Goal: Task Accomplishment & Management: Manage account settings

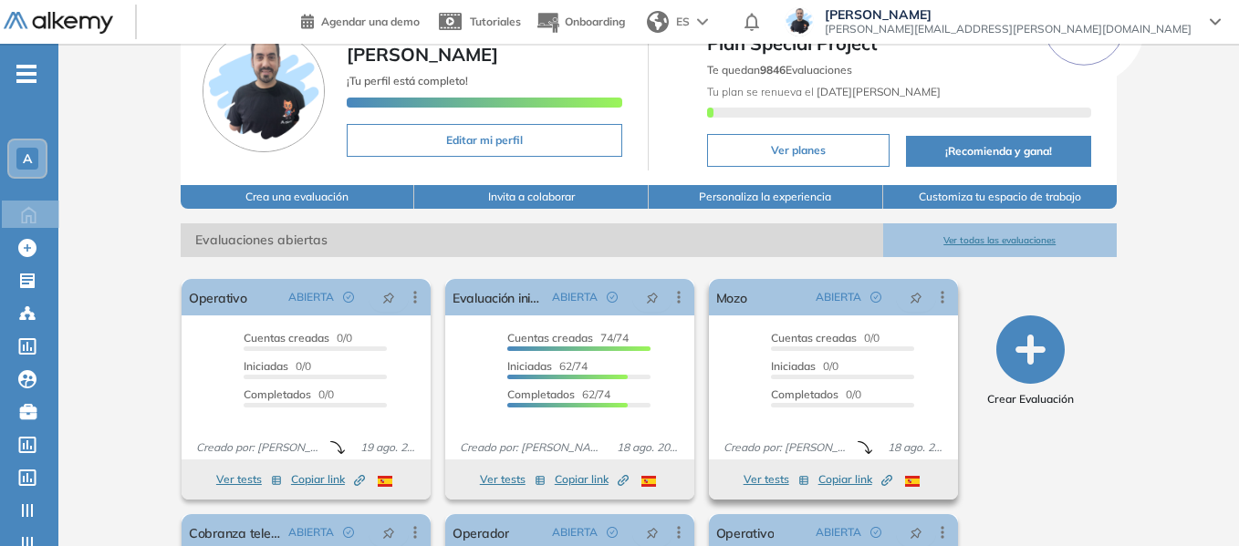
scroll to position [182, 0]
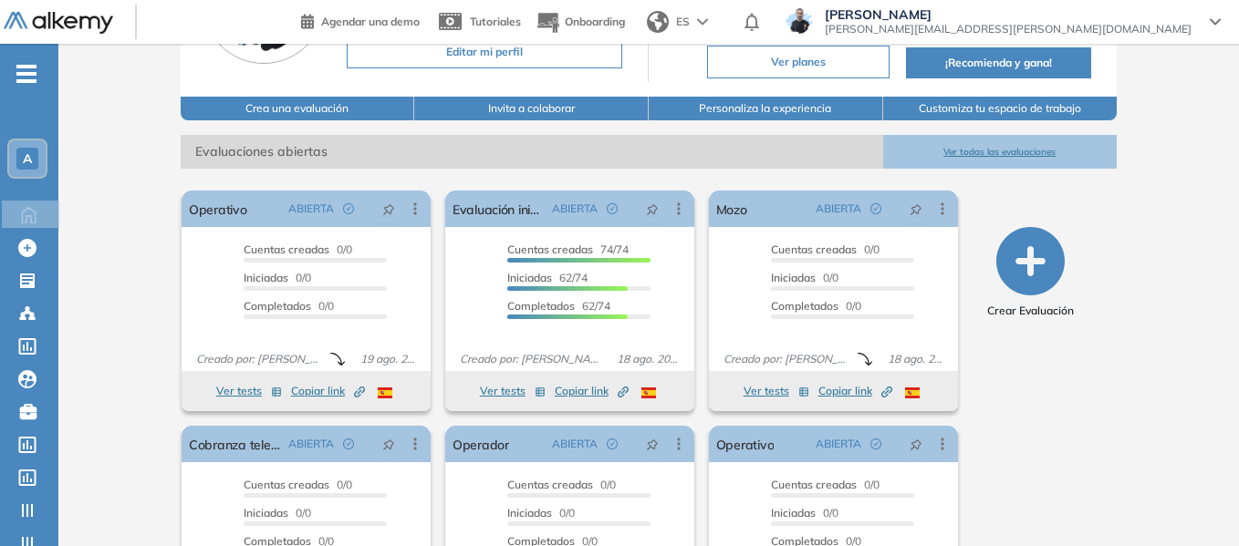
click at [24, 162] on span "A" at bounding box center [27, 158] width 9 height 15
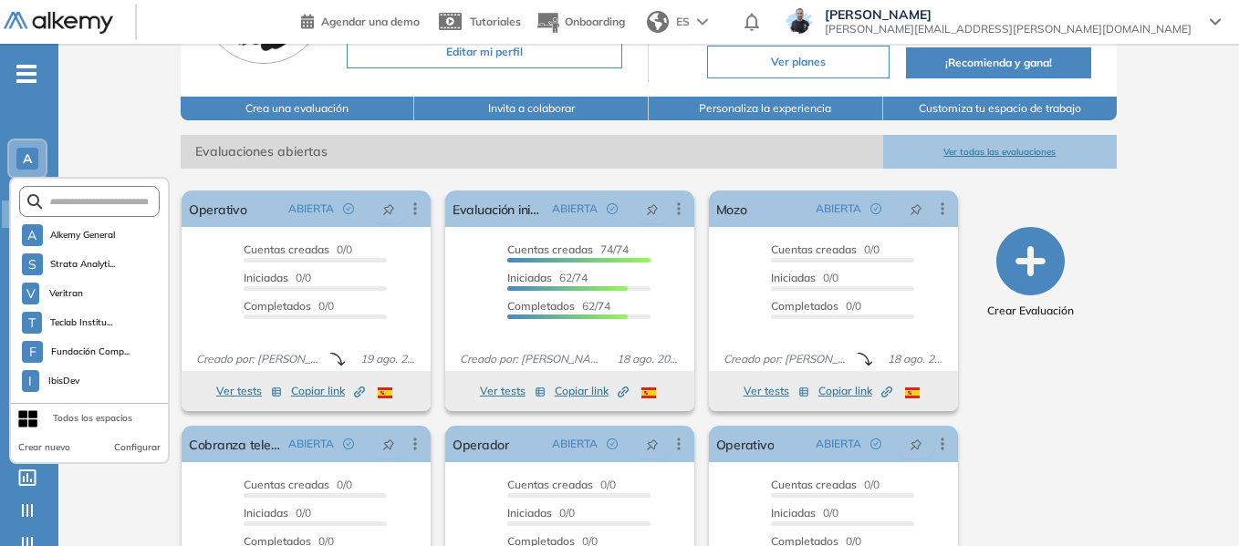
scroll to position [4879, 0]
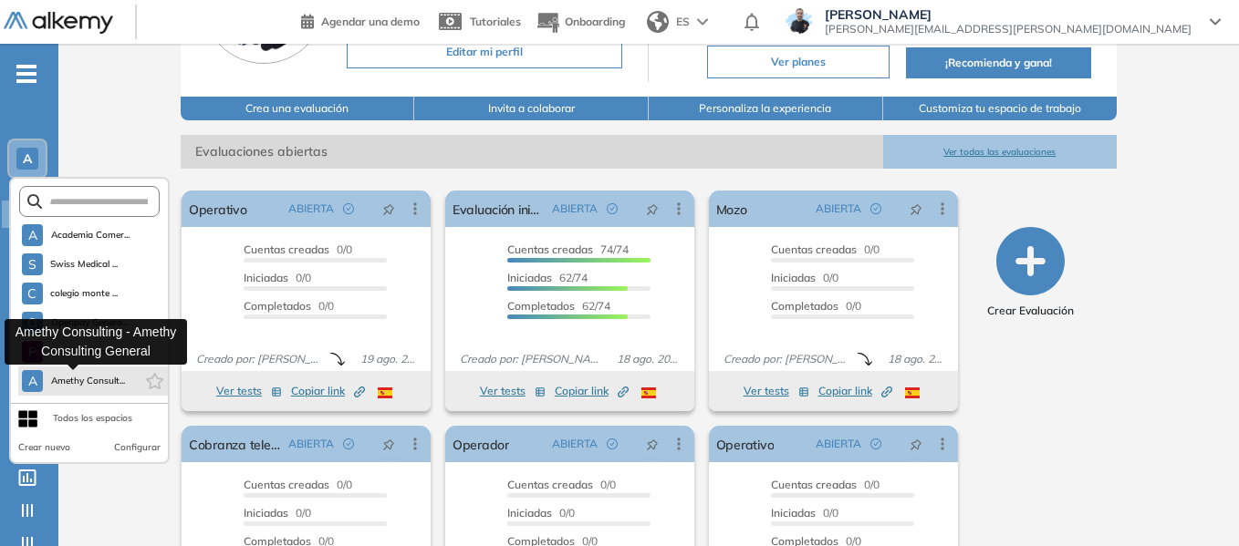
click at [99, 373] on button "A Amethy Consult..." at bounding box center [73, 381] width 103 height 22
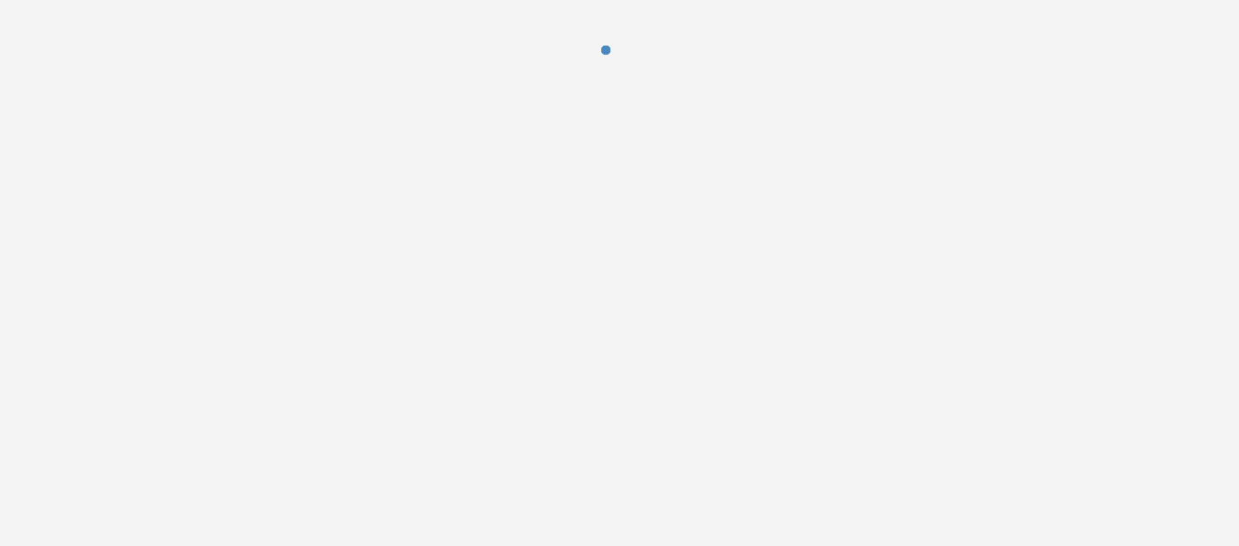
scroll to position [0, 0]
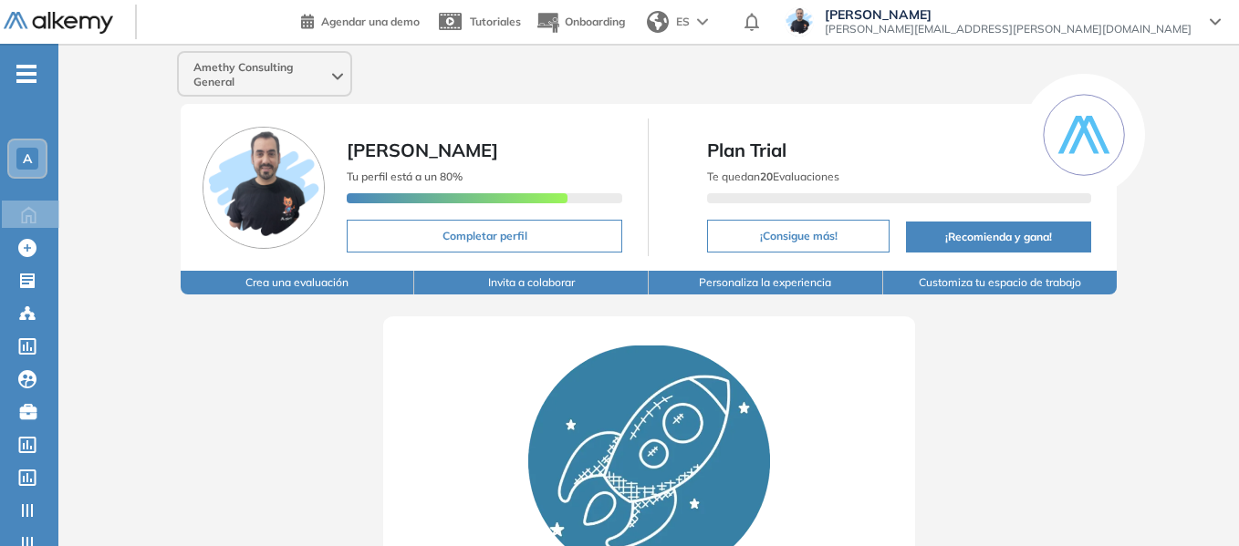
click at [287, 287] on button "Crea una evaluación" at bounding box center [298, 283] width 234 height 24
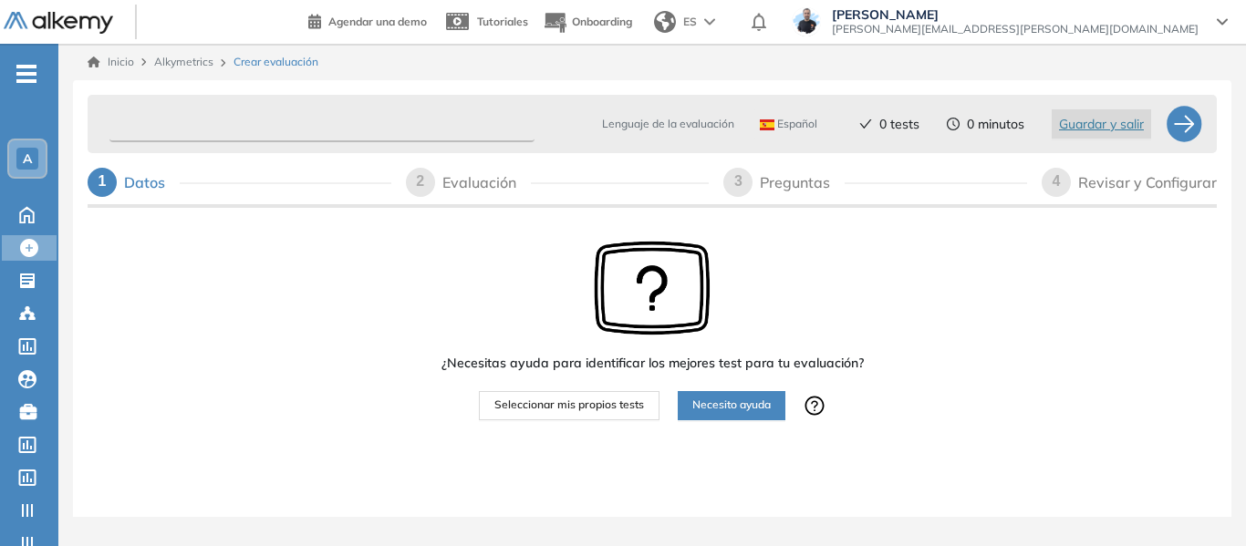
click at [293, 125] on input "text" at bounding box center [321, 125] width 425 height 36
type input "**********"
click at [599, 407] on span "Seleccionar mis propios tests" at bounding box center [569, 405] width 150 height 17
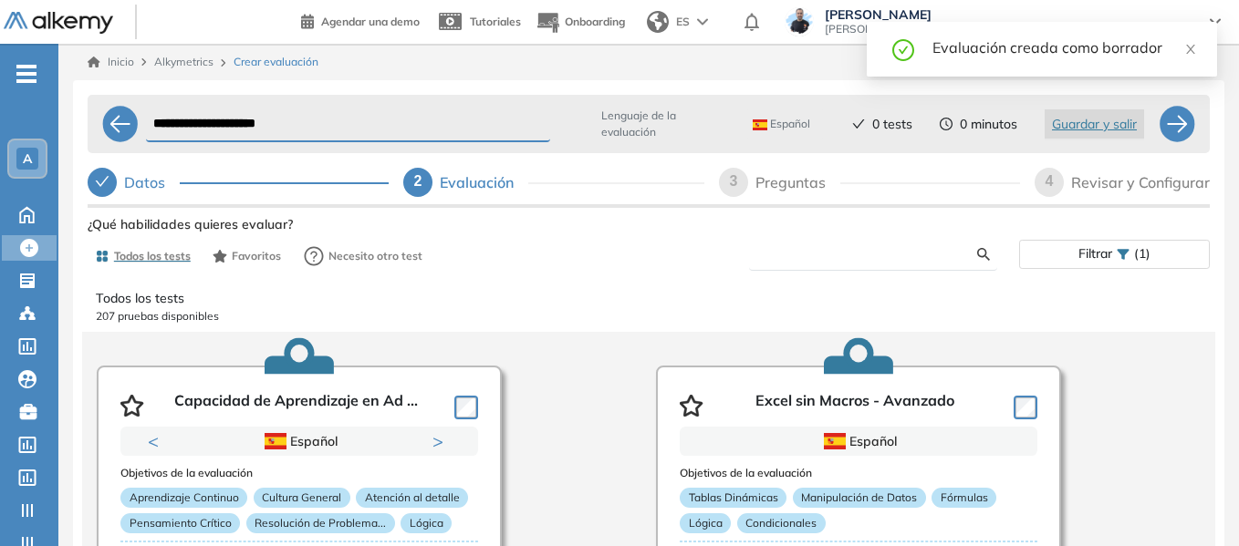
click at [815, 255] on input "text" at bounding box center [869, 254] width 213 height 16
type input "****"
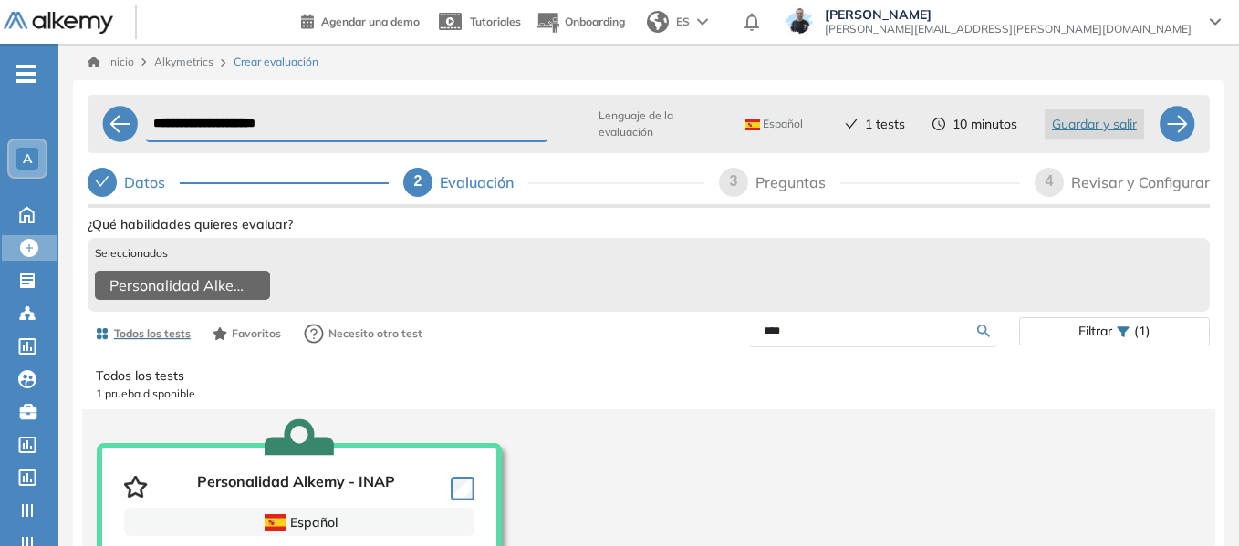
click at [395, 126] on input "**********" at bounding box center [346, 125] width 401 height 36
drag, startPoint x: 379, startPoint y: 125, endPoint x: 149, endPoint y: 113, distance: 230.2
click at [149, 113] on input "**********" at bounding box center [346, 125] width 401 height 36
type input "**********"
click at [1172, 119] on div at bounding box center [1176, 124] width 36 height 36
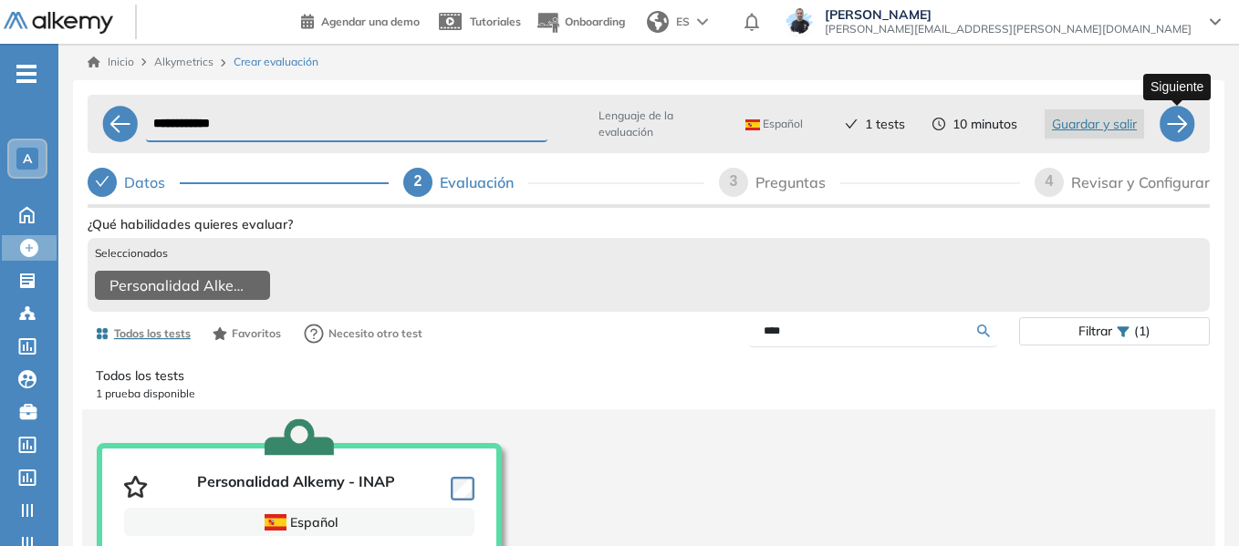
select select "*****"
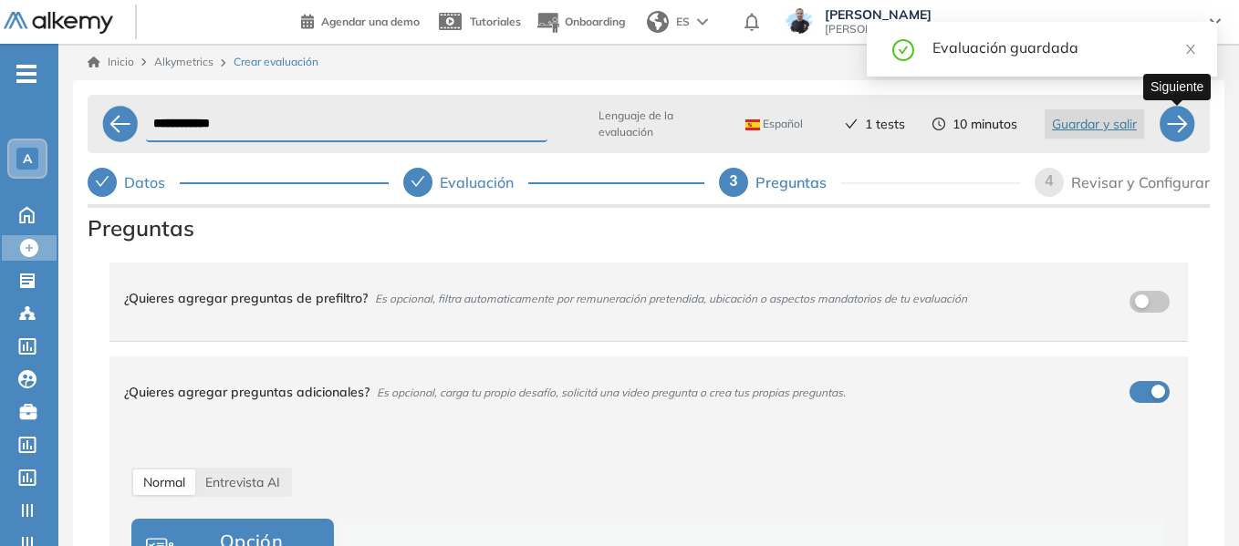
click at [1172, 119] on div at bounding box center [1176, 124] width 36 height 36
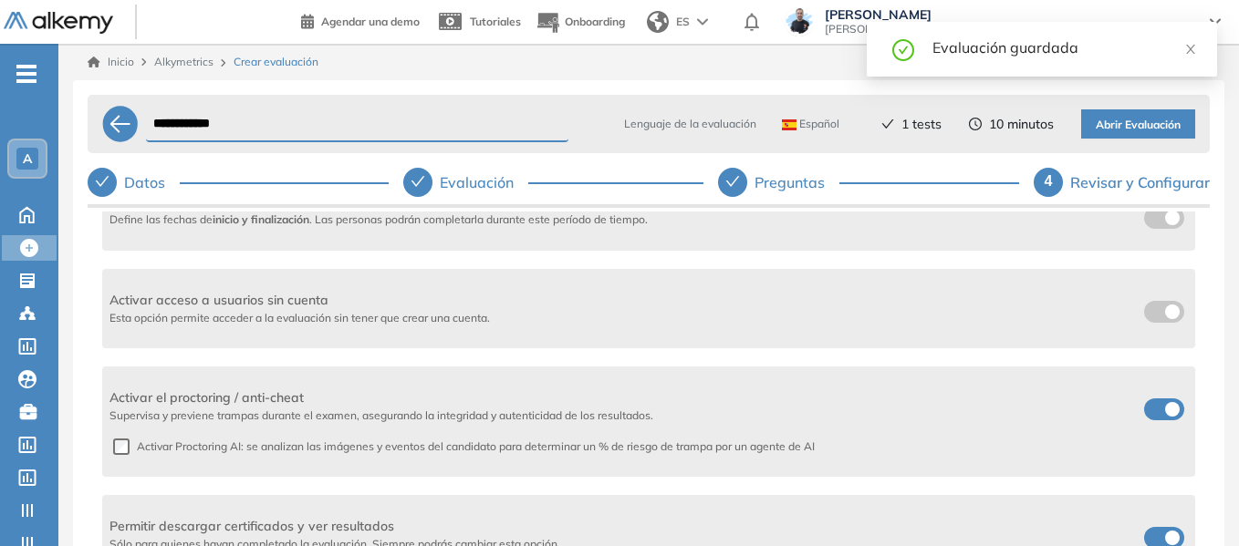
scroll to position [638, 0]
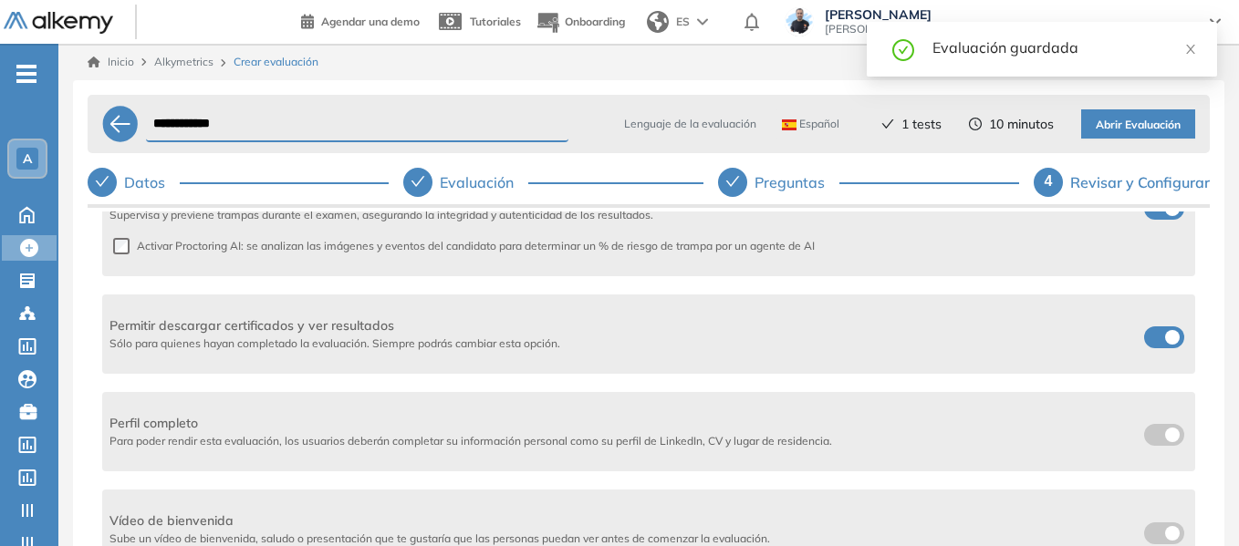
click at [1156, 342] on label at bounding box center [1164, 338] width 40 height 22
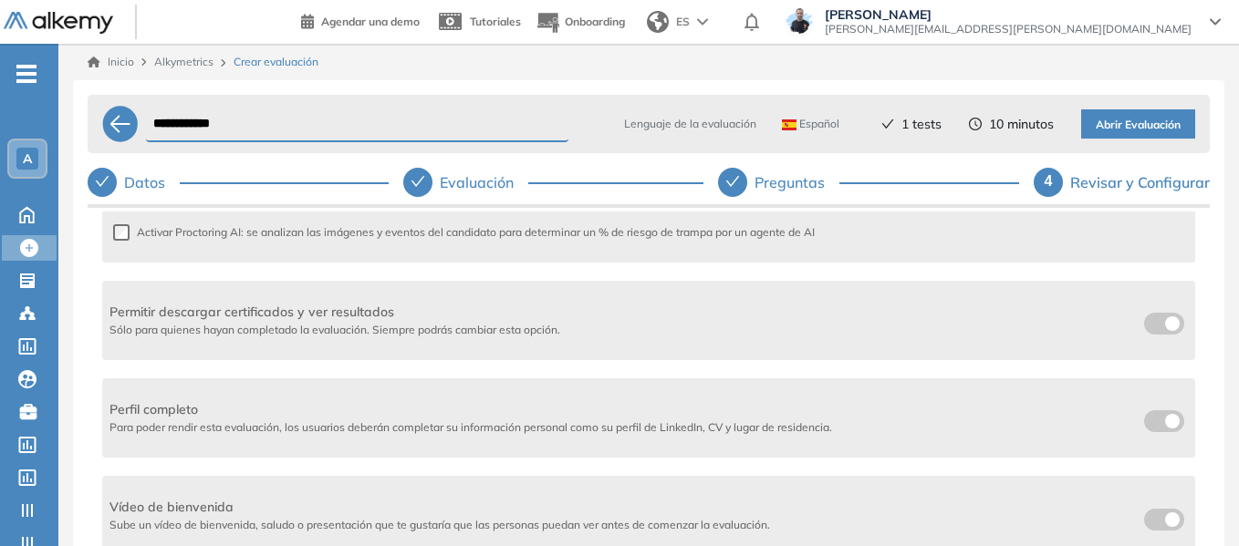
scroll to position [657, 0]
click at [1154, 127] on span "Abrir Evaluación" at bounding box center [1137, 125] width 85 height 17
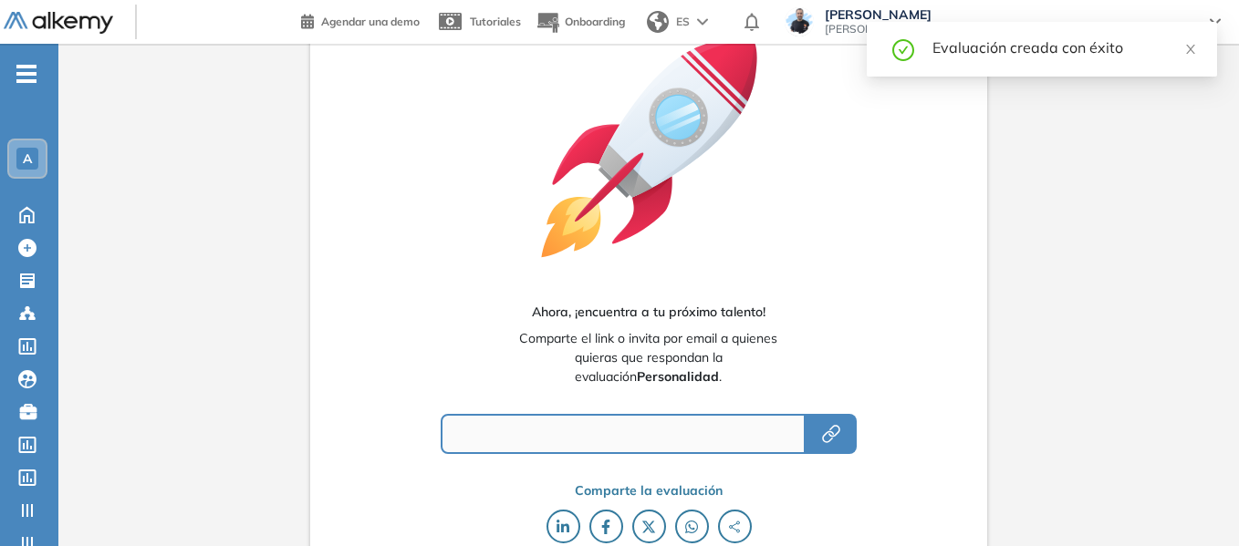
scroll to position [158, 0]
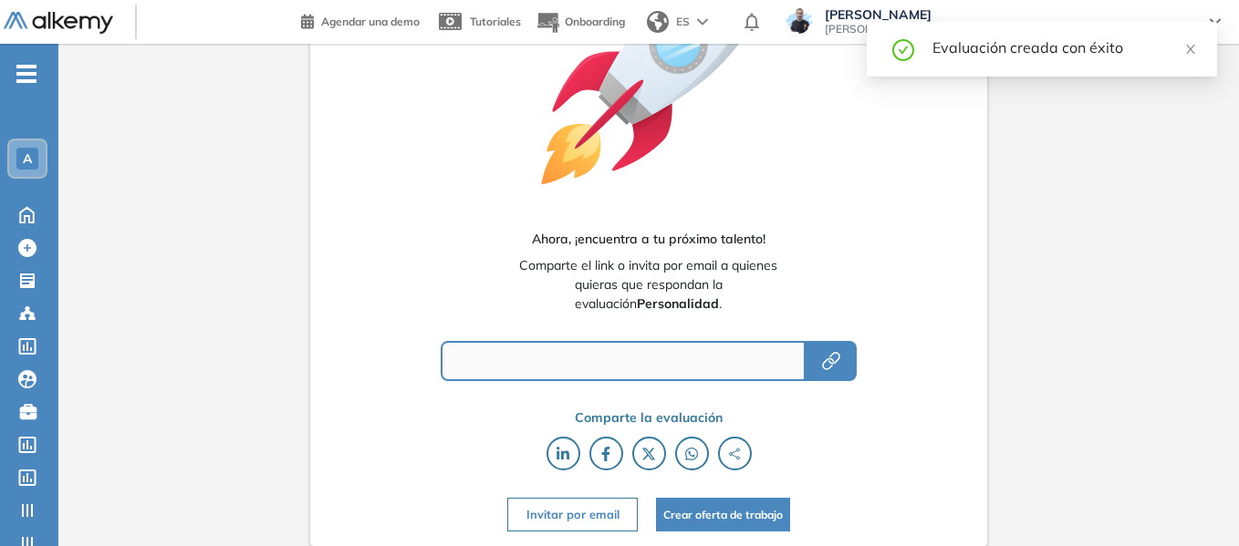
click at [30, 65] on span "-" at bounding box center [26, 72] width 20 height 15
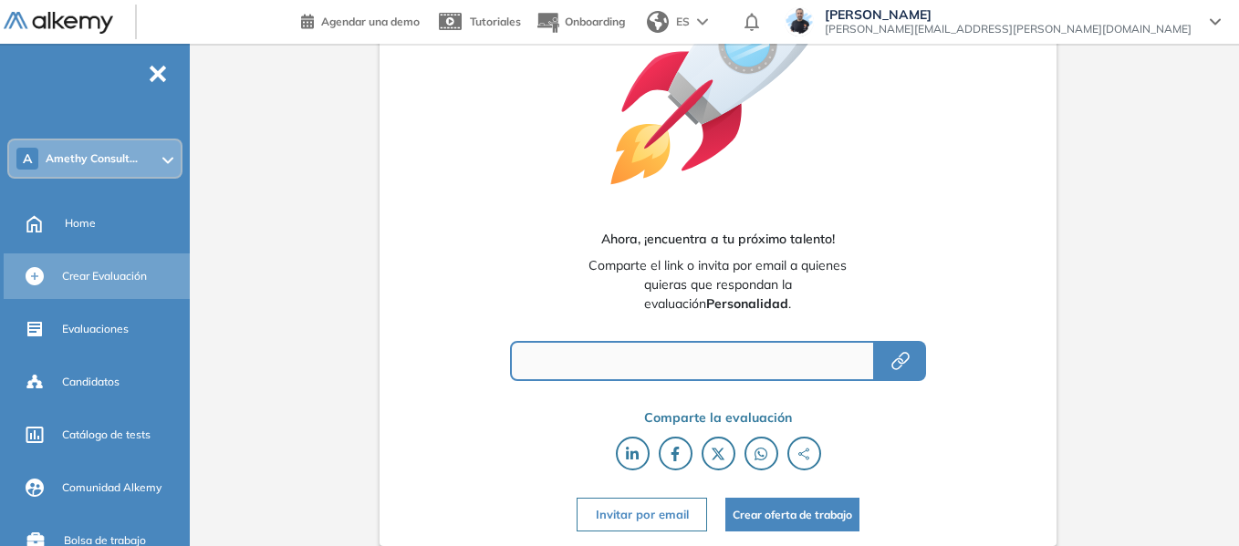
click at [109, 270] on span "Crear Evaluación" at bounding box center [104, 276] width 85 height 16
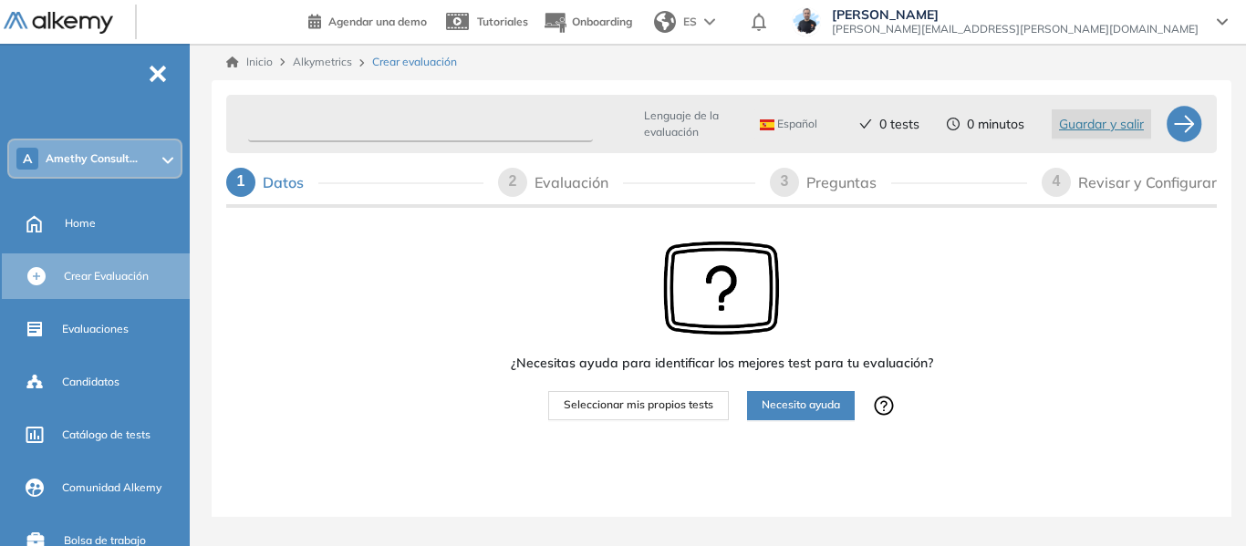
click at [412, 115] on input "text" at bounding box center [420, 125] width 345 height 36
paste input "**********"
type input "**********"
click at [663, 409] on span "Seleccionar mis propios tests" at bounding box center [639, 405] width 150 height 17
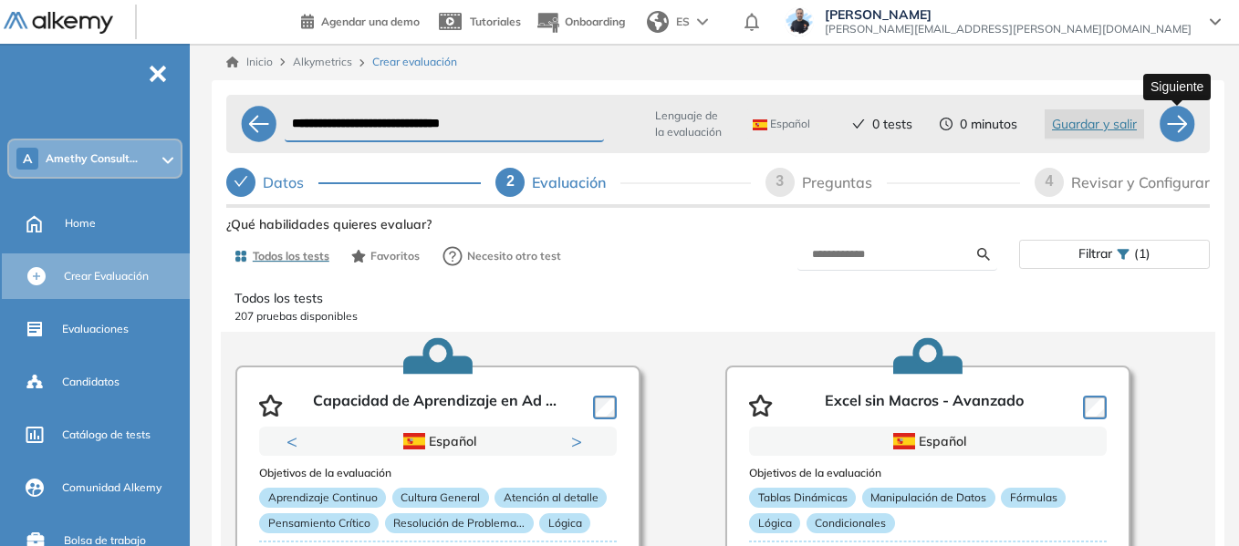
click at [1177, 117] on div at bounding box center [1176, 124] width 36 height 36
select select "*****"
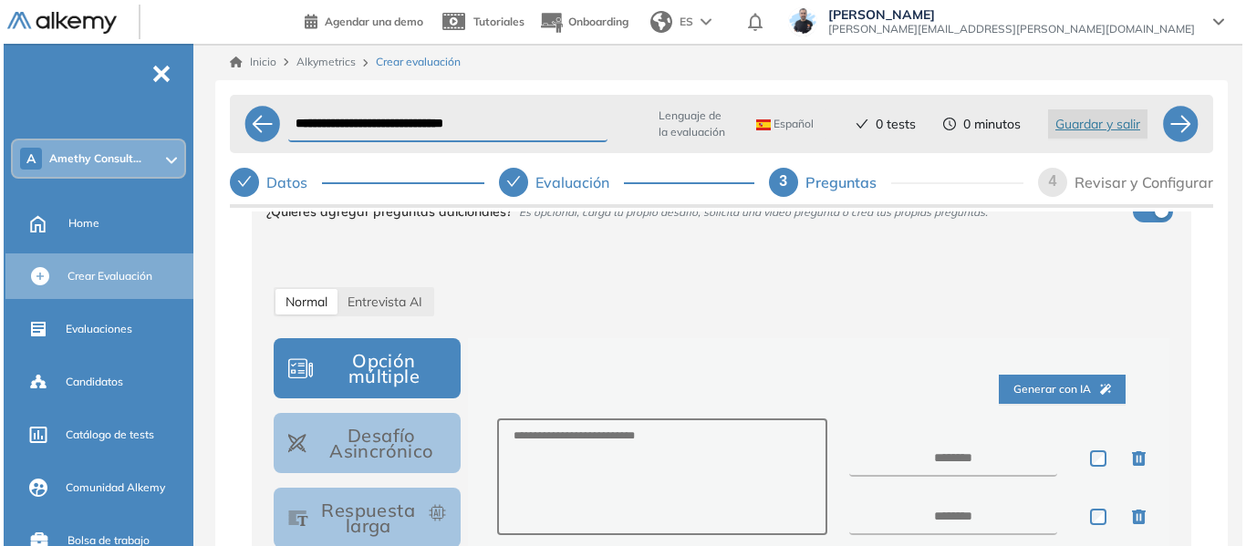
scroll to position [182, 0]
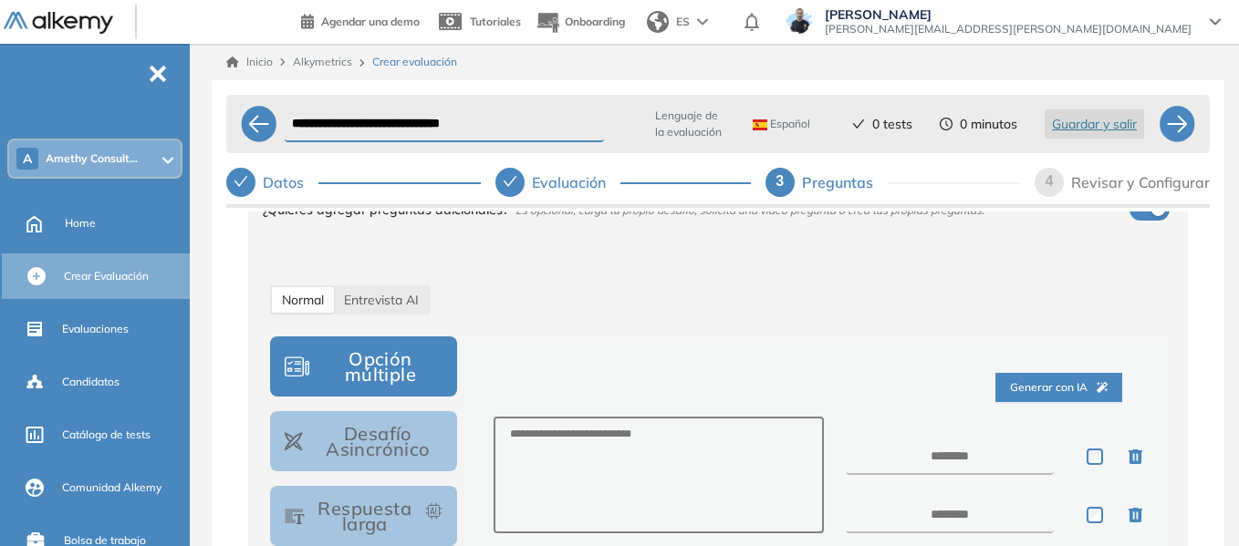
click at [1050, 384] on span "Generar con IA" at bounding box center [1059, 387] width 98 height 17
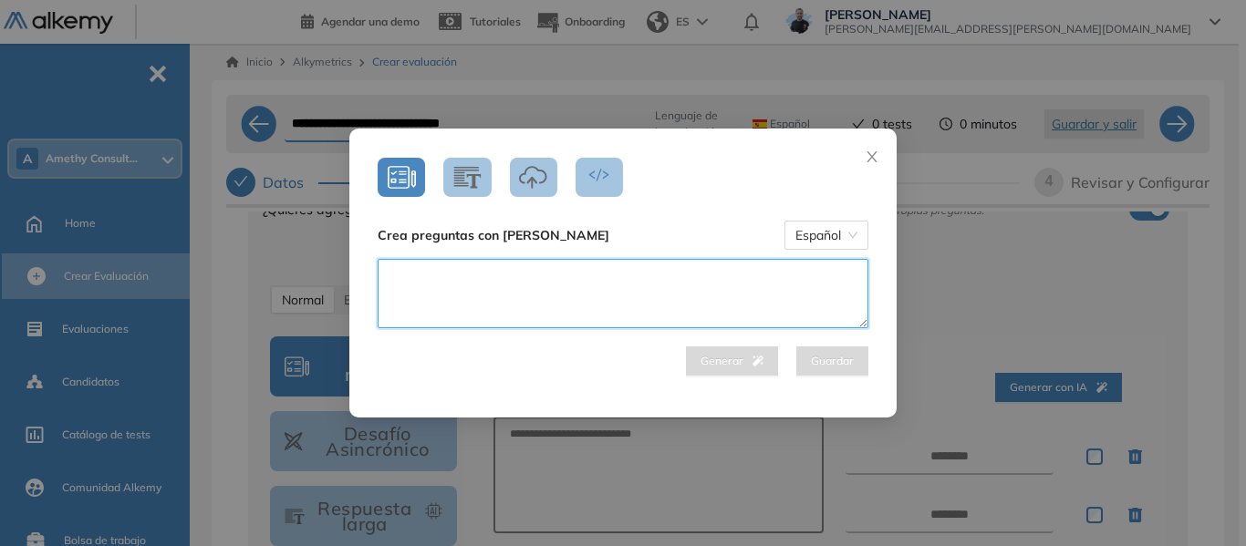
click at [690, 267] on textarea at bounding box center [623, 293] width 491 height 69
paste textarea "**********"
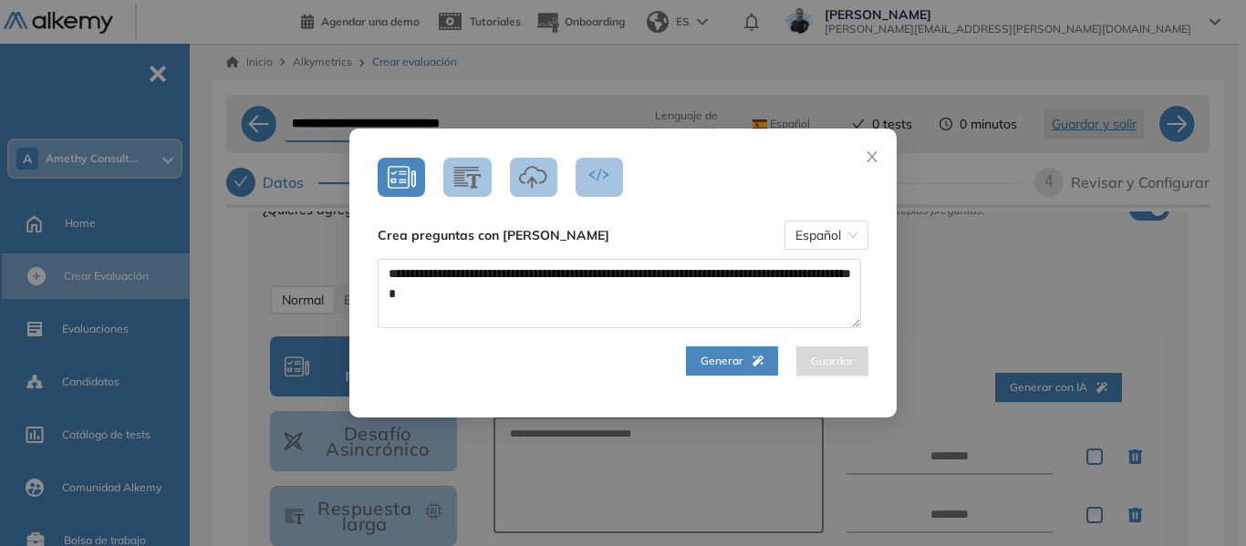
click at [737, 366] on span "Generar" at bounding box center [732, 361] width 63 height 17
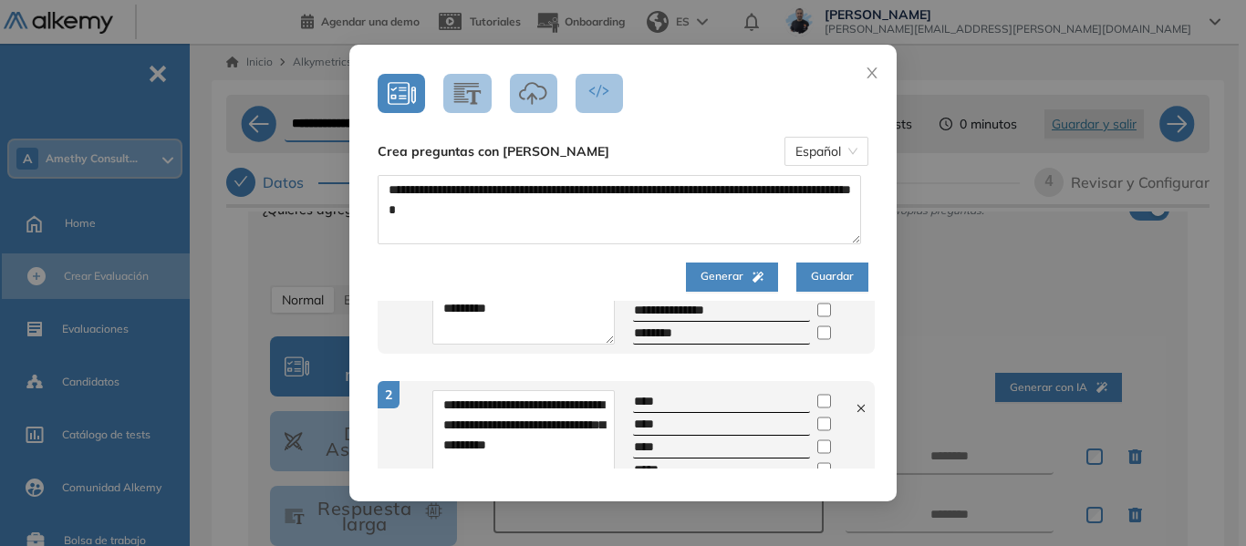
scroll to position [0, 0]
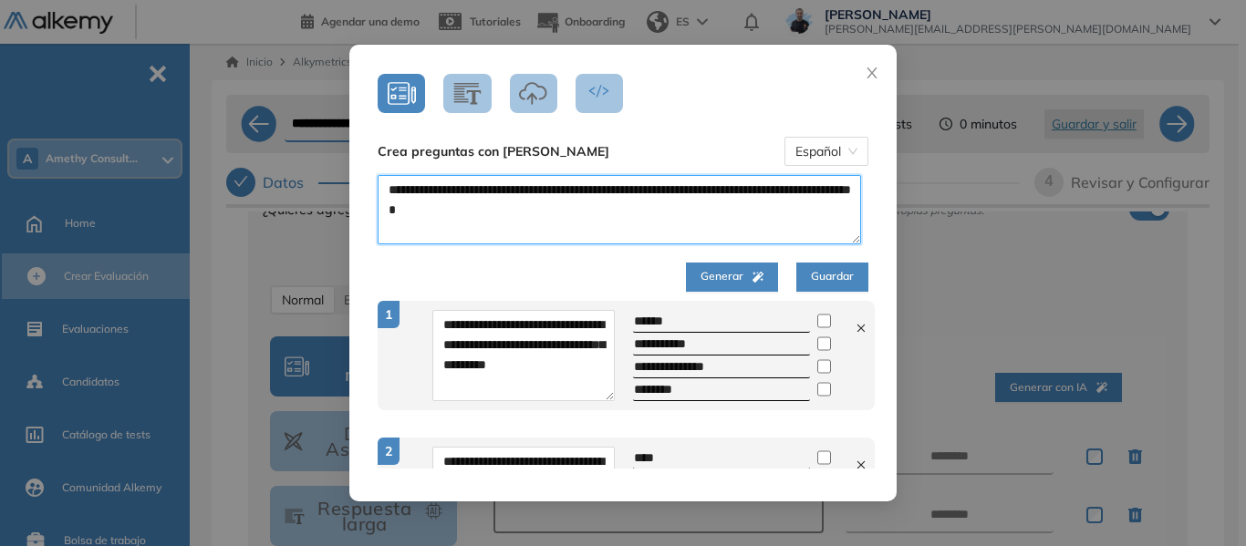
drag, startPoint x: 583, startPoint y: 225, endPoint x: 388, endPoint y: 185, distance: 199.3
click at [388, 185] on textarea "**********" at bounding box center [619, 209] width 483 height 69
paste textarea "**********"
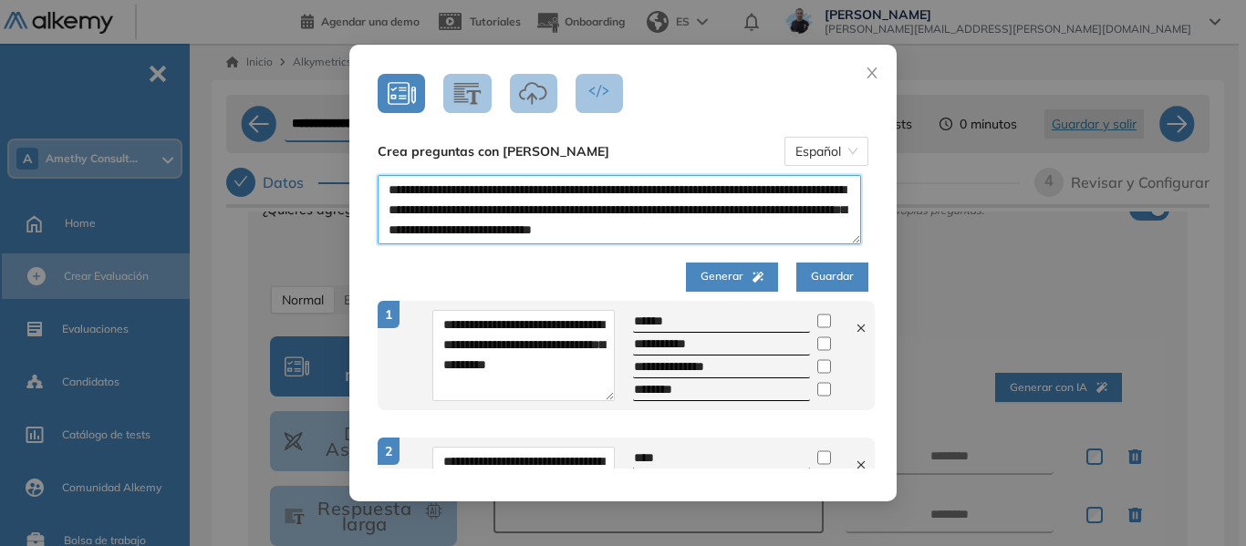
type textarea "**********"
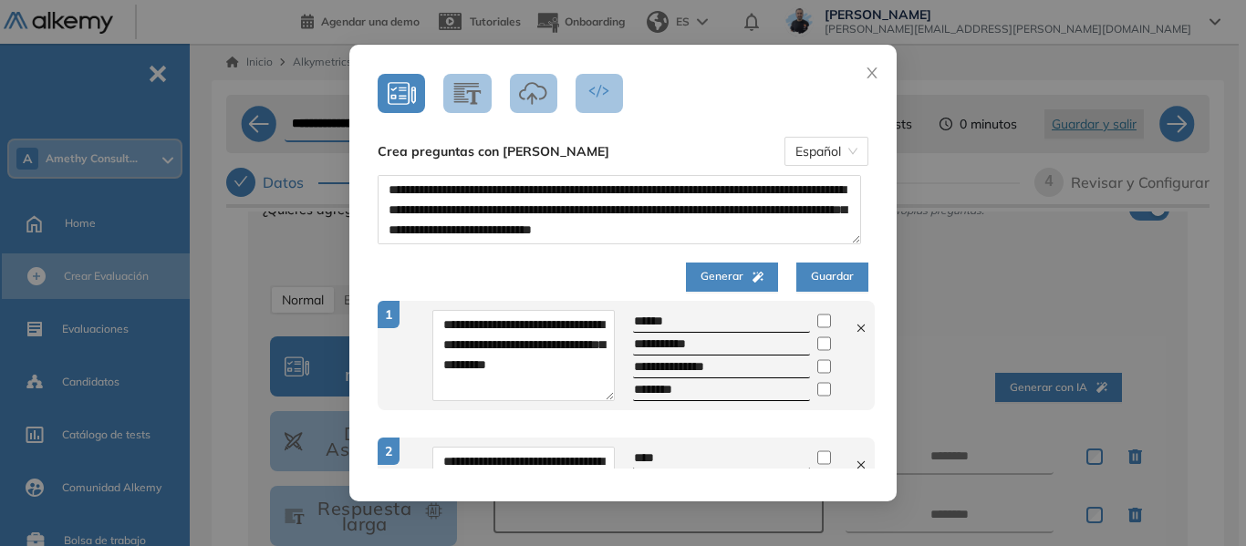
click at [741, 268] on span "Generar" at bounding box center [732, 276] width 63 height 17
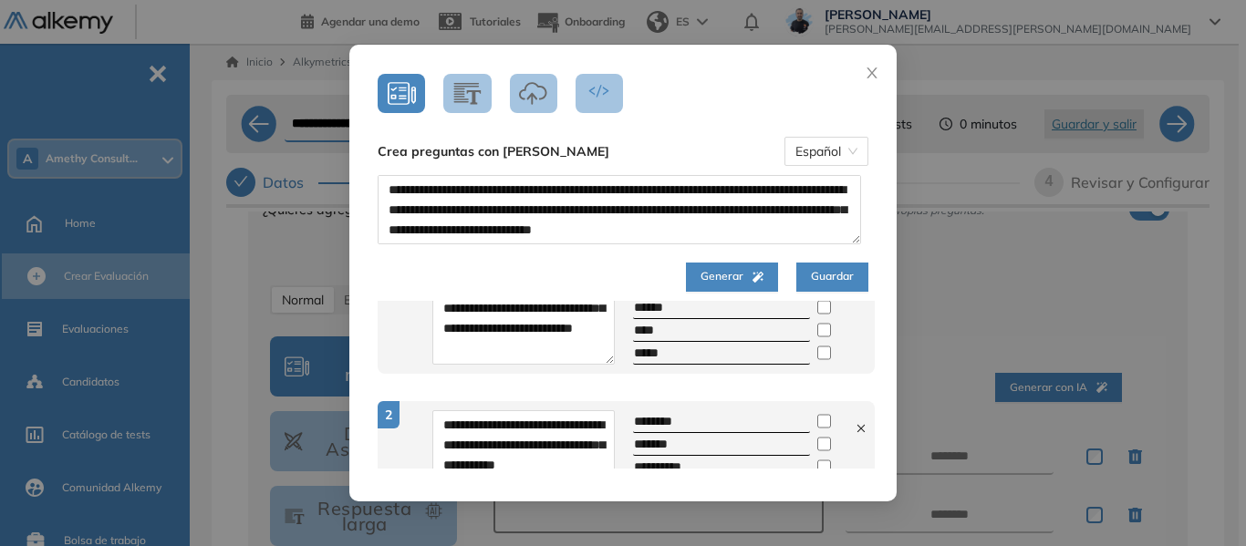
scroll to position [0, 0]
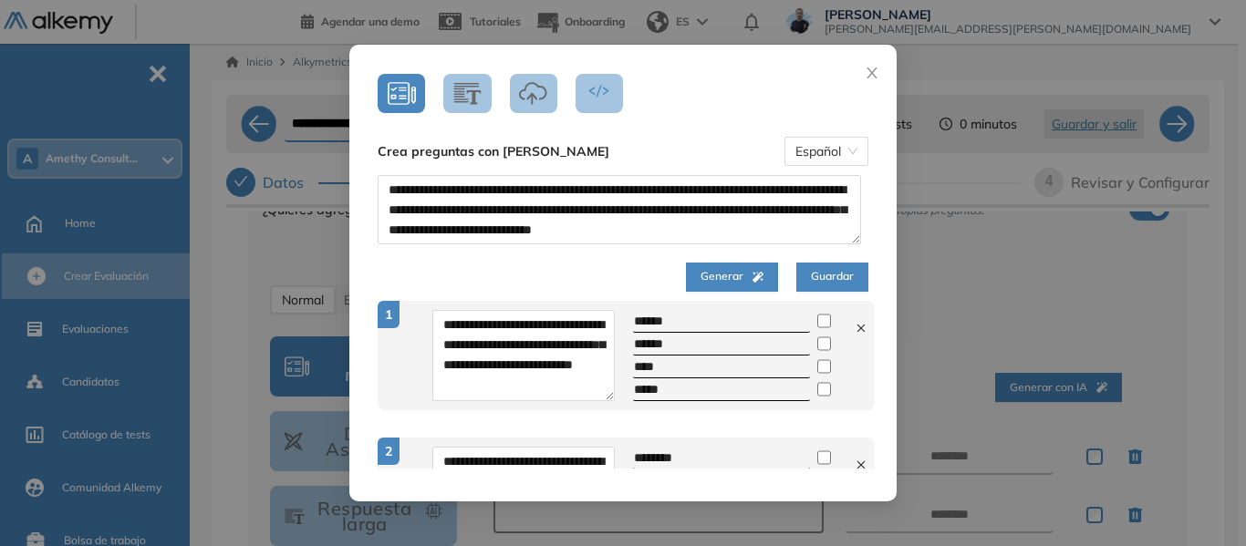
click at [814, 273] on span "Guardar" at bounding box center [832, 276] width 43 height 17
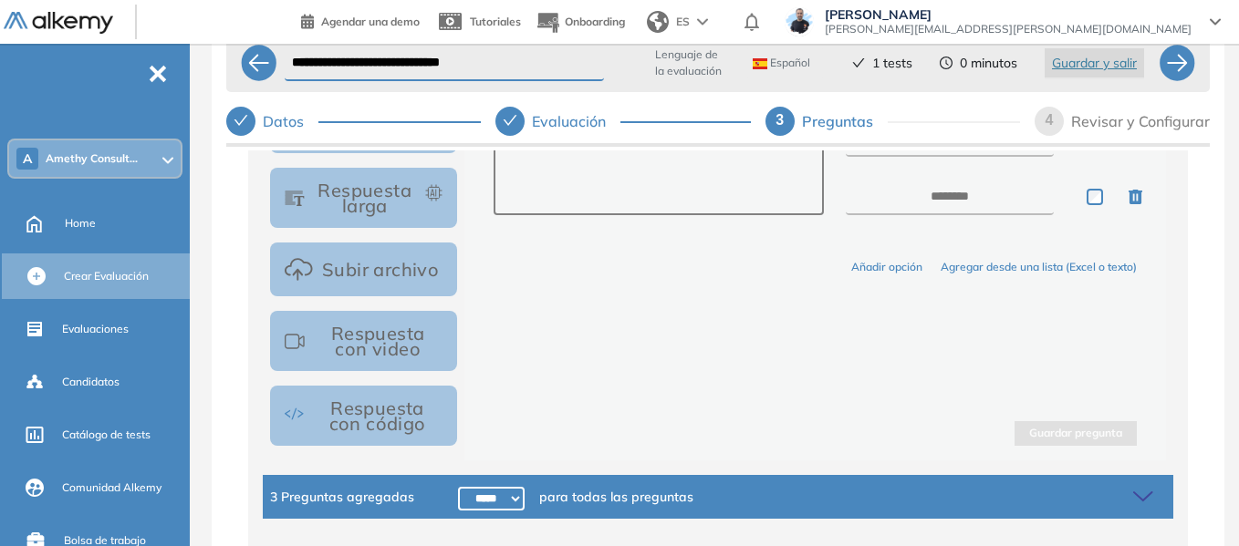
scroll to position [110, 0]
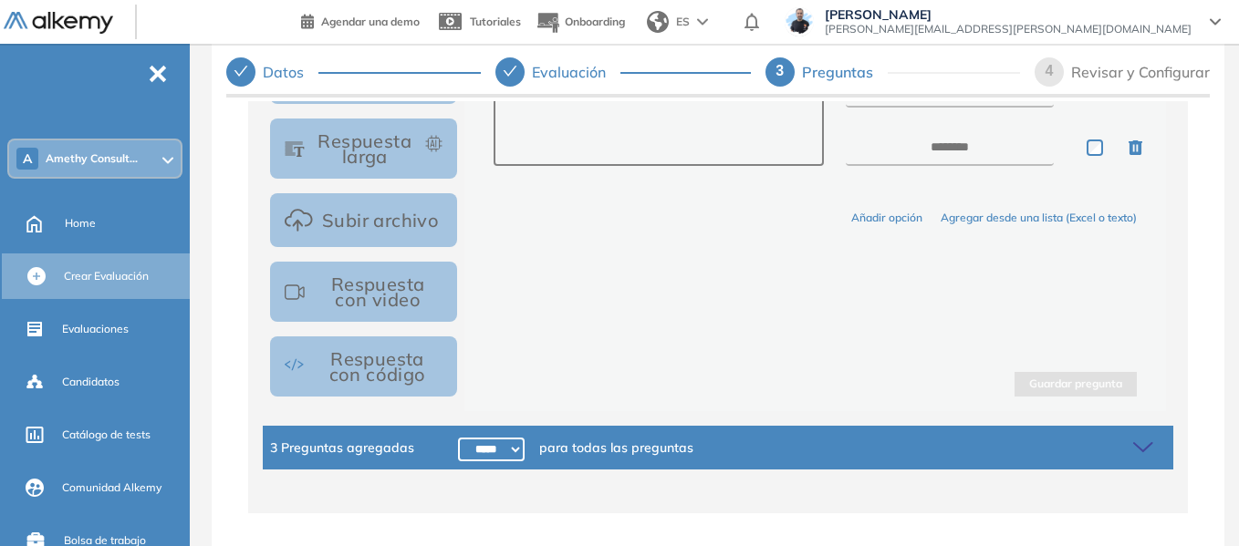
click at [1133, 441] on icon at bounding box center [1146, 448] width 26 height 26
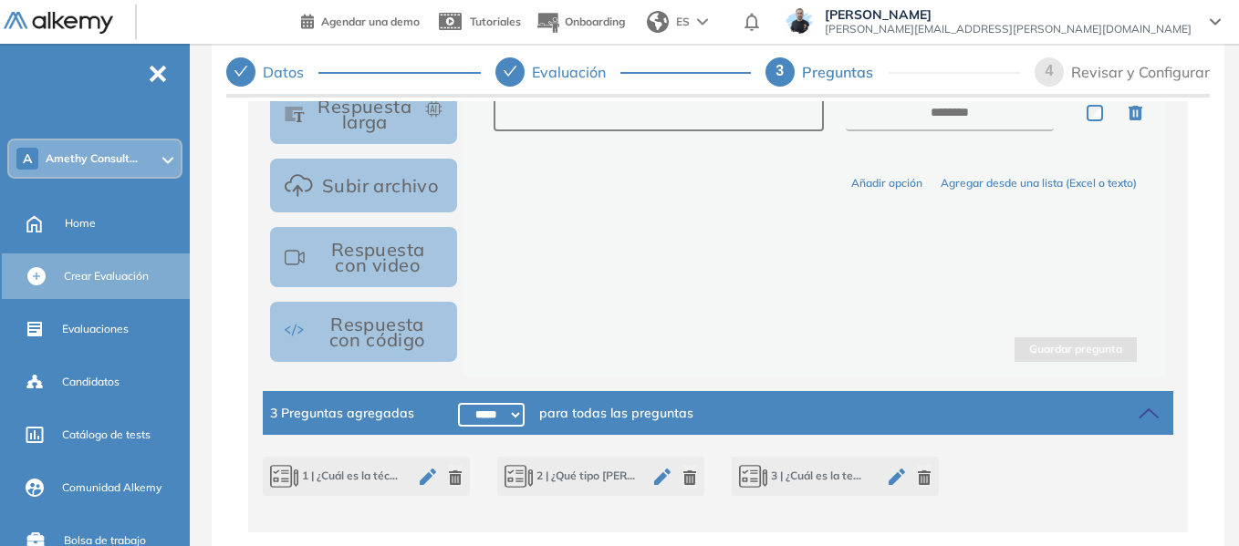
scroll to position [493, 0]
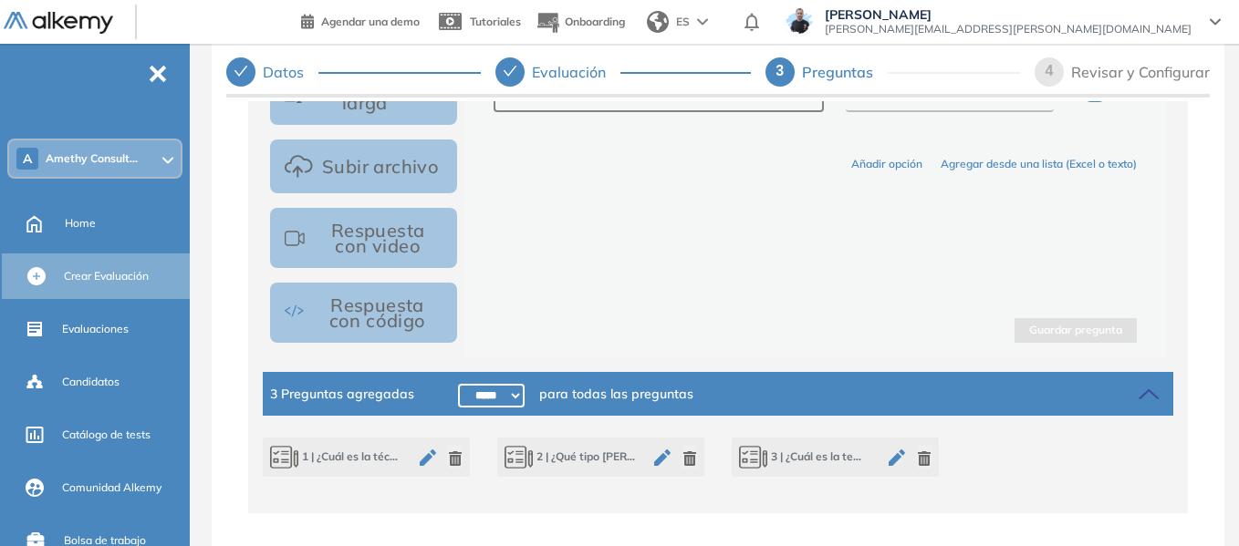
click at [483, 388] on select "***** ***** ****** ****** ****** ****** ****** ****** ****** ****** ****** ****…" at bounding box center [491, 396] width 67 height 24
select select "******"
click at [458, 384] on select "***** ***** ****** ****** ****** ****** ****** ****** ****** ****** ****** ****…" at bounding box center [491, 396] width 67 height 24
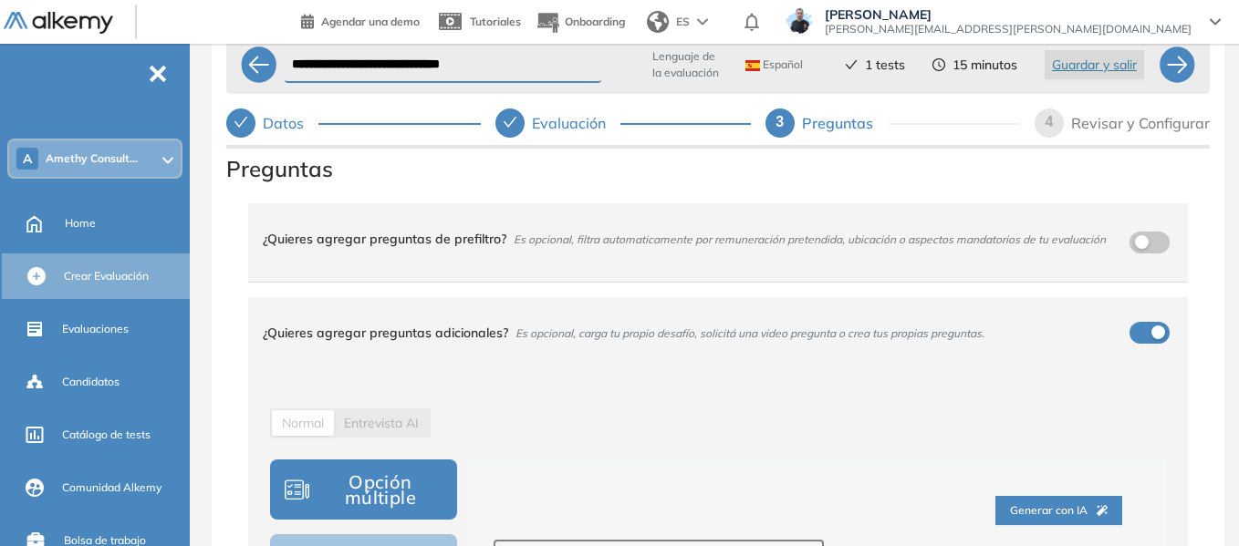
scroll to position [0, 0]
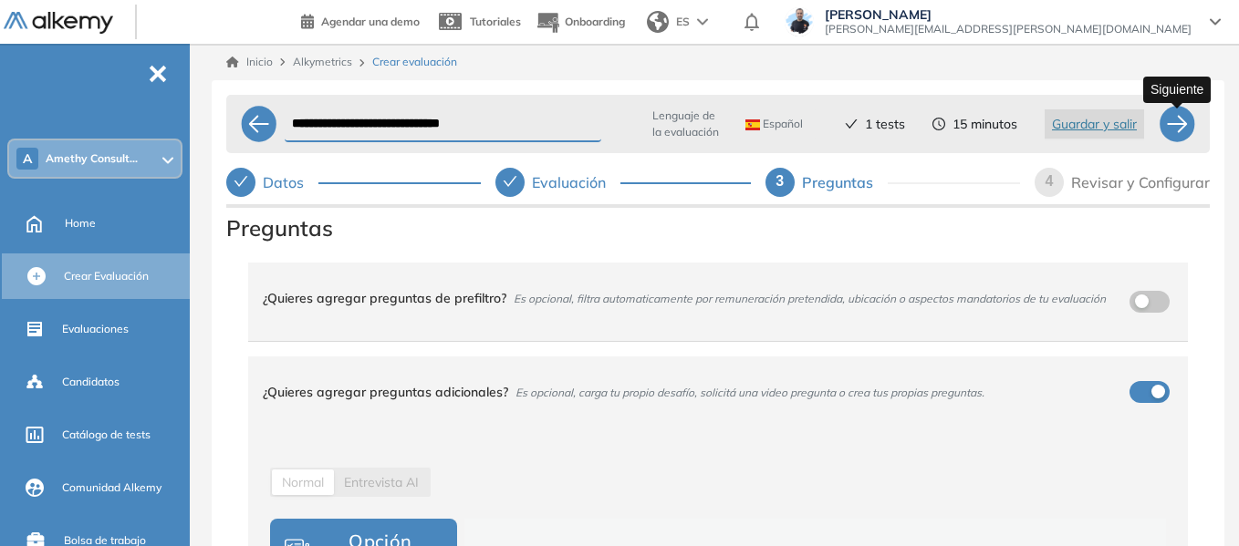
click at [1178, 126] on div at bounding box center [1176, 124] width 36 height 36
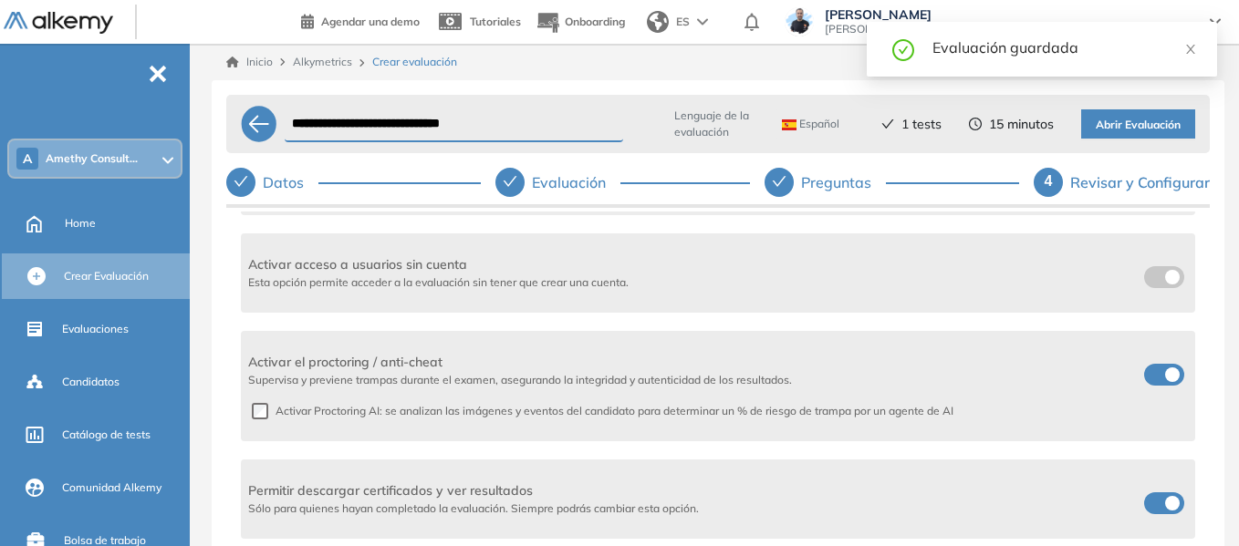
scroll to position [638, 0]
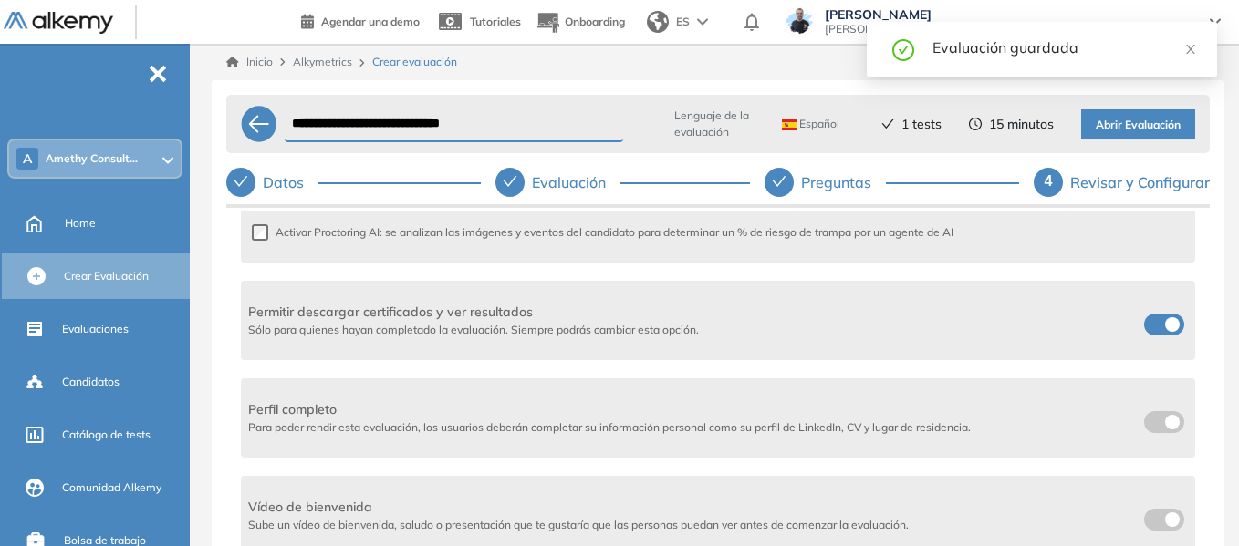
click at [1150, 329] on label at bounding box center [1164, 325] width 40 height 22
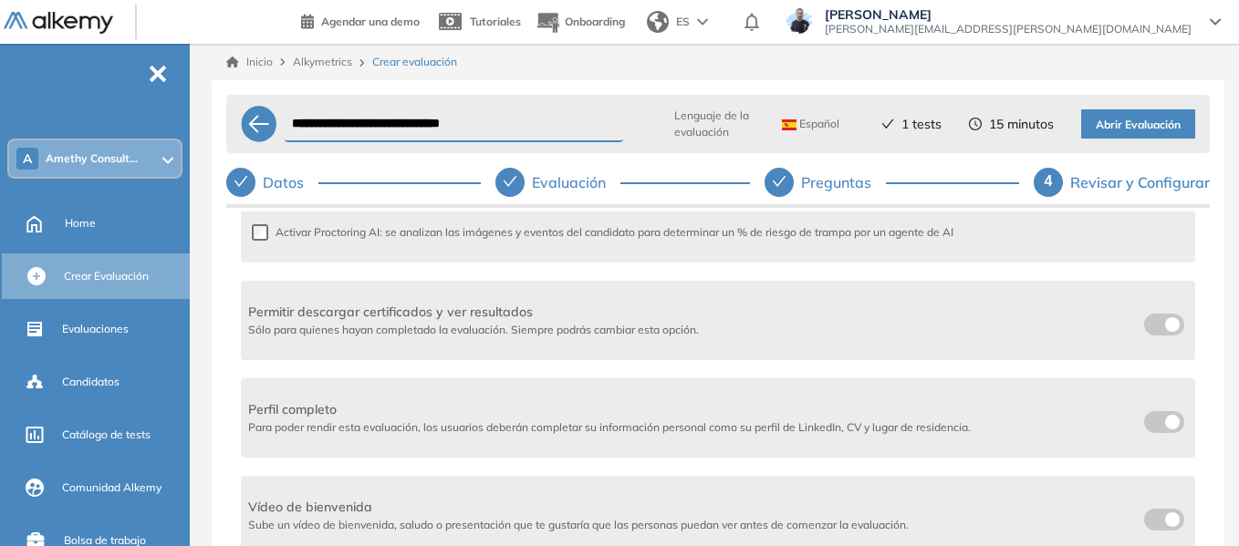
click at [1159, 124] on span "Abrir Evaluación" at bounding box center [1137, 125] width 85 height 17
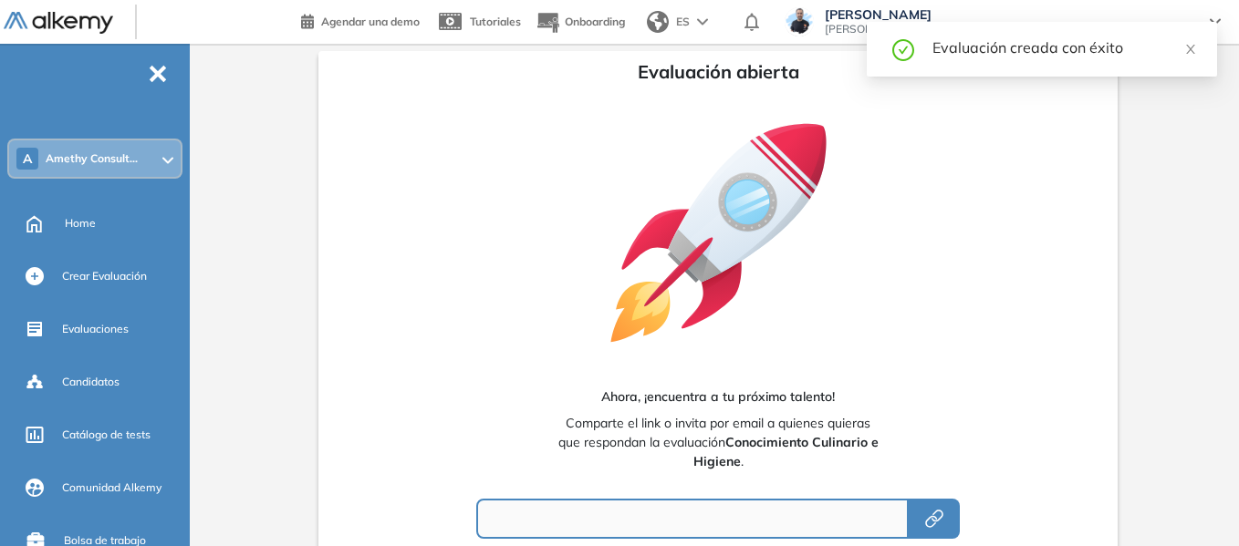
type input "**********"
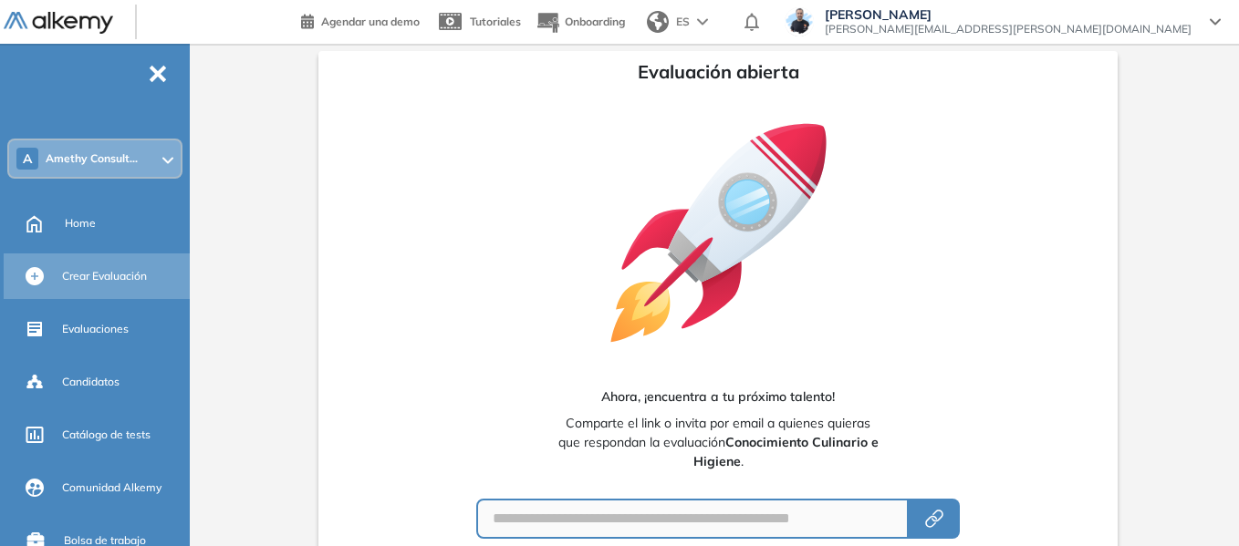
drag, startPoint x: 109, startPoint y: 283, endPoint x: 173, endPoint y: 294, distance: 65.7
click at [109, 283] on span "Crear Evaluación" at bounding box center [104, 276] width 85 height 16
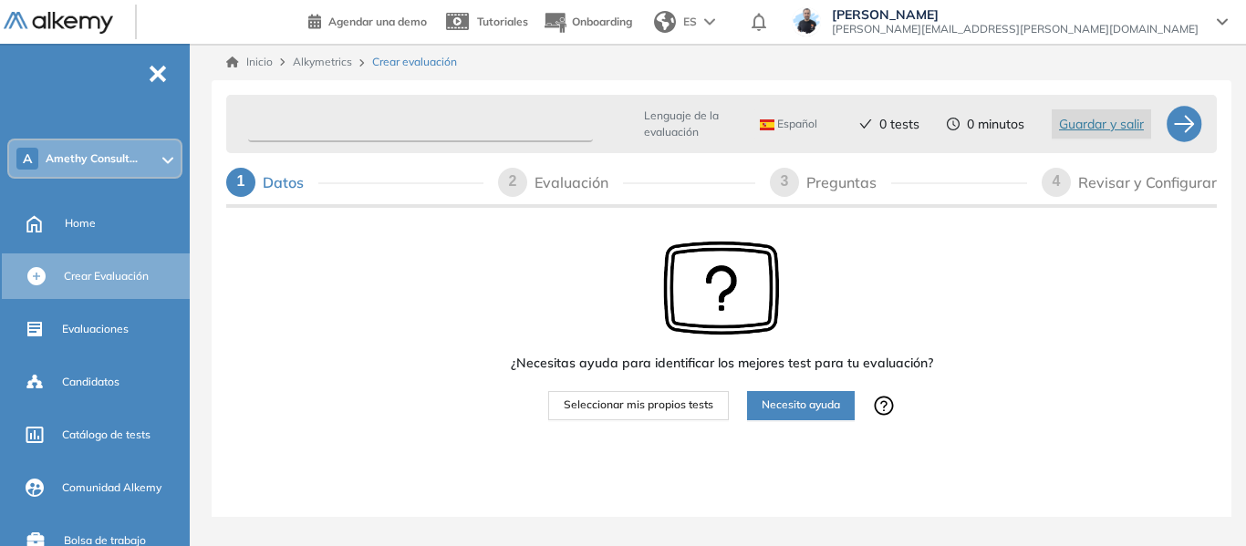
click at [479, 133] on input "text" at bounding box center [420, 125] width 345 height 36
paste input "**********"
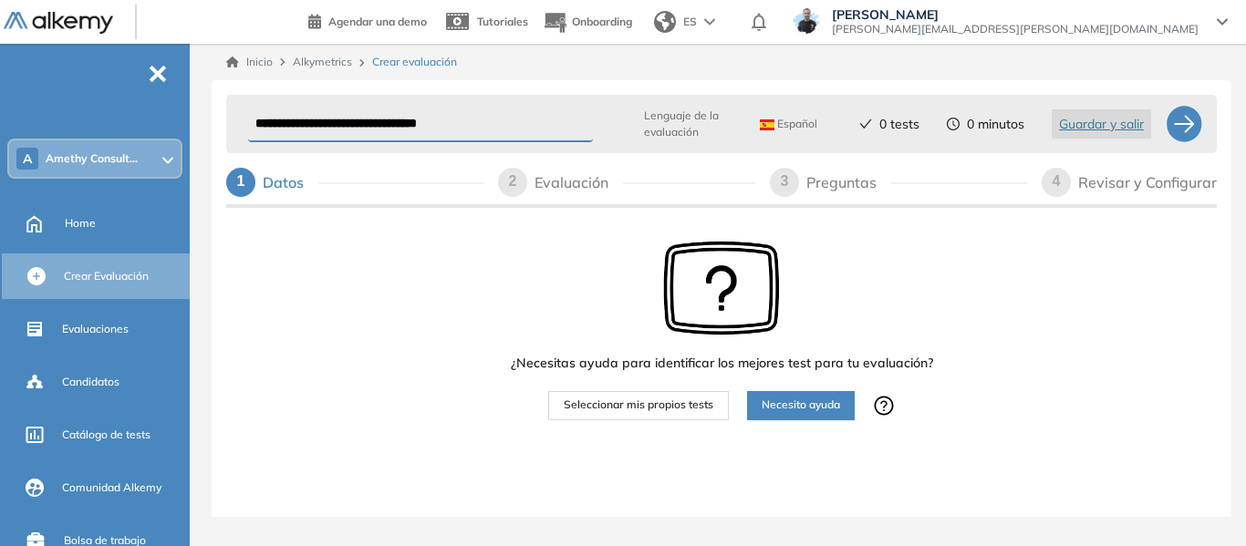
type input "**********"
click at [665, 409] on span "Seleccionar mis propios tests" at bounding box center [639, 405] width 150 height 17
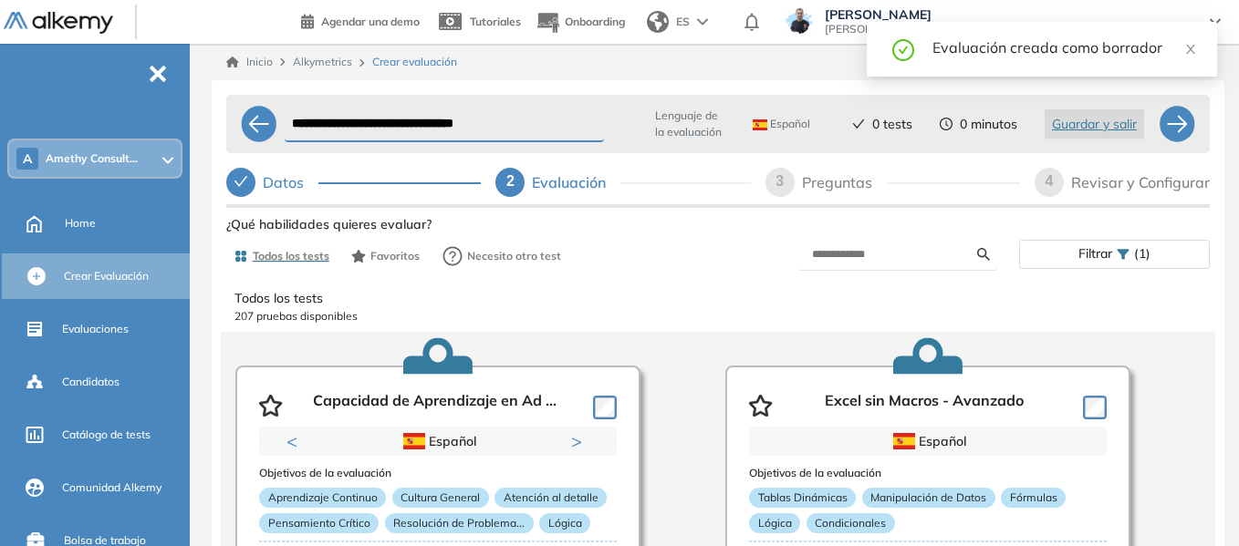
click at [793, 180] on div "3" at bounding box center [779, 182] width 29 height 29
select select "*****"
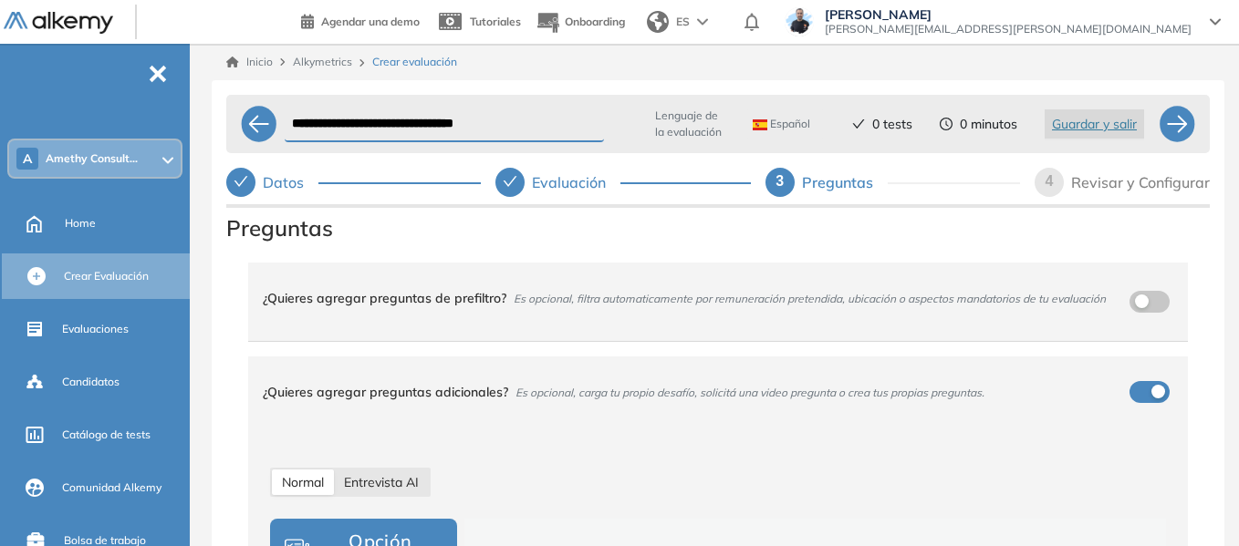
click at [415, 477] on span "Entrevista AI" at bounding box center [381, 482] width 75 height 16
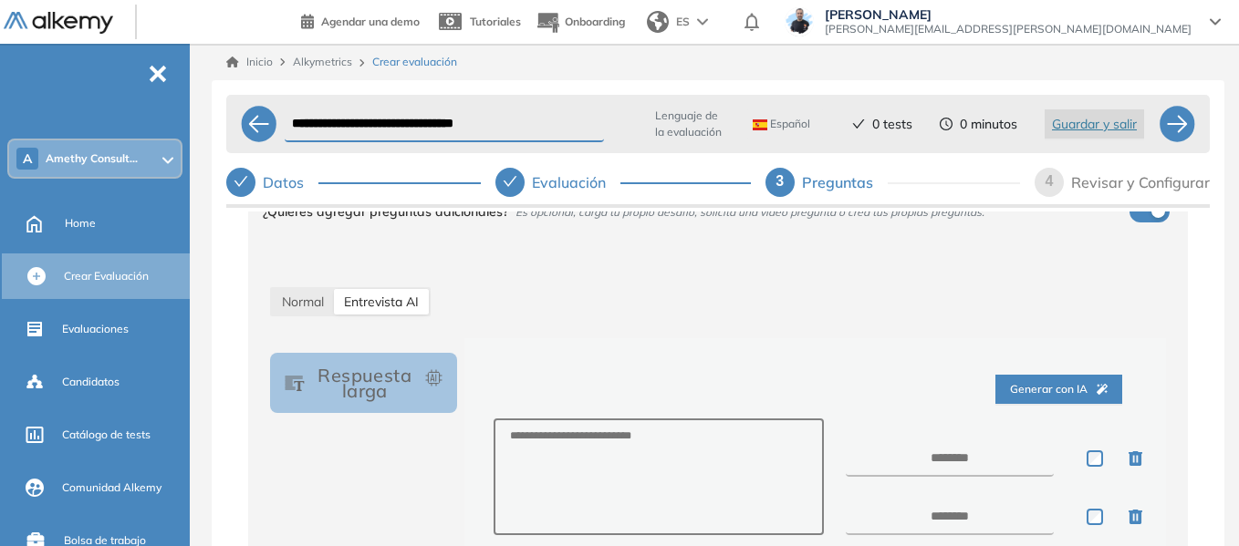
scroll to position [182, 0]
click at [1059, 378] on button "Generar con IA" at bounding box center [1058, 387] width 127 height 29
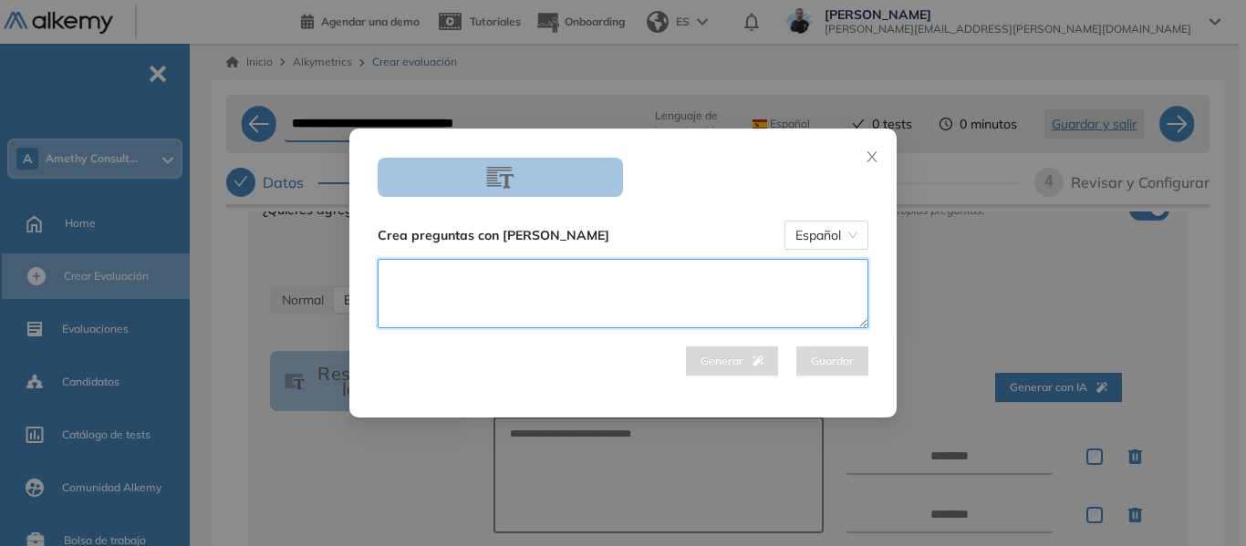
click at [607, 280] on textarea at bounding box center [623, 293] width 491 height 69
paste textarea "**********"
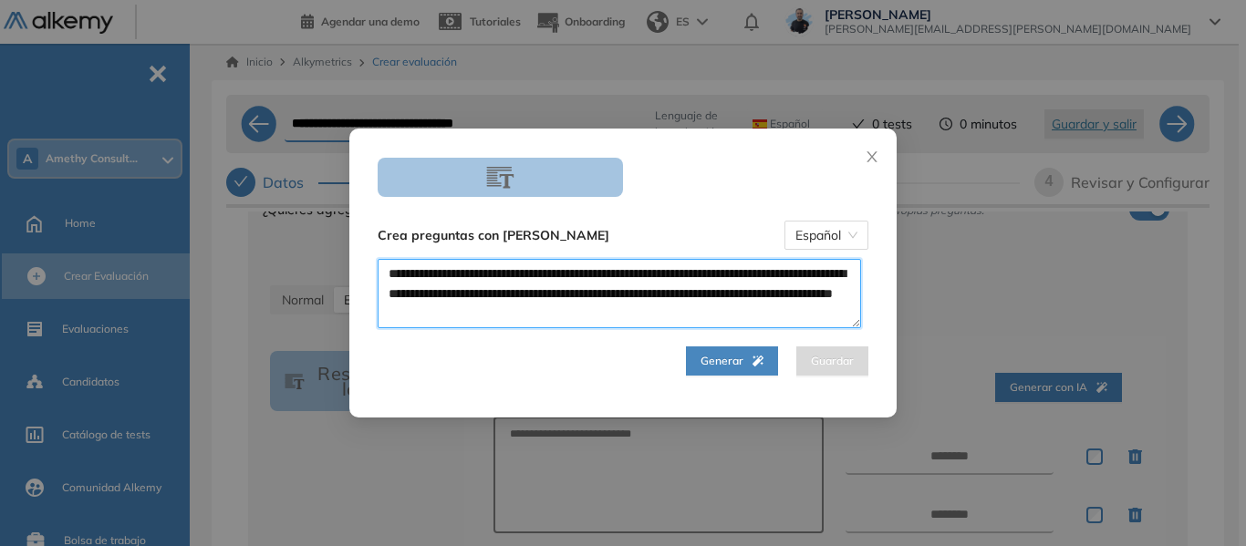
type textarea "**********"
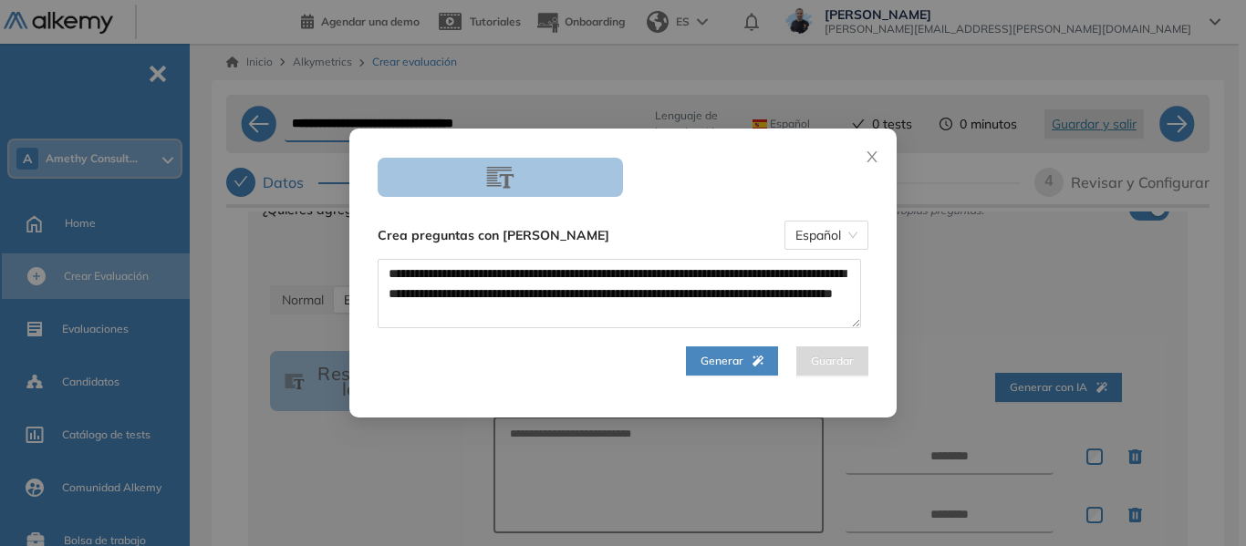
click at [729, 357] on span "Generar" at bounding box center [732, 361] width 63 height 17
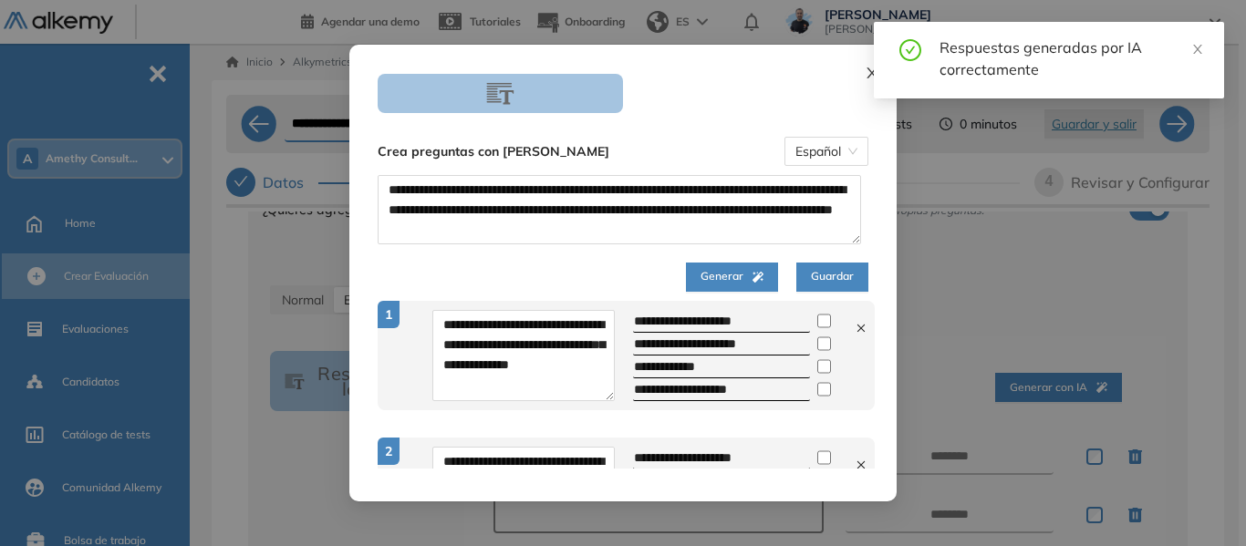
click at [867, 71] on icon "close" at bounding box center [872, 73] width 15 height 15
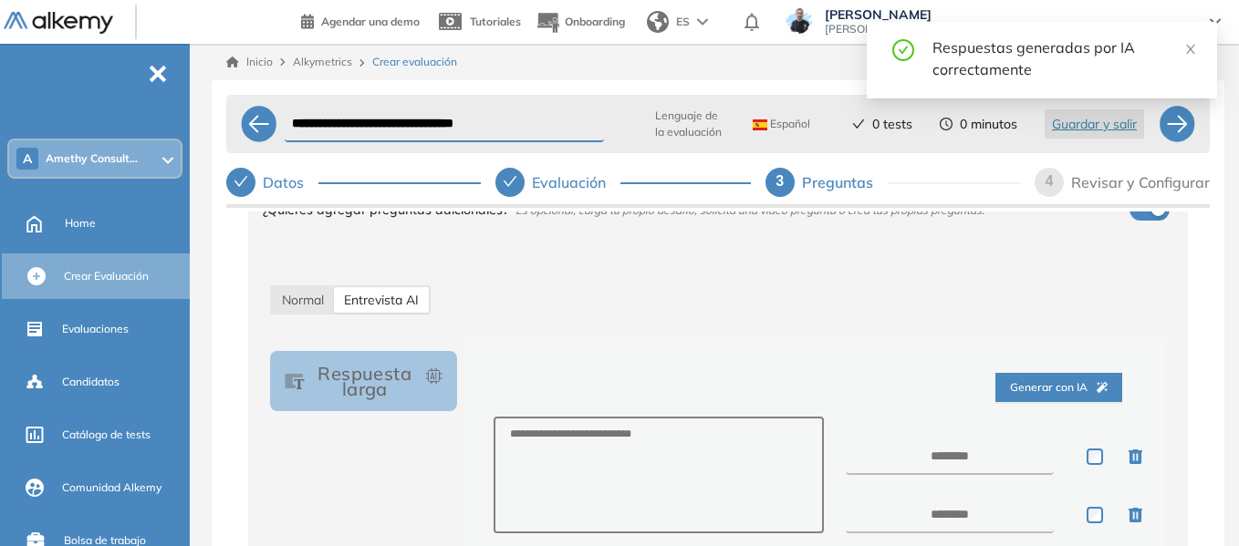
click at [400, 290] on div "Entrevista AI" at bounding box center [381, 300] width 95 height 26
click at [355, 394] on button "Respuesta larga" at bounding box center [363, 381] width 187 height 60
select select "***"
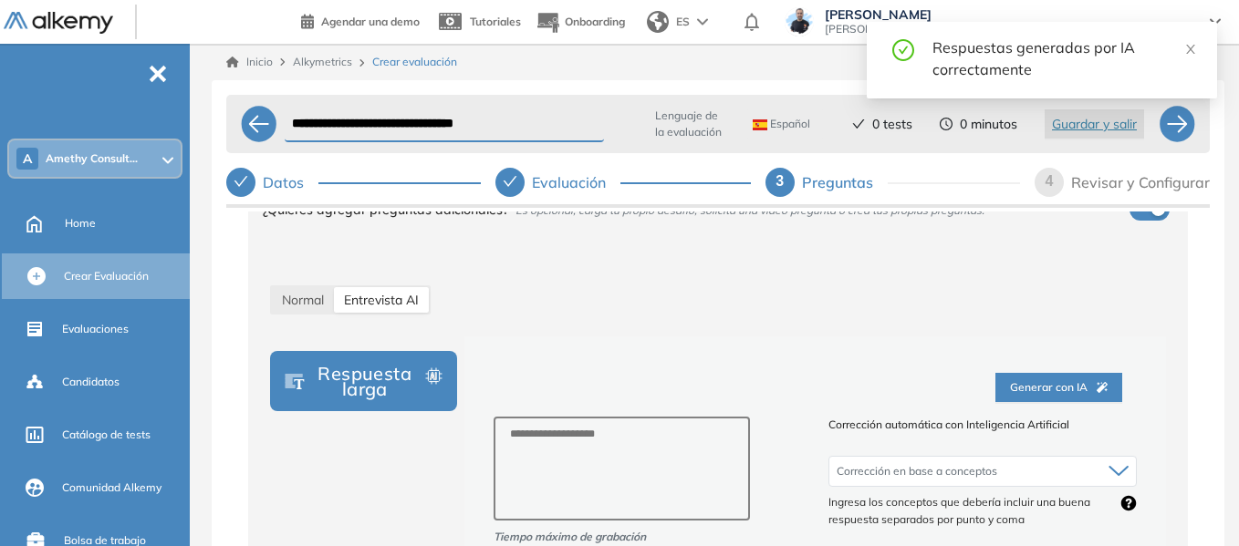
click at [356, 397] on button "Respuesta larga" at bounding box center [363, 381] width 187 height 60
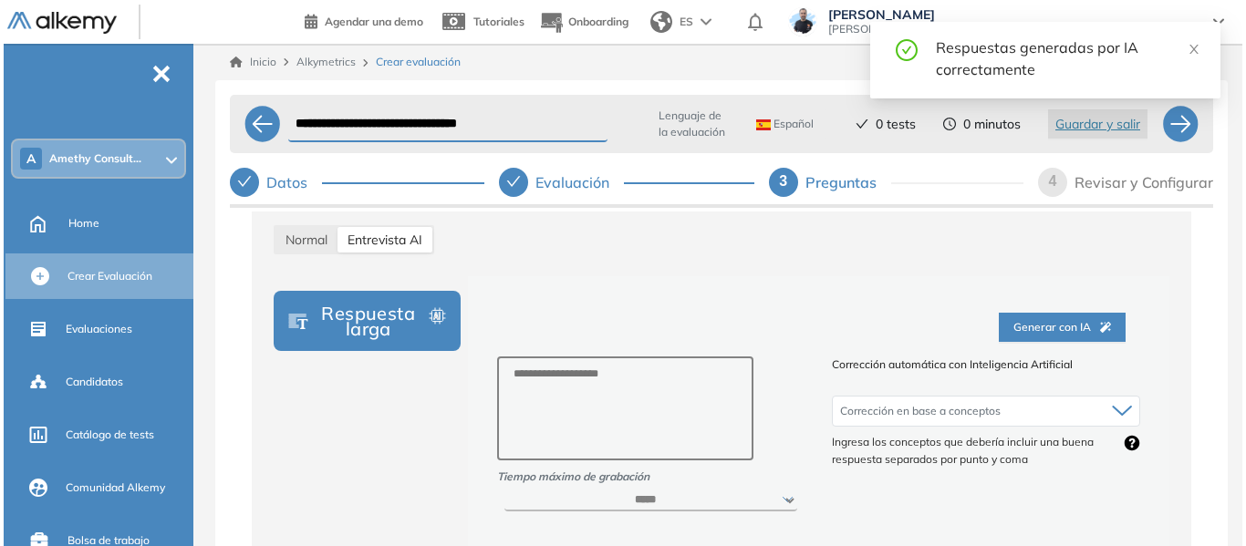
scroll to position [274, 0]
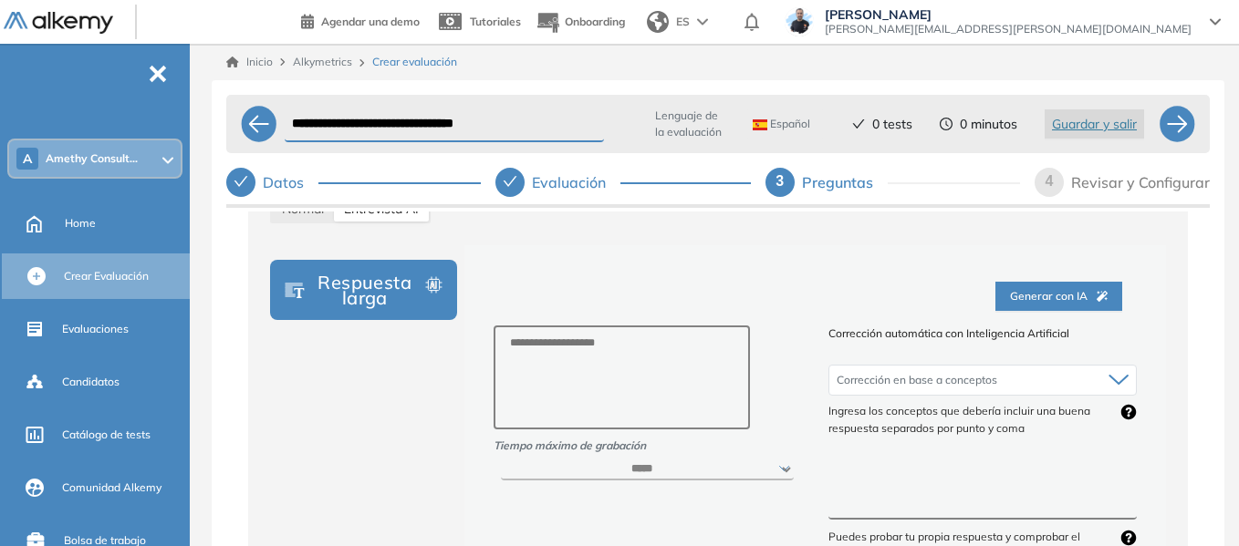
click at [1051, 291] on span "Generar con IA" at bounding box center [1059, 296] width 98 height 17
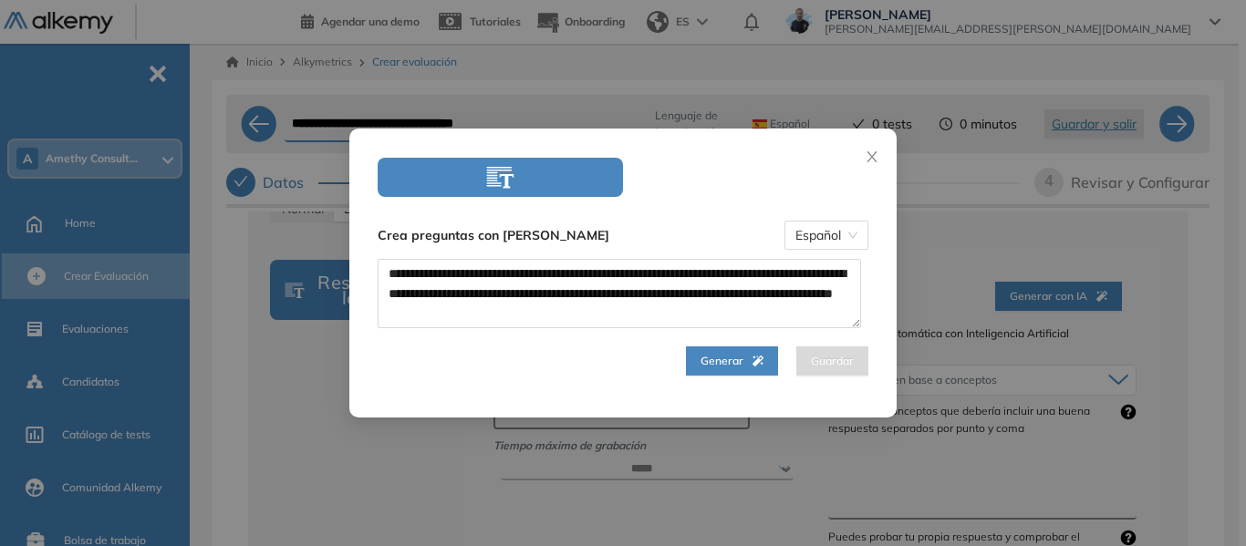
click at [708, 361] on span "Generar" at bounding box center [732, 361] width 63 height 17
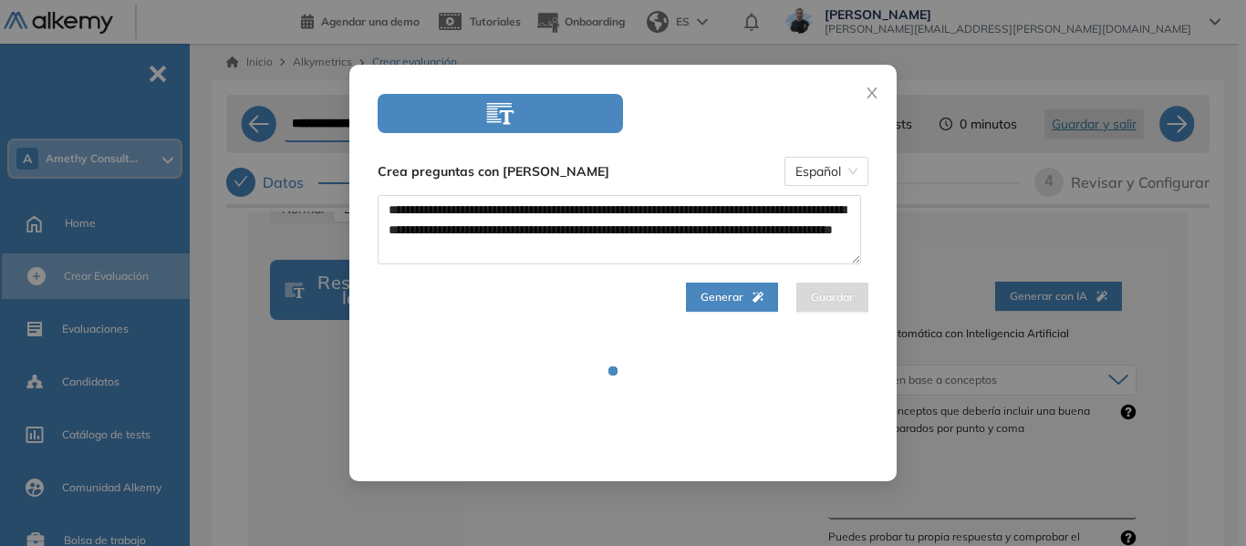
select select "***"
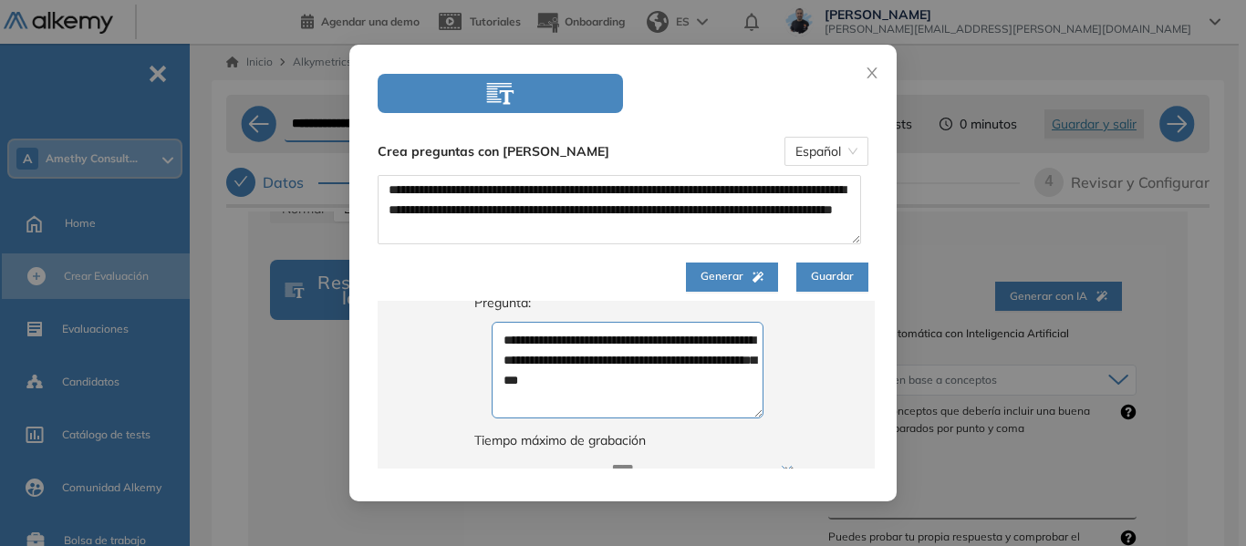
scroll to position [0, 0]
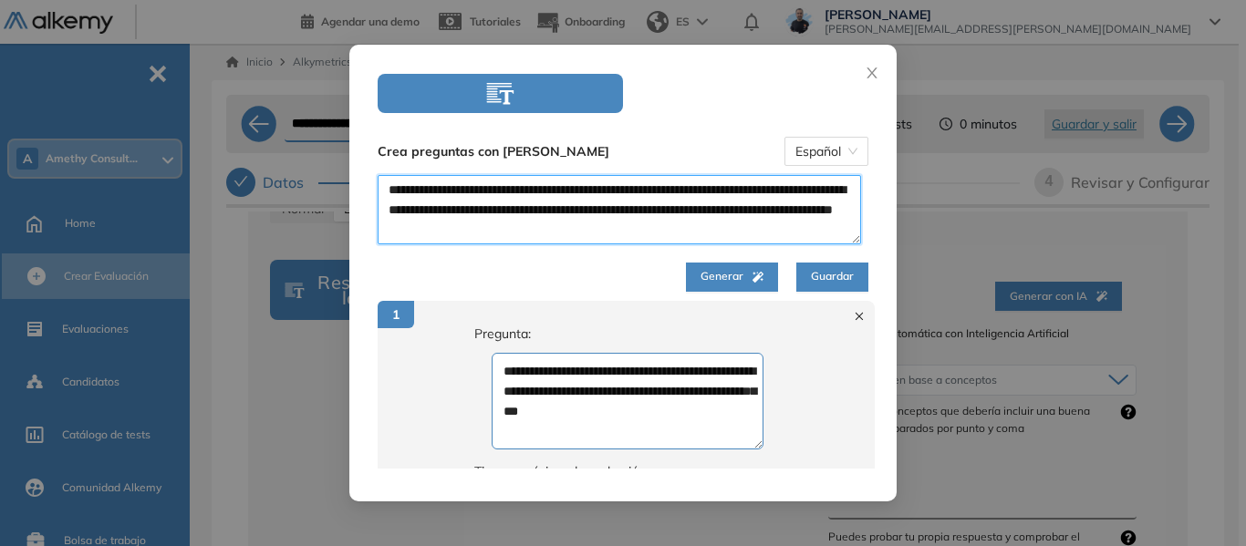
drag, startPoint x: 641, startPoint y: 227, endPoint x: 367, endPoint y: 178, distance: 278.9
click at [367, 178] on div "**********" at bounding box center [623, 233] width 518 height 117
paste textarea "**********"
type textarea "**********"
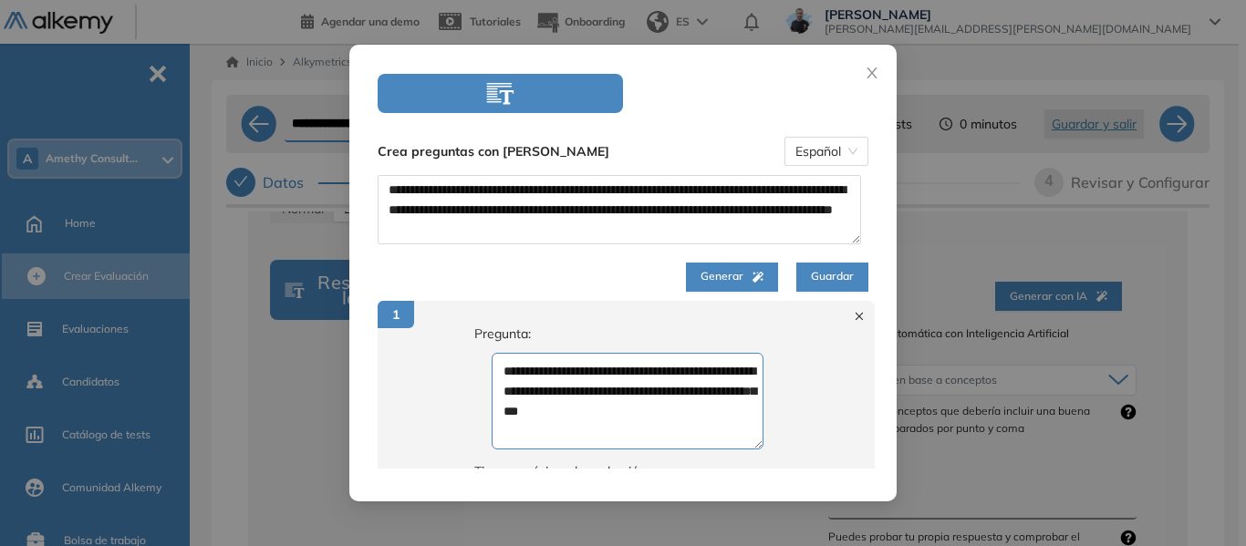
click at [724, 285] on span "Generar" at bounding box center [732, 276] width 63 height 17
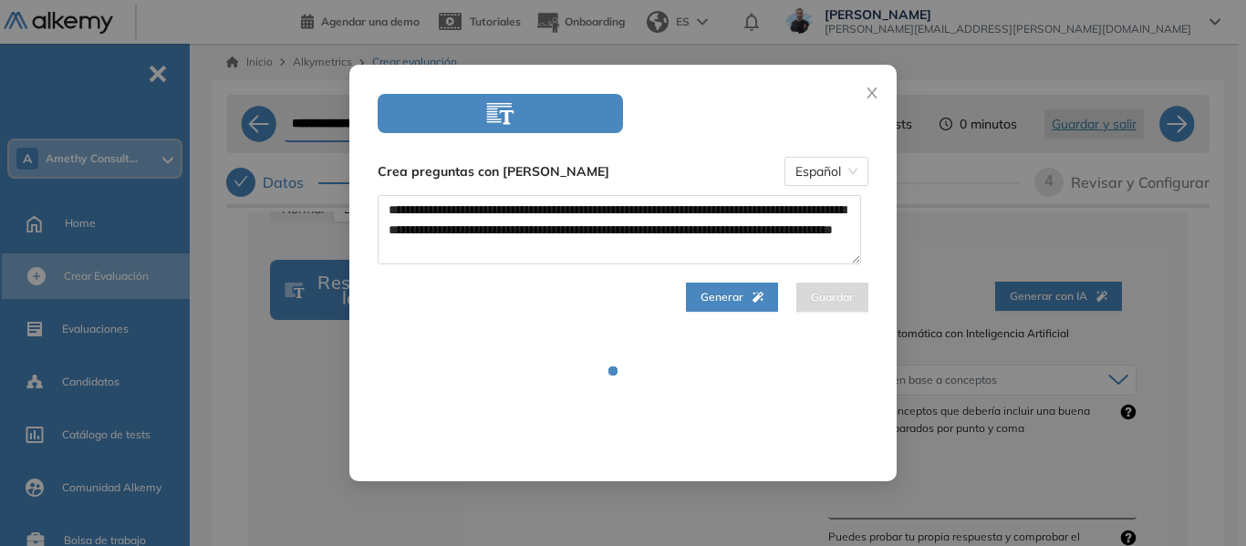
select select "***"
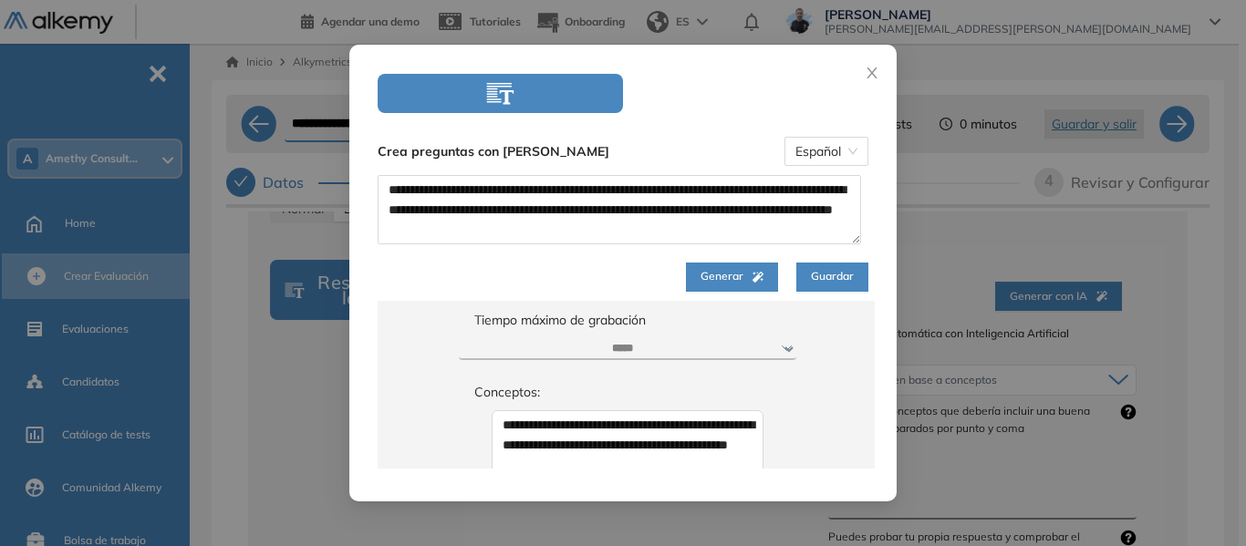
scroll to position [959, 0]
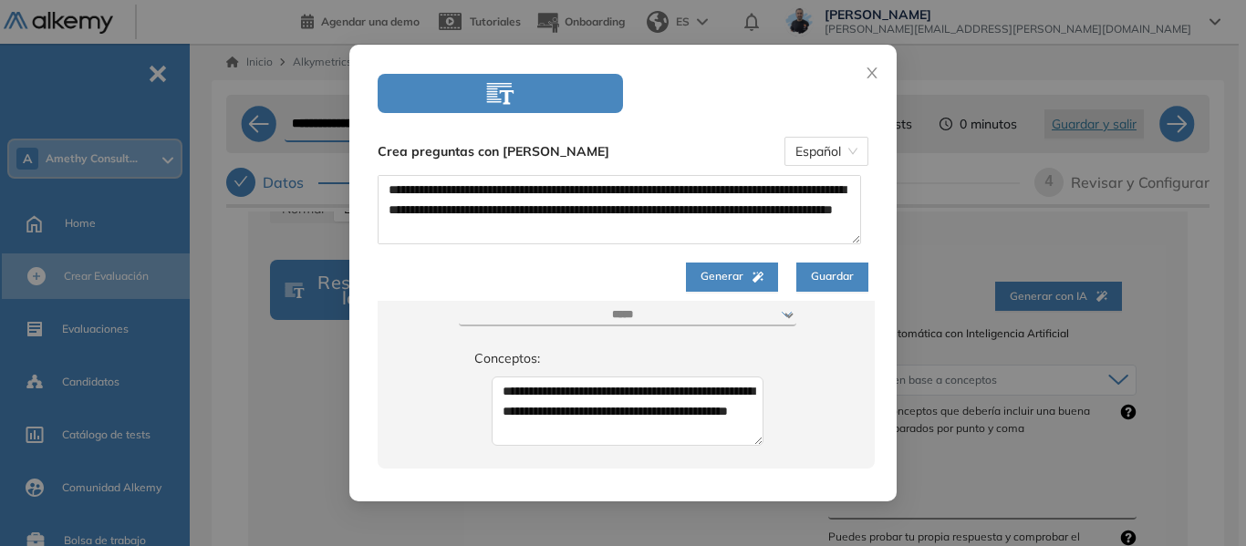
click at [831, 271] on span "Guardar" at bounding box center [832, 276] width 43 height 17
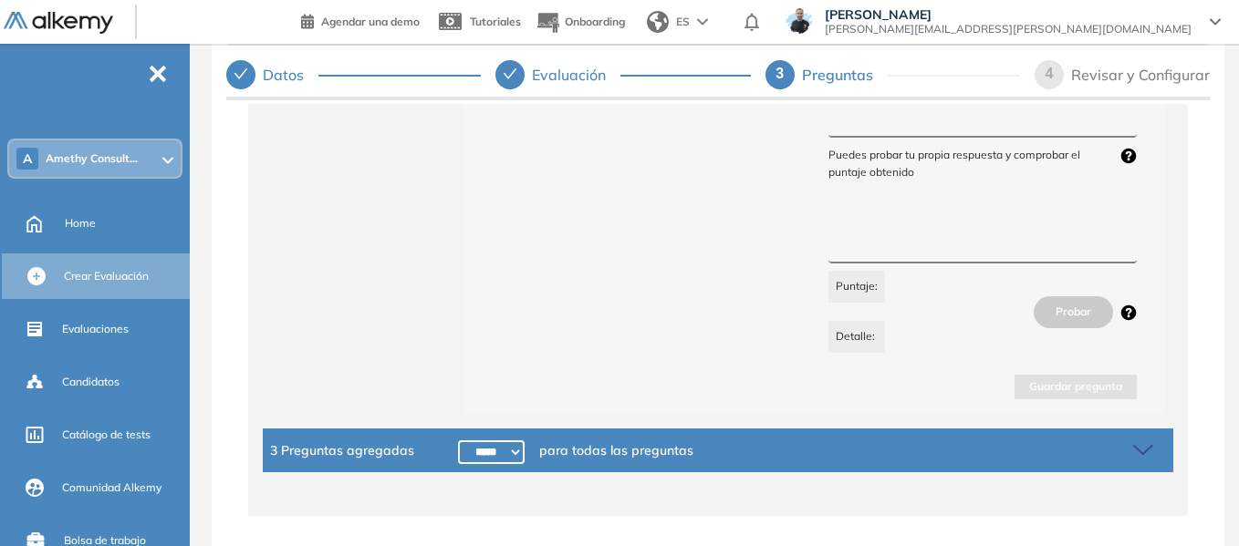
scroll to position [110, 0]
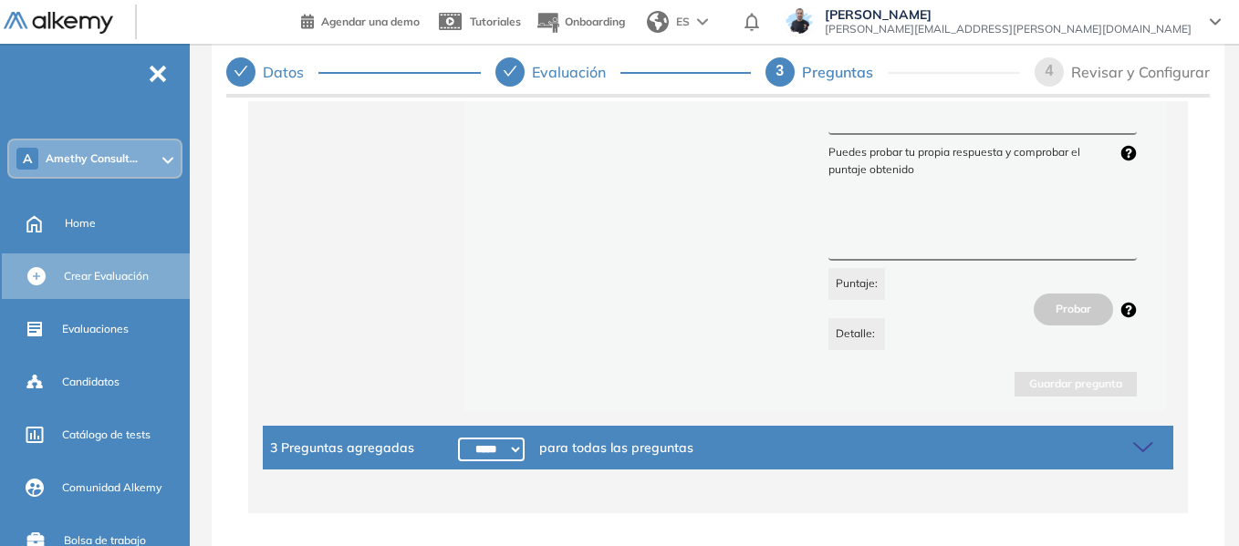
click at [492, 450] on select "***** ***** ****** ****** ****** ****** ****** ****** ****** ****** ****** ****…" at bounding box center [491, 450] width 67 height 24
select select "******"
click at [458, 438] on select "***** ***** ****** ****** ****** ****** ****** ****** ****** ****** ****** ****…" at bounding box center [491, 450] width 67 height 24
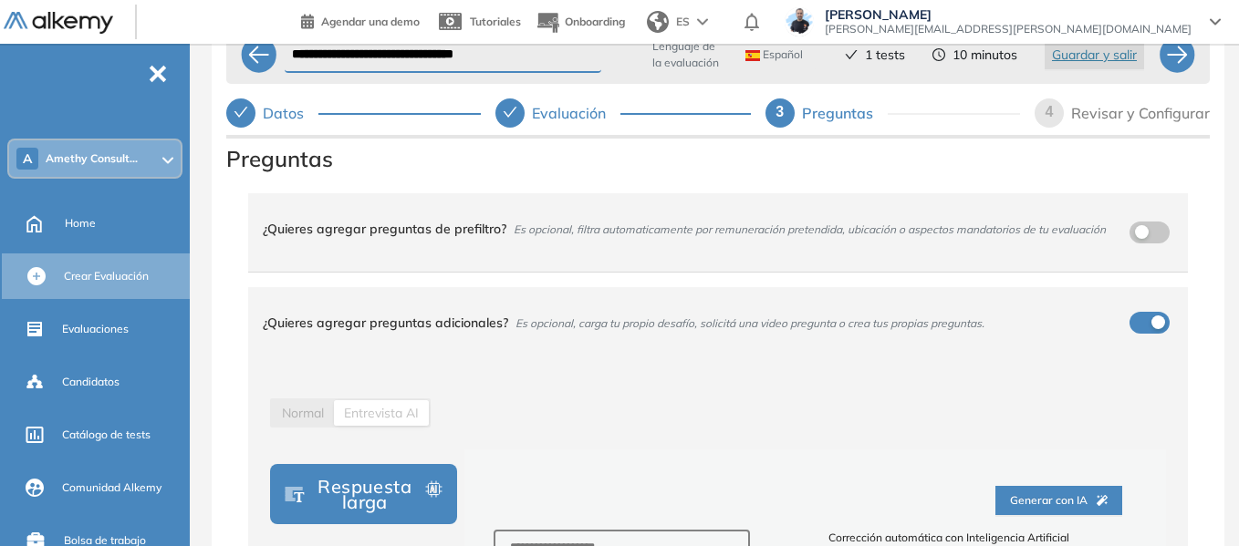
scroll to position [0, 0]
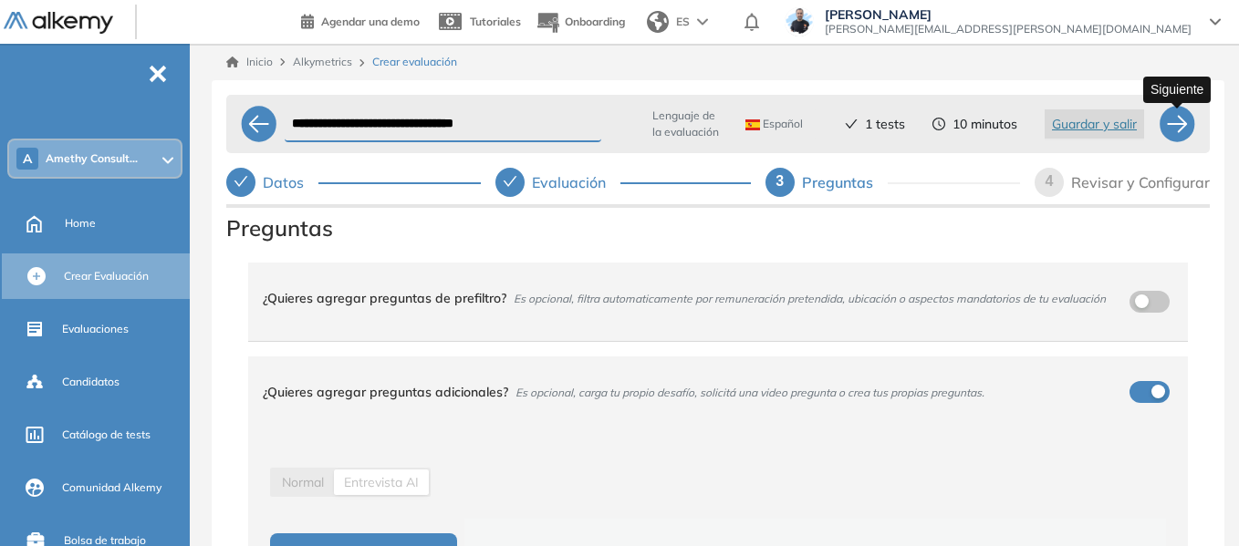
click at [1176, 128] on div at bounding box center [1176, 124] width 36 height 36
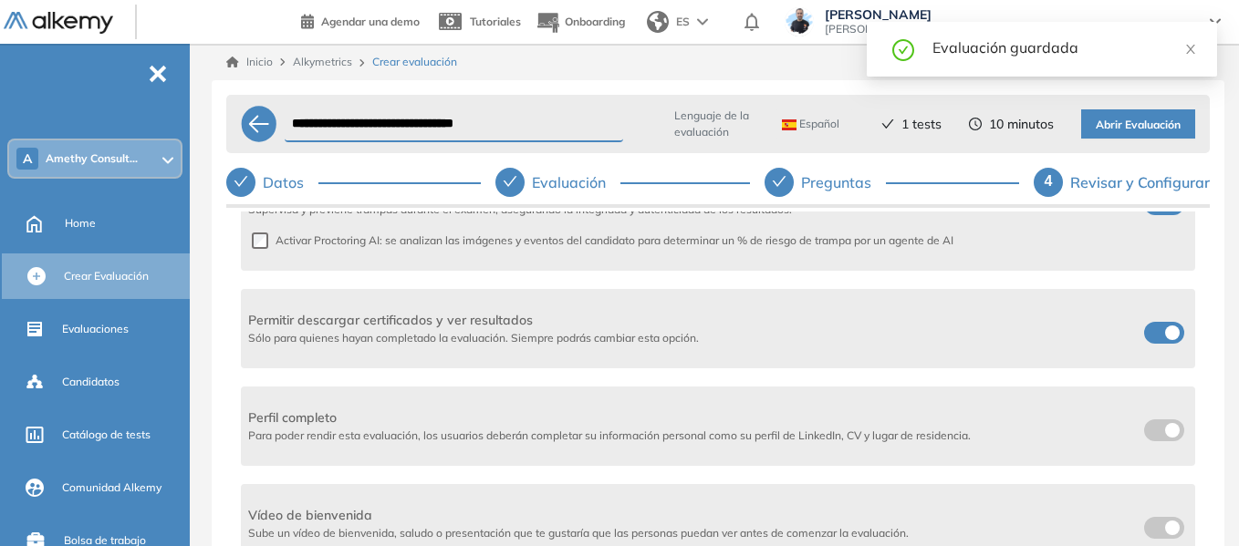
scroll to position [643, 0]
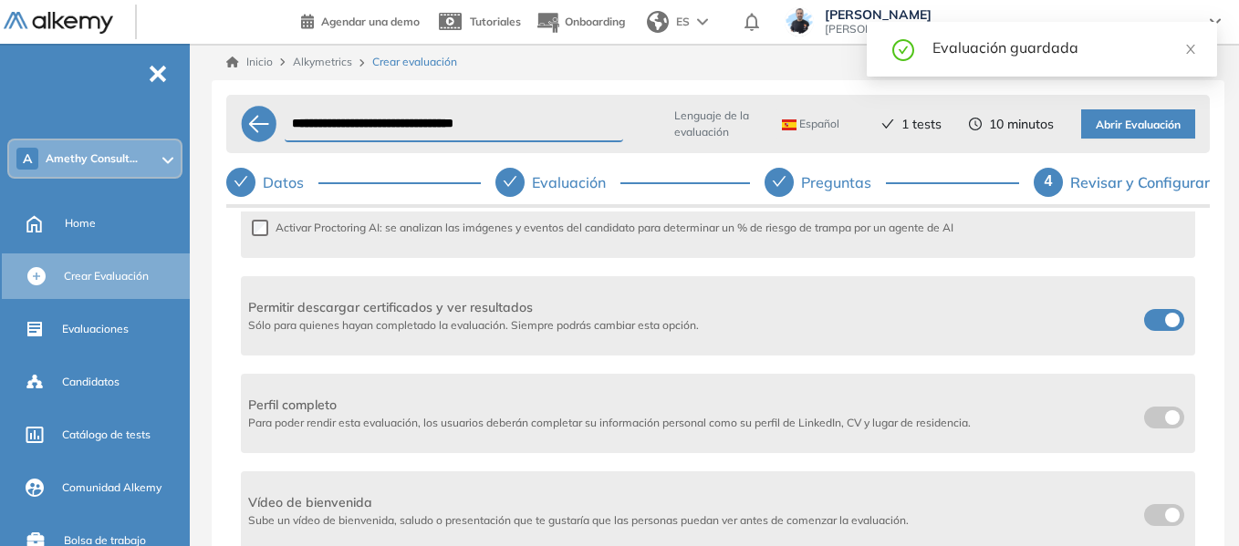
click at [1151, 322] on label at bounding box center [1164, 320] width 40 height 22
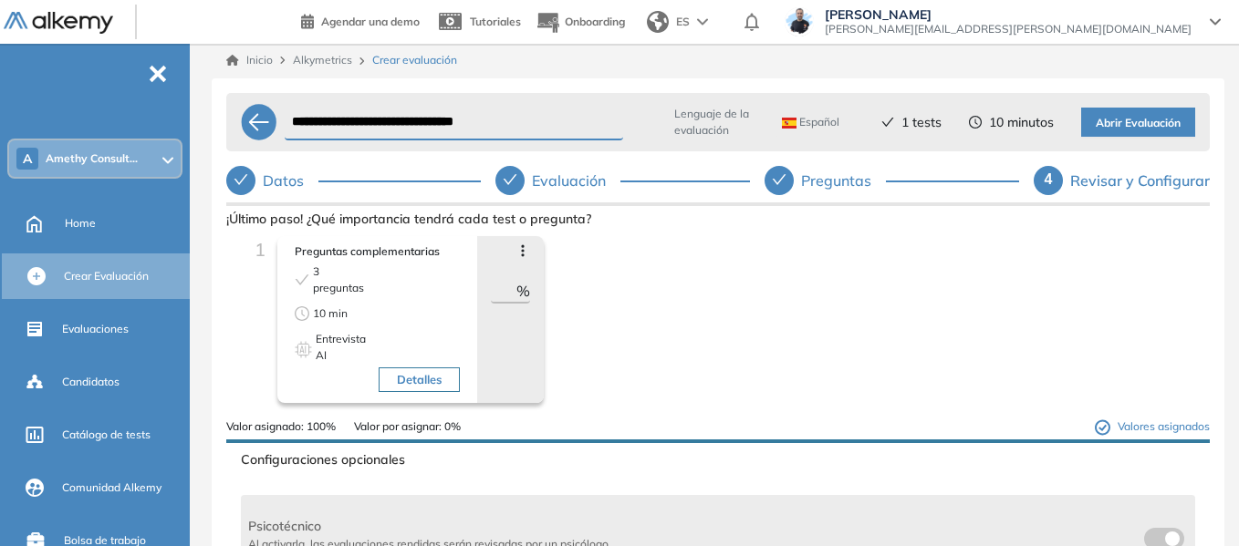
scroll to position [0, 0]
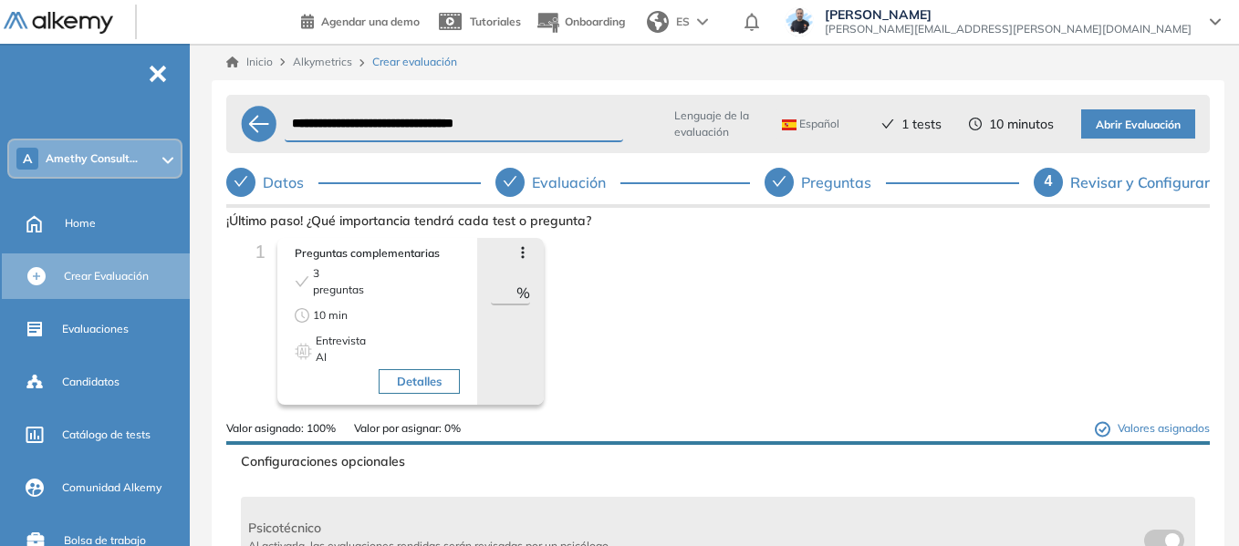
click at [1159, 122] on span "Abrir Evaluación" at bounding box center [1137, 125] width 85 height 17
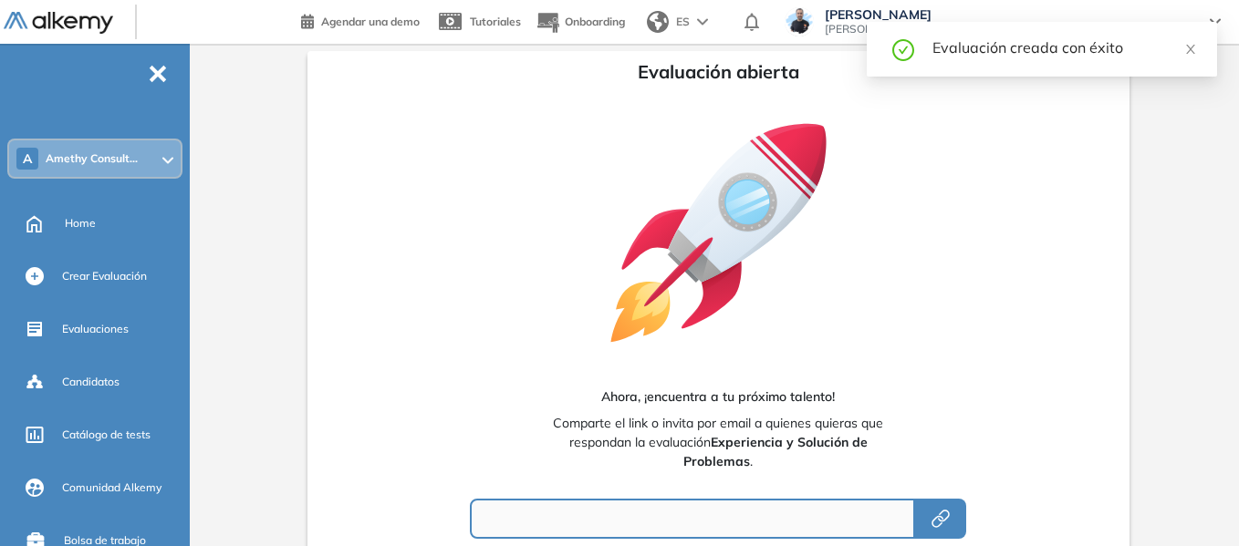
type input "**********"
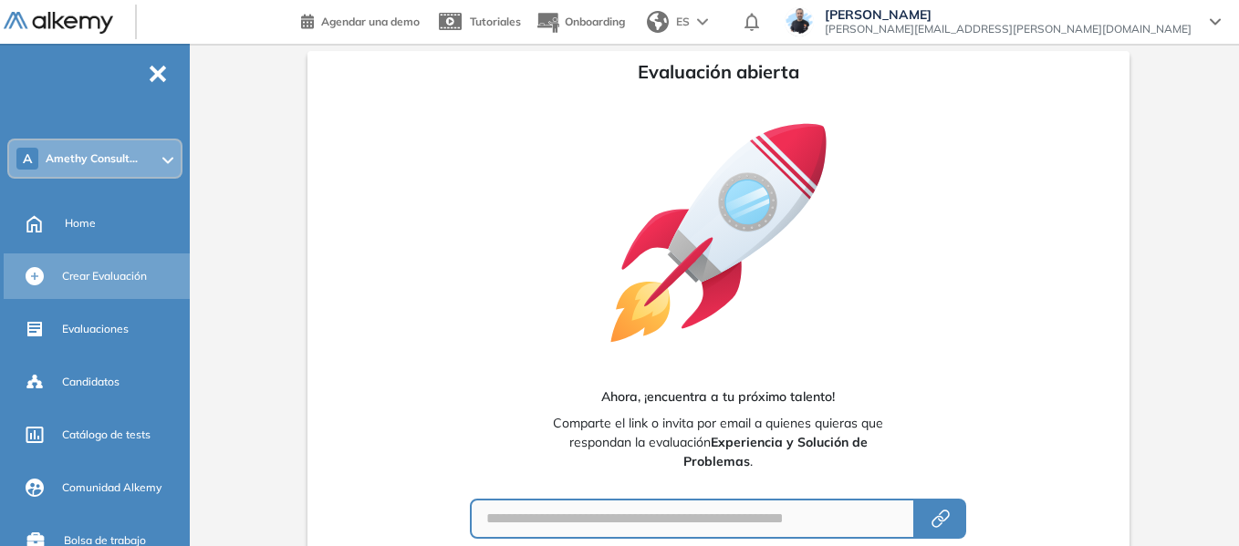
click at [118, 280] on span "Crear Evaluación" at bounding box center [104, 276] width 85 height 16
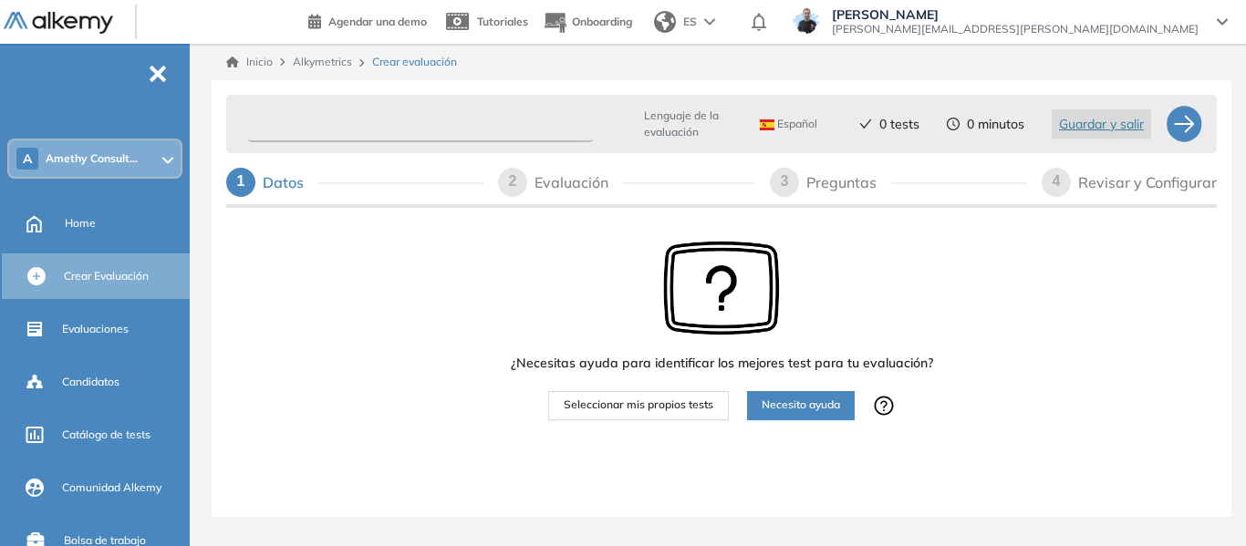
click at [574, 132] on input "text" at bounding box center [420, 125] width 345 height 36
paste input "**********"
type input "**********"
click at [672, 402] on span "Seleccionar mis propios tests" at bounding box center [639, 405] width 150 height 17
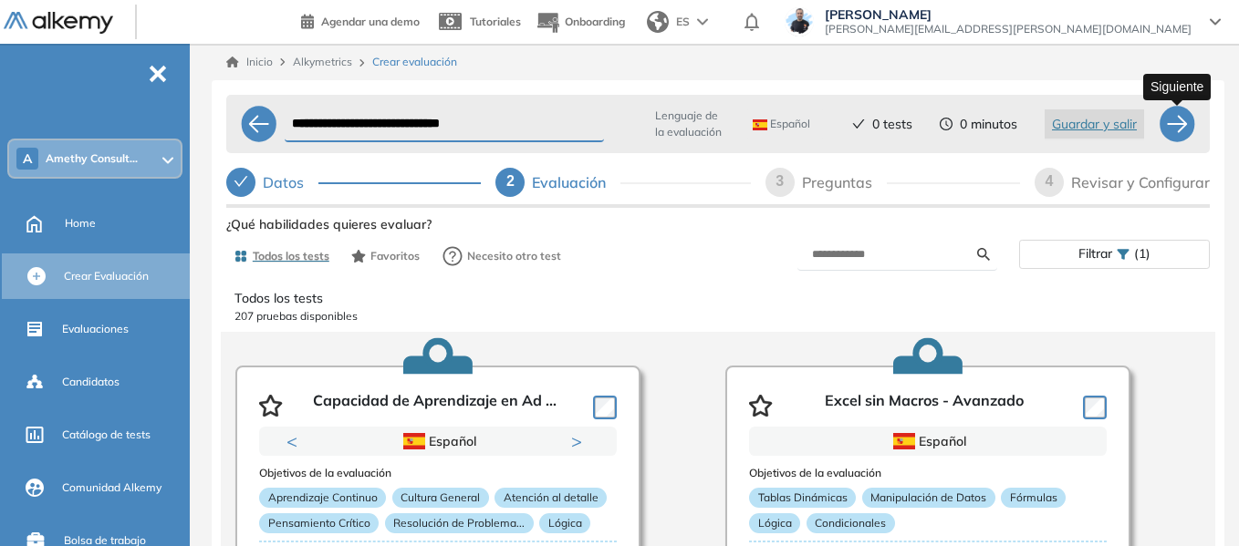
click at [1174, 126] on div at bounding box center [1176, 124] width 36 height 36
select select "*****"
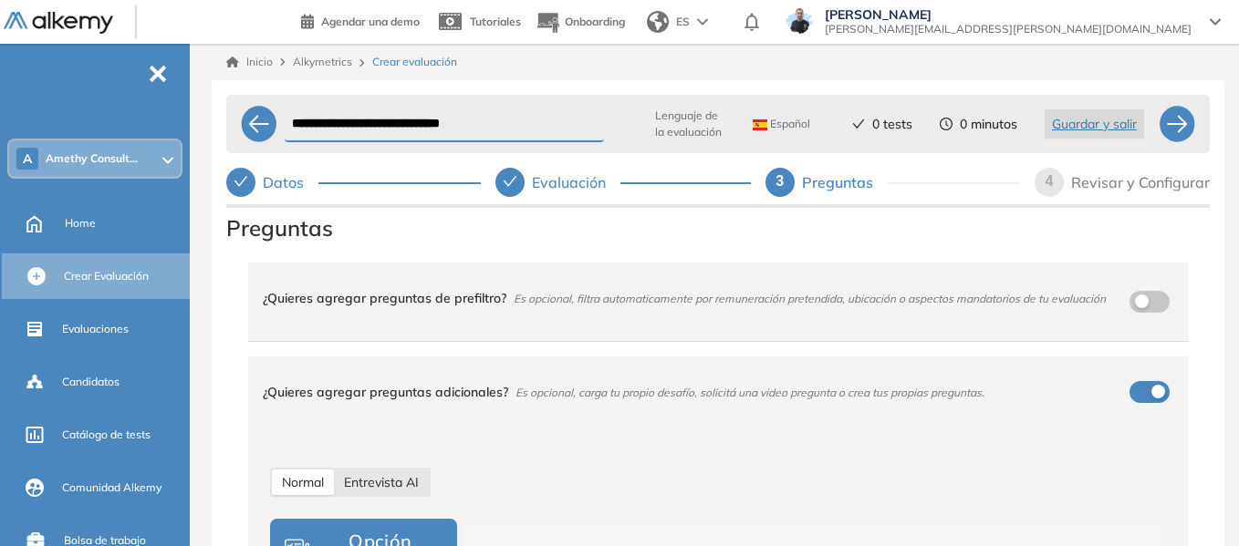
click at [403, 475] on span "Entrevista AI" at bounding box center [381, 482] width 75 height 16
select select "***"
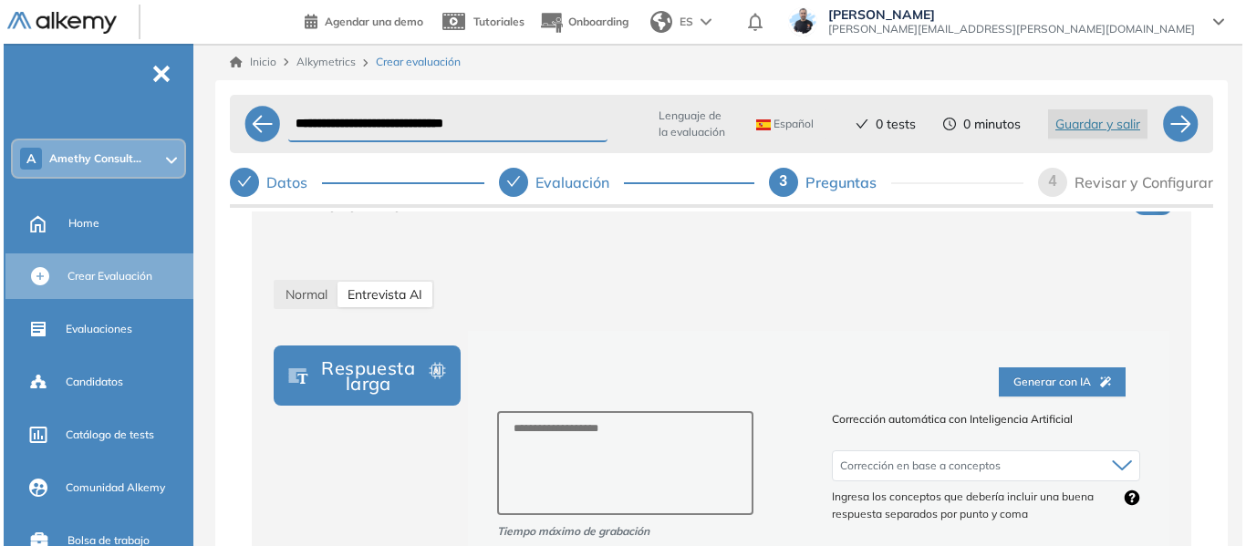
scroll to position [182, 0]
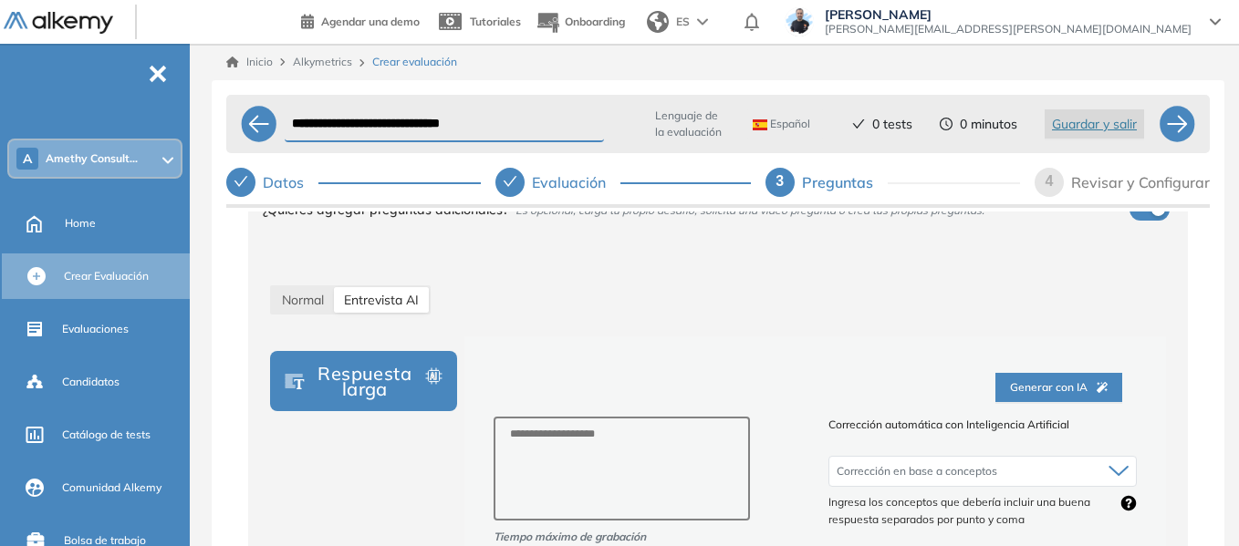
click at [385, 397] on button "Respuesta larga" at bounding box center [363, 381] width 187 height 60
click at [633, 448] on textarea at bounding box center [621, 469] width 256 height 104
click at [1064, 393] on span "Generar con IA" at bounding box center [1059, 387] width 98 height 17
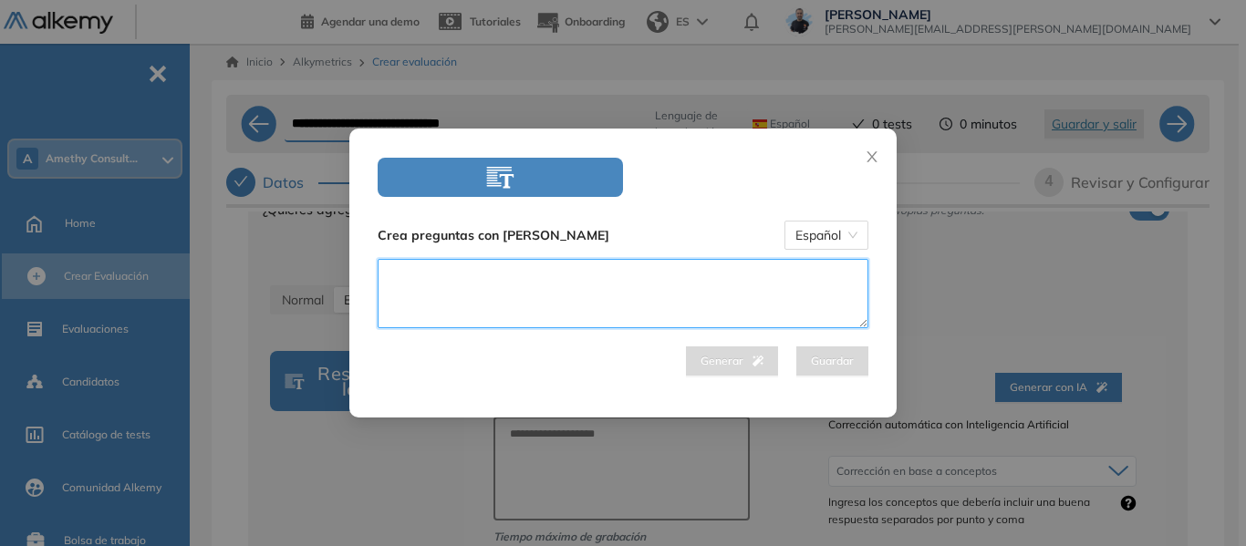
click at [576, 277] on textarea at bounding box center [623, 293] width 491 height 69
paste textarea "**********"
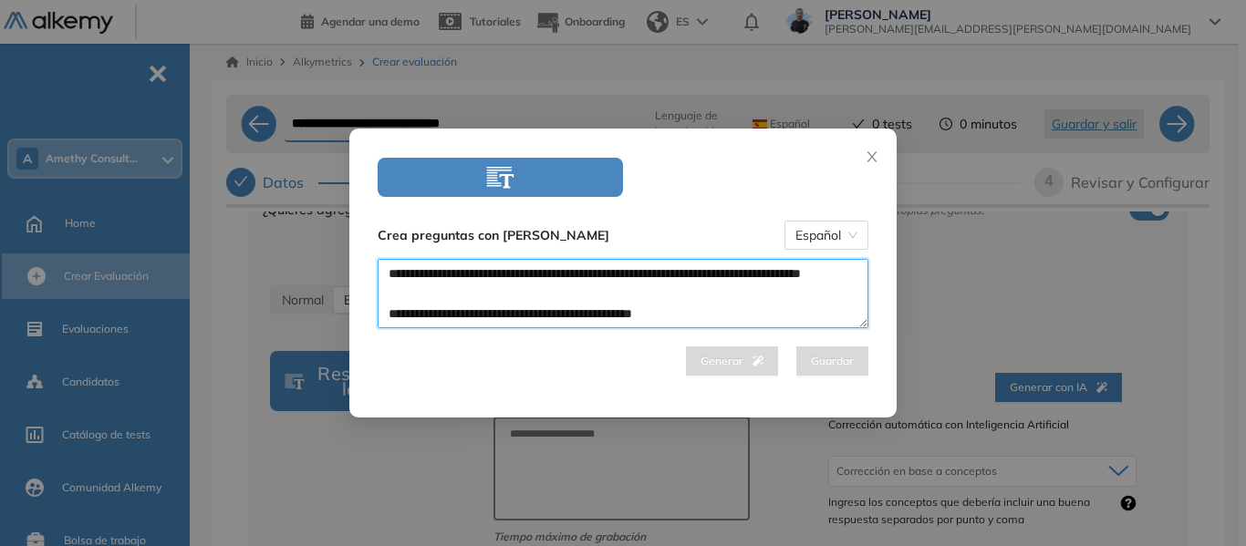
scroll to position [235, 0]
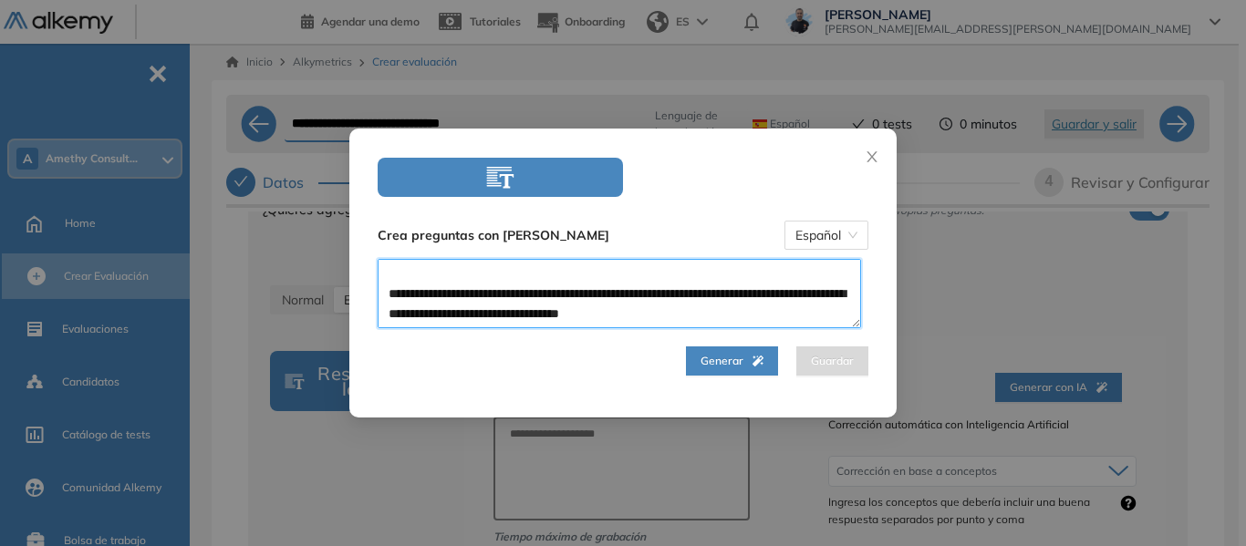
type textarea "**********"
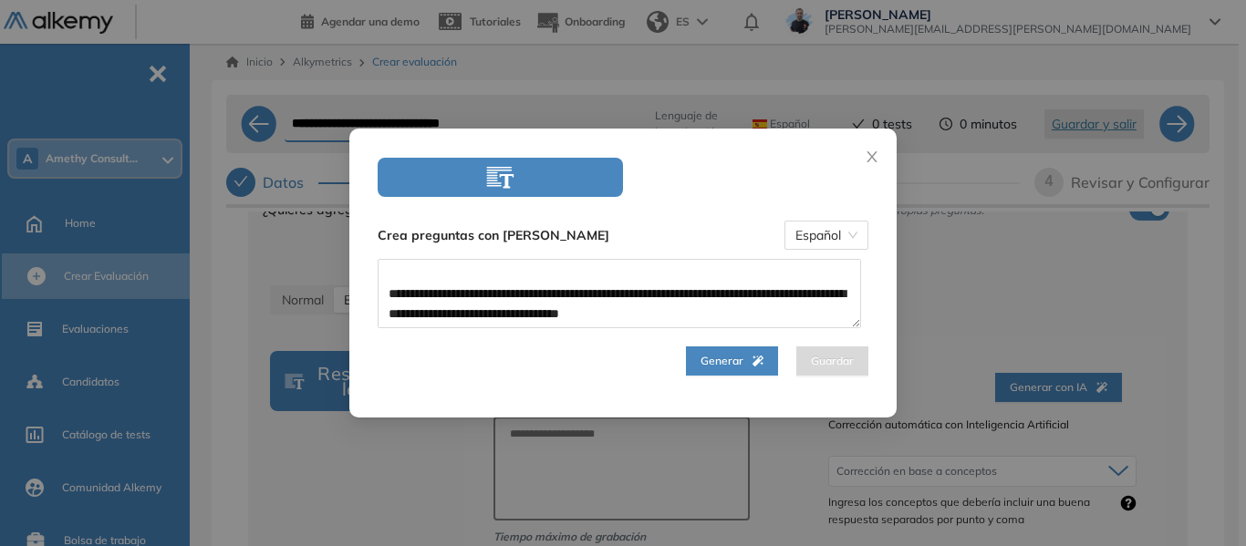
click at [747, 353] on span "Generar" at bounding box center [732, 361] width 63 height 17
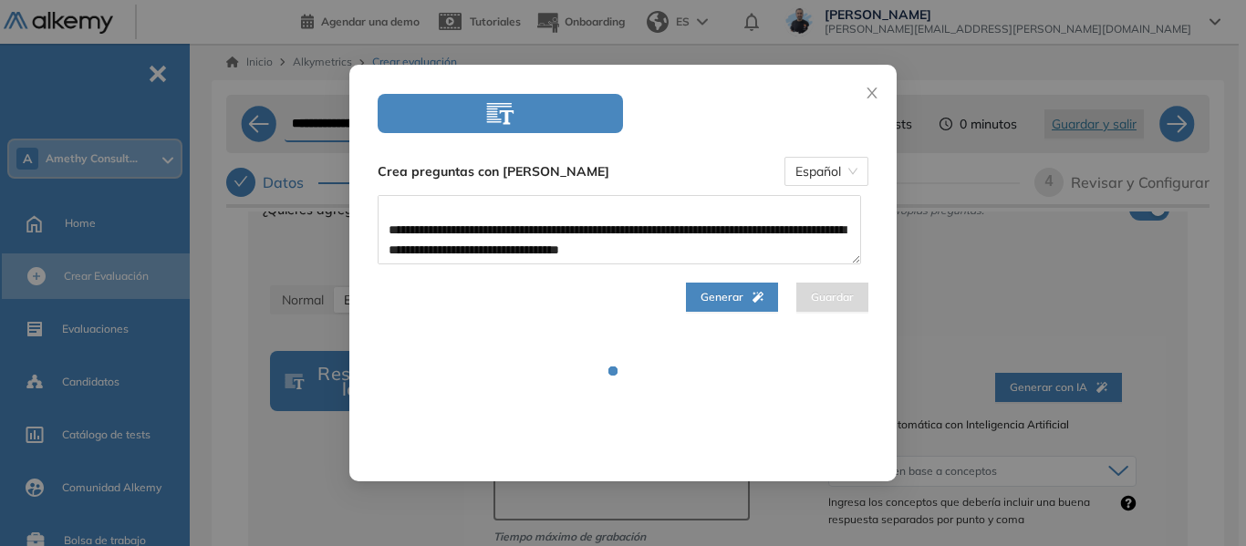
select select "***"
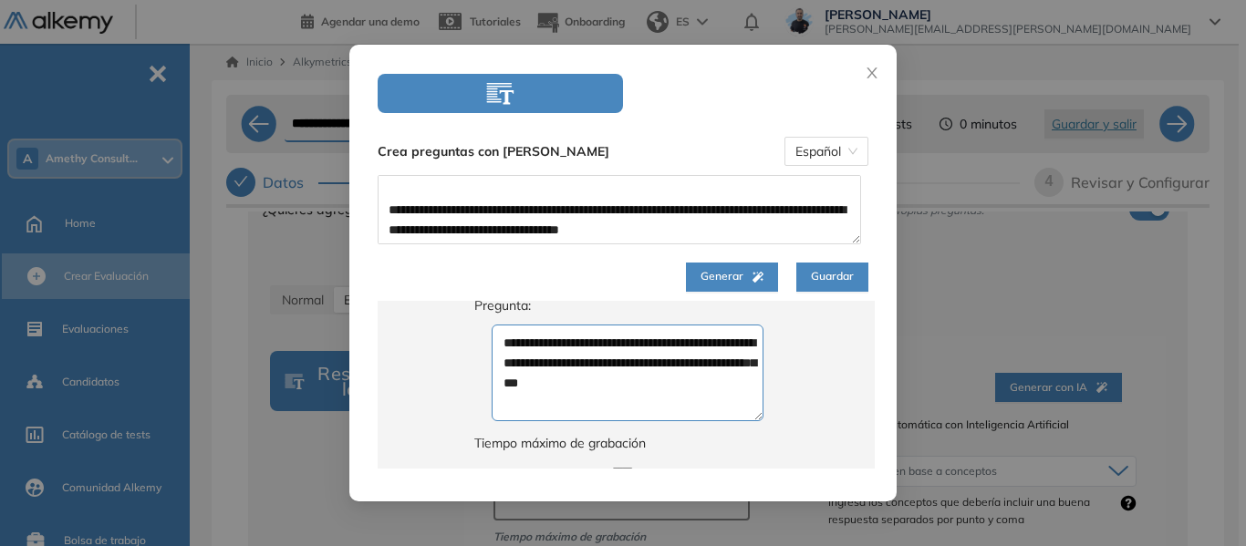
scroll to position [821, 0]
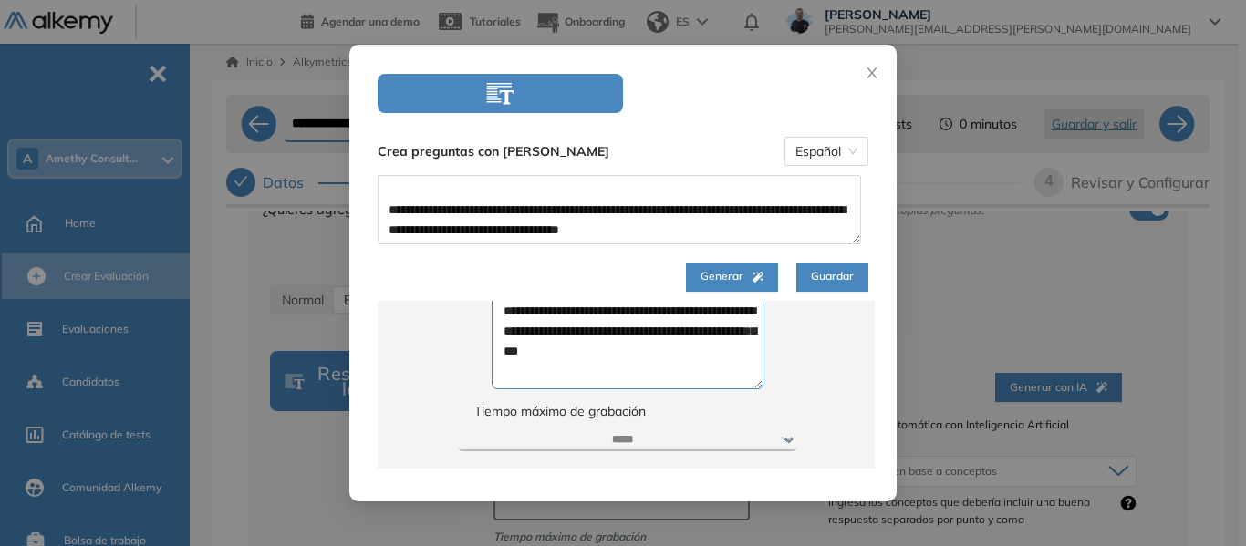
click at [818, 275] on span "Guardar" at bounding box center [832, 276] width 43 height 17
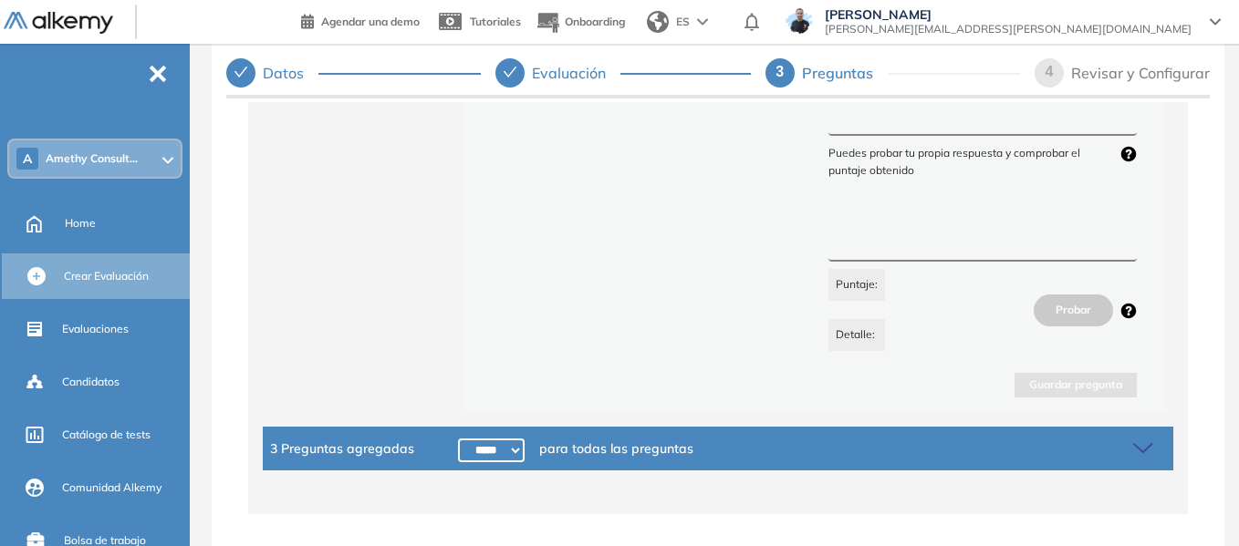
scroll to position [110, 0]
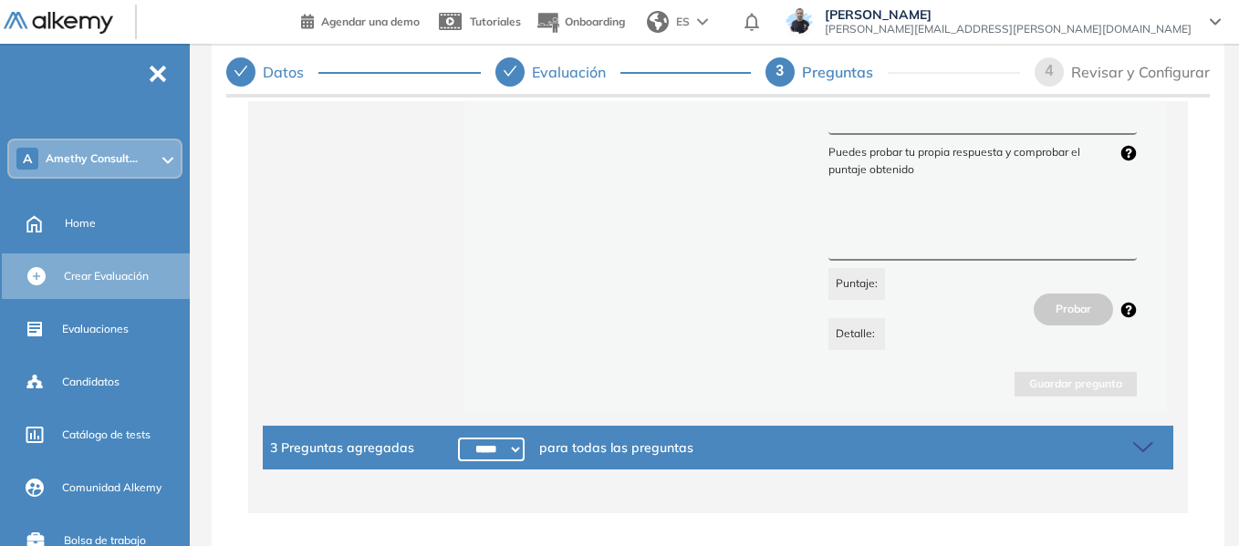
click at [493, 441] on select "***** ***** ****** ****** ****** ****** ****** ****** ****** ****** ****** ****…" at bounding box center [491, 450] width 67 height 24
select select "******"
click at [458, 438] on select "***** ***** ****** ****** ****** ****** ****** ****** ****** ****** ****** ****…" at bounding box center [491, 450] width 67 height 24
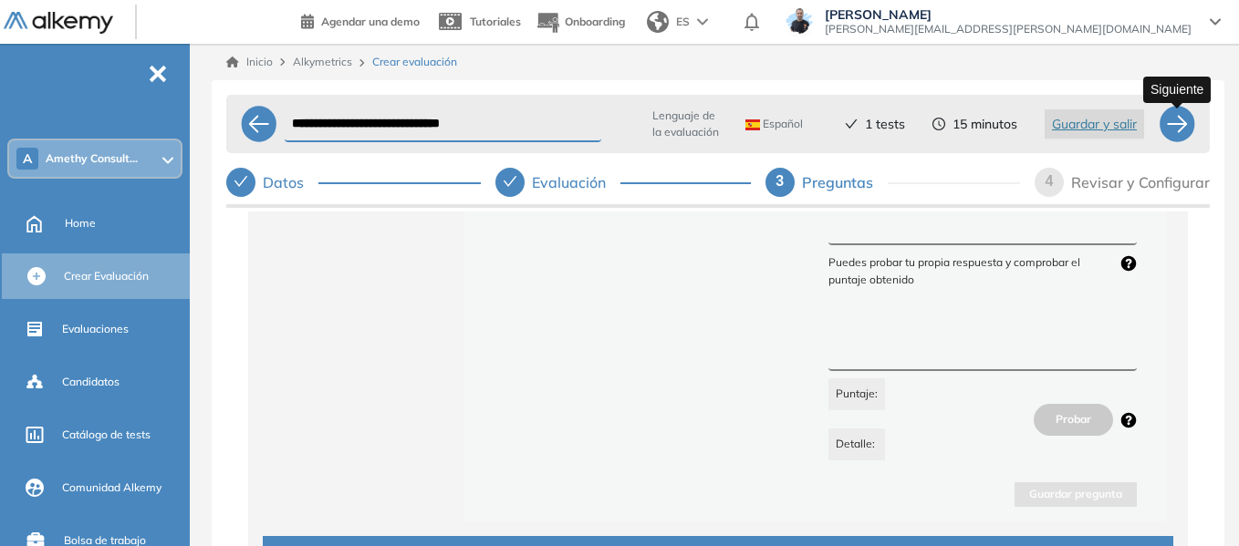
click at [1173, 132] on div at bounding box center [1176, 124] width 36 height 36
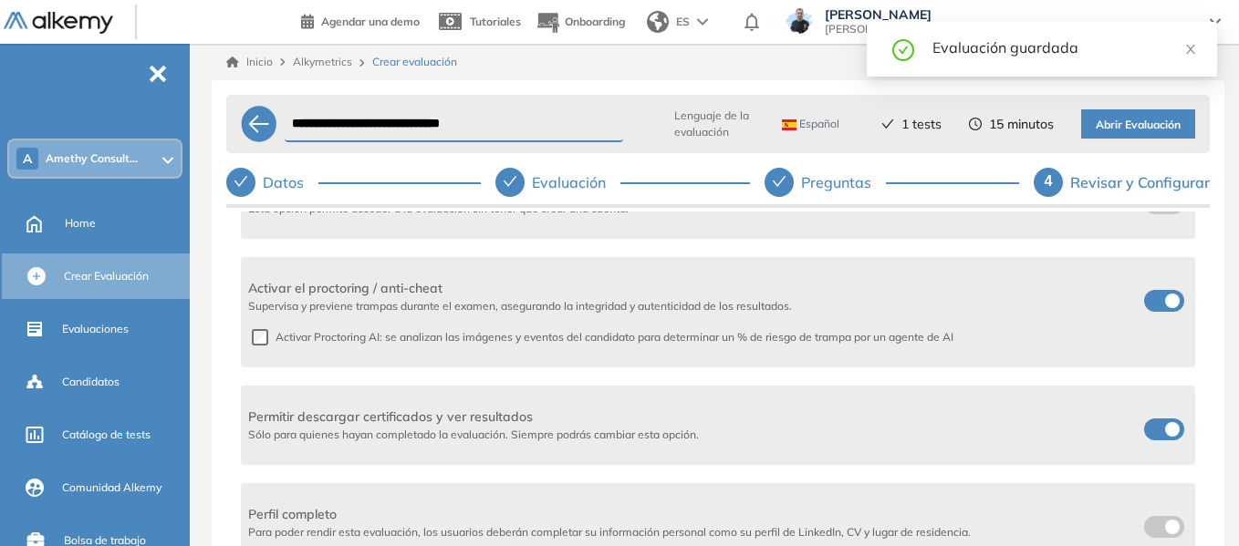
scroll to position [638, 0]
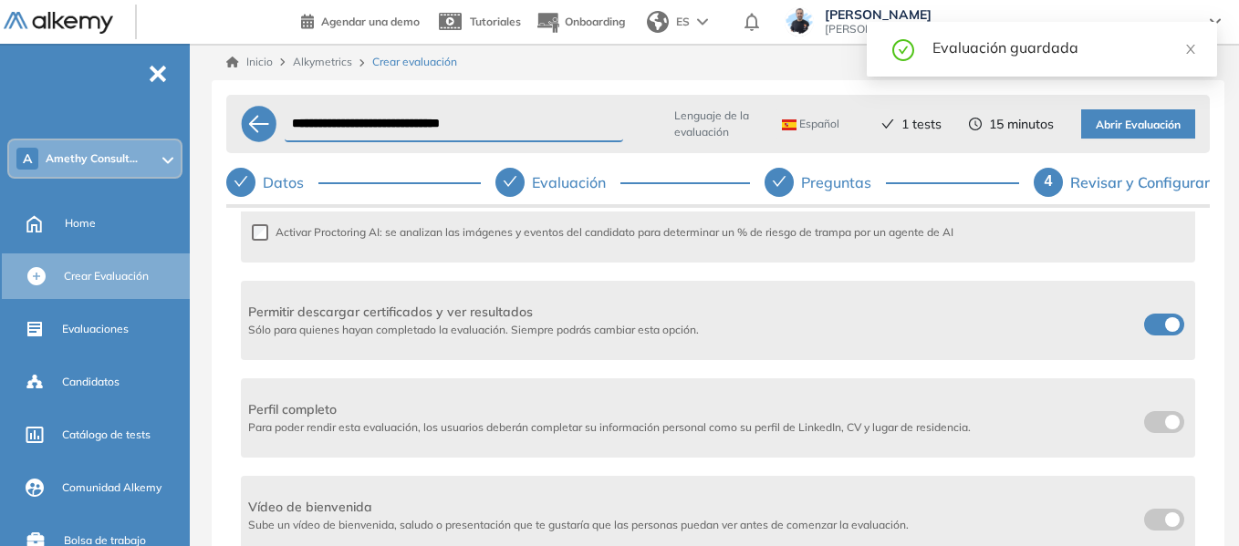
click at [1144, 326] on span at bounding box center [1151, 321] width 15 height 15
click at [1156, 123] on span "Abrir Evaluación" at bounding box center [1137, 125] width 85 height 17
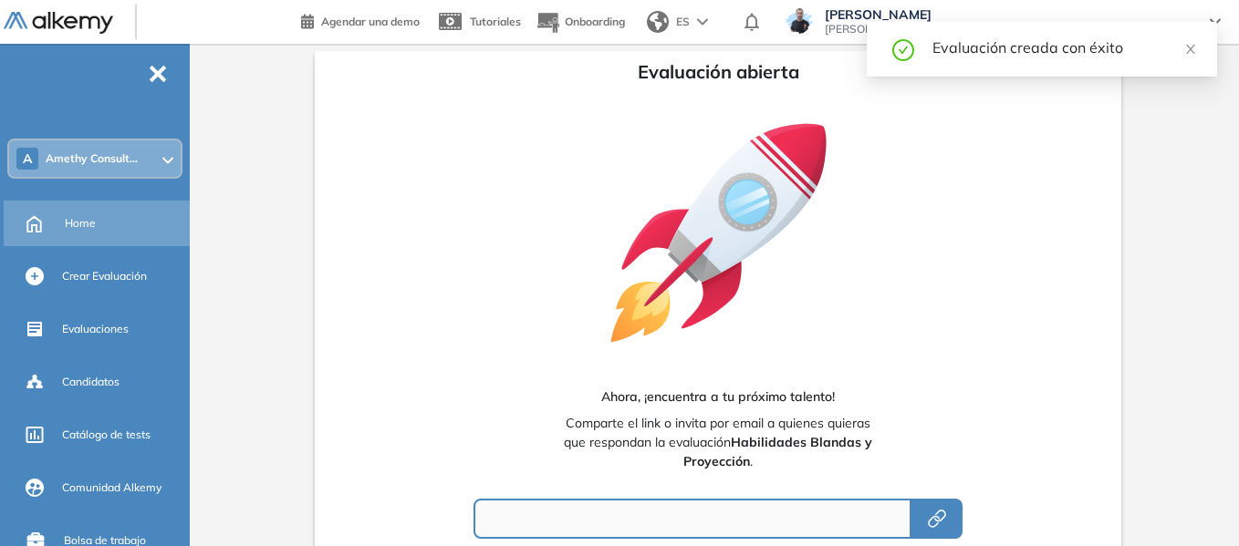
type input "**********"
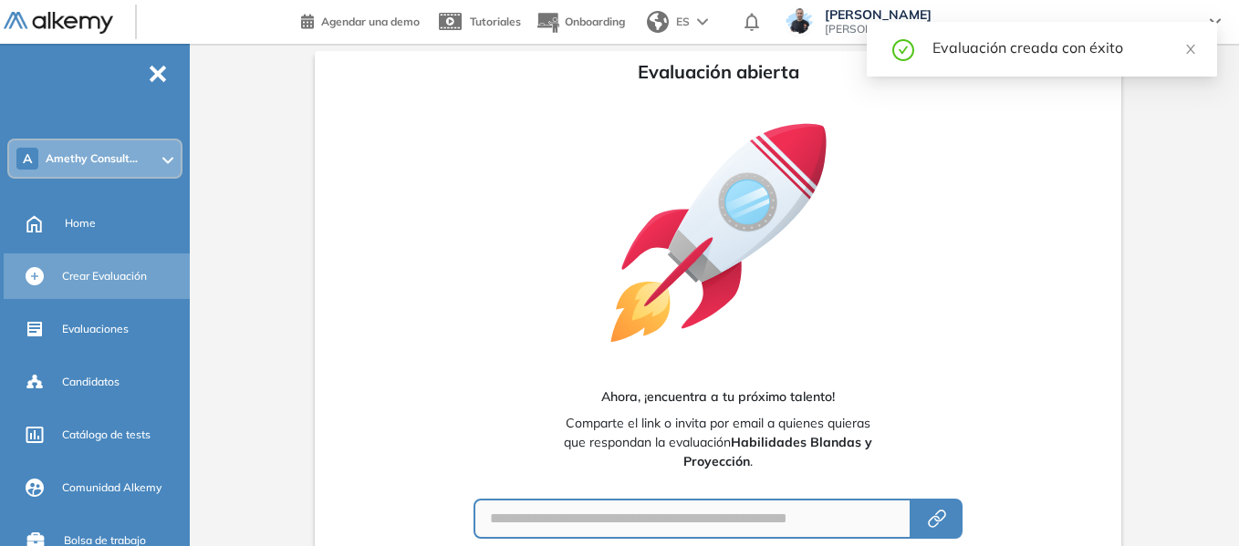
click at [124, 267] on div "Crear Evaluación" at bounding box center [124, 276] width 124 height 31
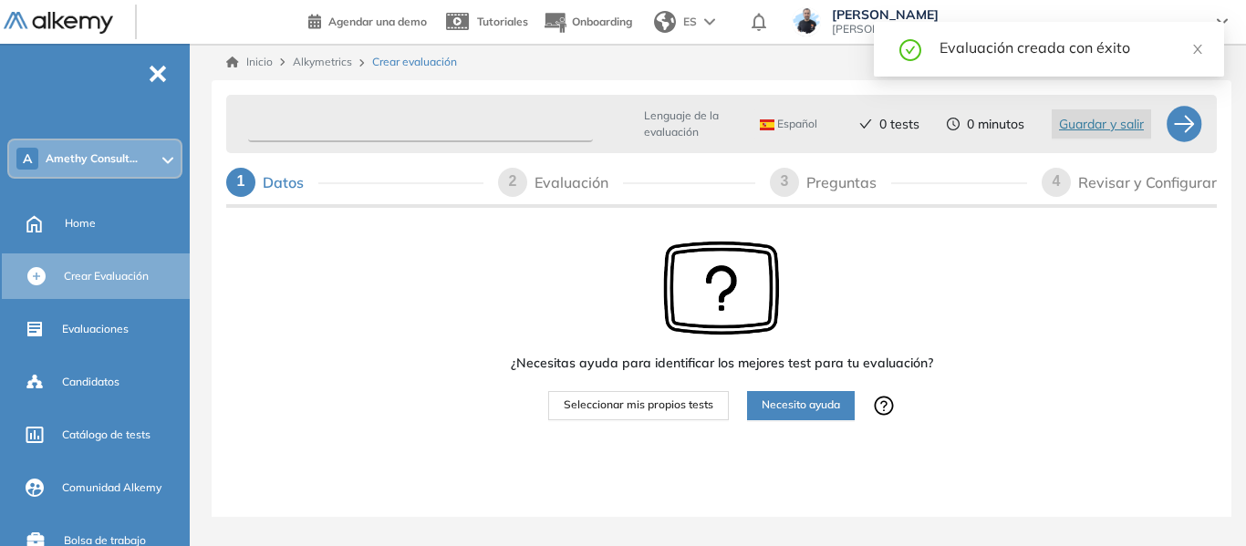
click at [535, 132] on input "text" at bounding box center [420, 125] width 345 height 36
paste input "**********"
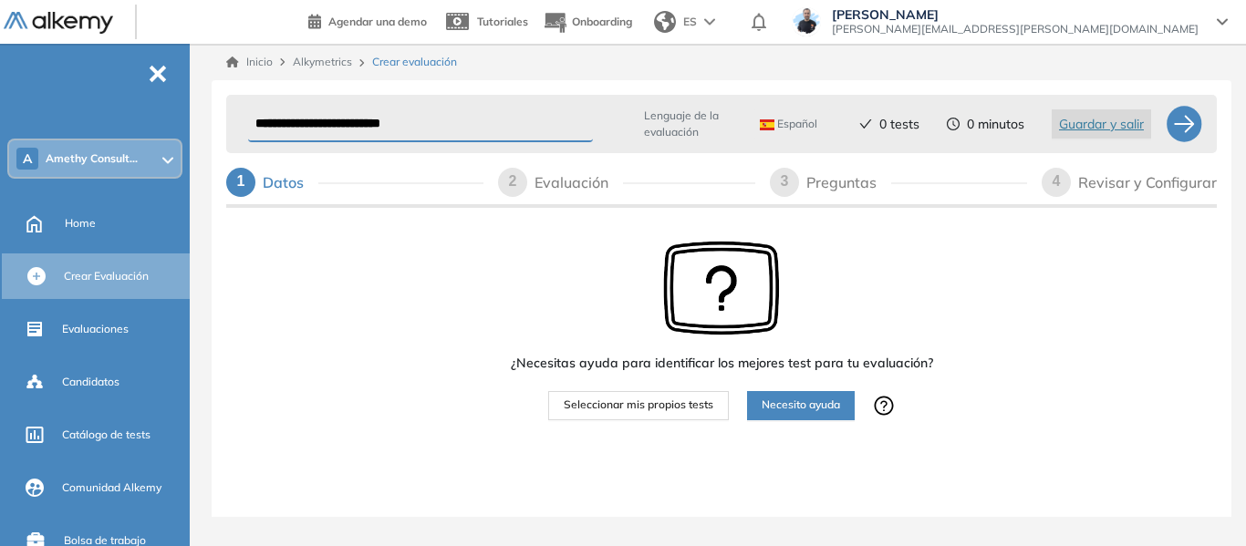
type input "**********"
click at [668, 410] on span "Seleccionar mis propios tests" at bounding box center [639, 405] width 150 height 17
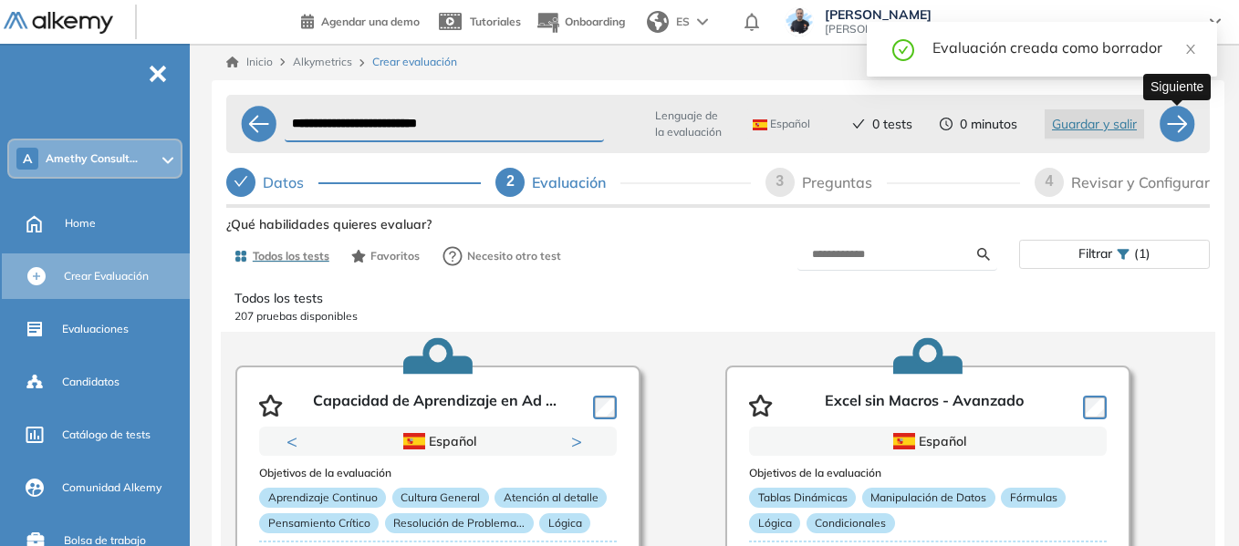
click at [1190, 128] on div at bounding box center [1176, 124] width 36 height 36
select select "*****"
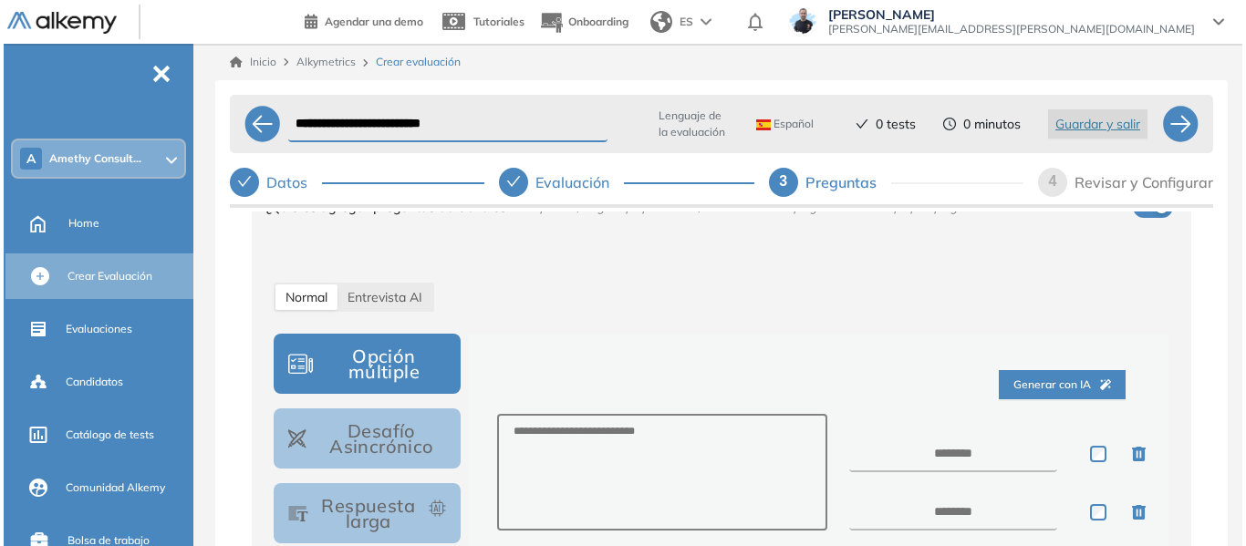
scroll to position [166, 0]
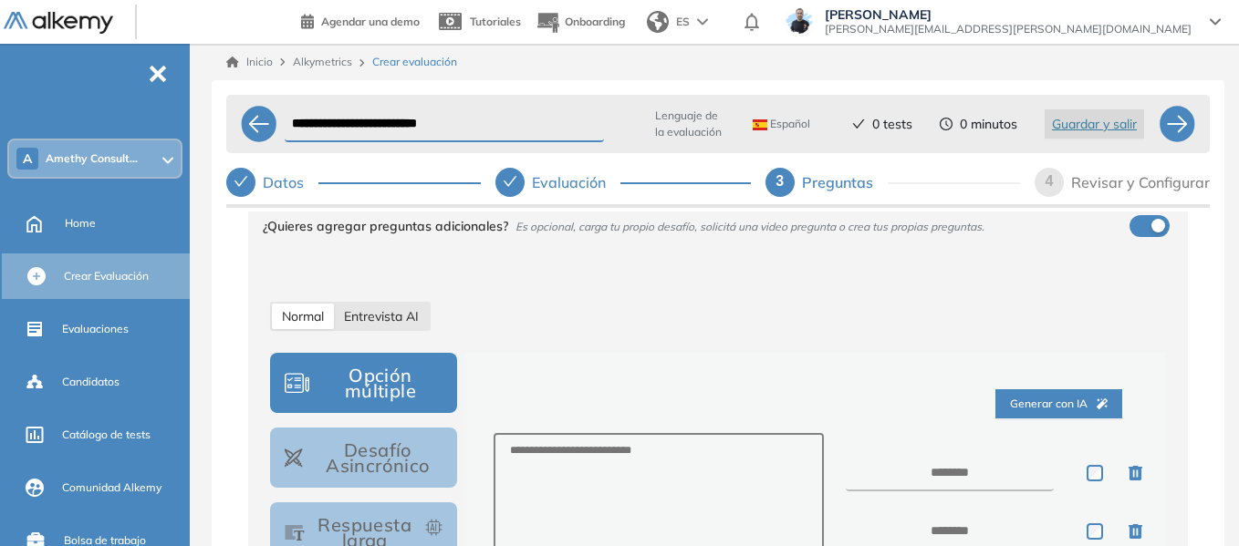
click at [379, 323] on span "Entrevista AI" at bounding box center [381, 316] width 75 height 16
select select "***"
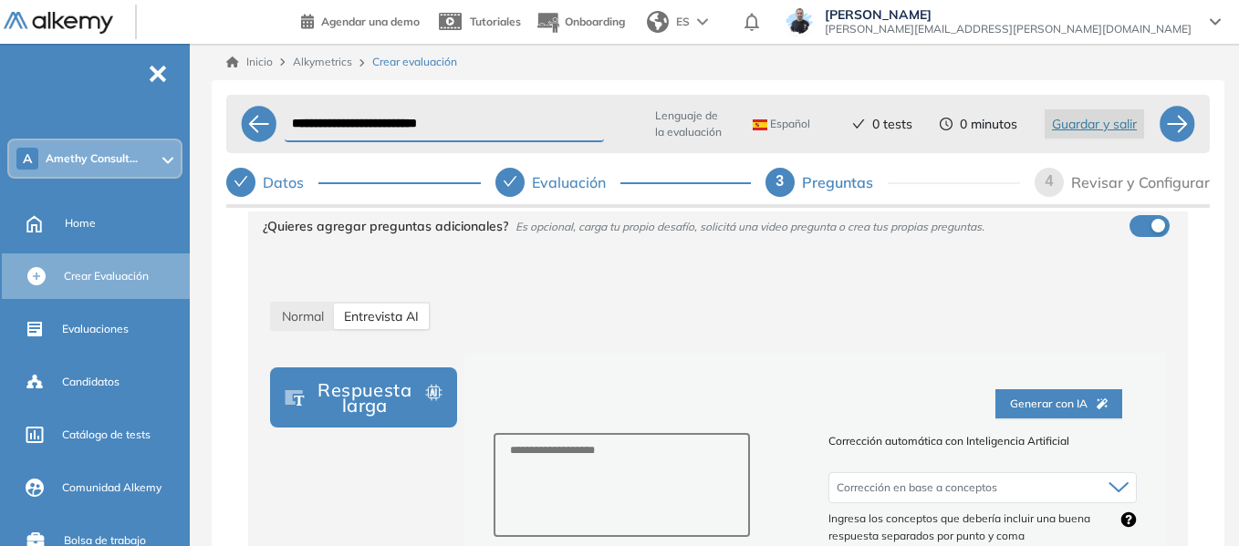
click at [346, 384] on button "Respuesta larga" at bounding box center [363, 398] width 187 height 60
click at [1050, 410] on span "Generar con IA" at bounding box center [1059, 404] width 98 height 17
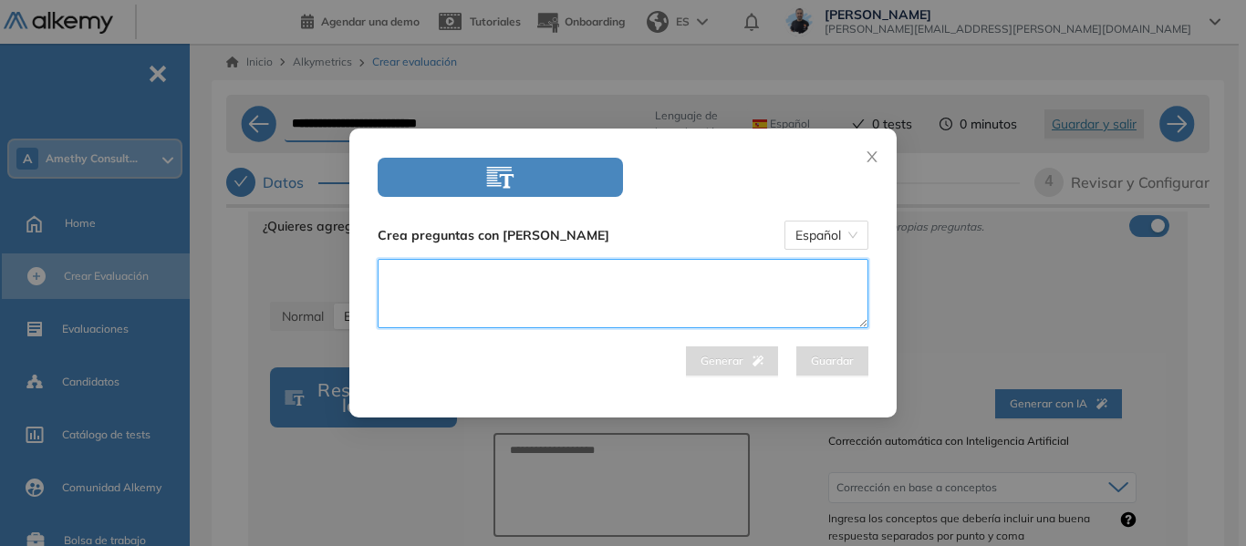
click at [625, 270] on textarea at bounding box center [623, 293] width 491 height 69
paste textarea "**********"
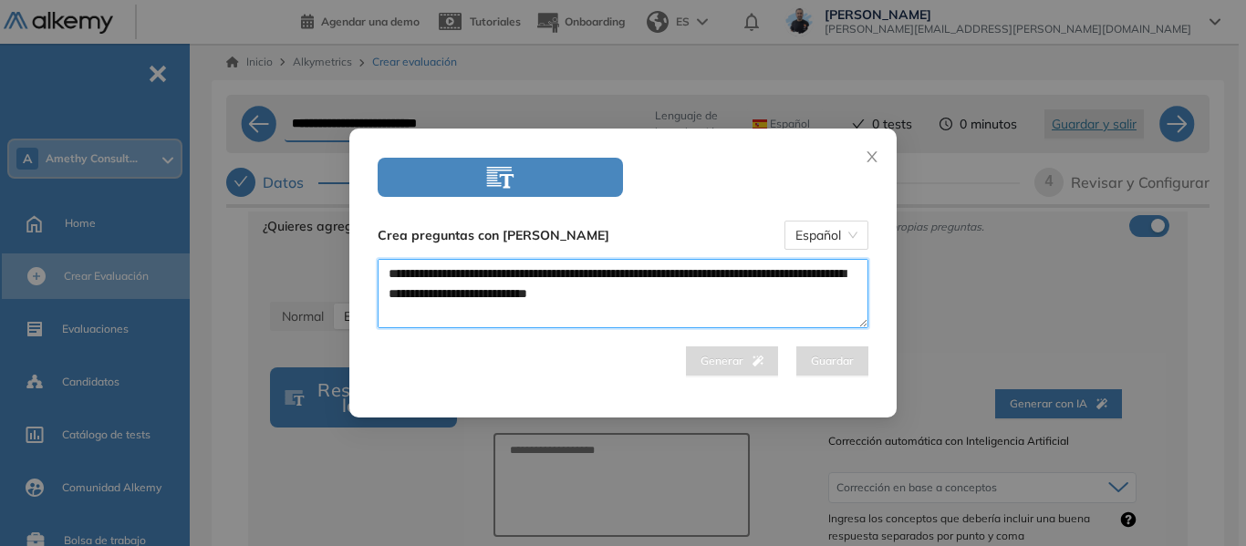
scroll to position [55, 0]
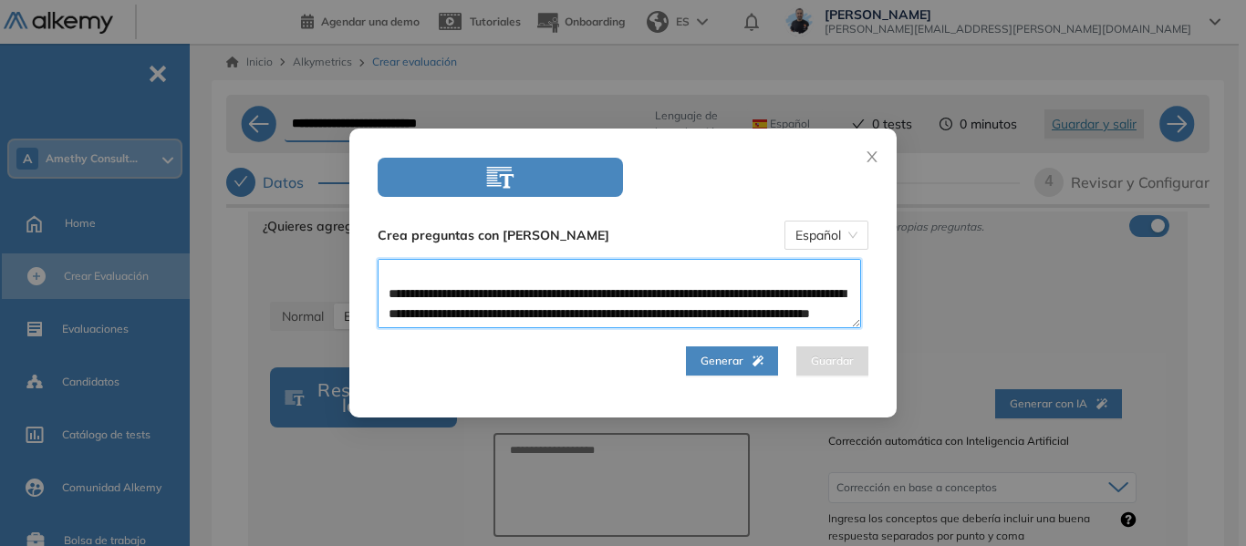
type textarea "**********"
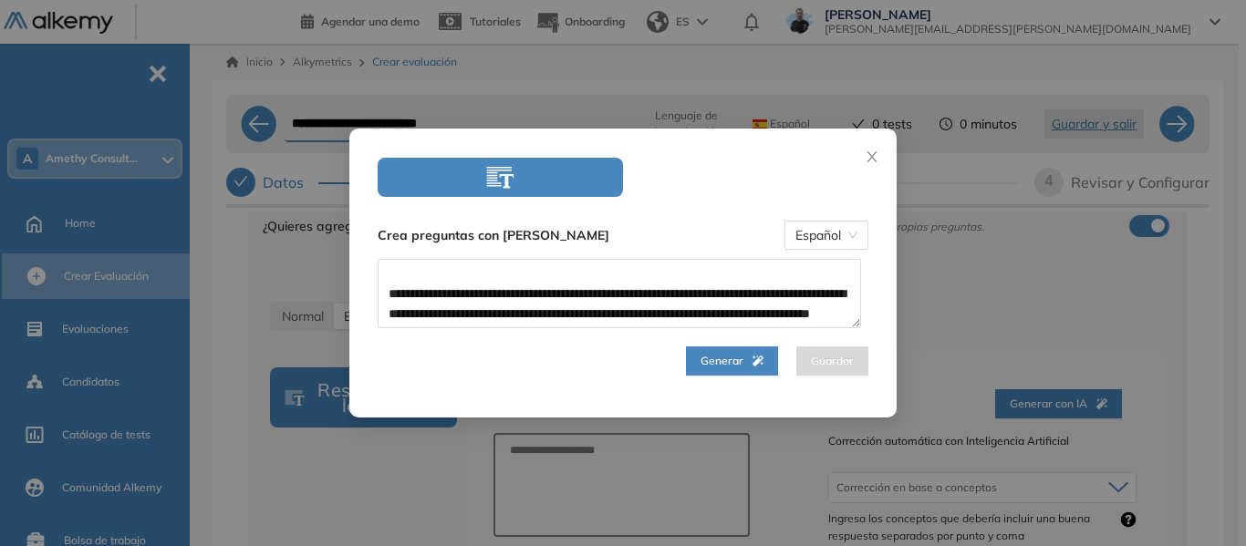
click at [716, 350] on button "Generar" at bounding box center [732, 361] width 92 height 29
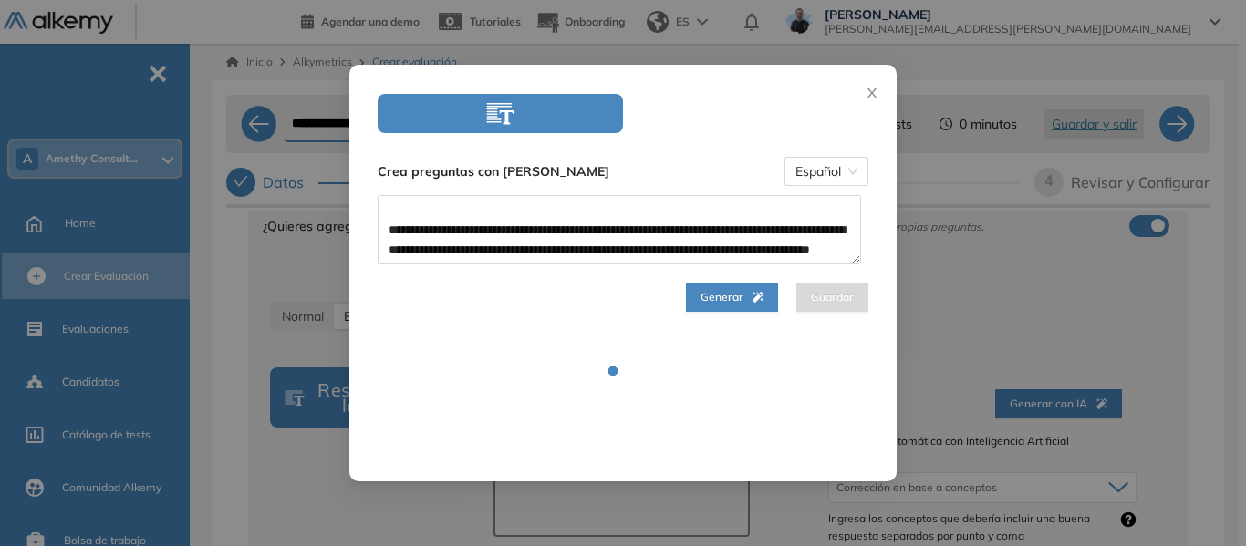
select select "***"
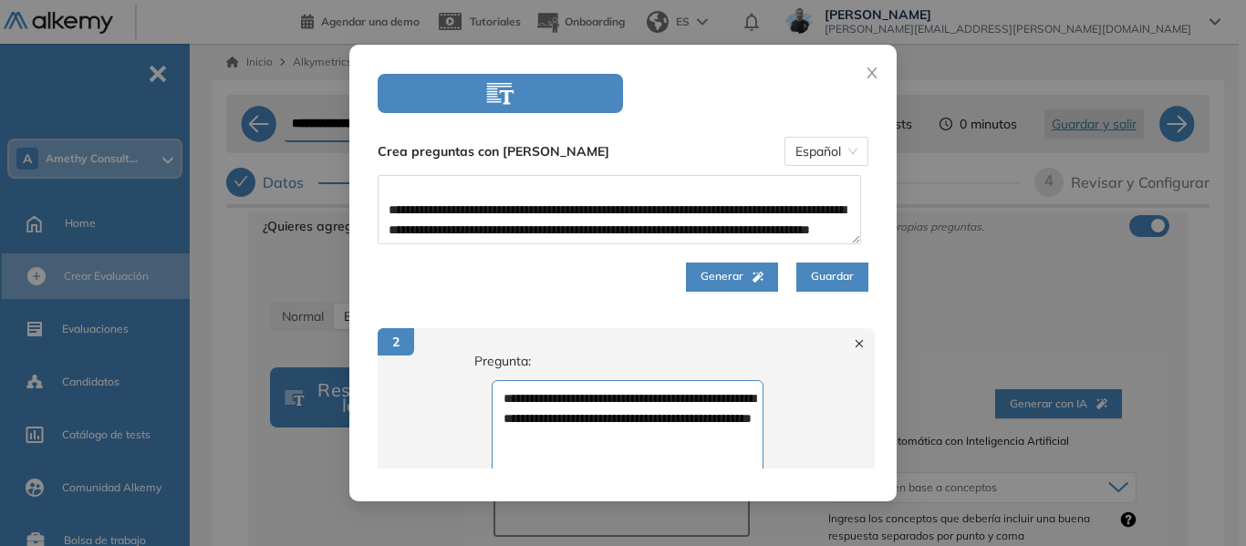
scroll to position [320, 0]
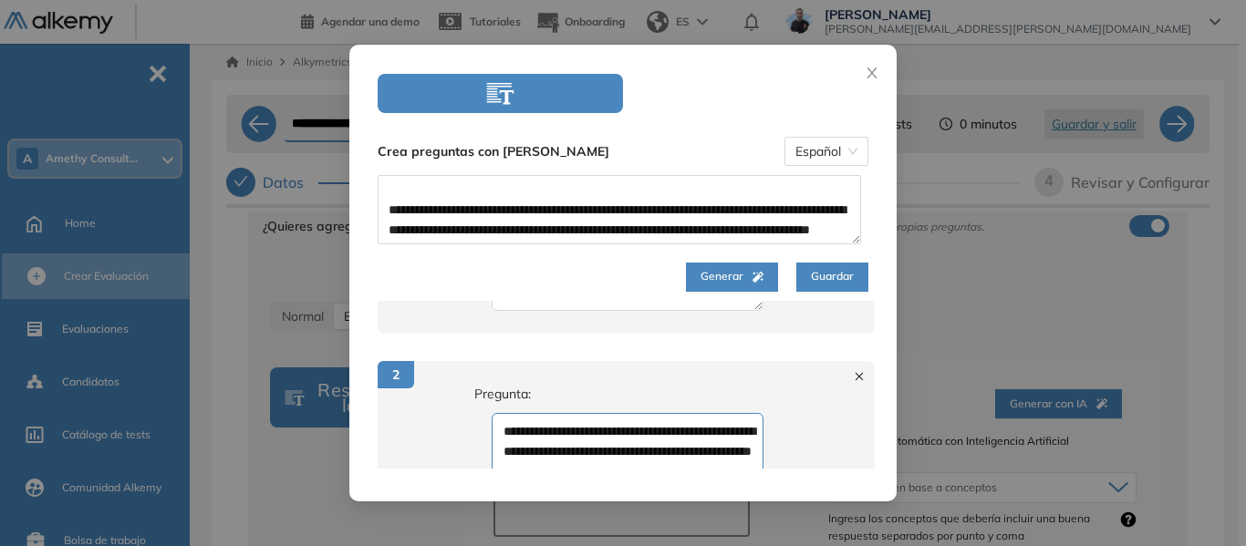
click at [853, 374] on div at bounding box center [859, 376] width 13 height 20
click at [825, 281] on span "Guardar" at bounding box center [832, 276] width 43 height 17
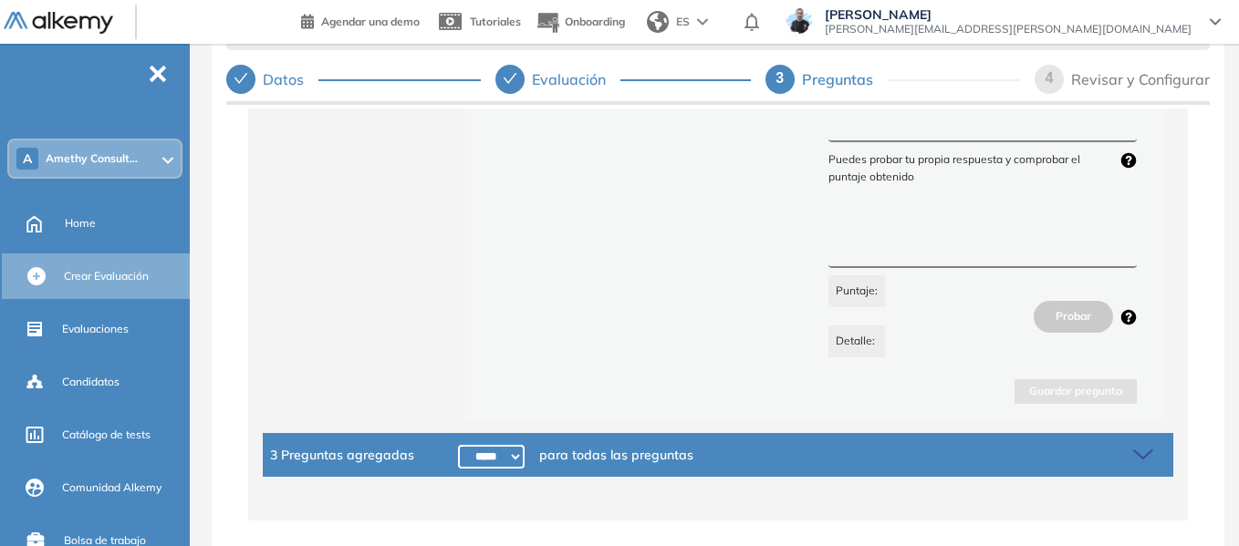
scroll to position [110, 0]
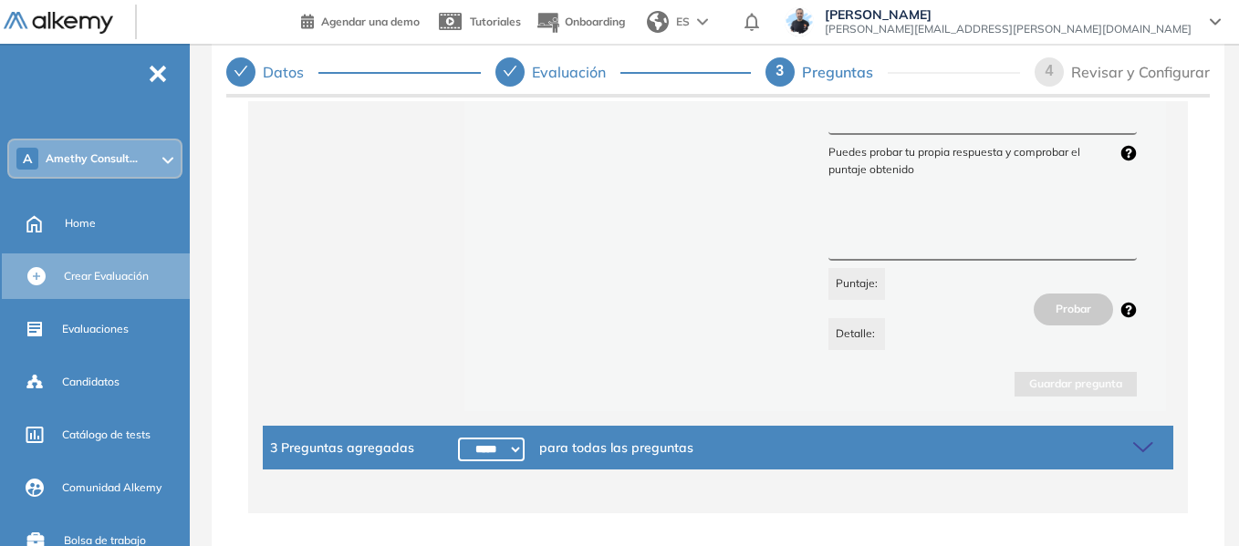
click at [1145, 446] on icon at bounding box center [1146, 448] width 26 height 26
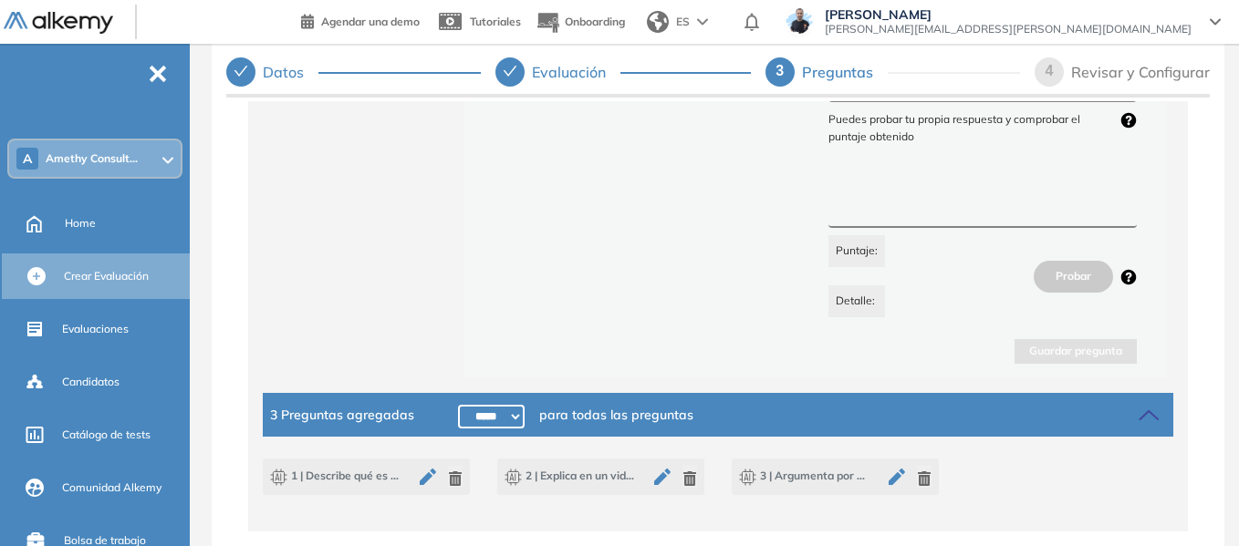
scroll to position [599, 0]
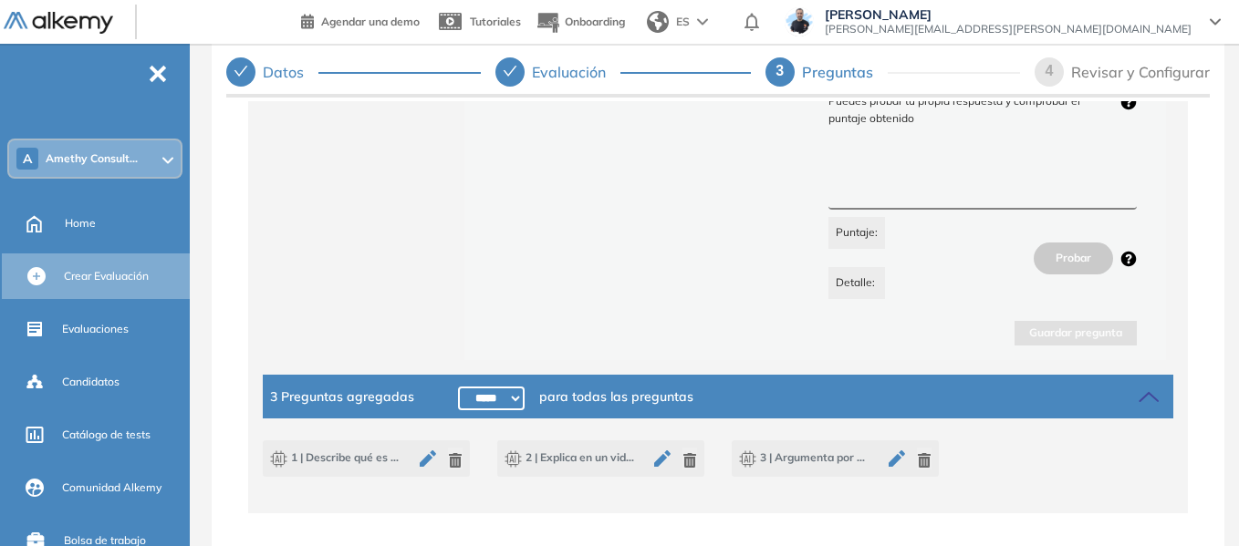
click at [686, 456] on icon "button" at bounding box center [689, 460] width 15 height 15
click at [472, 399] on select "***** ***** ****** ****** ****** ****** ****** ****** ****** ****** ****** ****…" at bounding box center [491, 399] width 67 height 24
select select "******"
click at [458, 387] on select "***** ***** ****** ****** ****** ****** ****** ****** ****** ****** ****** ****…" at bounding box center [491, 399] width 67 height 24
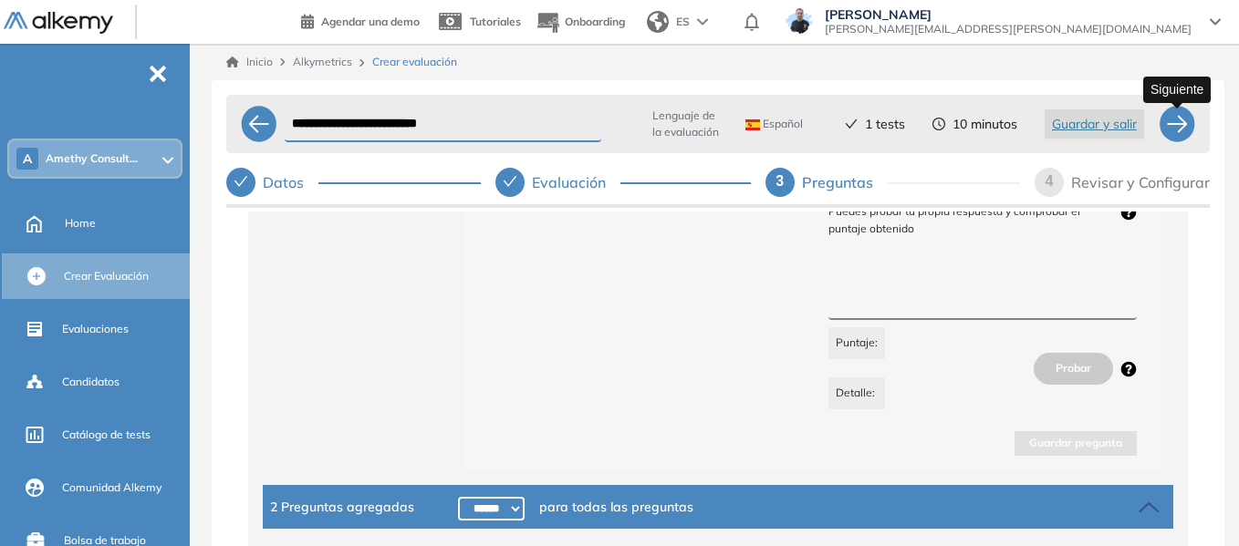
click at [1184, 129] on div at bounding box center [1176, 124] width 36 height 36
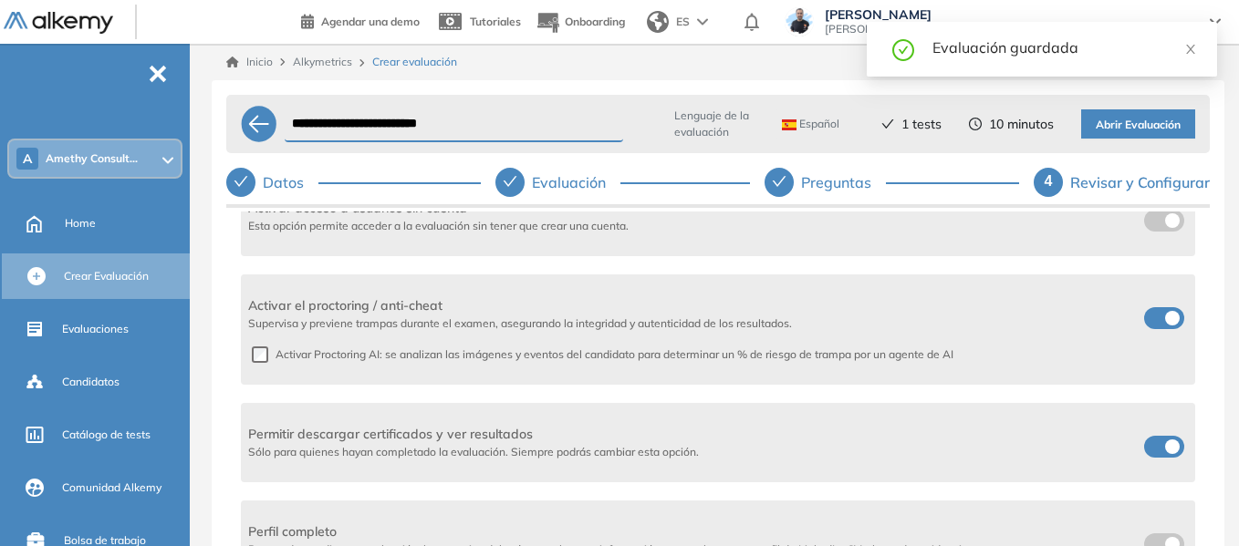
scroll to position [547, 0]
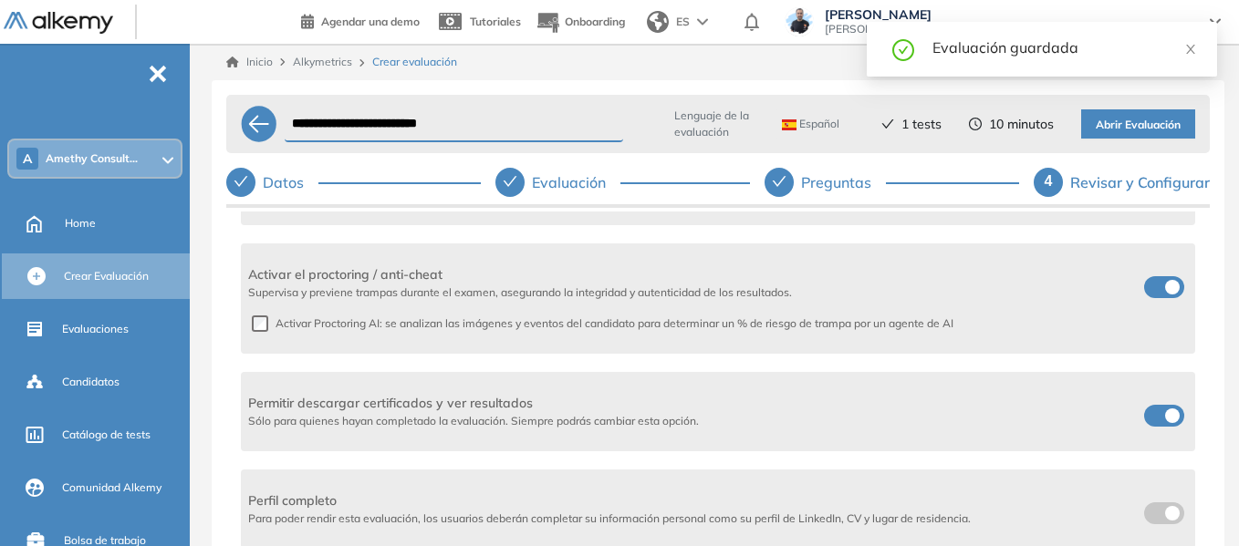
click at [1157, 409] on label at bounding box center [1164, 416] width 40 height 22
click at [1147, 121] on span "Abrir Evaluación" at bounding box center [1137, 125] width 85 height 17
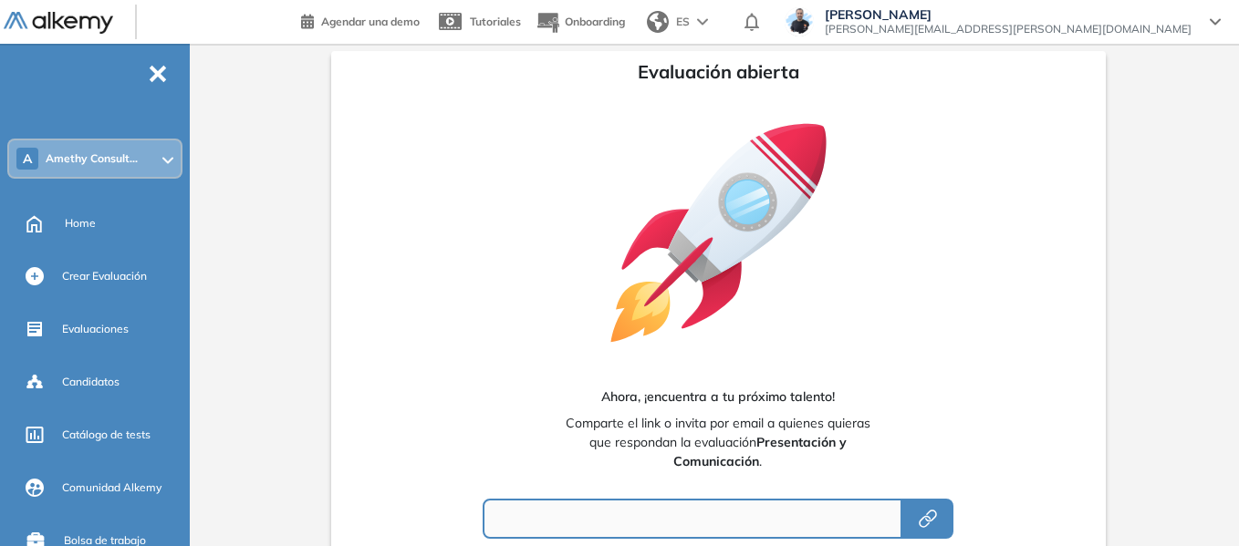
type input "**********"
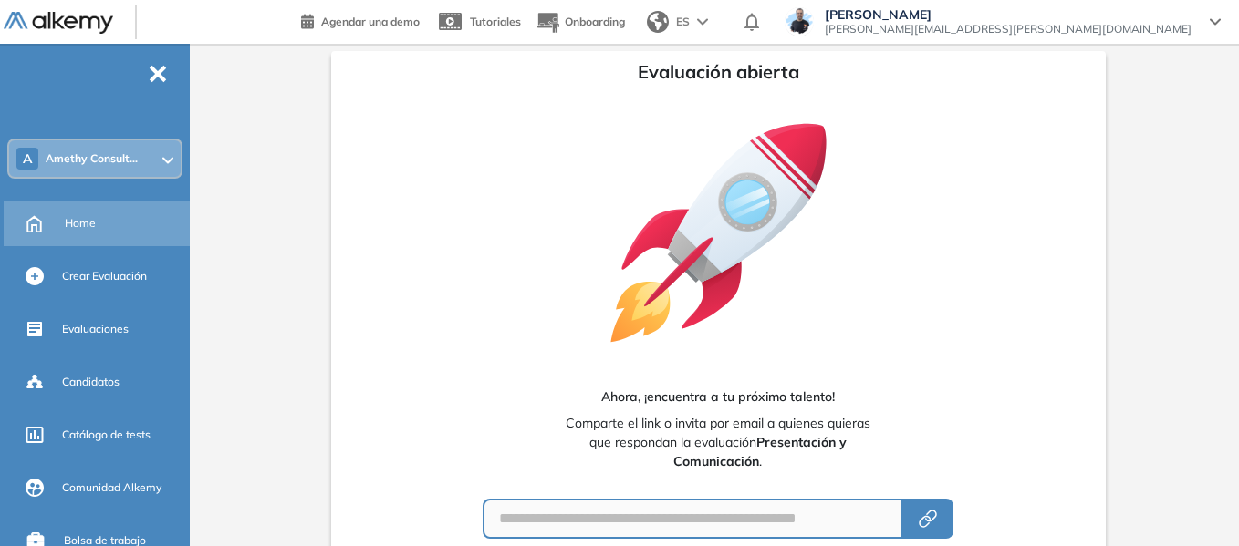
click at [101, 220] on div "Home" at bounding box center [125, 223] width 121 height 31
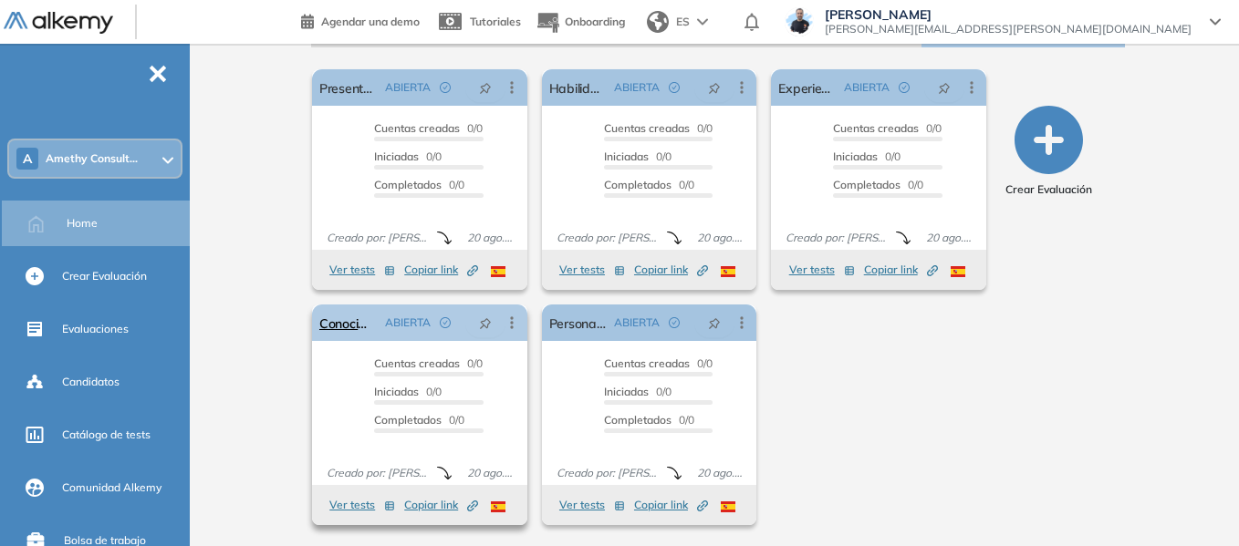
scroll to position [296, 0]
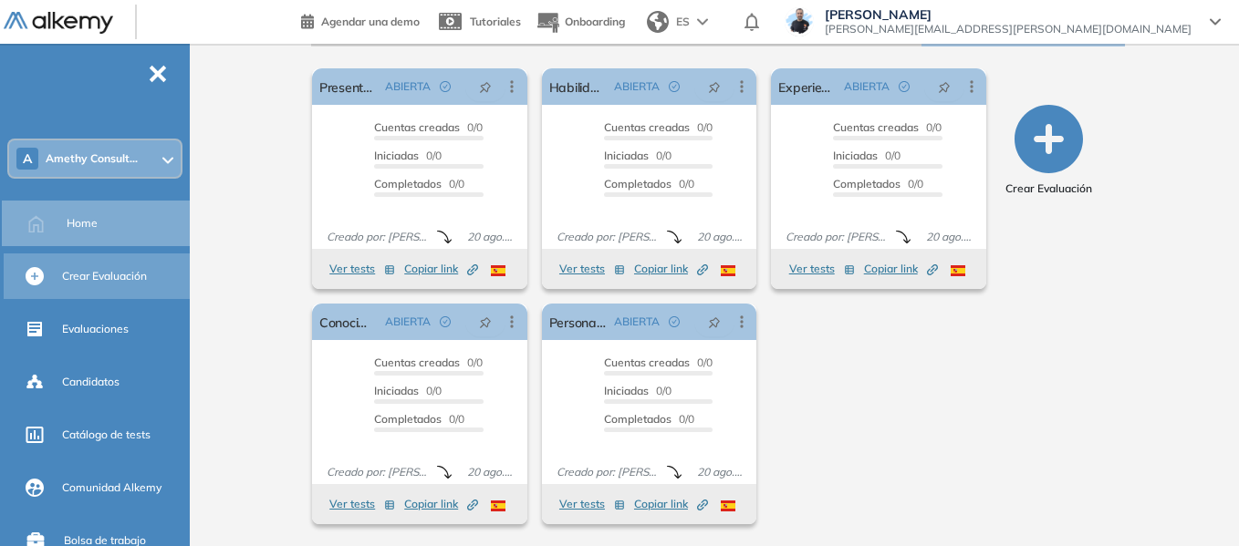
click at [104, 268] on span "Crear Evaluación" at bounding box center [104, 276] width 85 height 16
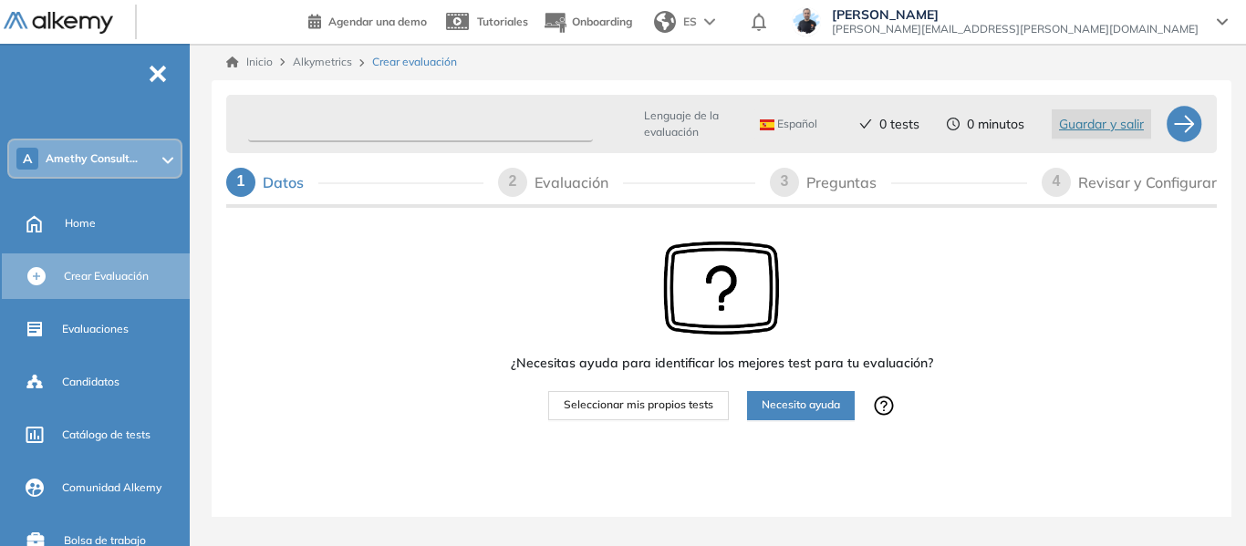
click at [373, 128] on input "text" at bounding box center [420, 125] width 345 height 36
type input "**********"
click at [675, 410] on span "Seleccionar mis propios tests" at bounding box center [639, 405] width 150 height 17
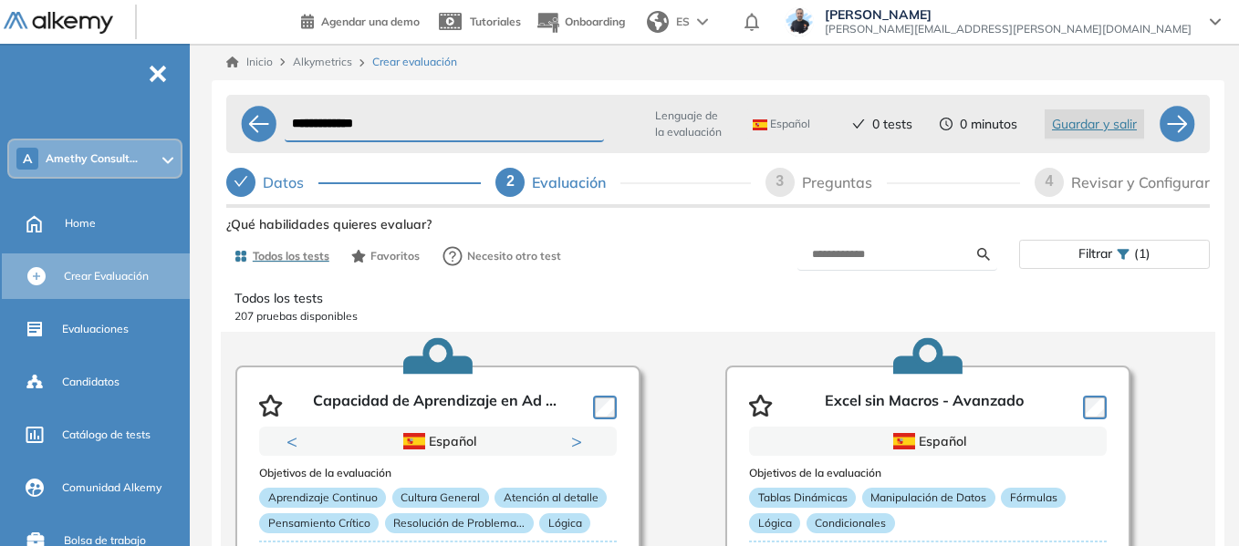
click at [848, 179] on div "Preguntas" at bounding box center [844, 182] width 85 height 29
select select "*****"
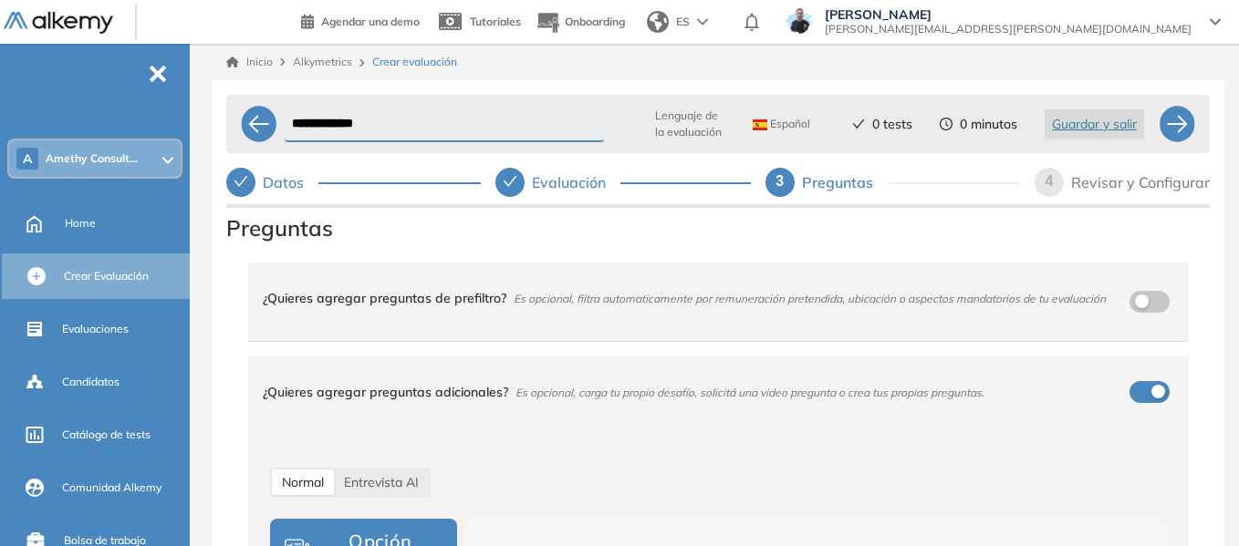
click at [1147, 302] on button "button" at bounding box center [1149, 302] width 40 height 22
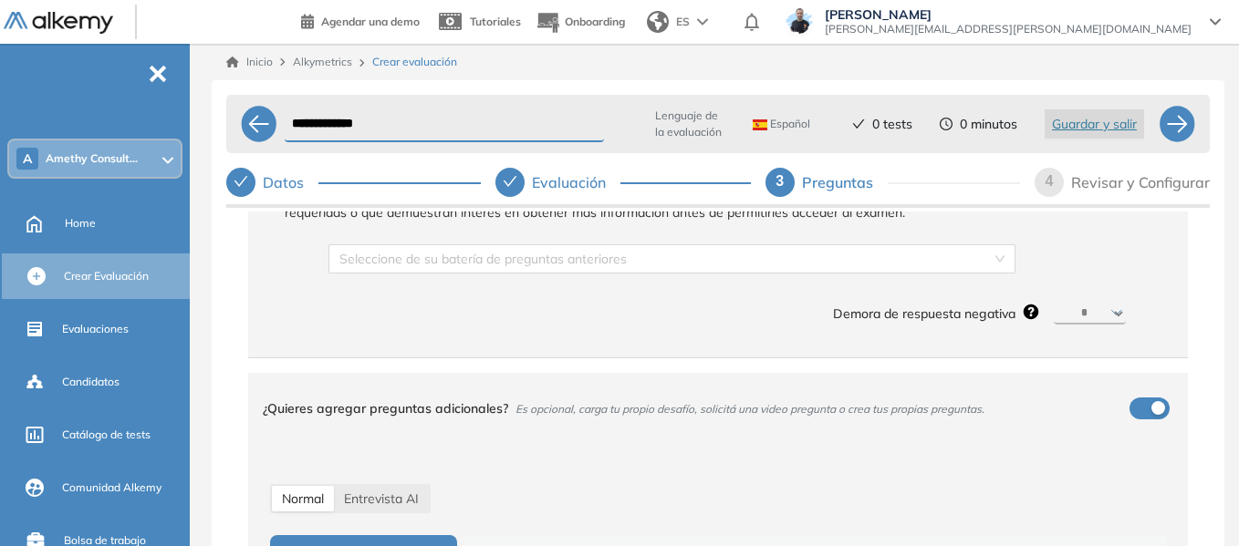
scroll to position [182, 0]
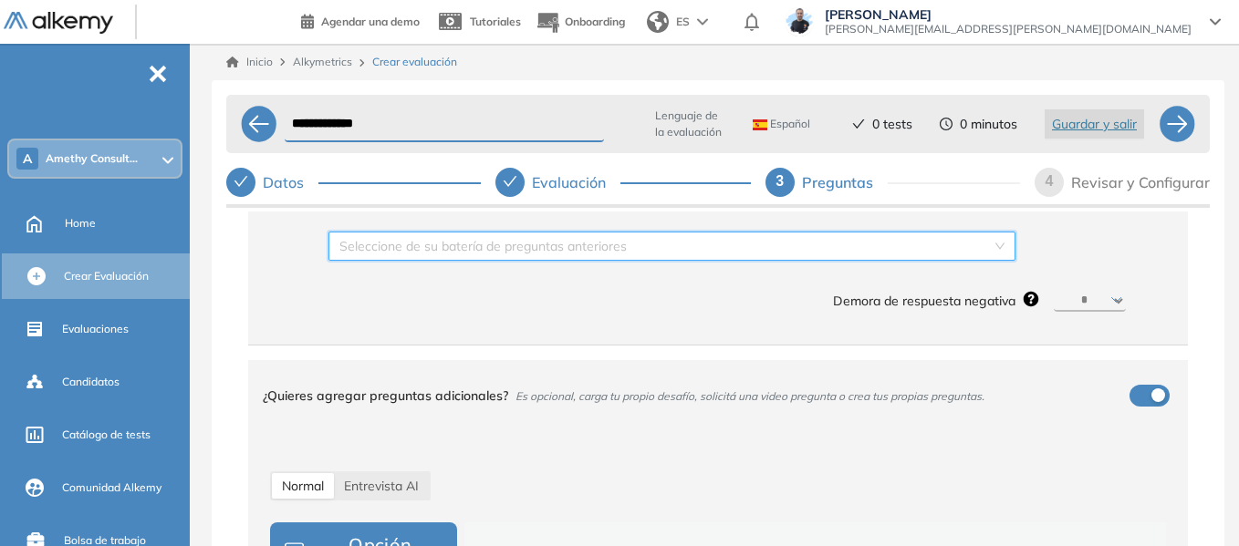
click at [956, 251] on input "search" at bounding box center [665, 246] width 652 height 27
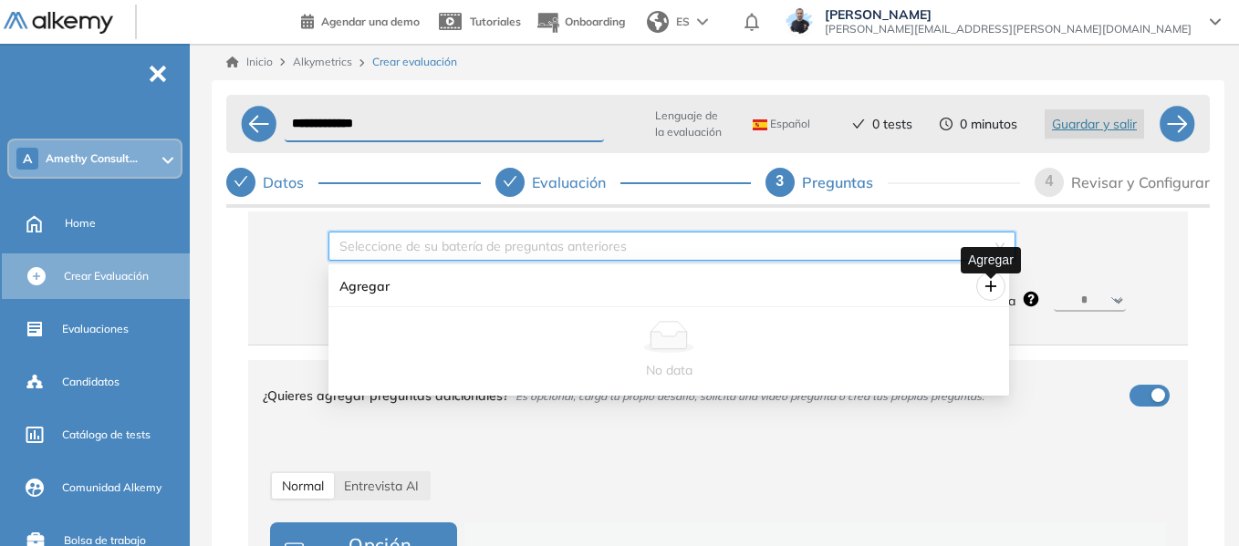
click at [993, 285] on icon "plus" at bounding box center [990, 286] width 15 height 15
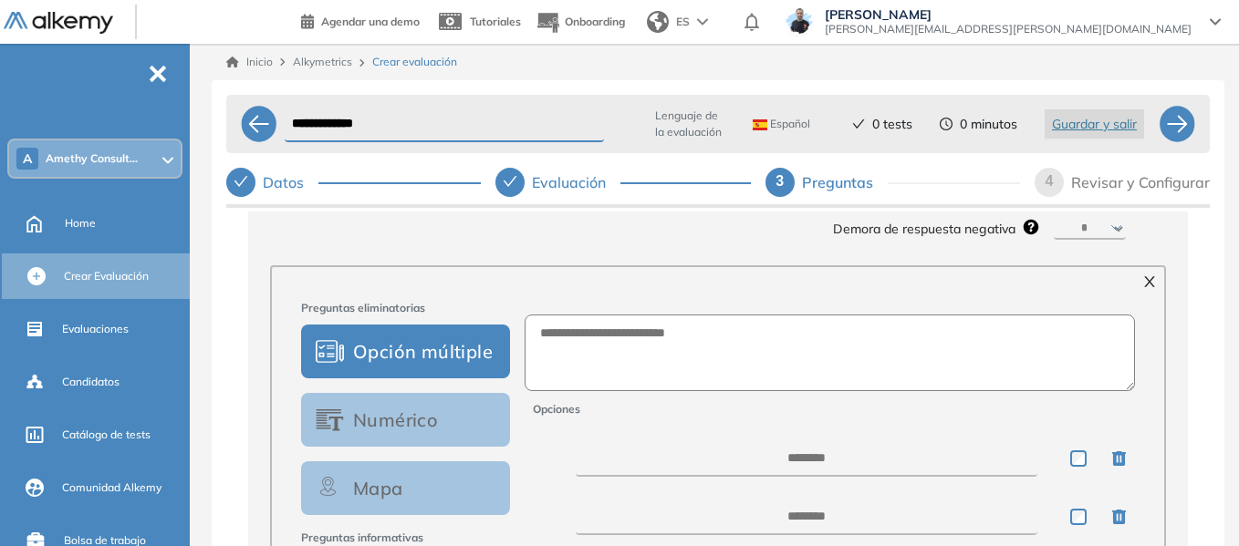
scroll to position [365, 0]
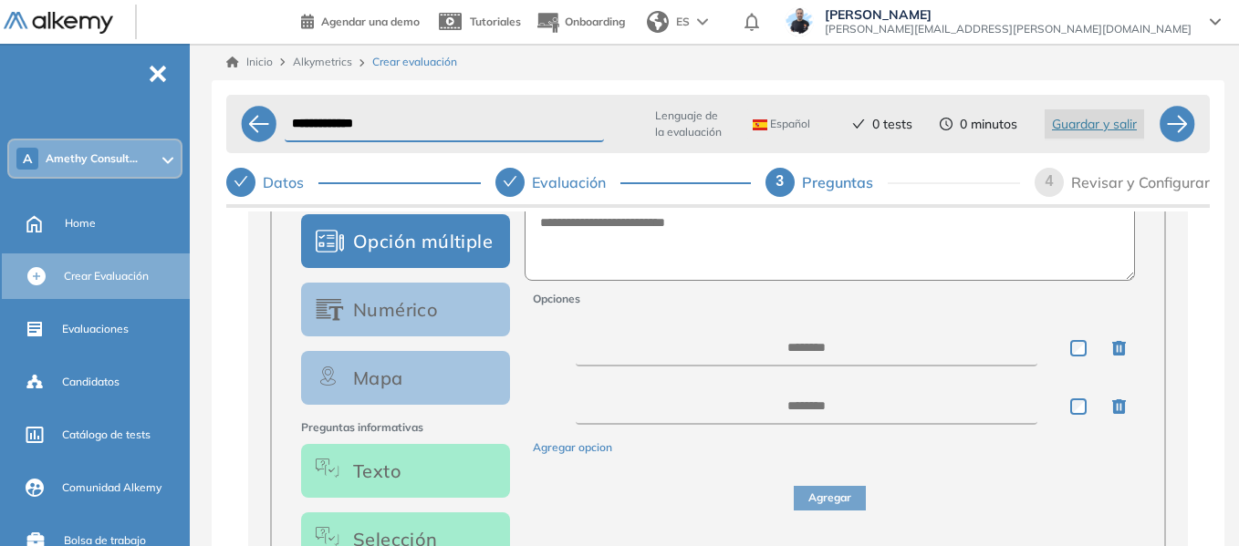
click at [426, 474] on button "Texto" at bounding box center [405, 471] width 209 height 54
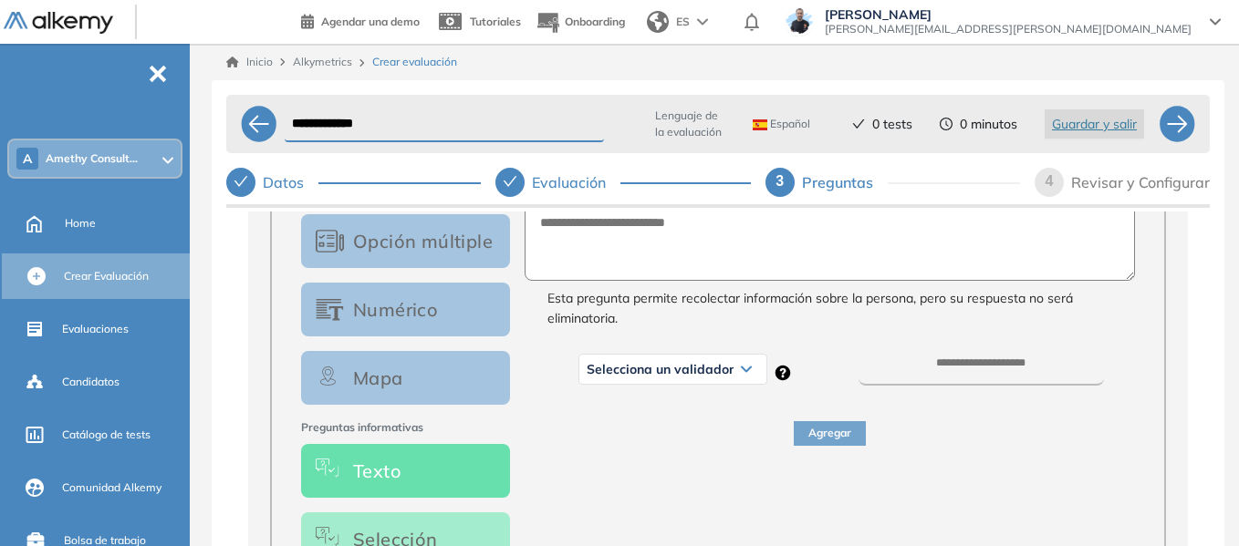
click at [747, 373] on icon at bounding box center [746, 369] width 11 height 7
click at [599, 413] on li "Texto" at bounding box center [600, 409] width 26 height 18
click at [592, 241] on textarea at bounding box center [829, 242] width 611 height 77
type textarea "**********"
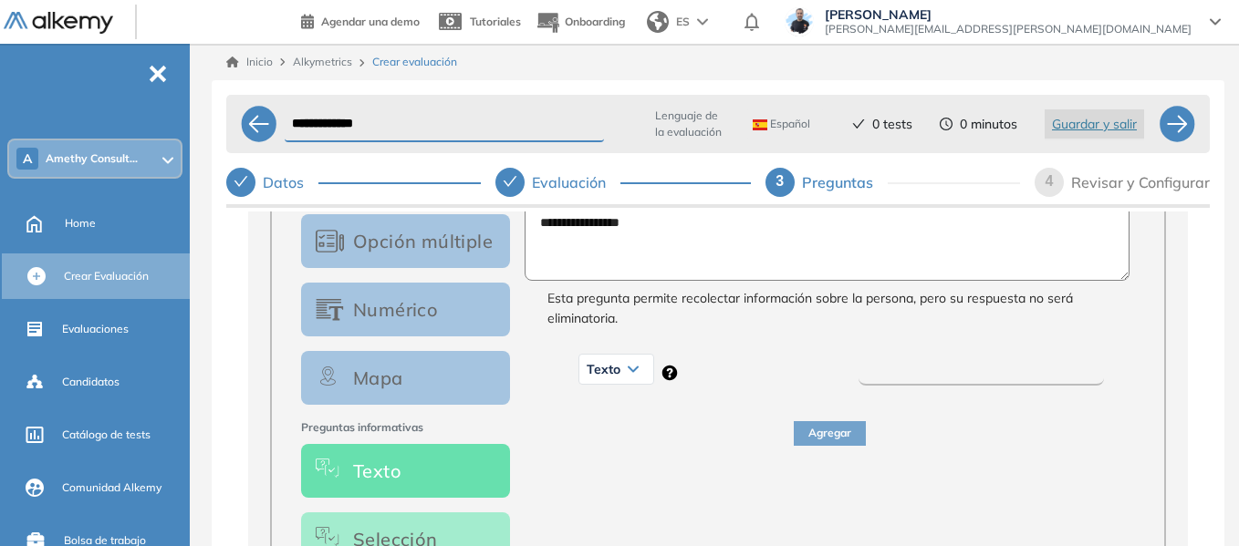
click at [933, 364] on input "number" at bounding box center [980, 372] width 244 height 28
type input "**"
click at [841, 438] on button "Agregar" at bounding box center [830, 433] width 72 height 25
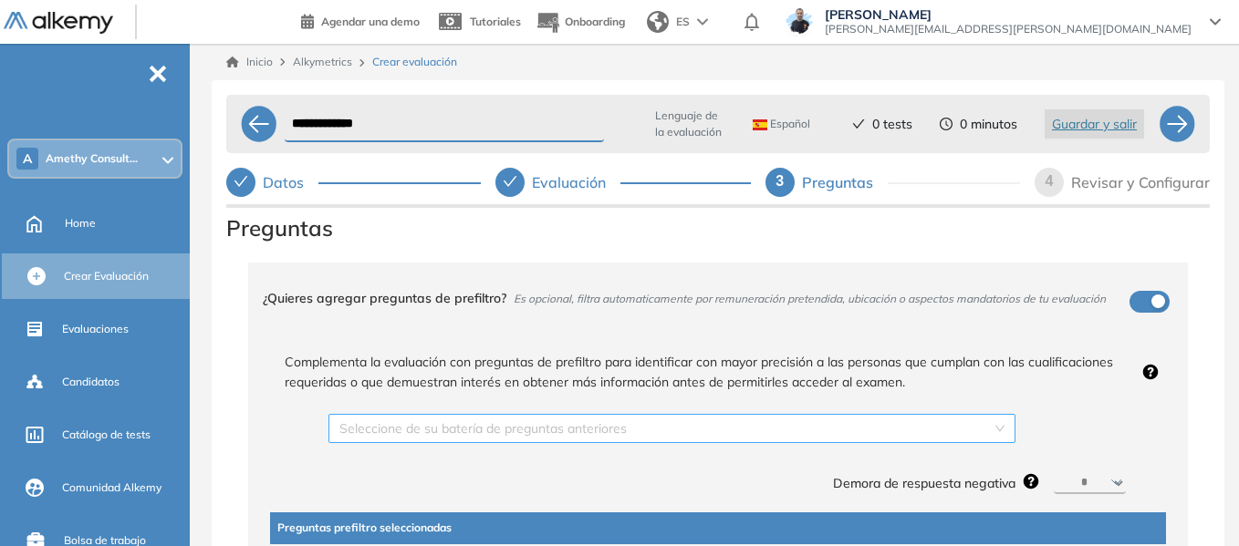
click at [994, 427] on div "Seleccione de su batería de preguntas anteriores" at bounding box center [671, 428] width 687 height 29
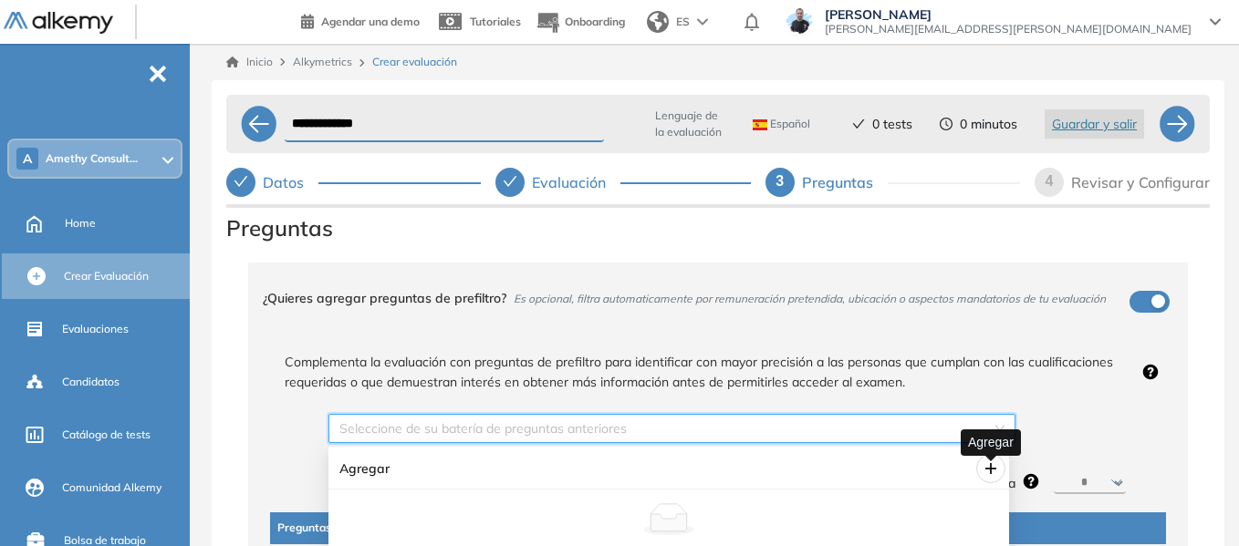
click at [991, 462] on icon "plus" at bounding box center [990, 469] width 15 height 15
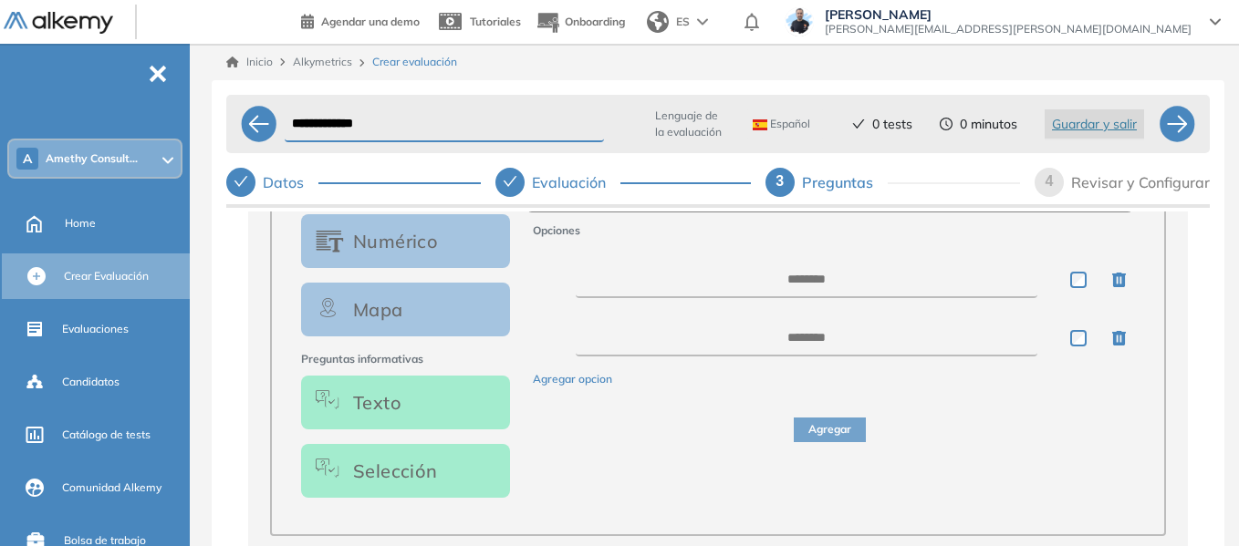
scroll to position [456, 0]
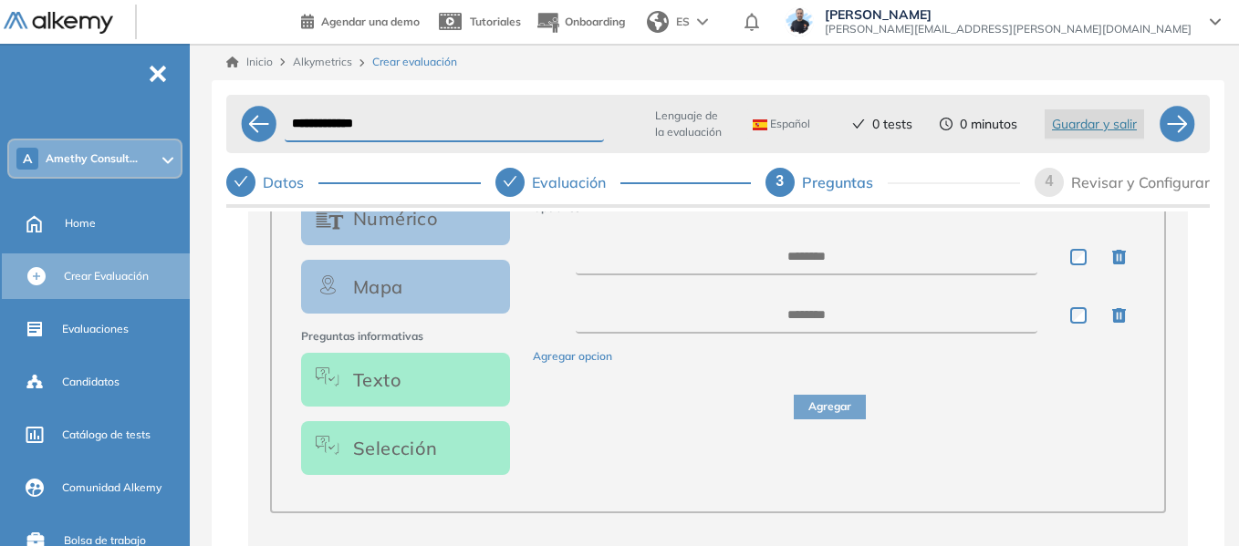
click at [421, 395] on button "Texto" at bounding box center [405, 380] width 209 height 54
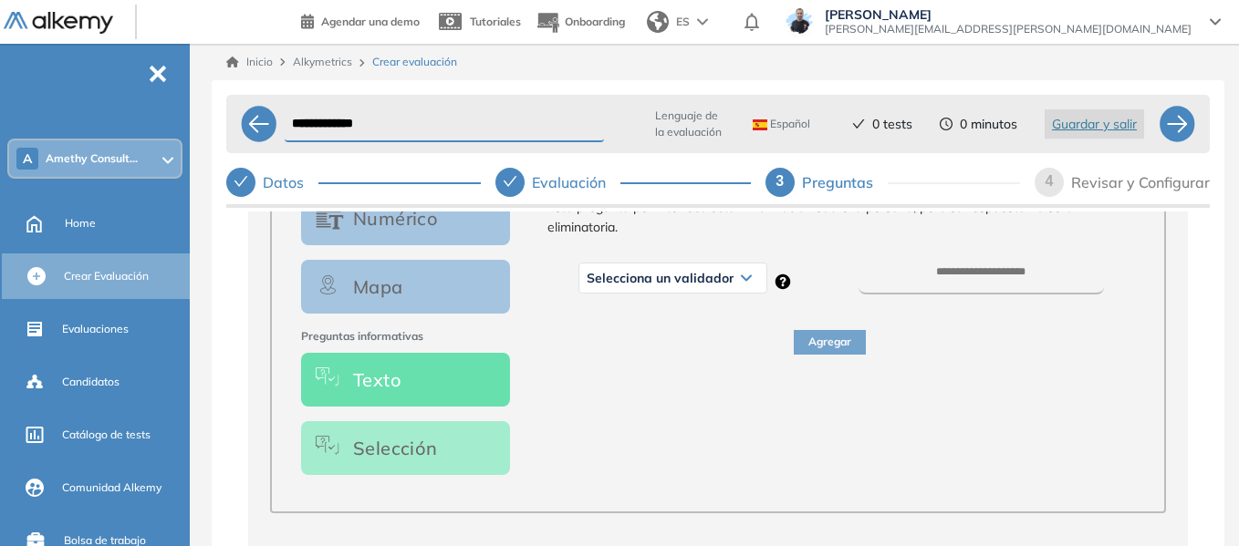
scroll to position [365, 0]
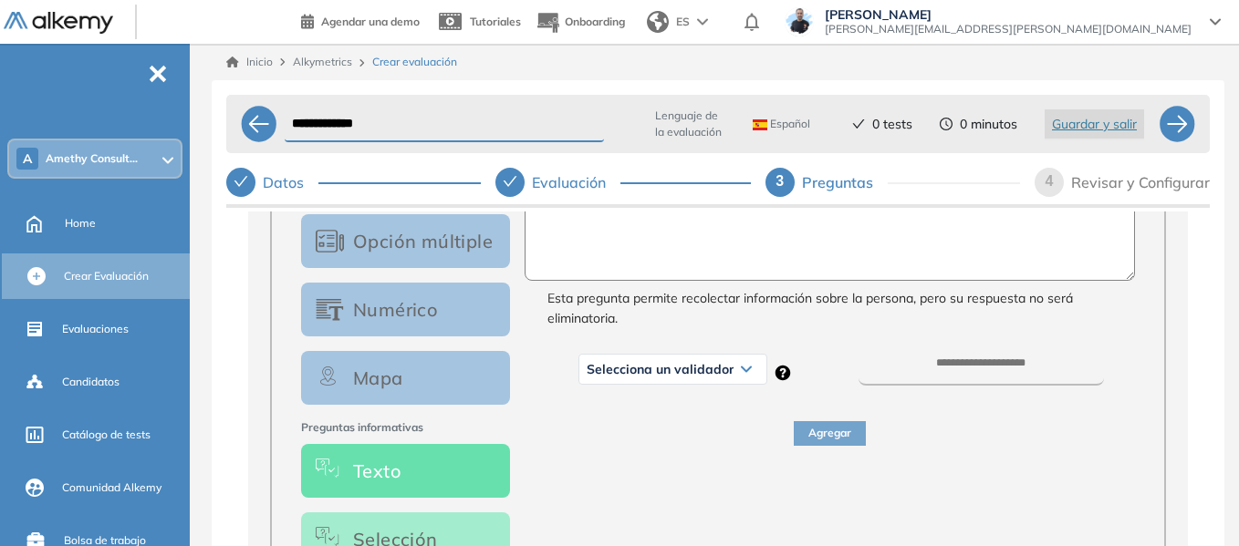
click at [670, 264] on textarea at bounding box center [829, 242] width 611 height 77
click at [636, 226] on textarea "**********" at bounding box center [827, 242] width 606 height 77
click at [555, 226] on textarea "**********" at bounding box center [827, 242] width 606 height 77
type textarea "**********"
click at [670, 368] on div "Selecciona un validador" at bounding box center [672, 369] width 187 height 29
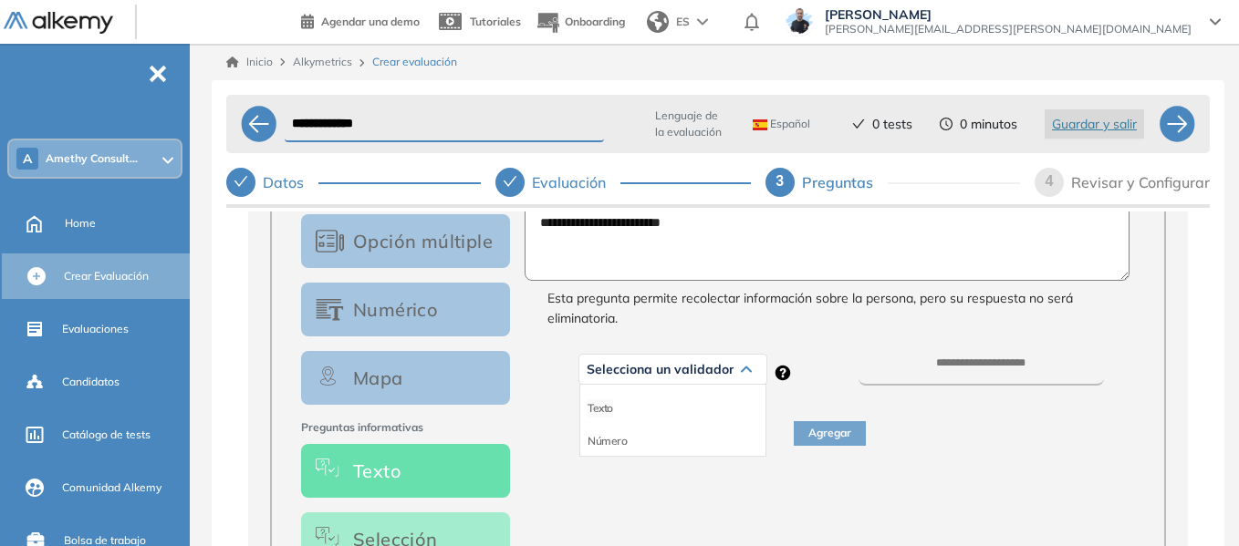
click at [609, 414] on li "Texto" at bounding box center [600, 409] width 26 height 18
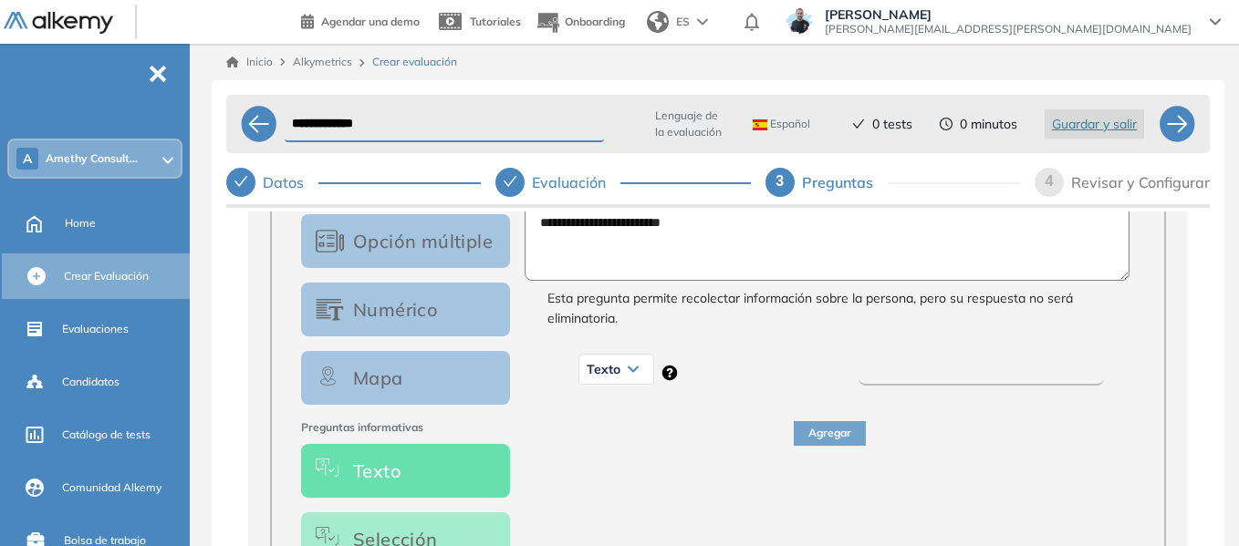
click at [991, 371] on input "number" at bounding box center [980, 372] width 244 height 28
type input "**"
click at [826, 439] on button "Agregar" at bounding box center [830, 433] width 72 height 25
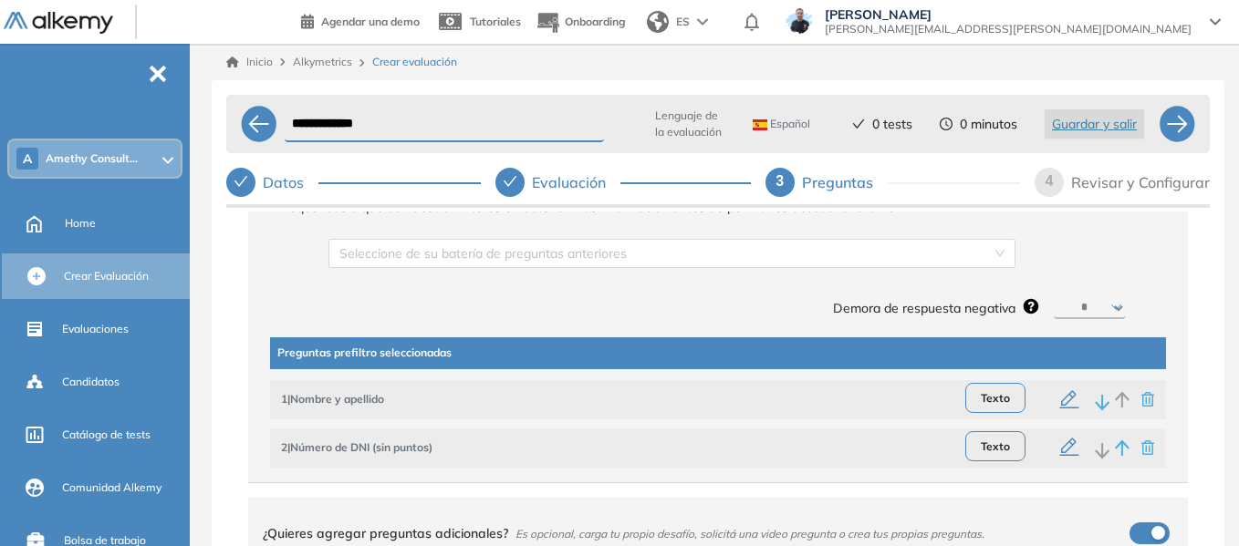
scroll to position [182, 0]
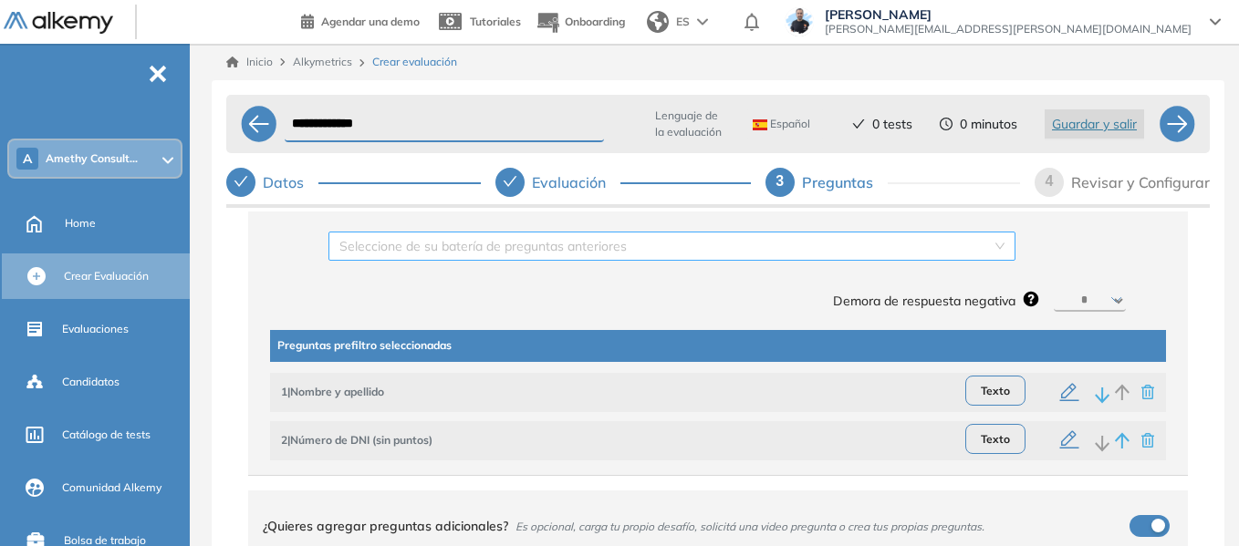
click at [992, 244] on div "Seleccione de su batería de preguntas anteriores" at bounding box center [671, 246] width 687 height 29
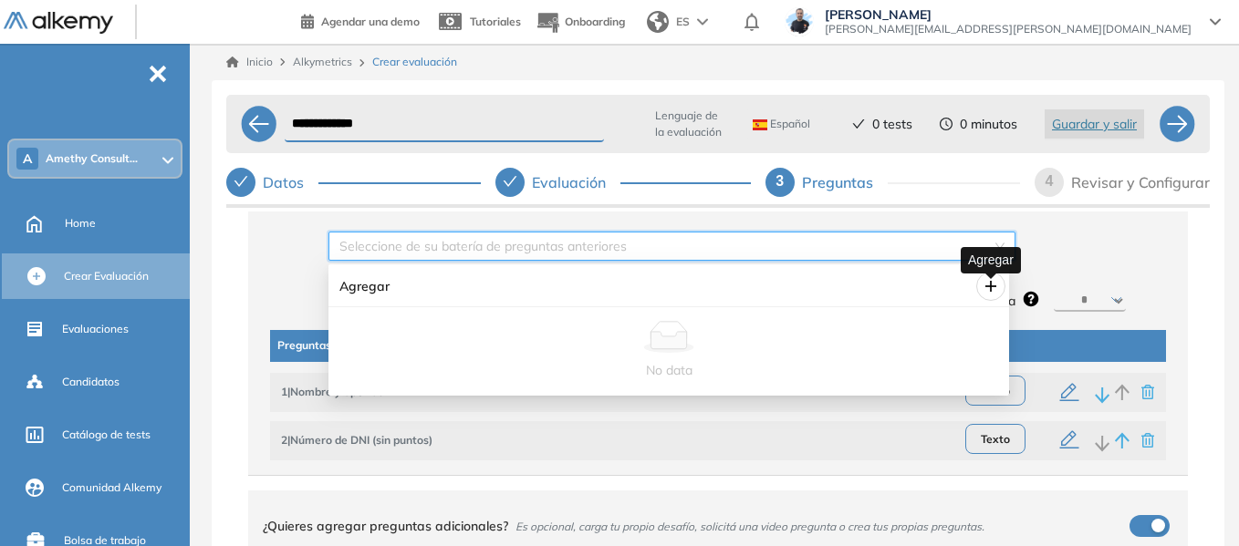
click at [987, 284] on icon "plus" at bounding box center [990, 286] width 15 height 15
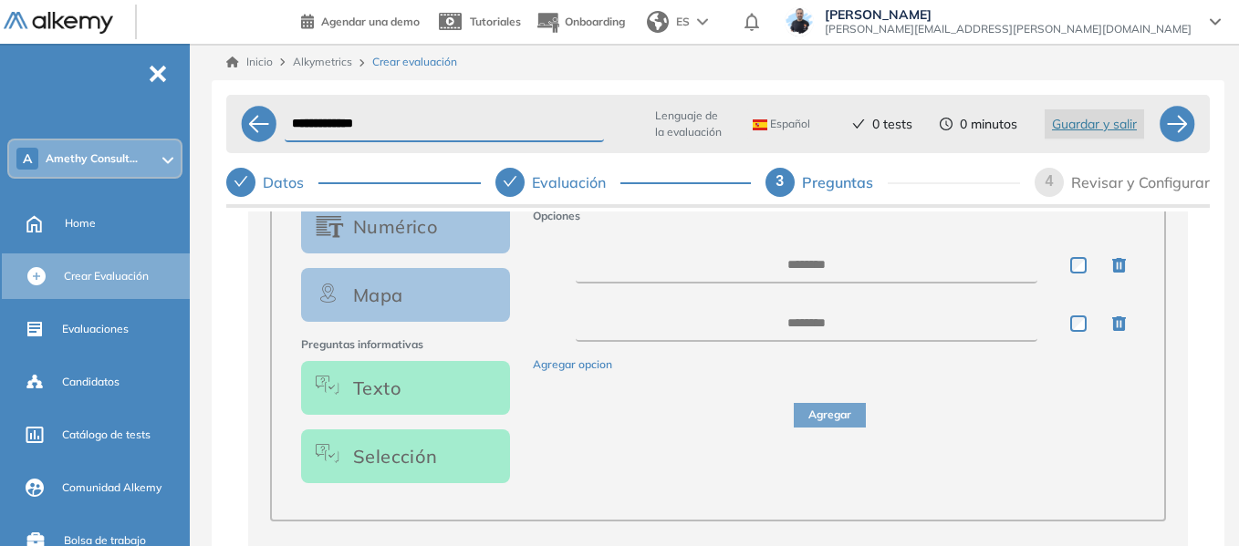
scroll to position [456, 0]
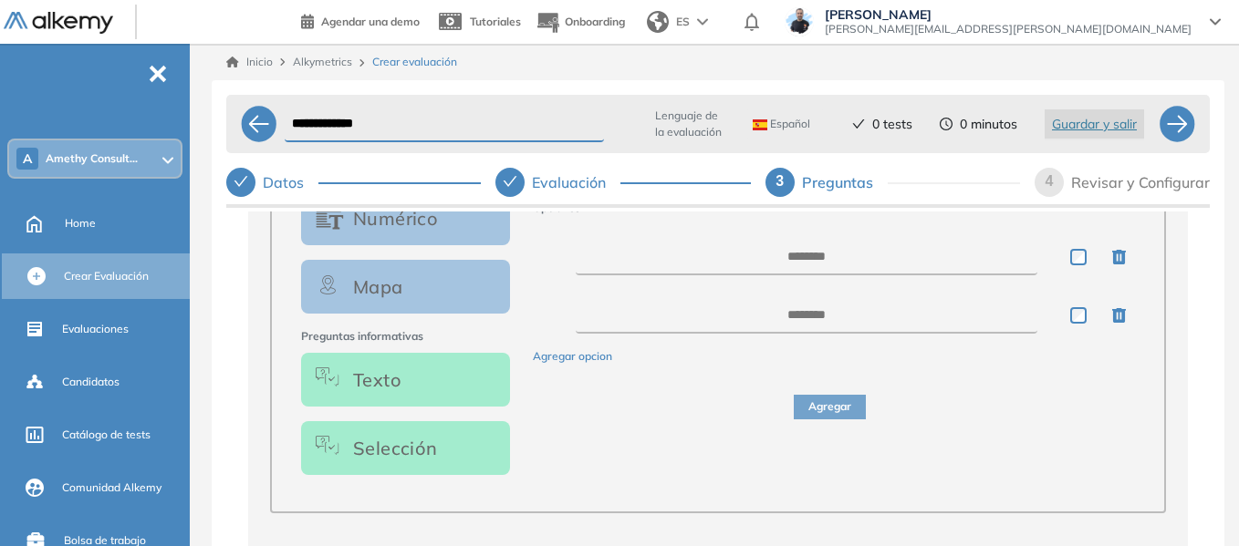
click at [461, 382] on button "Texto" at bounding box center [405, 380] width 209 height 54
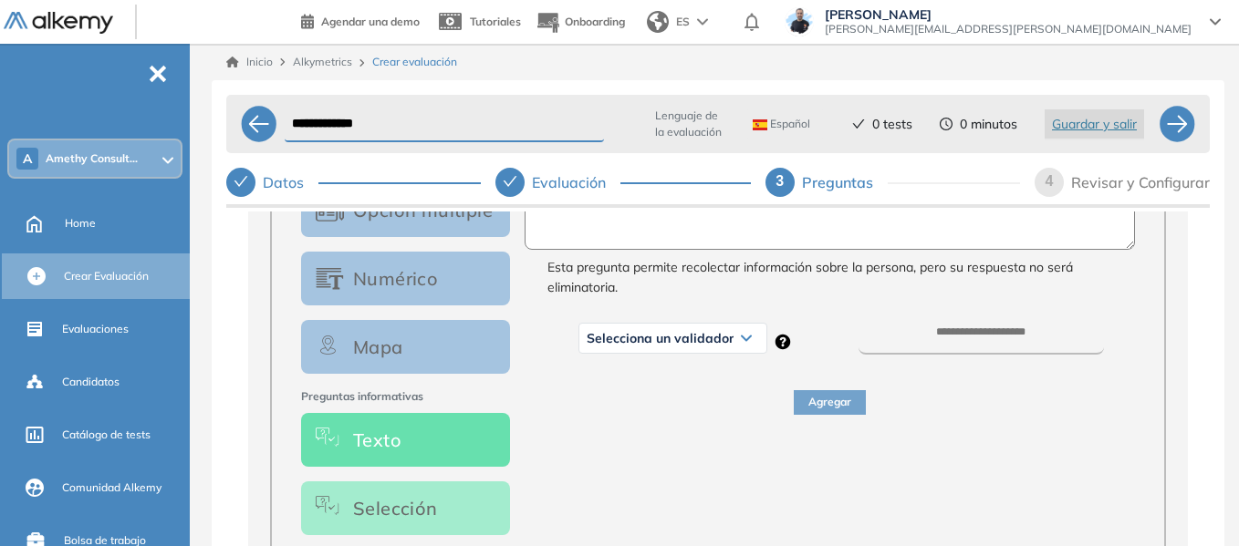
scroll to position [274, 0]
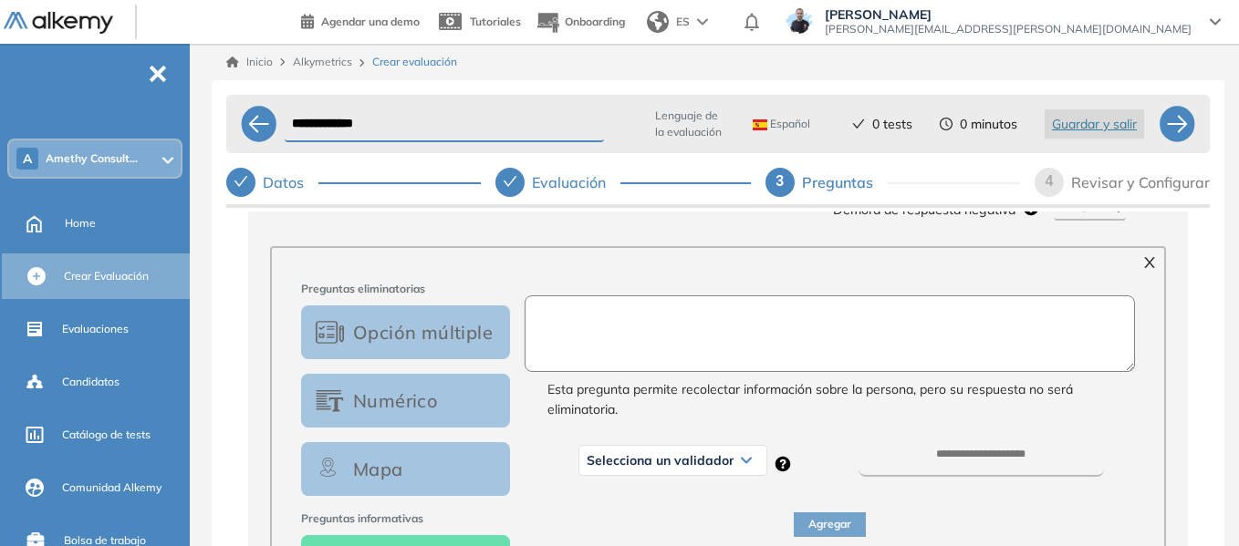
click at [616, 344] on textarea at bounding box center [829, 334] width 611 height 77
type textarea "**********"
click at [688, 461] on span "Selecciona un validador" at bounding box center [660, 460] width 147 height 15
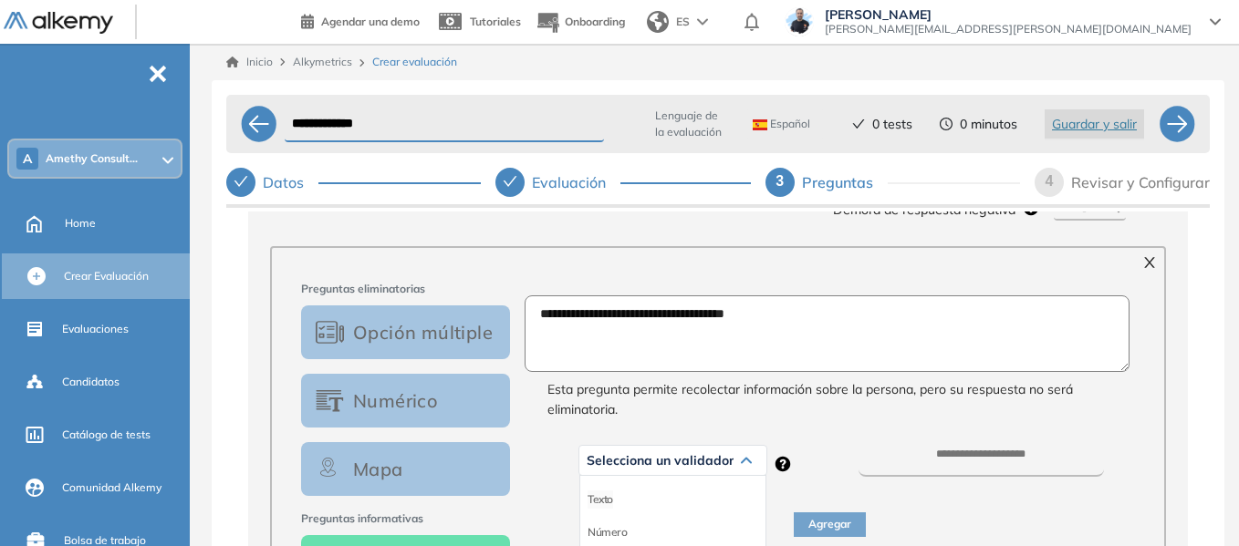
click at [610, 507] on li "Texto" at bounding box center [600, 500] width 26 height 18
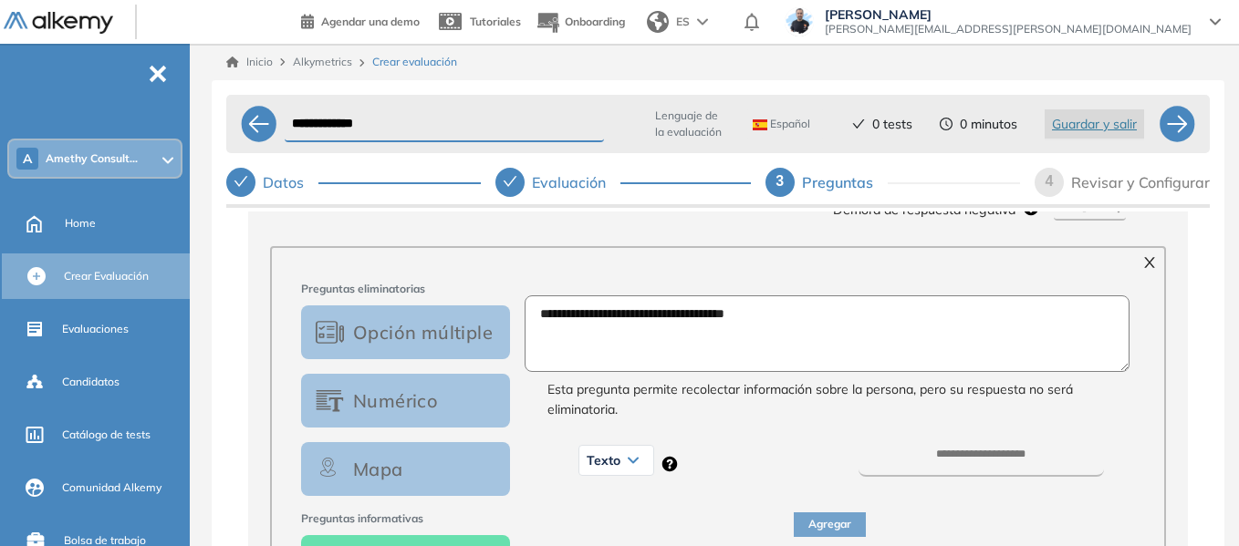
click at [1033, 441] on div "Texto Texto Número Dirección de mail Personalizado URL" at bounding box center [827, 455] width 587 height 57
click at [999, 469] on input "number" at bounding box center [980, 463] width 244 height 28
type input "**"
click at [817, 521] on button "Agregar" at bounding box center [830, 525] width 72 height 25
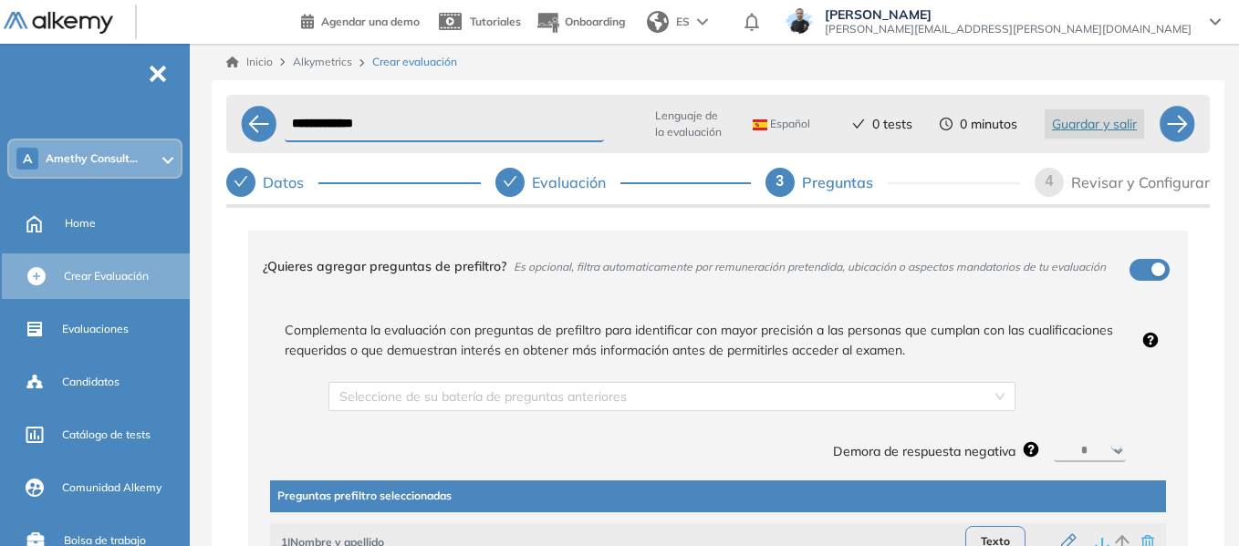
scroll to position [0, 0]
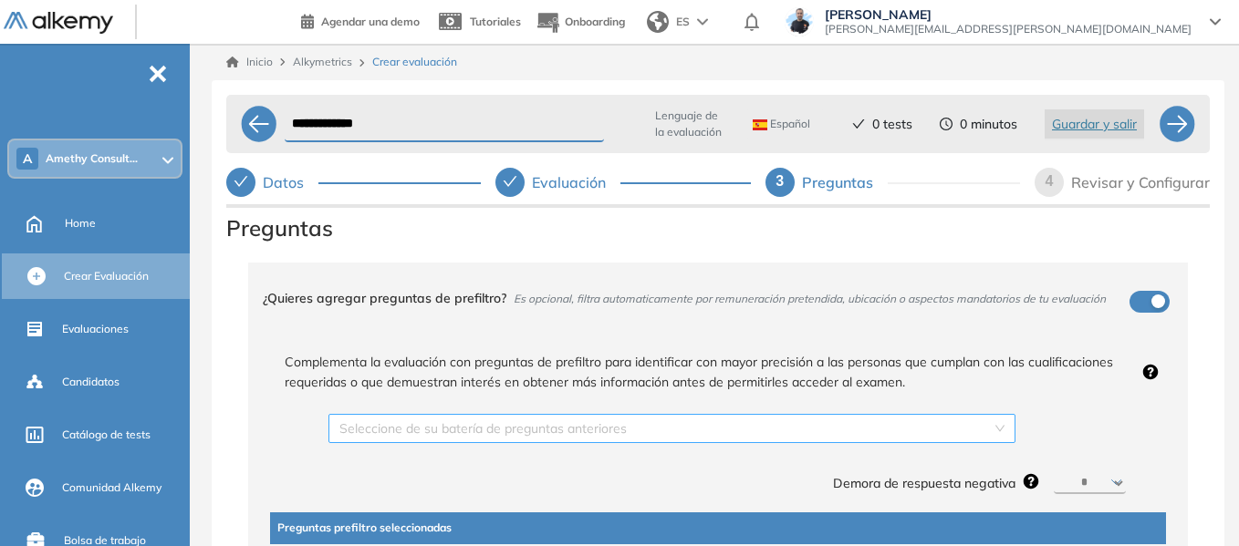
click at [999, 429] on div "Seleccione de su batería de preguntas anteriores" at bounding box center [671, 428] width 687 height 29
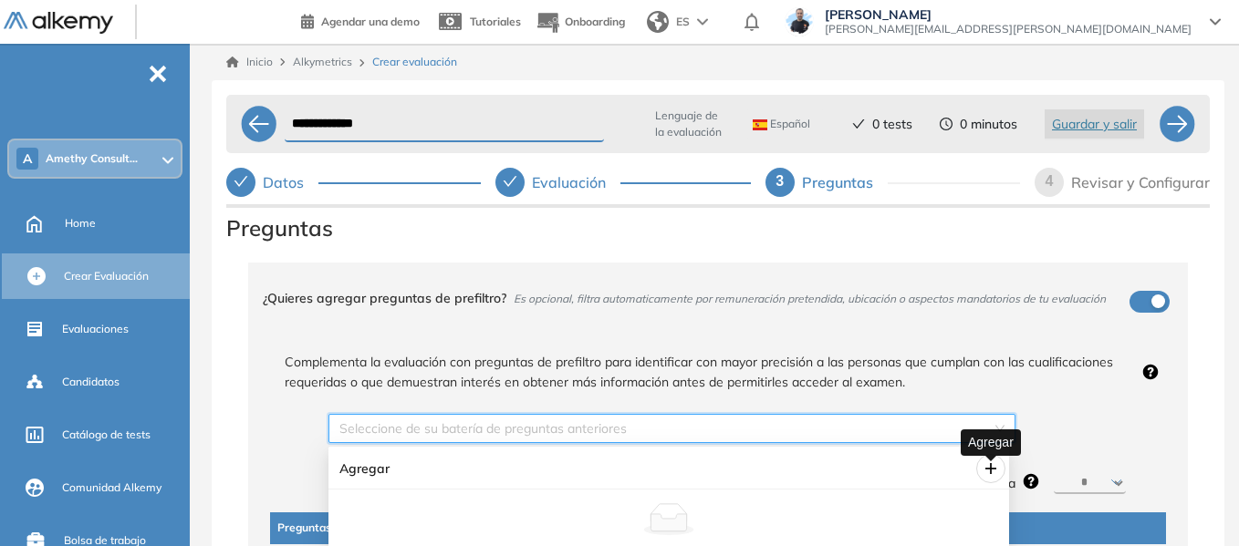
click at [992, 467] on icon "plus" at bounding box center [990, 469] width 15 height 15
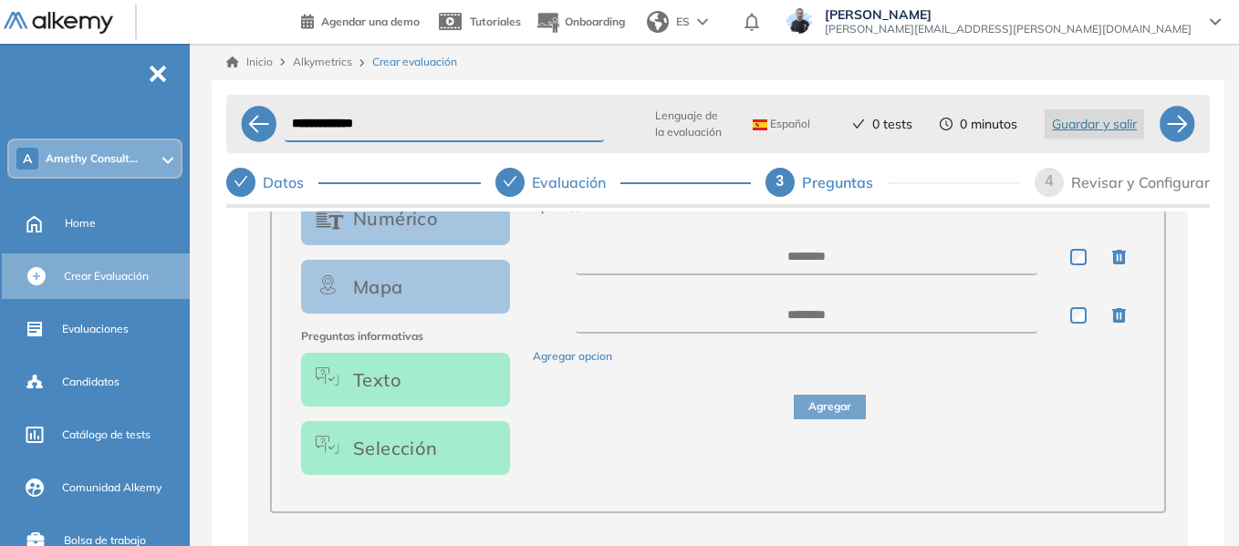
click at [444, 390] on button "Texto" at bounding box center [405, 380] width 209 height 54
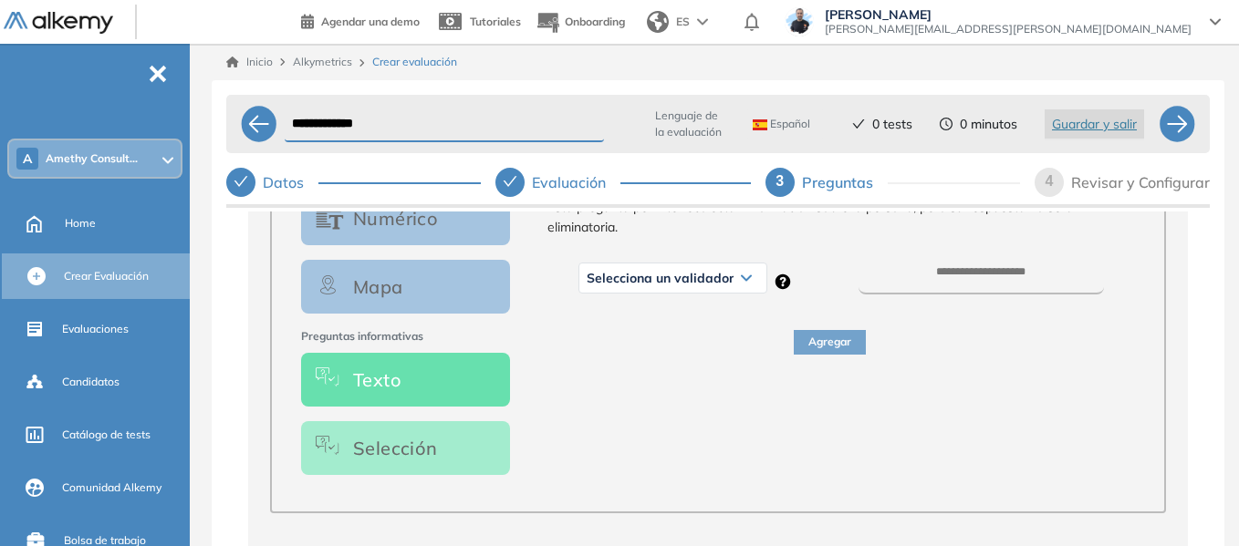
scroll to position [365, 0]
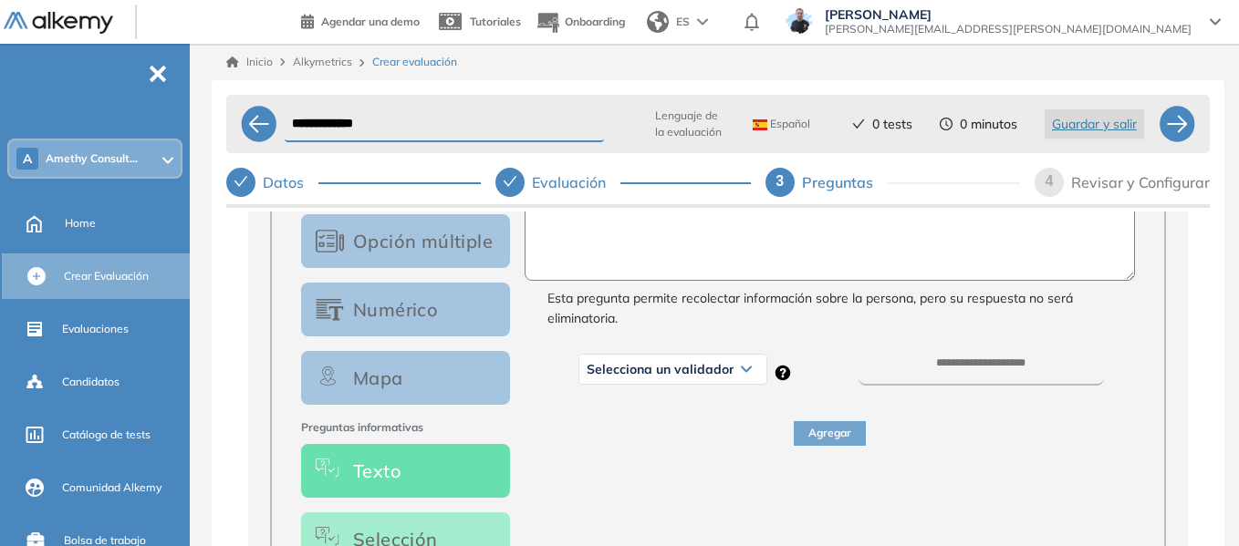
click at [673, 250] on textarea at bounding box center [829, 242] width 611 height 77
type textarea "**********"
click at [415, 537] on button "Selección" at bounding box center [405, 540] width 209 height 54
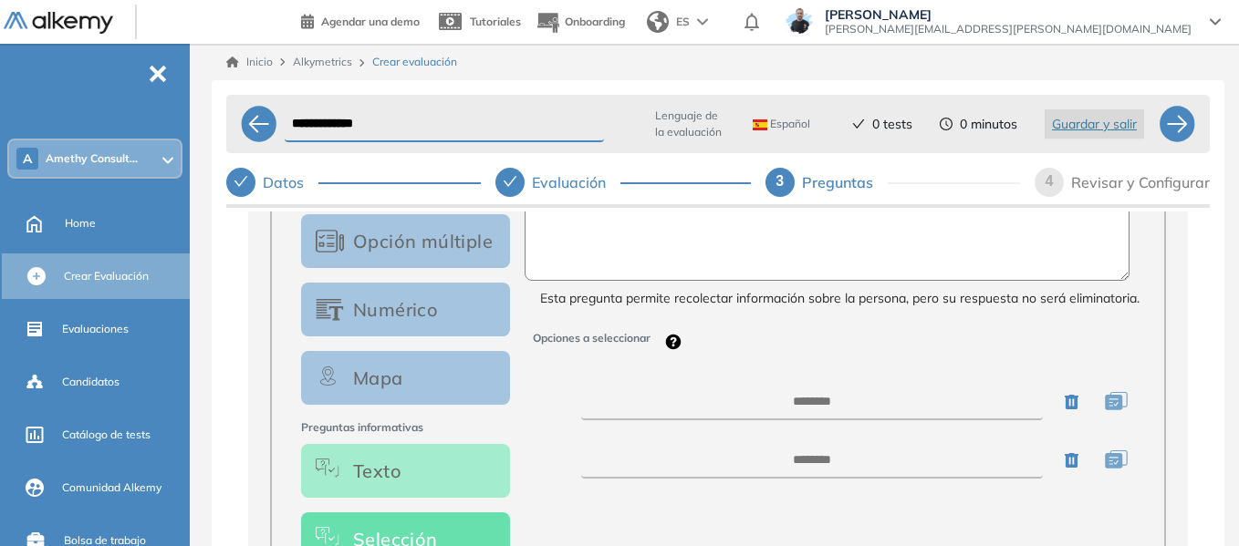
click at [618, 238] on textarea at bounding box center [827, 242] width 606 height 77
type textarea "**********"
click at [800, 401] on textarea at bounding box center [812, 402] width 462 height 36
type textarea "*********"
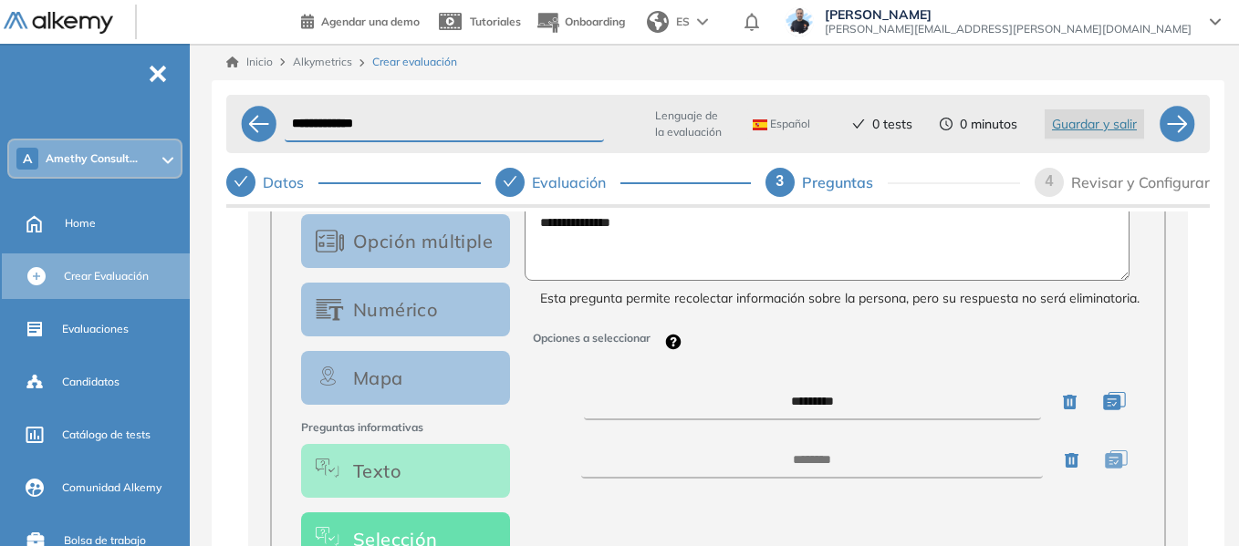
drag, startPoint x: 871, startPoint y: 410, endPoint x: 730, endPoint y: 420, distance: 141.7
click at [730, 420] on textarea "*********" at bounding box center [812, 402] width 457 height 36
click at [785, 470] on textarea at bounding box center [812, 460] width 462 height 36
paste textarea "*********"
type textarea "*********"
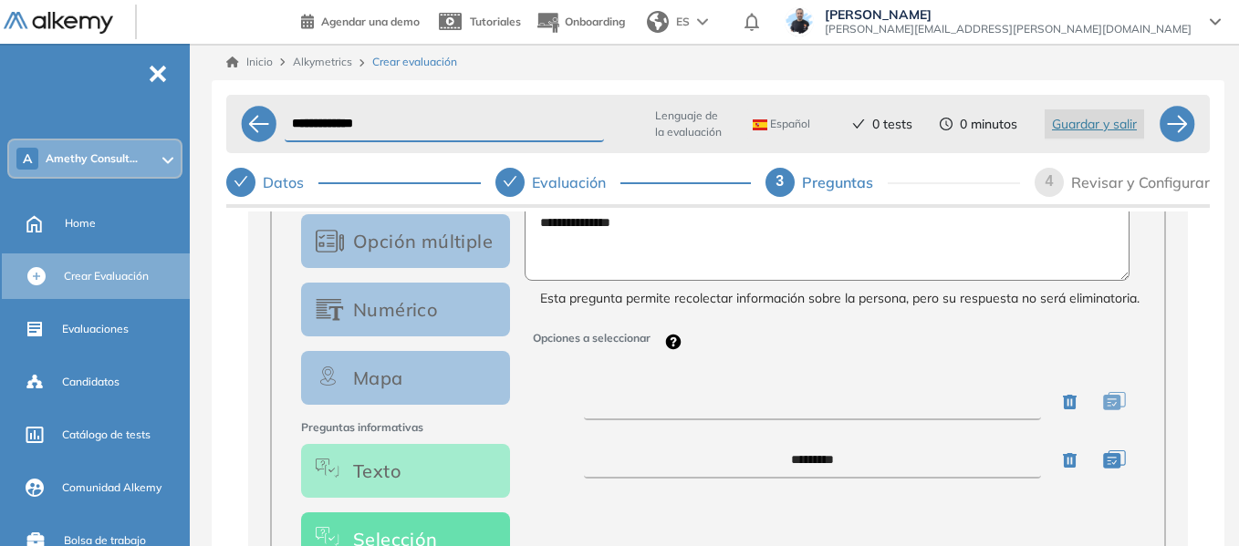
click at [833, 411] on textarea at bounding box center [812, 402] width 457 height 36
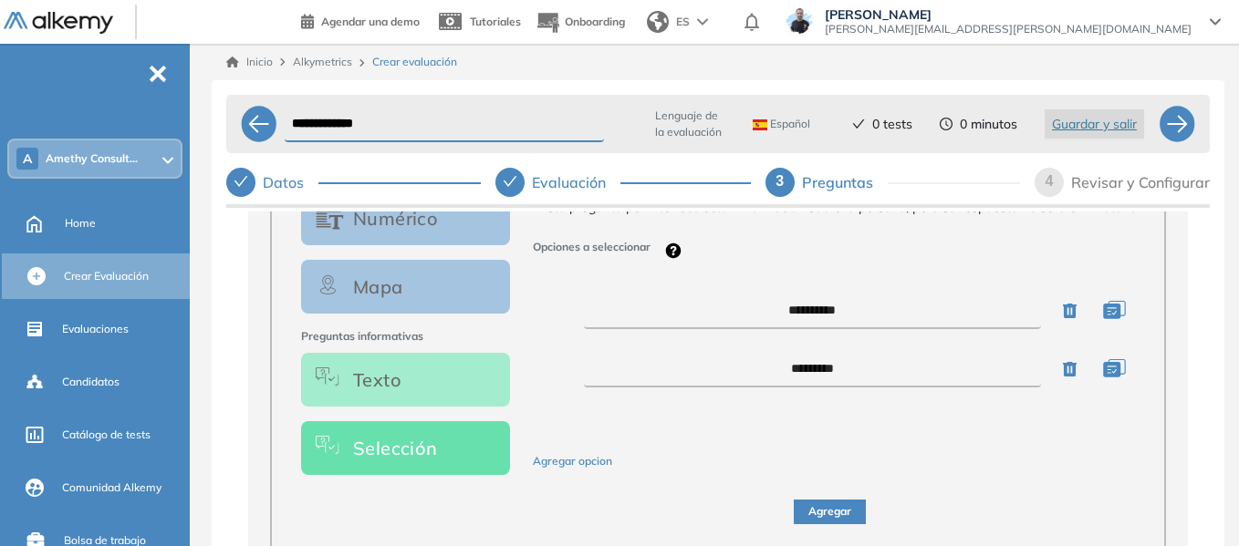
type textarea "**********"
click at [584, 470] on button "Agregar opcion" at bounding box center [572, 461] width 79 height 17
click at [816, 425] on textarea at bounding box center [812, 428] width 462 height 36
type textarea "*******"
click at [841, 511] on button "Agregar" at bounding box center [830, 512] width 72 height 25
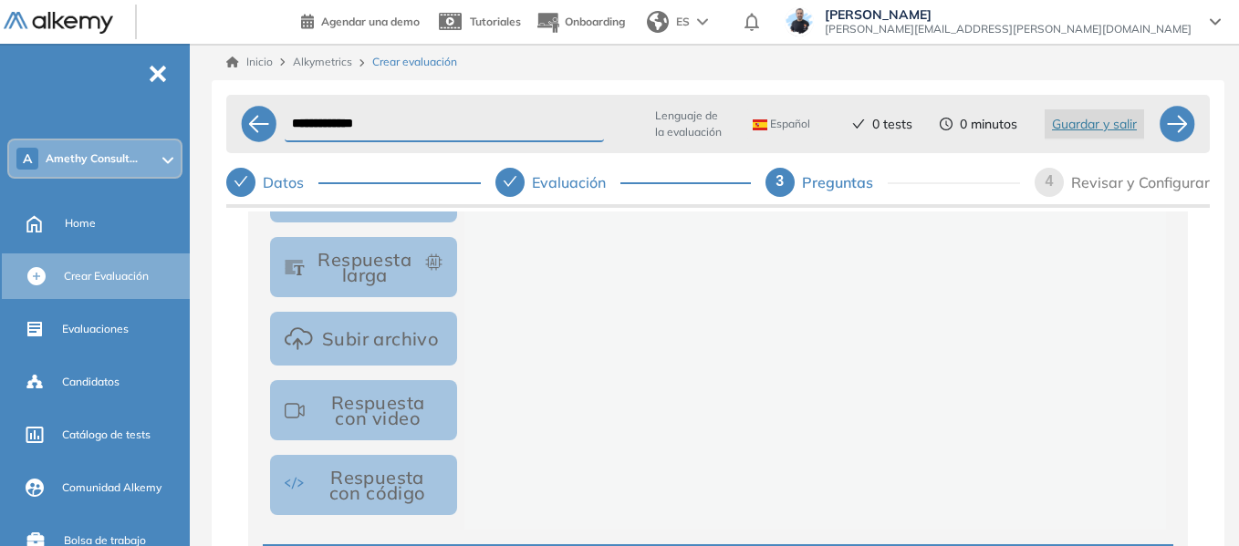
scroll to position [856, 0]
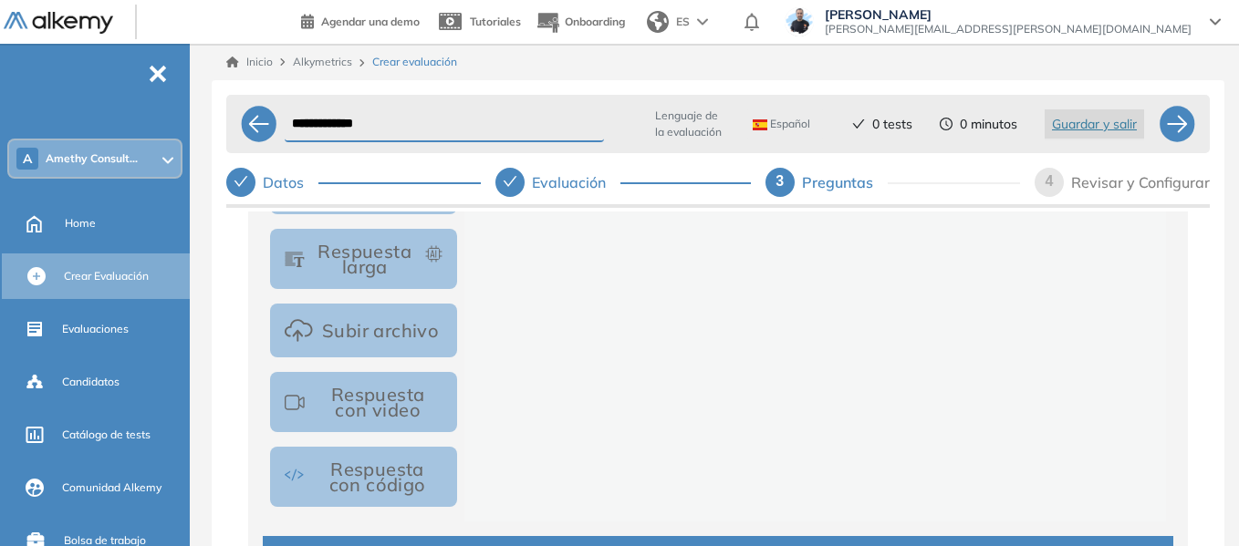
click at [375, 345] on button "Subir archivo" at bounding box center [363, 331] width 187 height 54
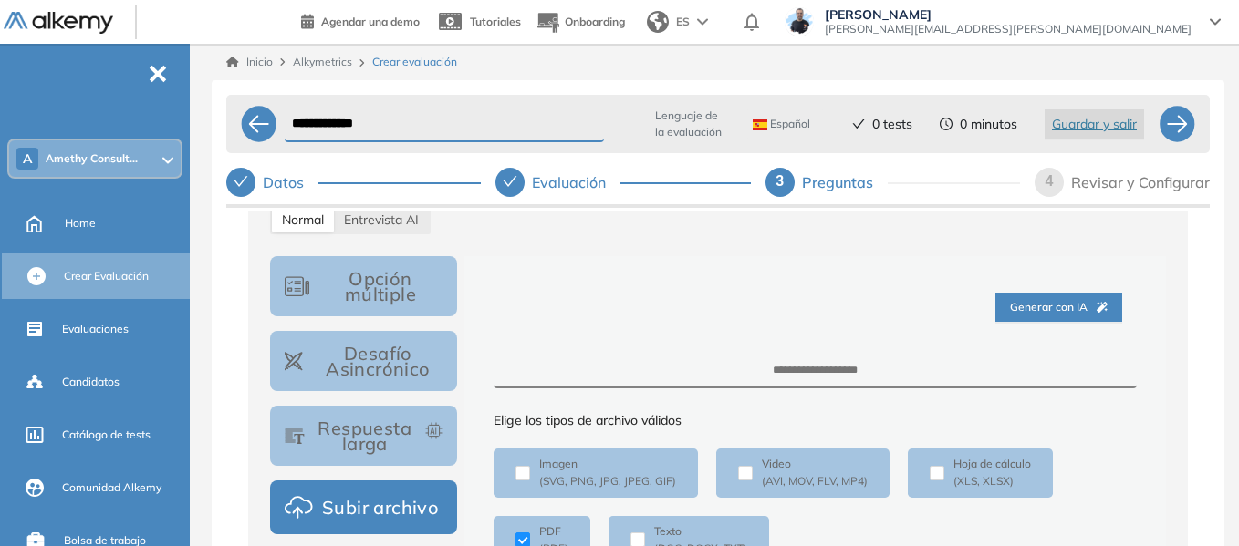
scroll to position [674, 0]
click at [823, 373] on textarea at bounding box center [814, 373] width 643 height 34
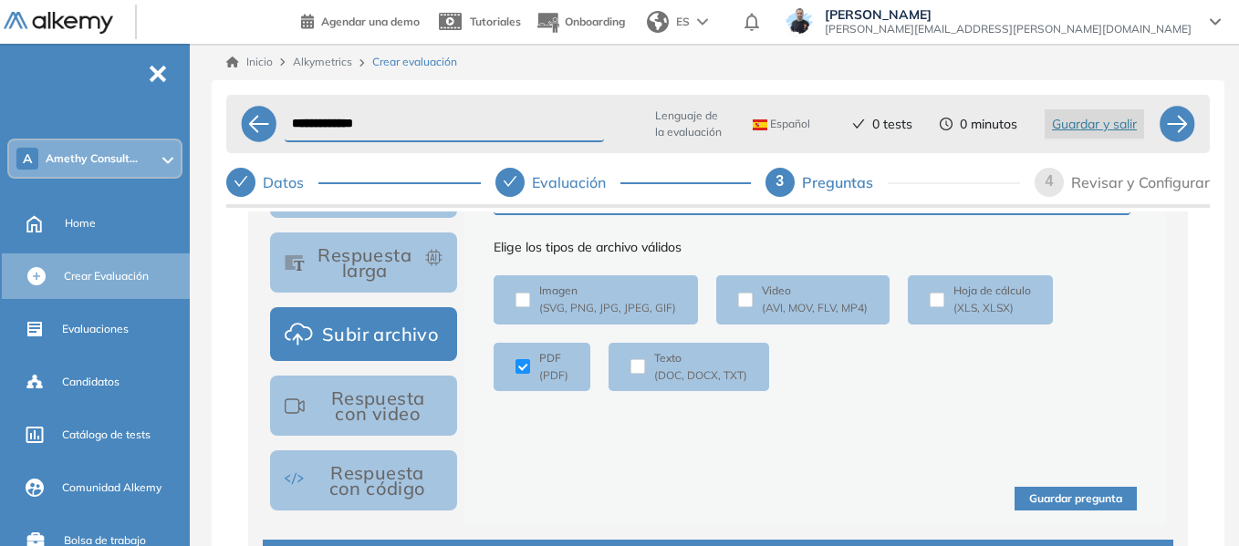
scroll to position [856, 0]
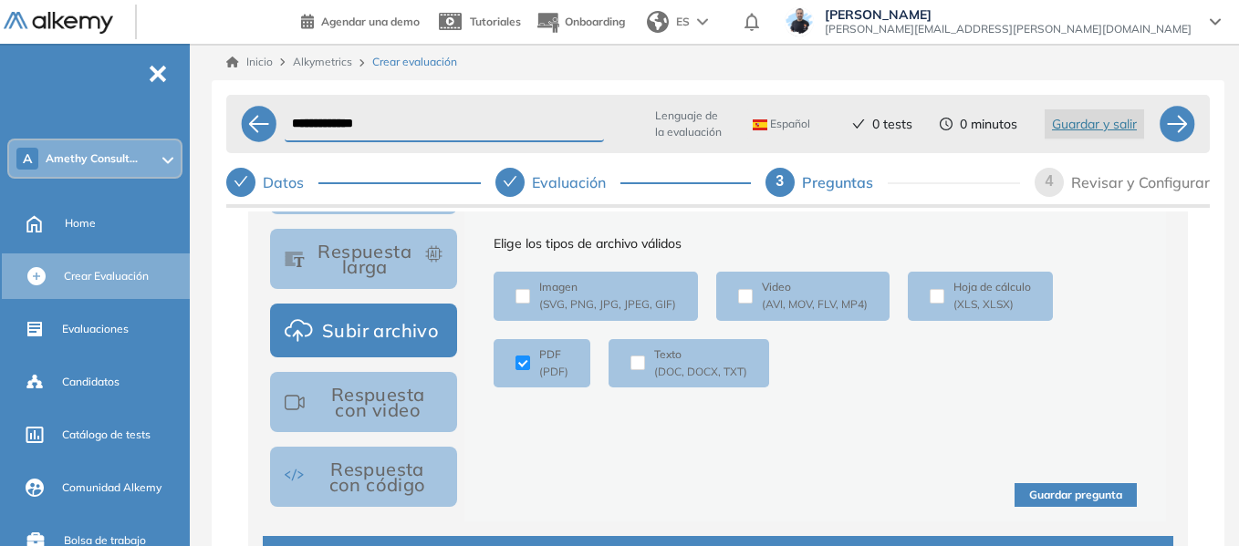
type textarea "**********"
click at [1073, 486] on button "Guardar pregunta" at bounding box center [1075, 495] width 122 height 25
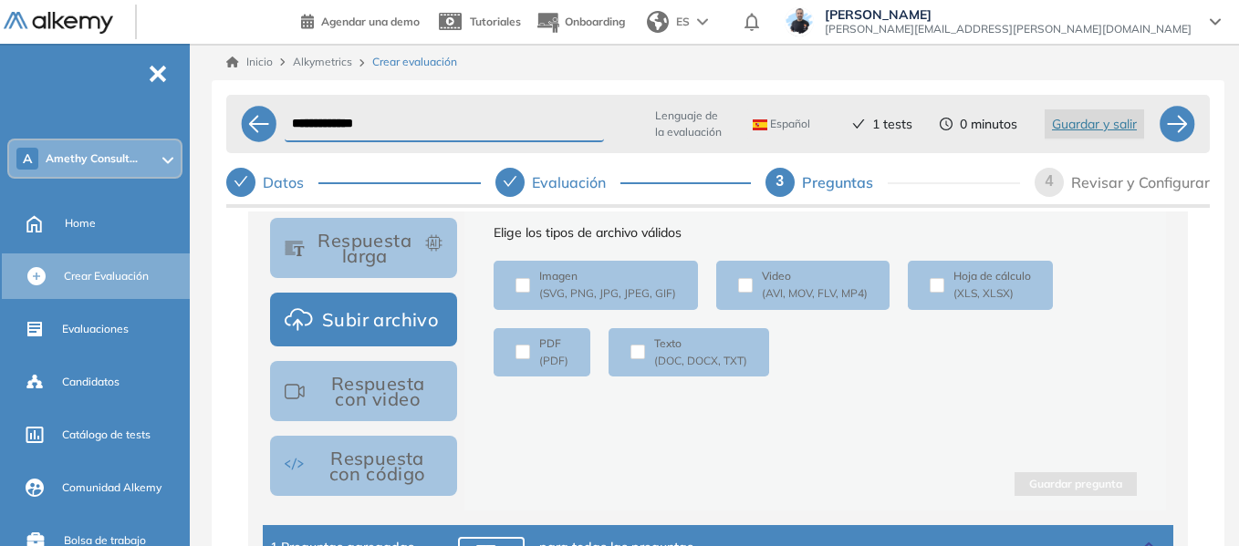
scroll to position [910, 0]
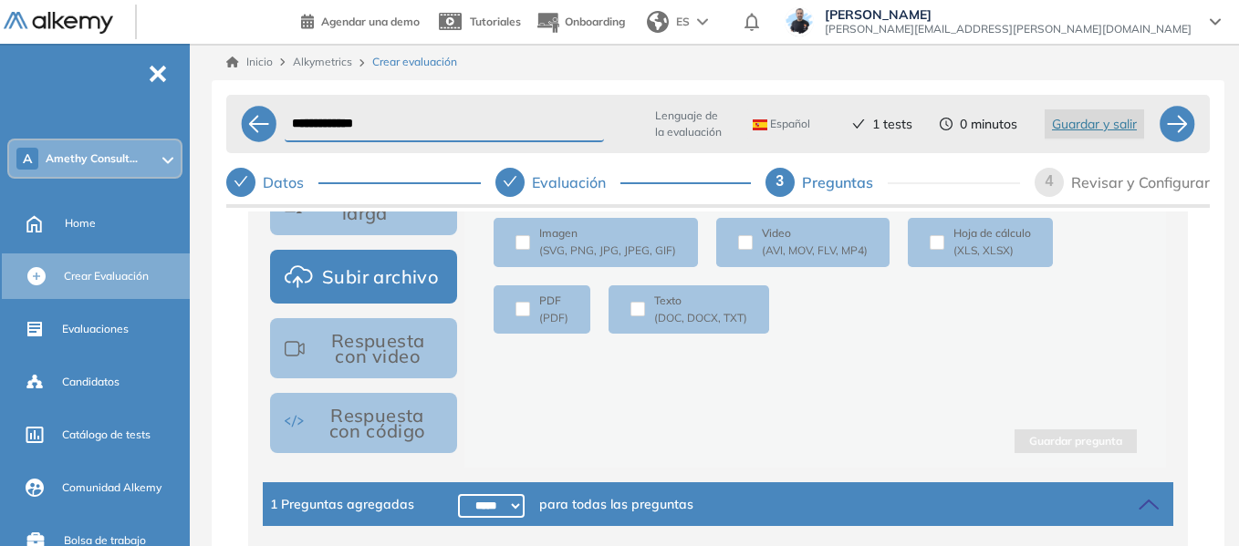
click at [483, 501] on select "***** ***** ****** ****** ****** ****** ****** ****** ****** ****** ****** ****…" at bounding box center [491, 506] width 67 height 24
select select "*****"
click at [458, 494] on select "***** ***** ****** ****** ****** ****** ****** ****** ****** ****** ****** ****…" at bounding box center [491, 506] width 67 height 24
click at [1170, 134] on div at bounding box center [1176, 124] width 36 height 36
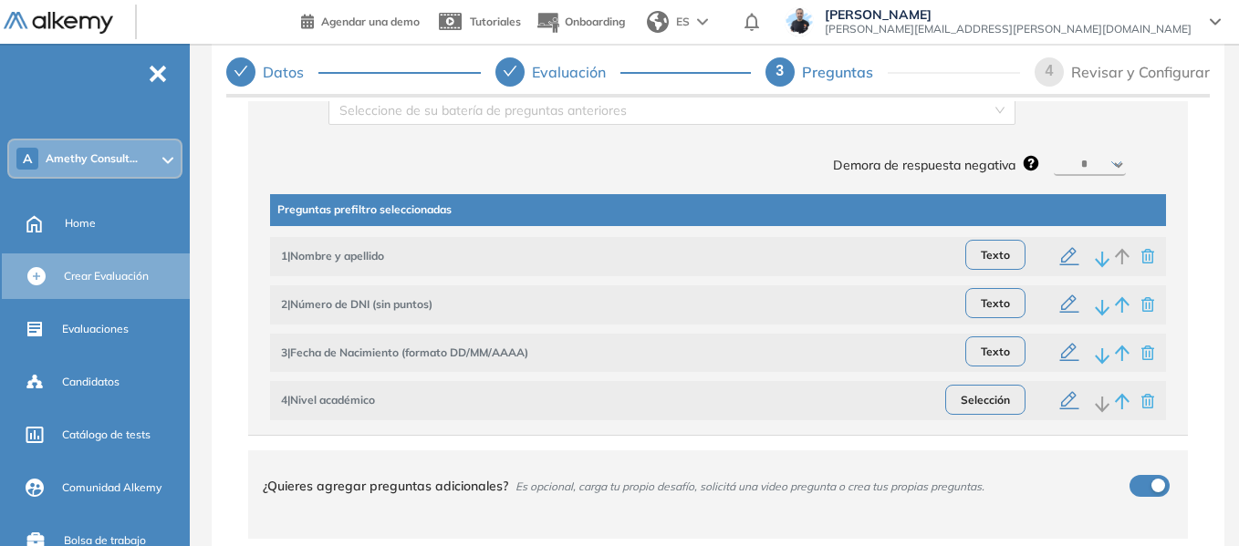
scroll to position [181, 0]
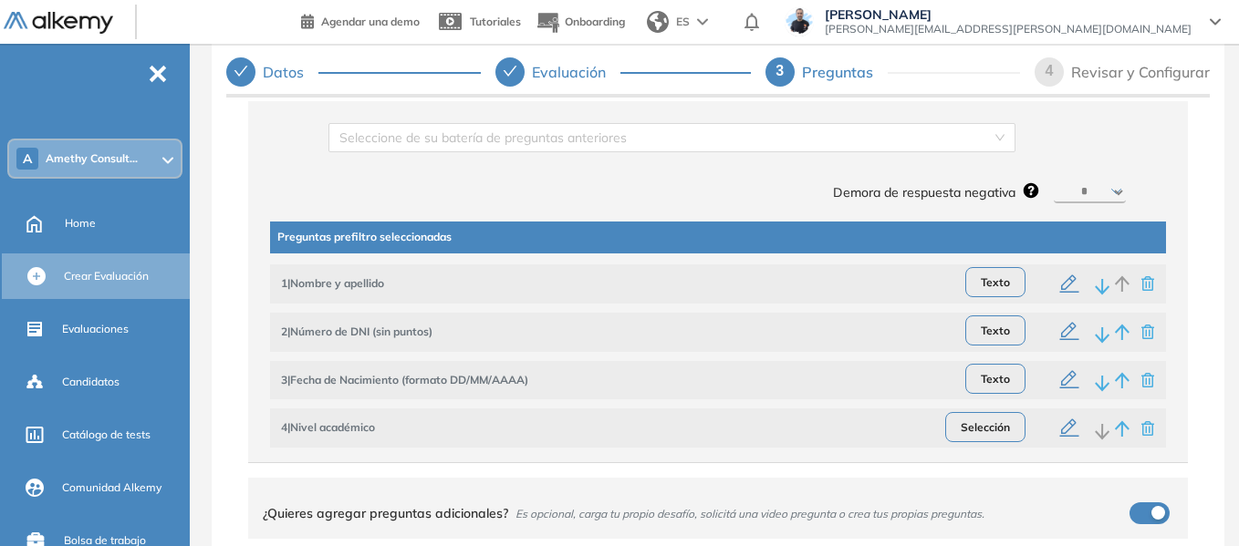
click at [1087, 198] on select "********* ****** ****** ****** ******" at bounding box center [1090, 193] width 72 height 22
select select "*"
click at [1054, 182] on select "********* ****** ****** ****** ******" at bounding box center [1090, 193] width 72 height 22
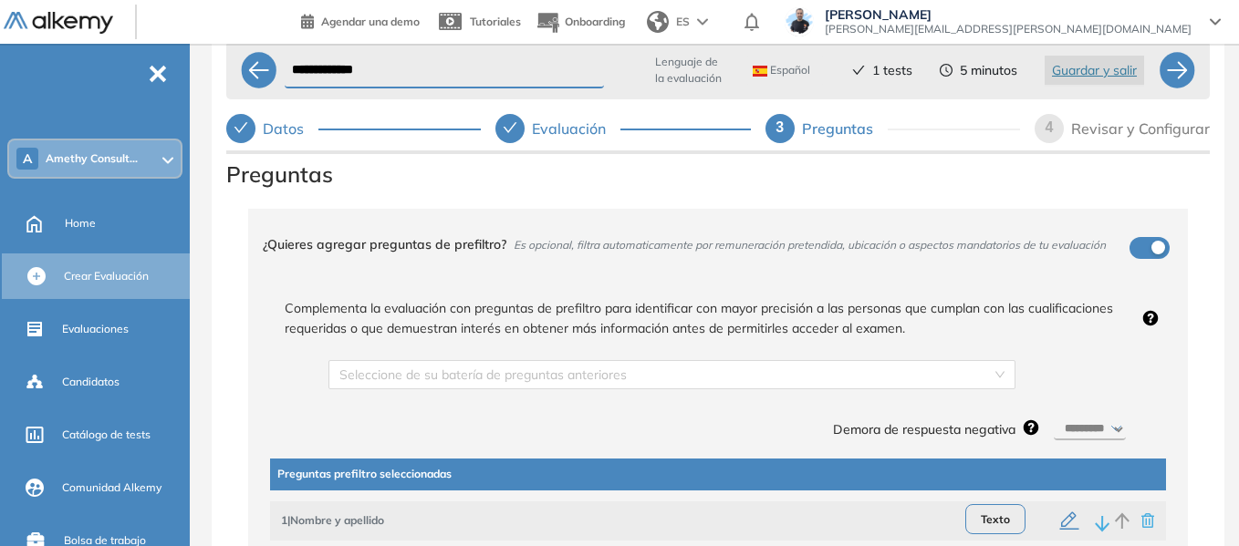
scroll to position [0, 0]
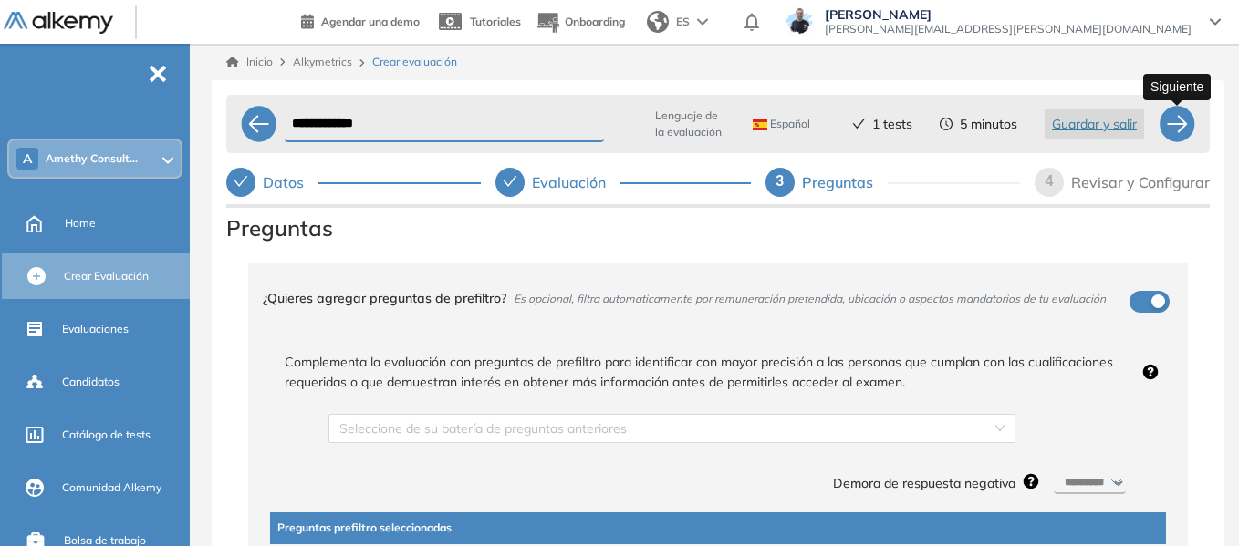
click at [1182, 129] on div at bounding box center [1176, 124] width 36 height 36
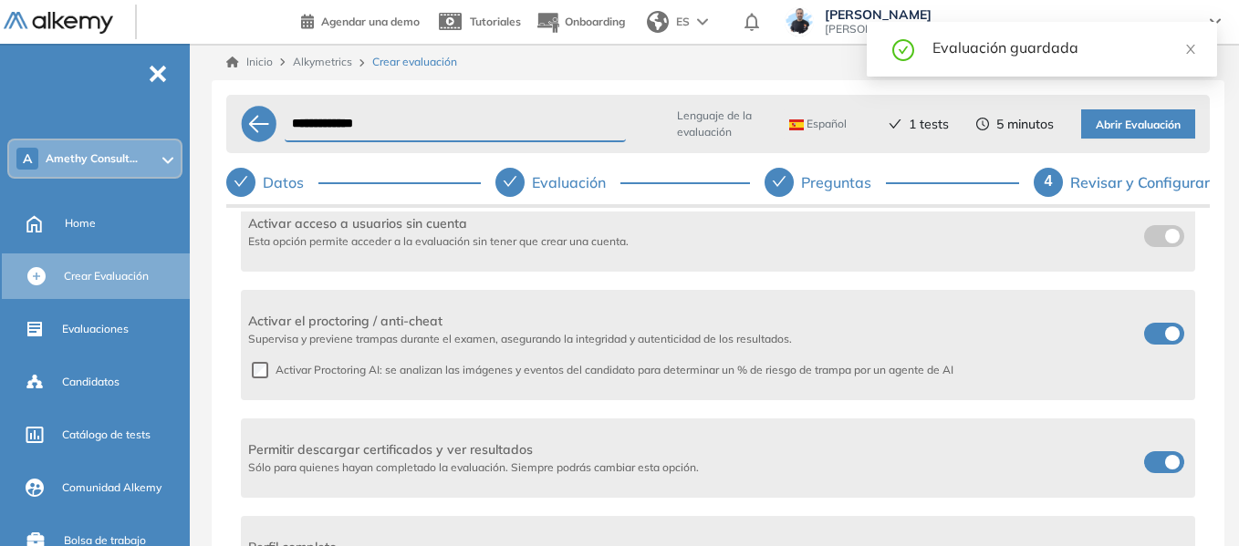
scroll to position [643, 0]
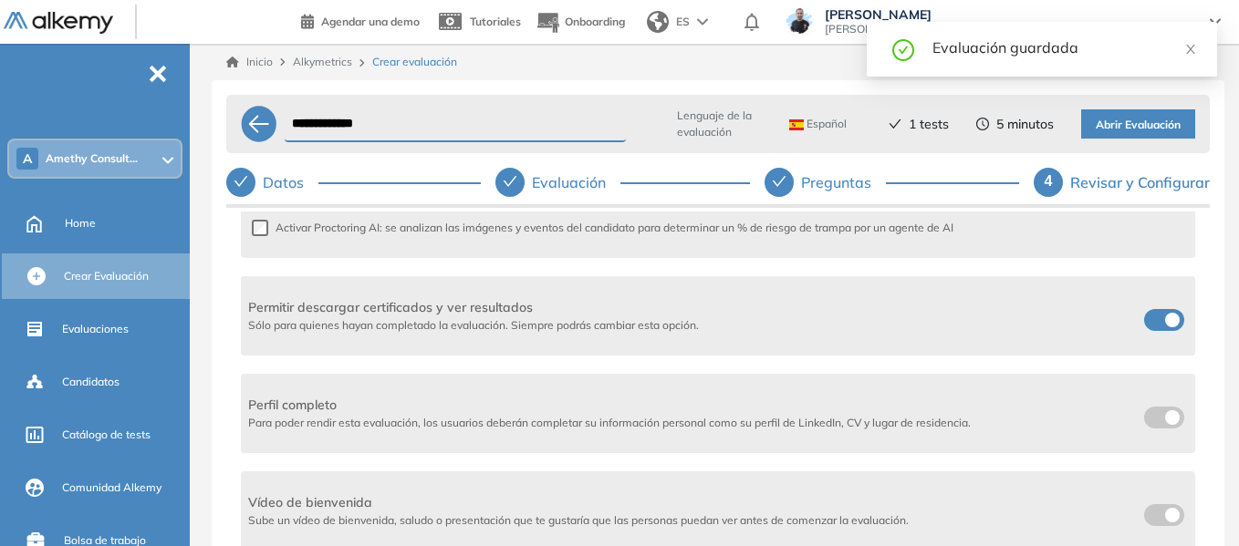
click at [1158, 318] on span at bounding box center [1151, 316] width 15 height 15
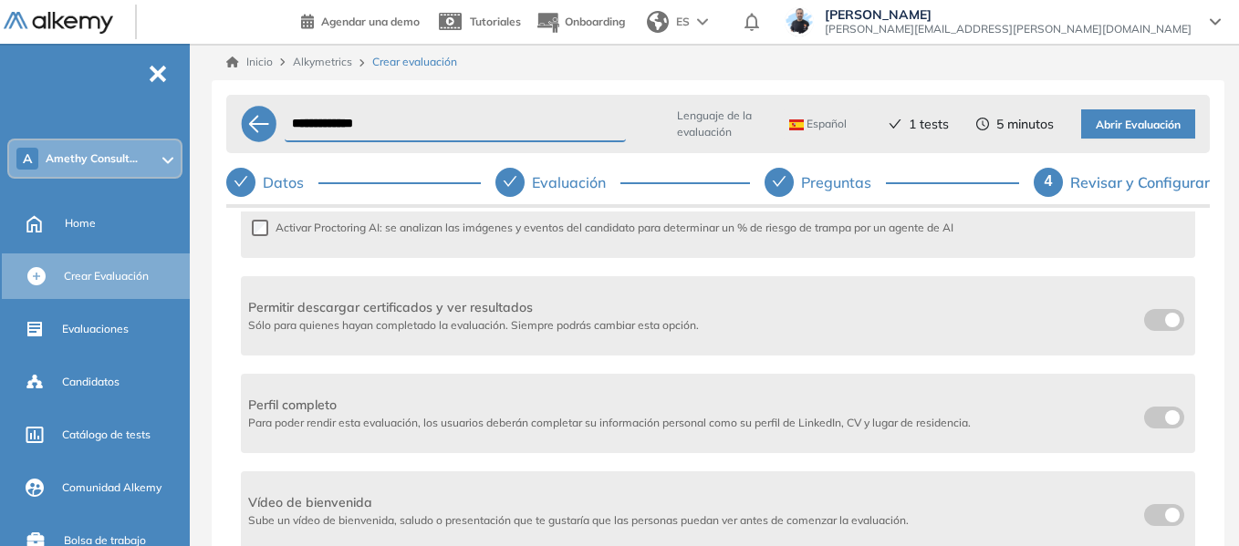
click at [1140, 128] on span "Abrir Evaluación" at bounding box center [1137, 125] width 85 height 17
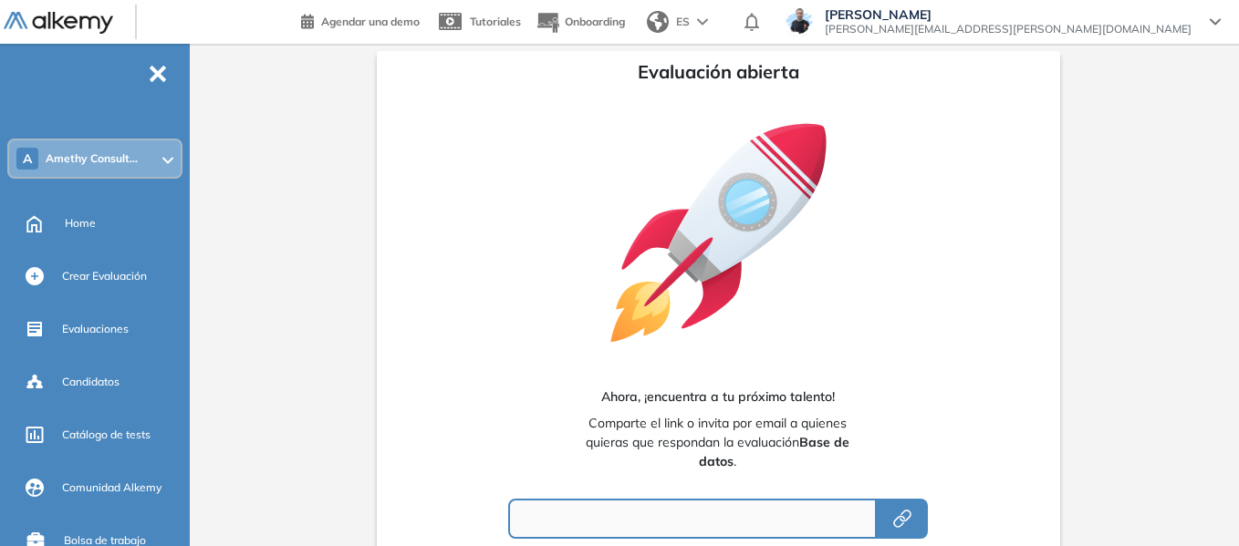
type input "**********"
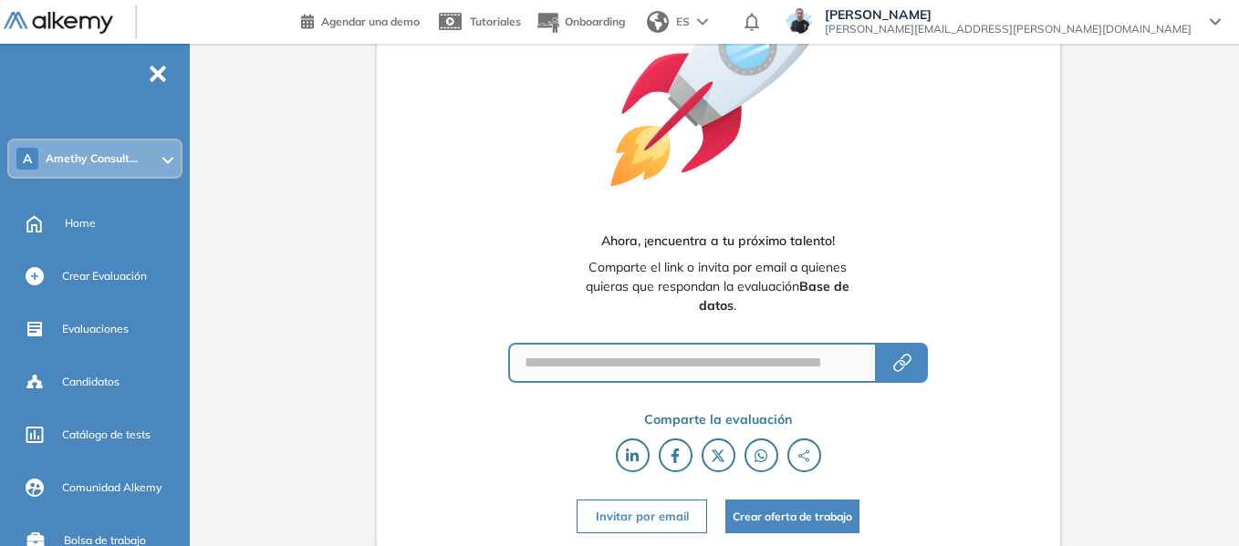
scroll to position [158, 0]
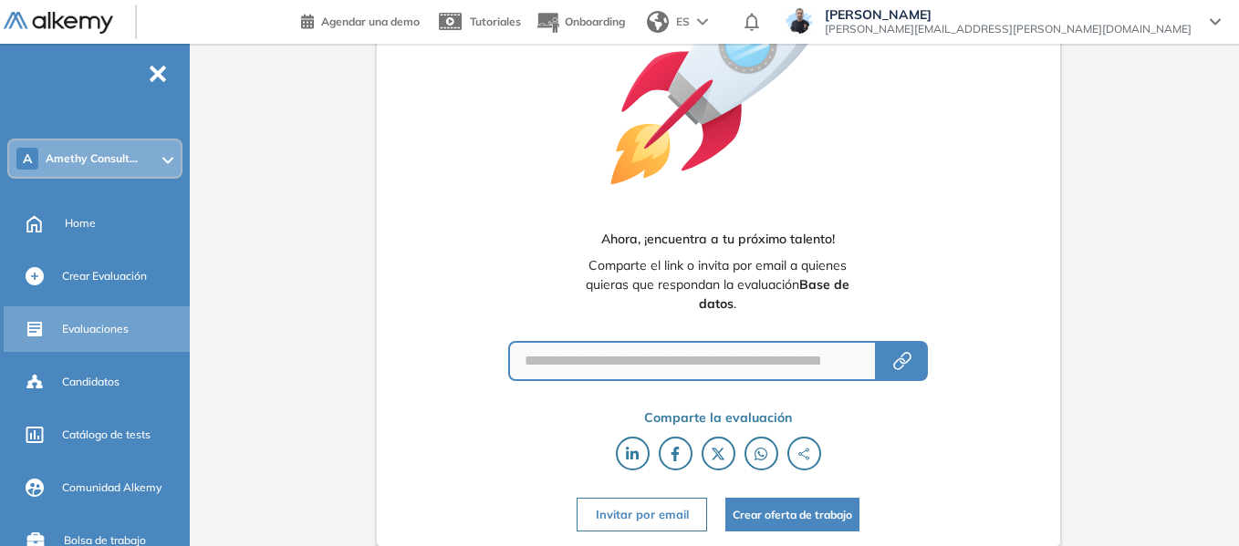
click at [93, 321] on span "Evaluaciones" at bounding box center [95, 329] width 67 height 16
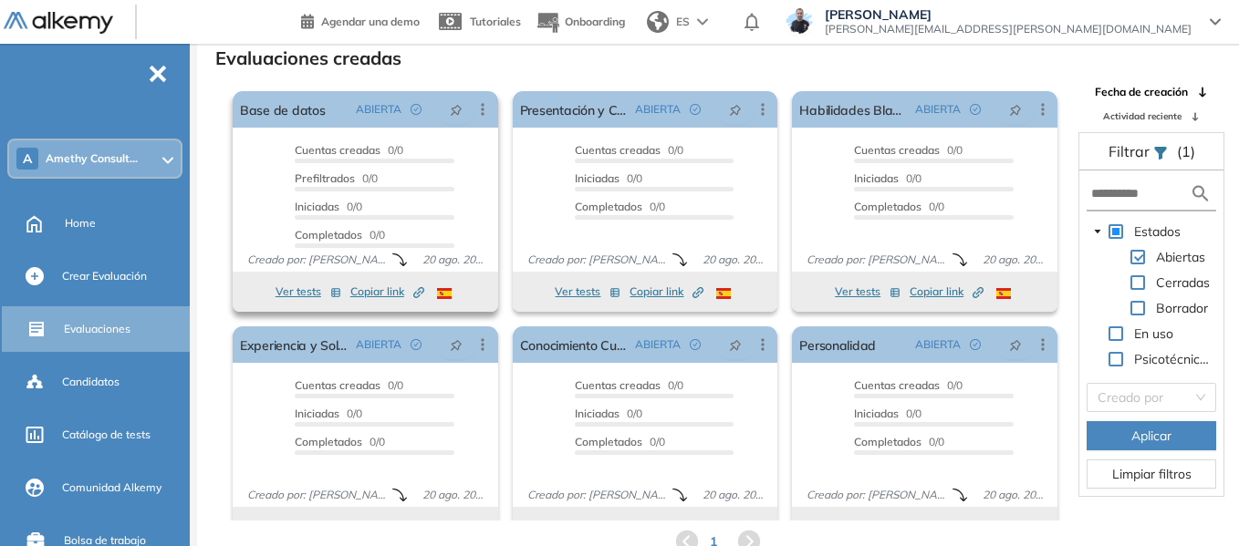
scroll to position [34, 0]
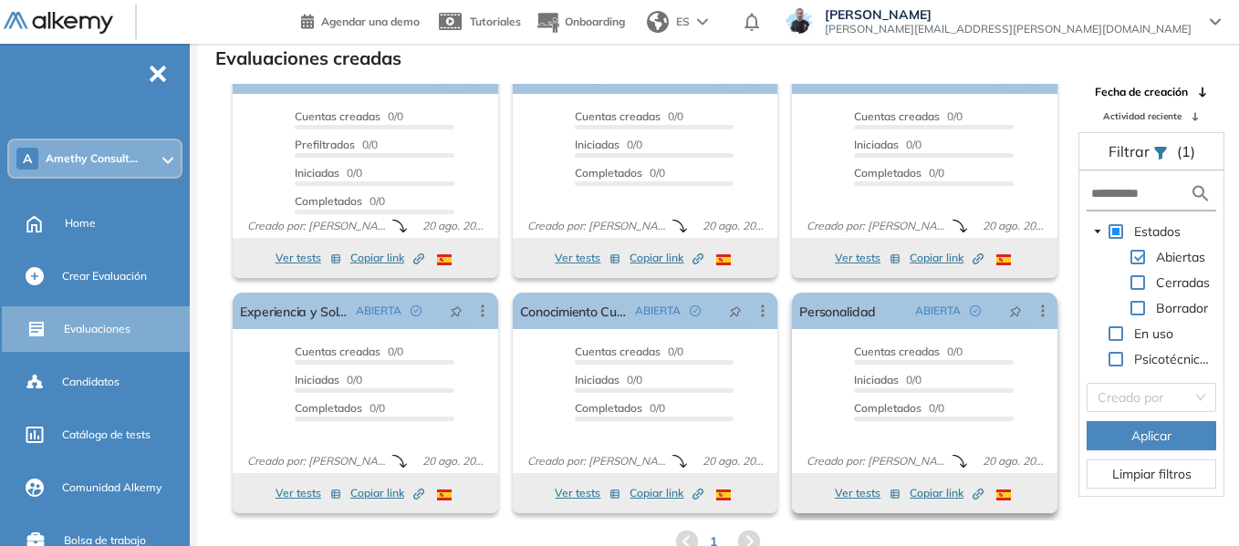
click at [922, 493] on span "Copiar link Created by potrace 1.16, written by Peter Selinger 2001-2019" at bounding box center [946, 493] width 74 height 16
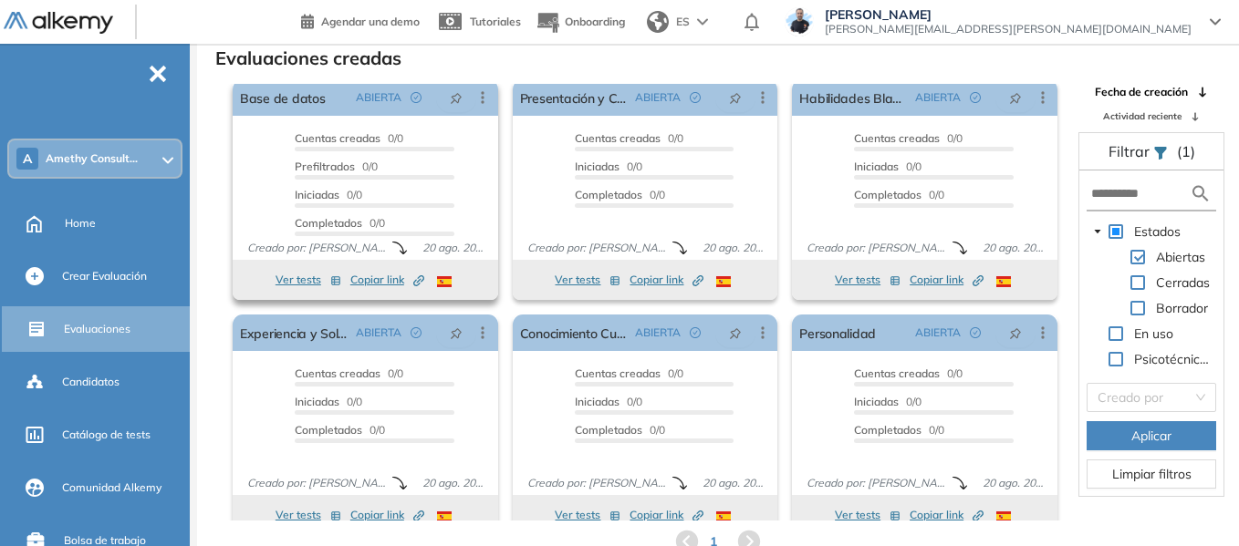
scroll to position [0, 0]
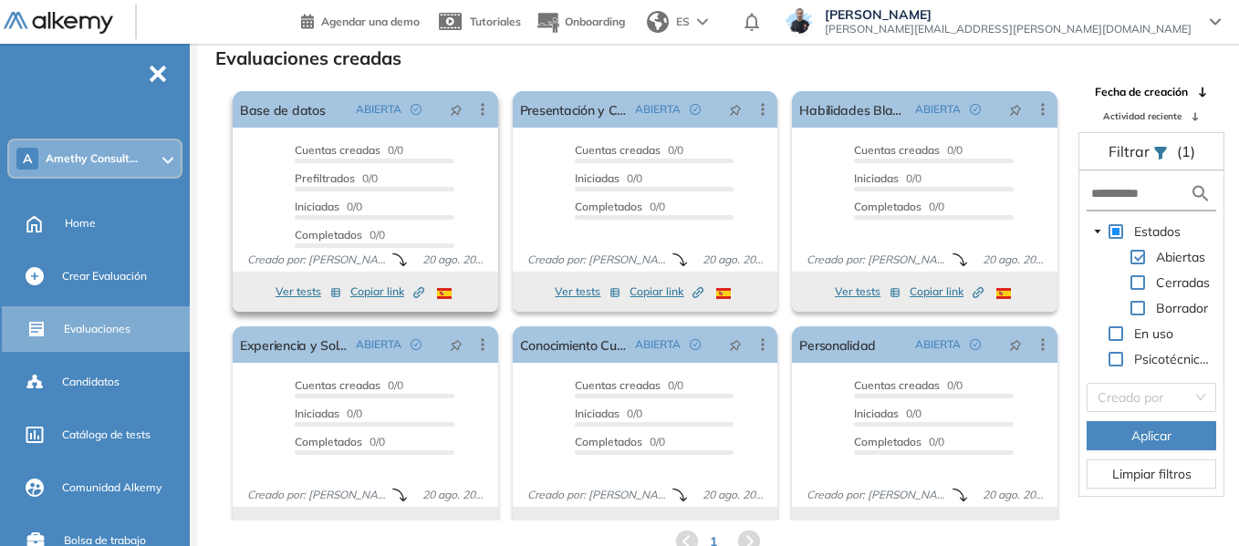
click at [366, 292] on span "Copiar link Created by potrace 1.16, written by Peter Selinger 2001-2019" at bounding box center [387, 292] width 74 height 16
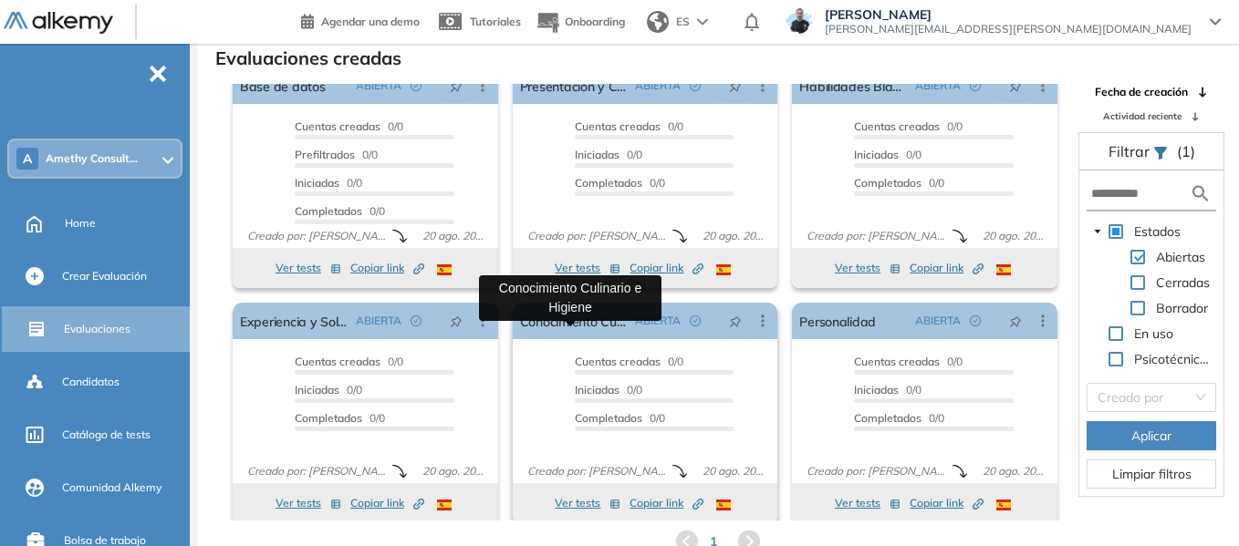
scroll to position [34, 0]
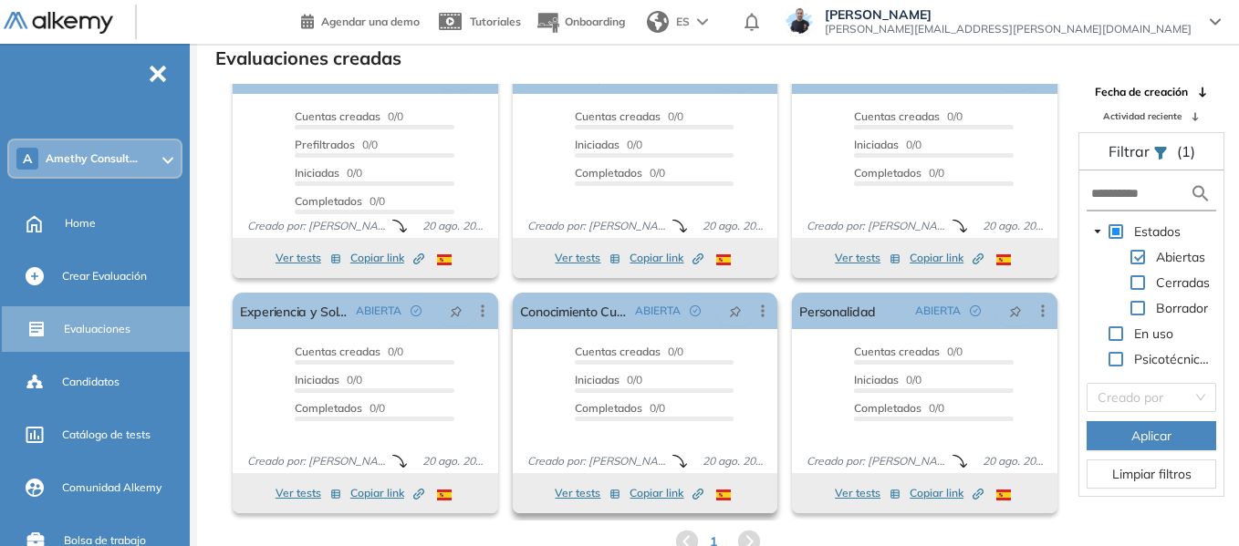
click at [664, 493] on span "Copiar link Created by potrace 1.16, written by Peter Selinger 2001-2019" at bounding box center [666, 493] width 74 height 16
click at [369, 487] on span "Copiar link Created by potrace 1.16, written by Peter Selinger 2001-2019" at bounding box center [387, 493] width 74 height 16
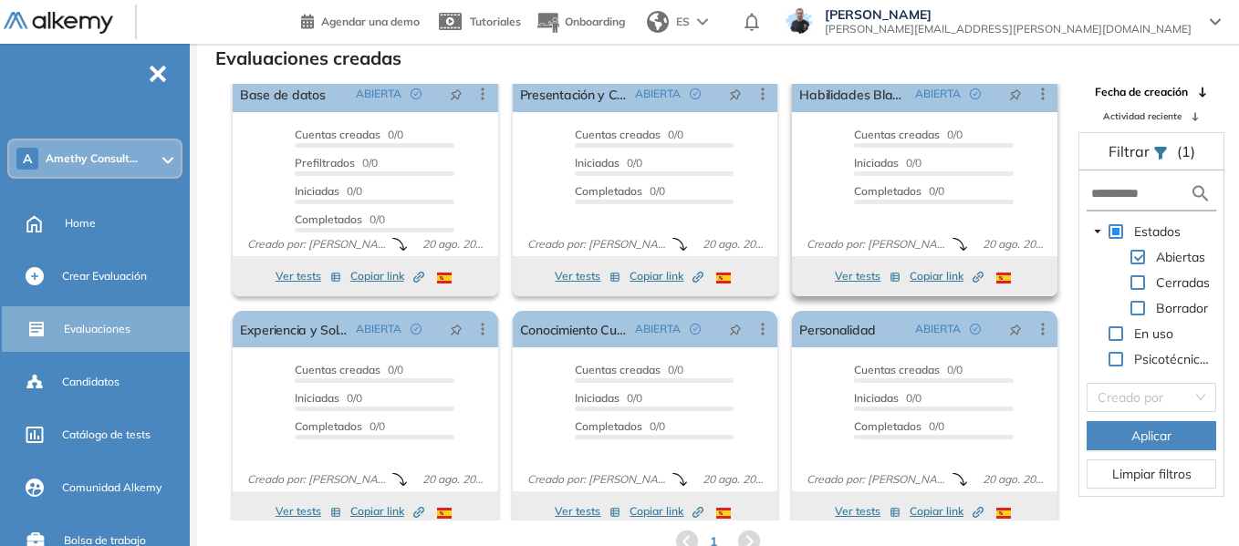
scroll to position [0, 0]
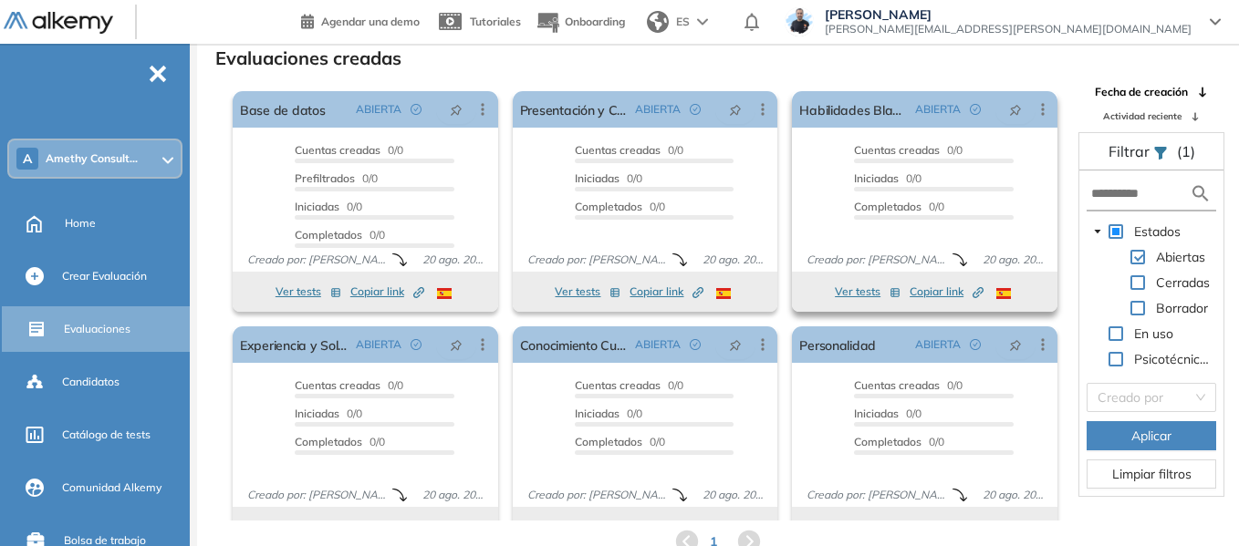
click at [936, 292] on span "Copiar link Created by potrace 1.16, written by Peter Selinger 2001-2019" at bounding box center [946, 292] width 74 height 16
click at [646, 296] on span "Copiar link Created by potrace 1.16, written by Peter Selinger 2001-2019" at bounding box center [666, 292] width 74 height 16
click at [115, 153] on span "Amethy Consult..." at bounding box center [92, 158] width 92 height 15
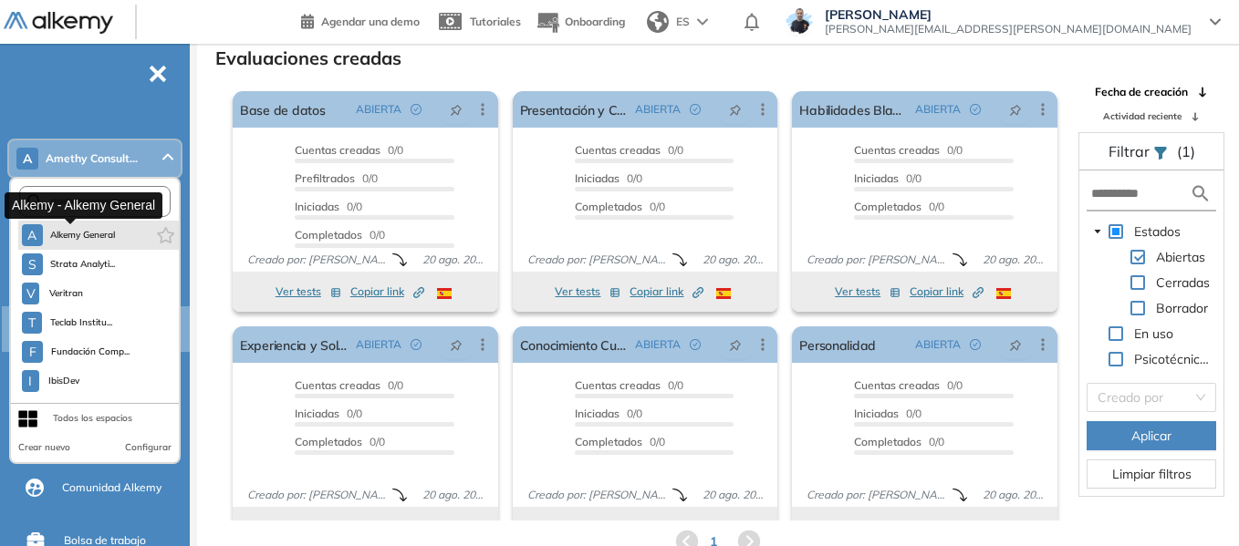
click at [81, 243] on button "A Alkemy General" at bounding box center [69, 235] width 94 height 22
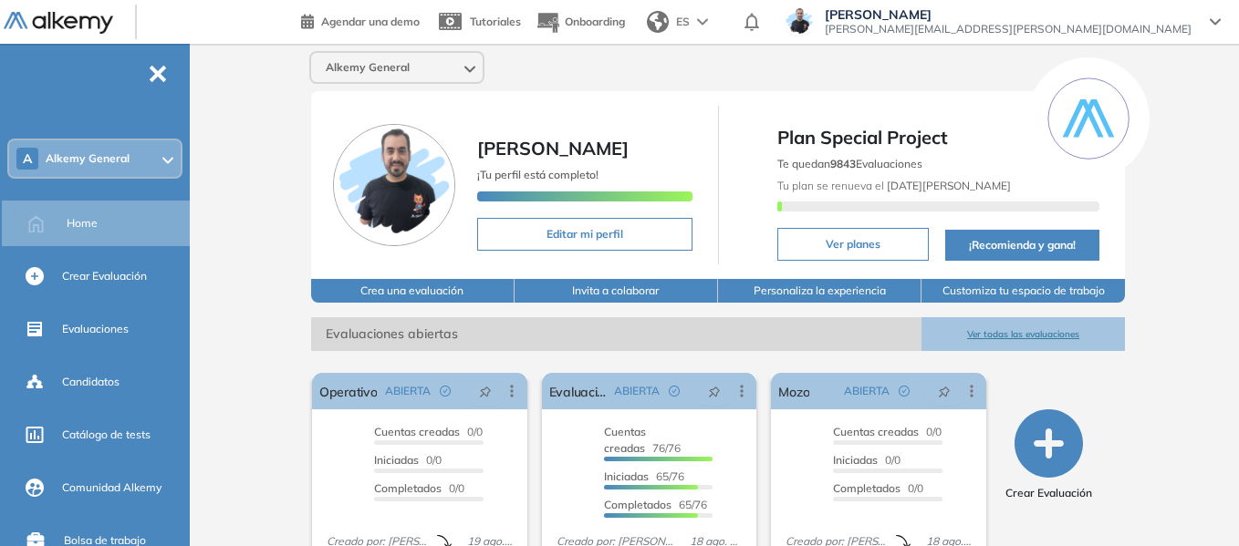
click at [131, 173] on div "A Alkemy General" at bounding box center [94, 158] width 171 height 36
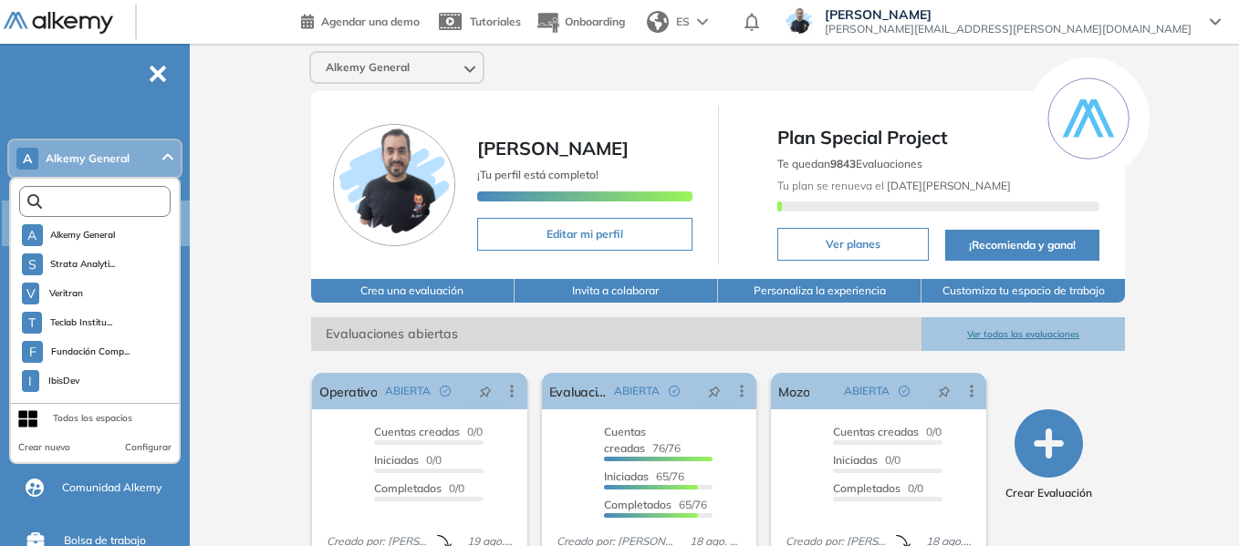
click at [113, 208] on input "text" at bounding box center [99, 202] width 114 height 14
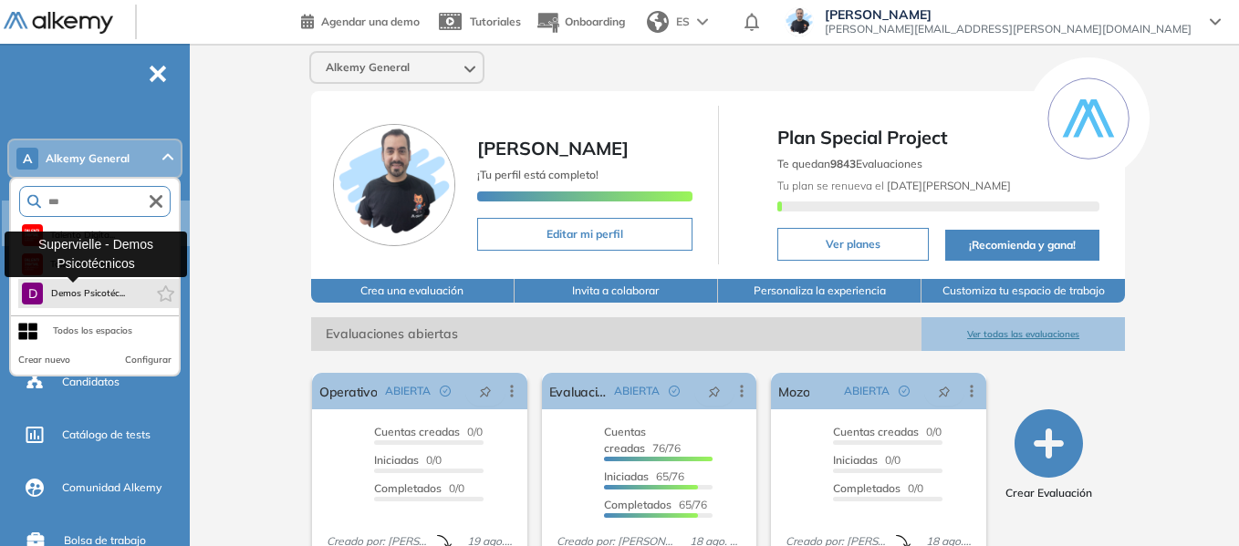
type input "***"
click at [122, 293] on span "Demos Psicotéc..." at bounding box center [87, 293] width 75 height 15
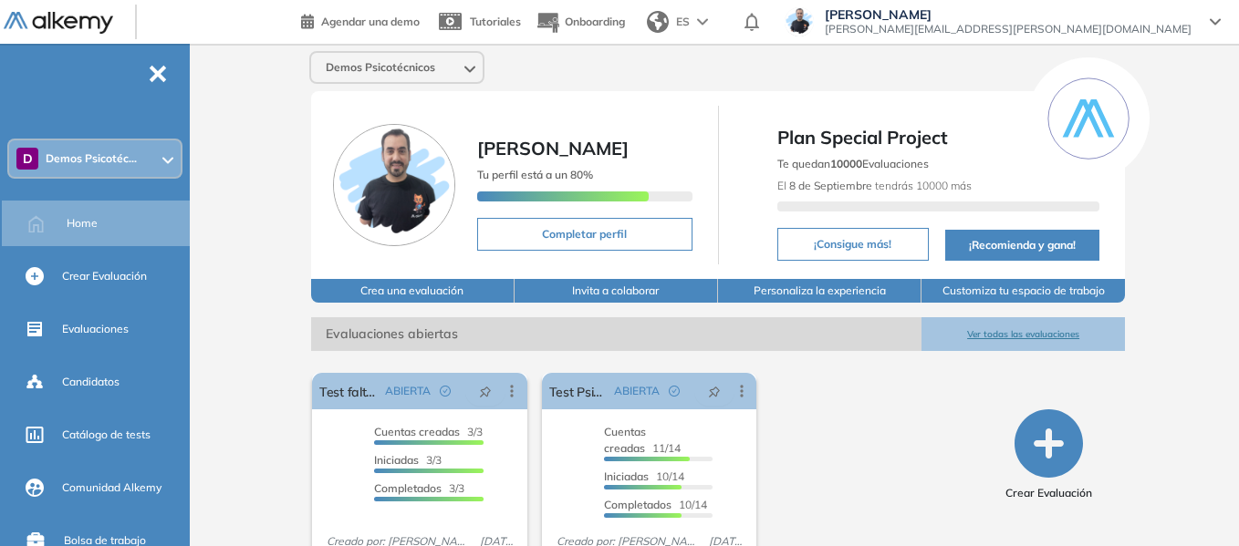
scroll to position [69, 0]
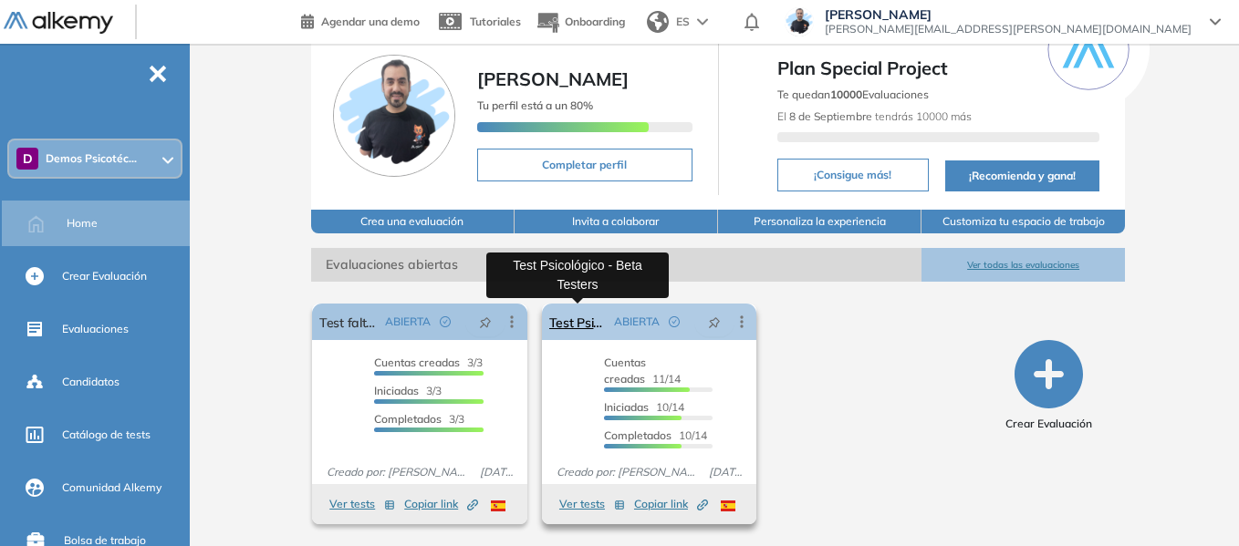
click at [569, 319] on link "Test Psicológico - Beta Testers" at bounding box center [578, 322] width 58 height 36
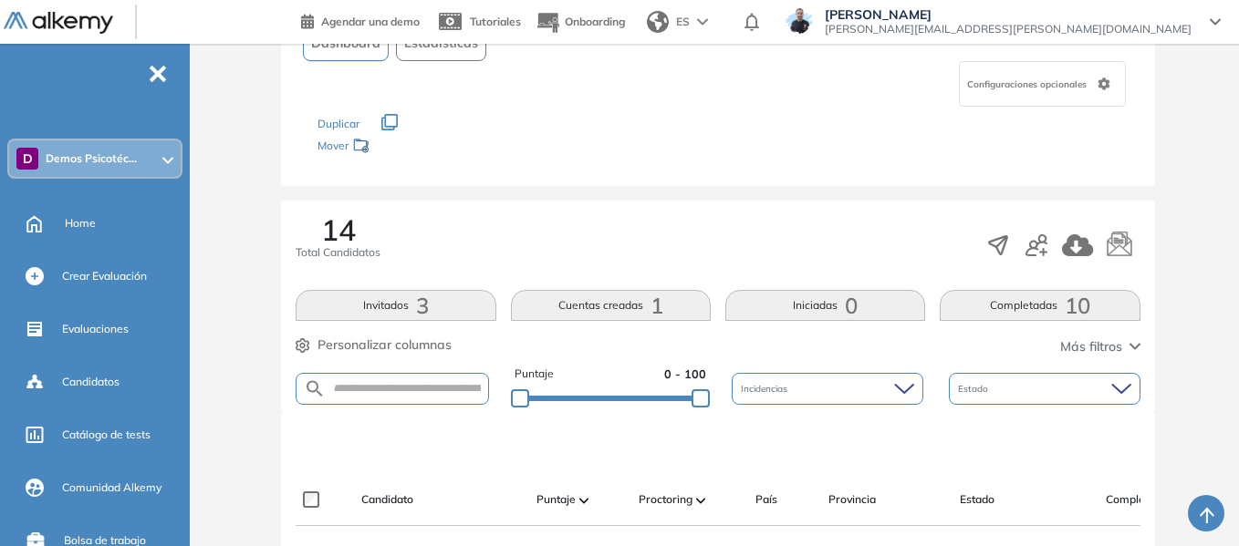
scroll to position [509, 0]
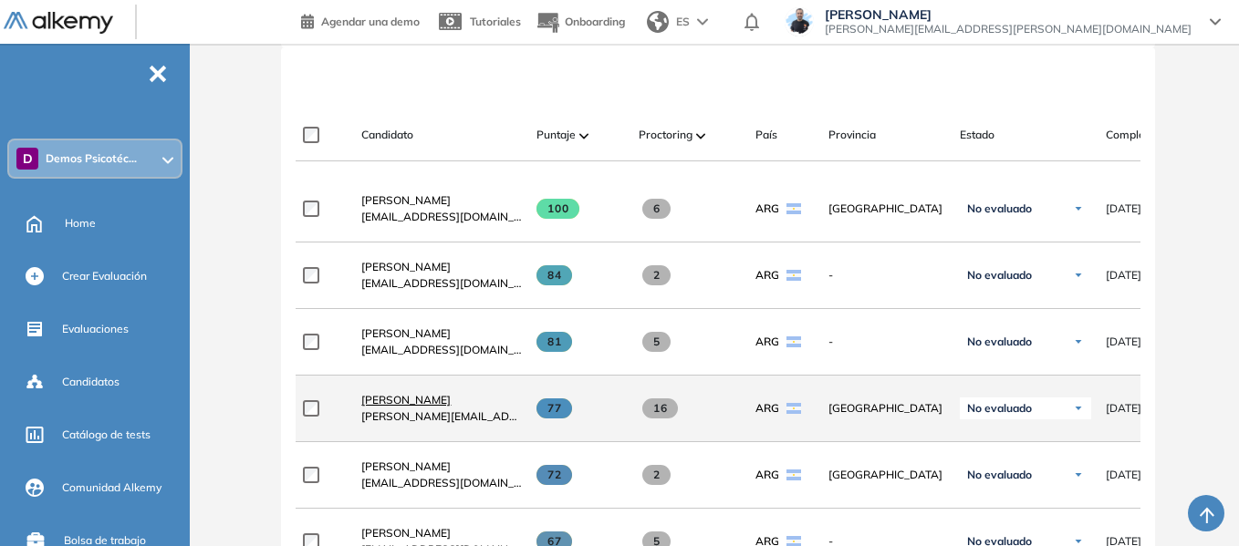
click at [424, 405] on span "Santino Monachesi" at bounding box center [405, 400] width 89 height 14
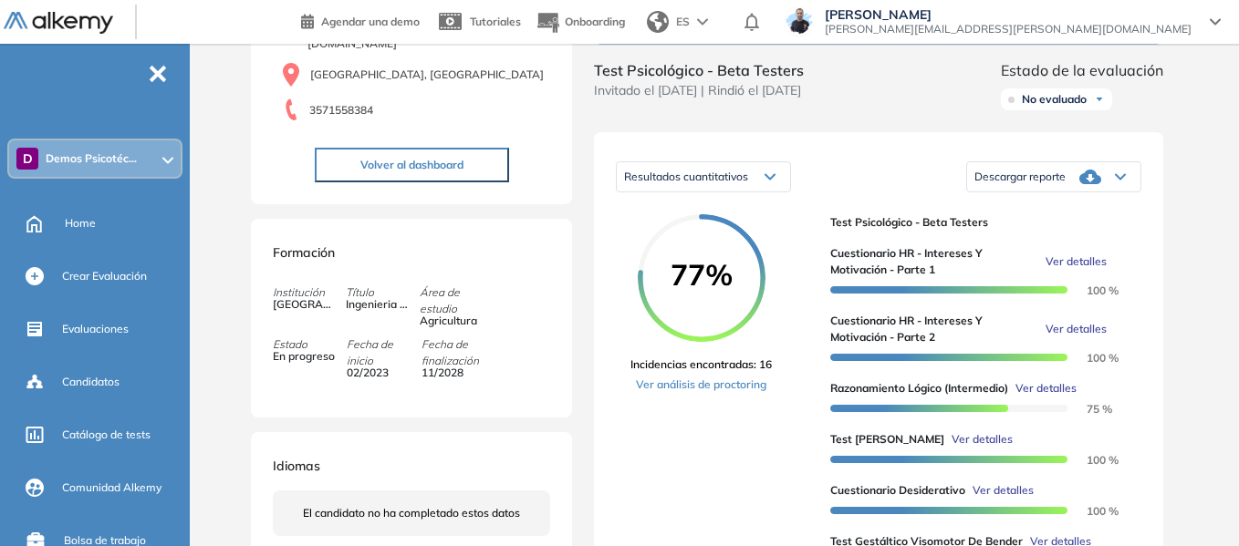
scroll to position [365, 0]
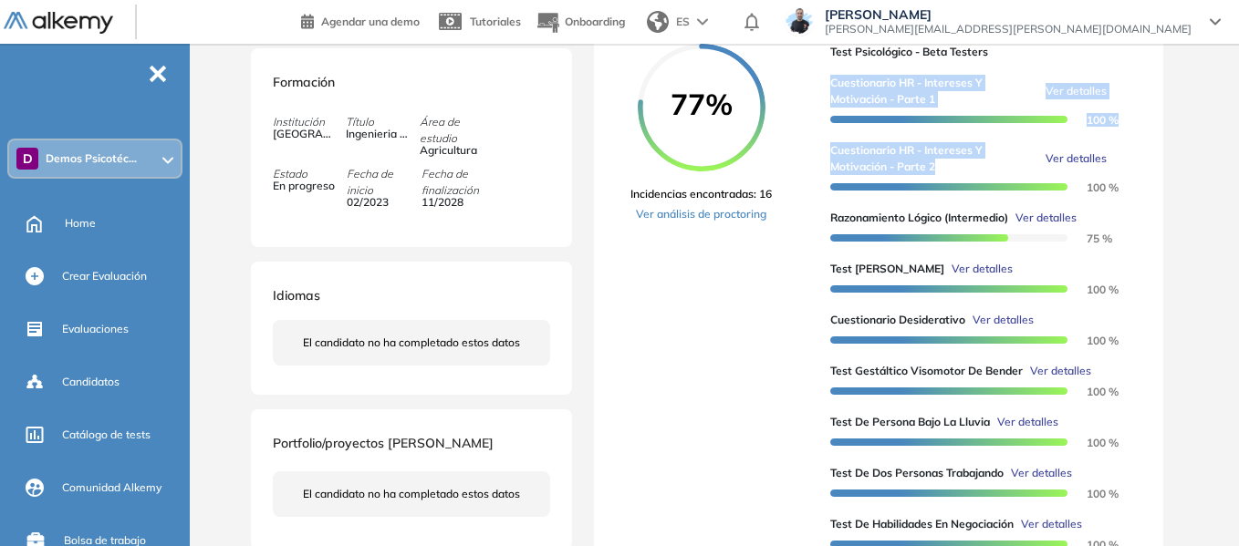
drag, startPoint x: 835, startPoint y: 96, endPoint x: 957, endPoint y: 180, distance: 148.3
click at [957, 180] on div "Cuestionario HR - Intereses y Motivación - Parte 1 Ver detalles 100 % Cuestiona…" at bounding box center [978, 306] width 296 height 493
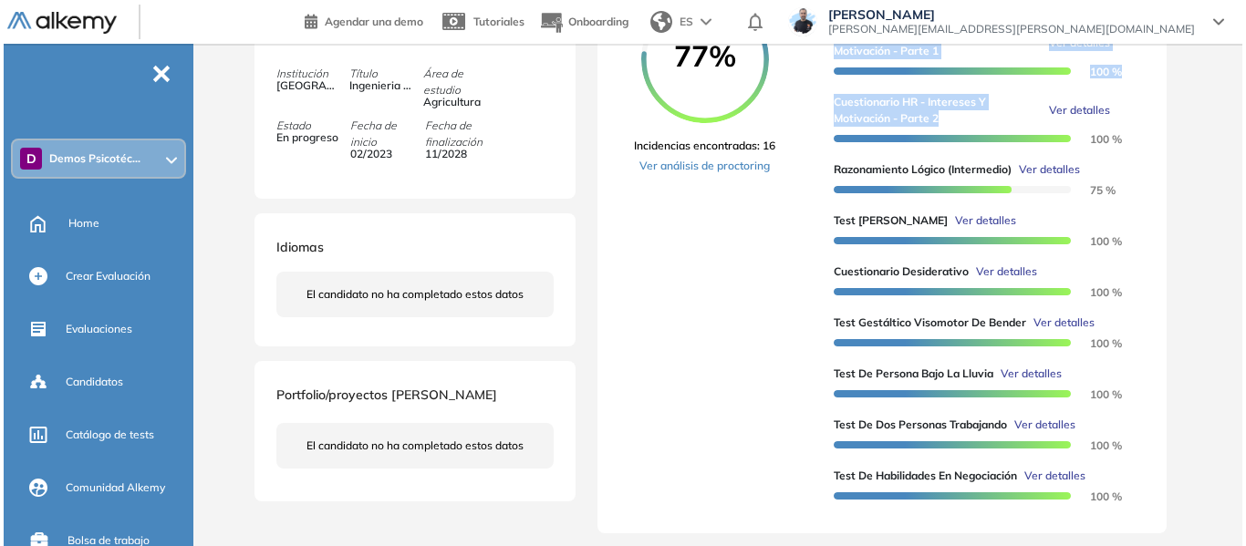
scroll to position [456, 0]
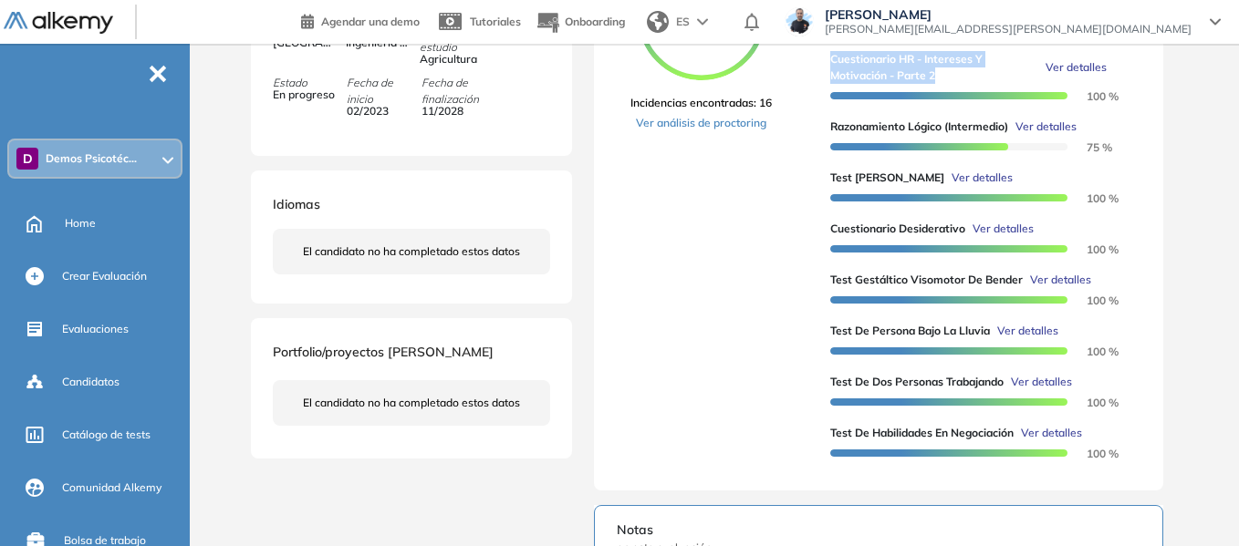
click at [960, 186] on span "Ver detalles" at bounding box center [981, 178] width 61 height 16
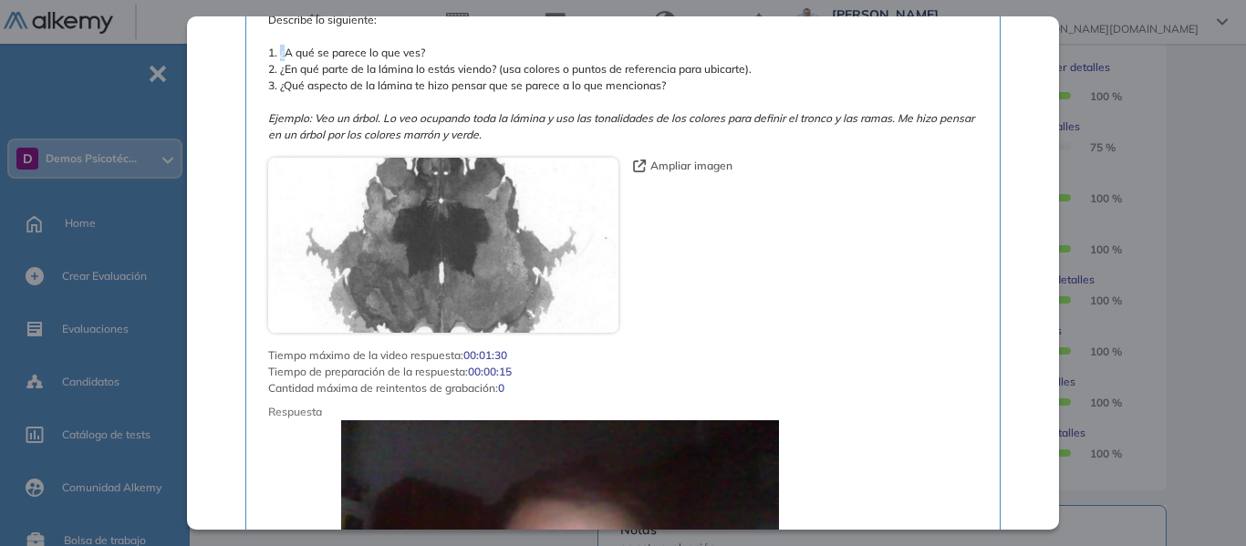
scroll to position [1185, 0]
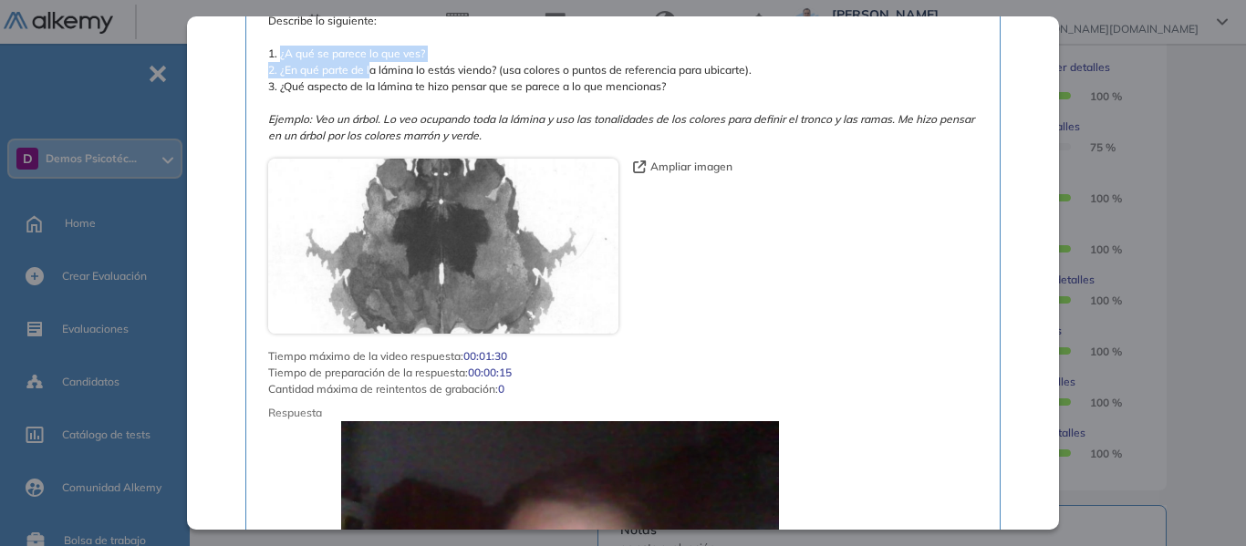
drag, startPoint x: 281, startPoint y: 34, endPoint x: 373, endPoint y: 55, distance: 94.5
click at [373, 55] on span "A continuación, verás una lámina. Debes describir una sola cosa que puedas ver …" at bounding box center [623, 29] width 710 height 230
click at [649, 166] on div "Ampliar imagen" at bounding box center [623, 246] width 710 height 175
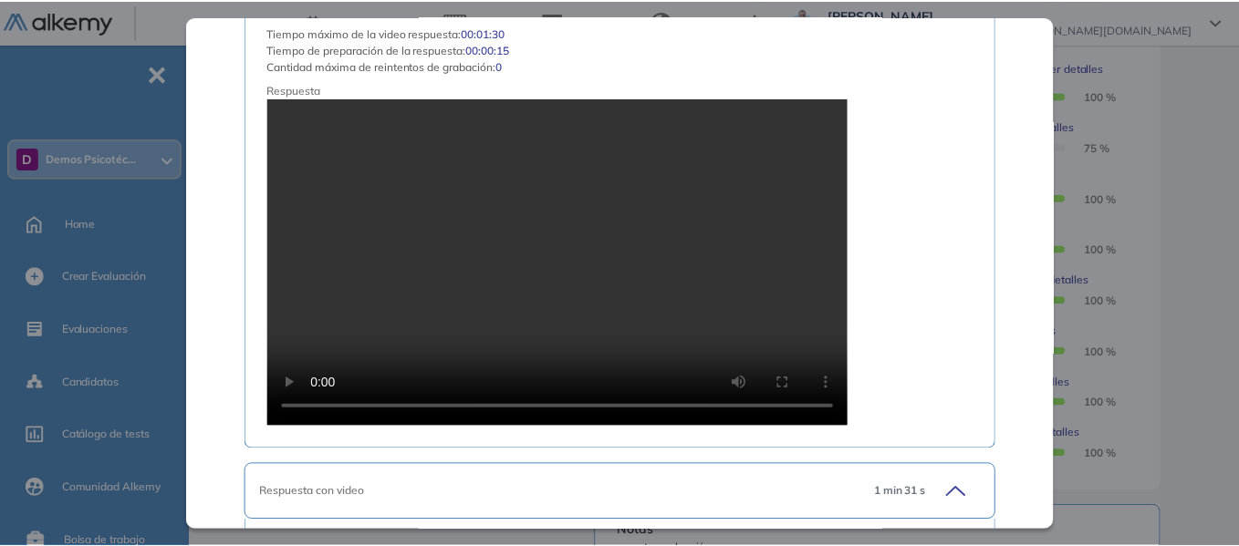
scroll to position [2462, 0]
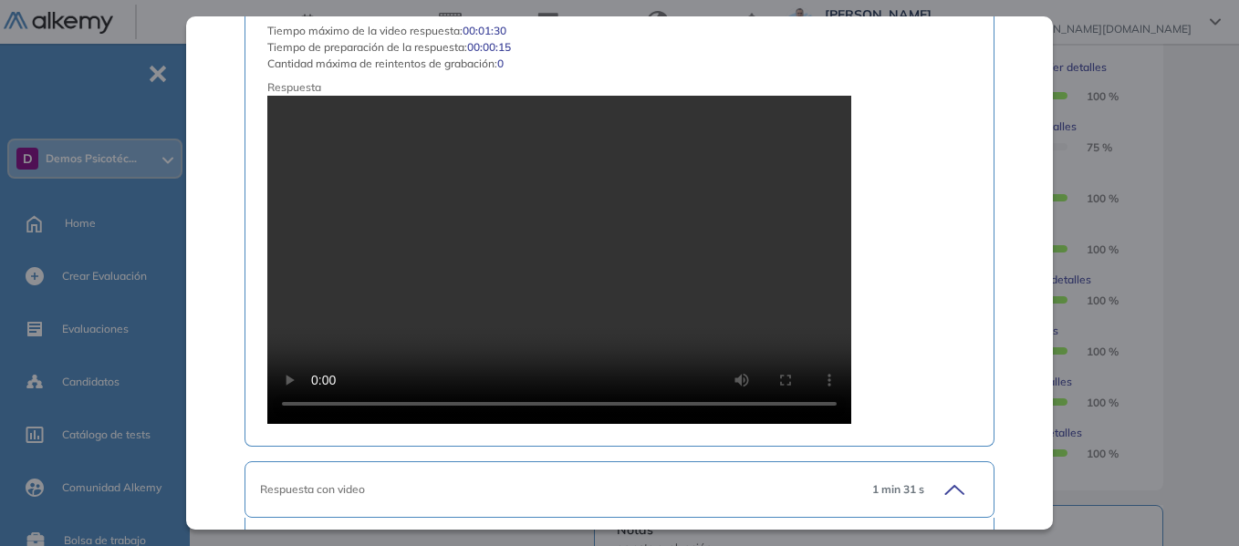
click at [1192, 138] on div "Inicio Alkymetrics Evaluaciones Dashboard Candidato Test de Zulliger Recursos H…" at bounding box center [718, 281] width 1042 height 1386
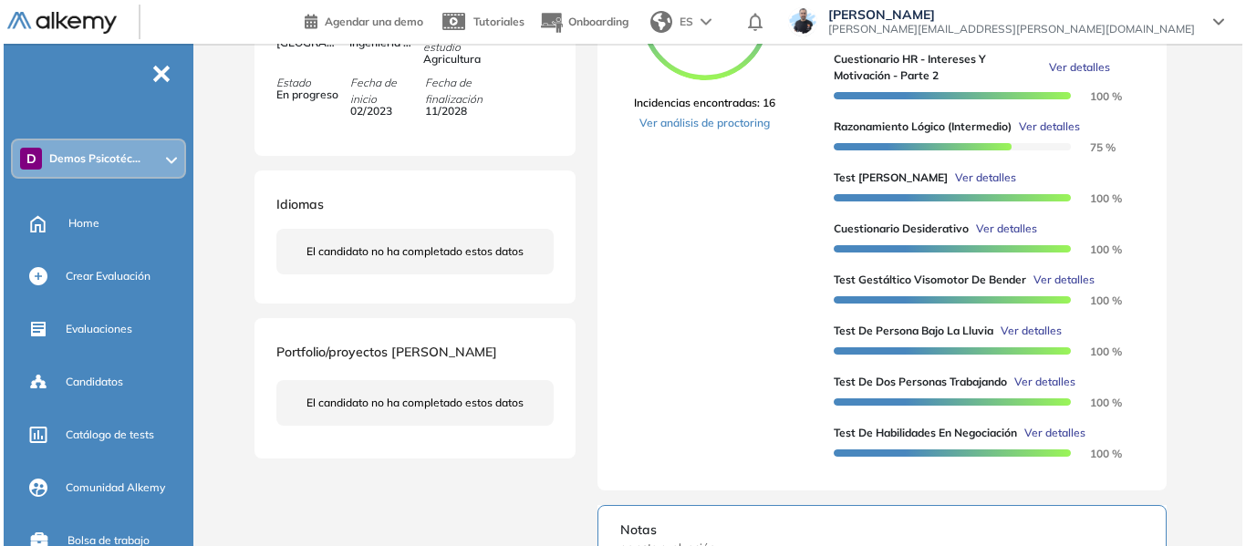
scroll to position [1658, 0]
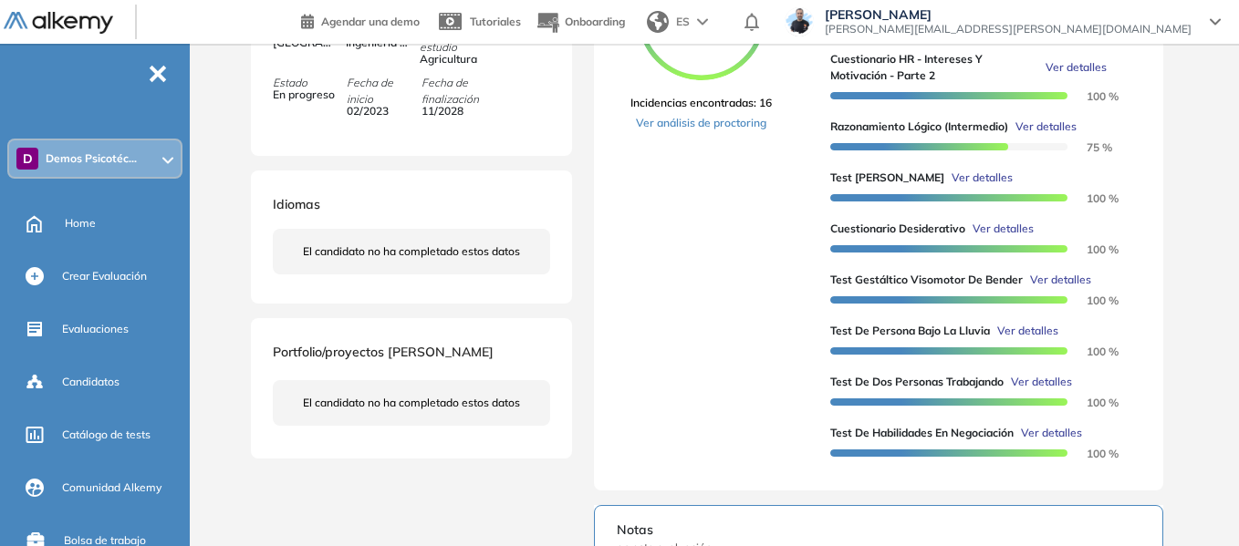
click at [1026, 339] on span "Ver detalles" at bounding box center [1027, 331] width 61 height 16
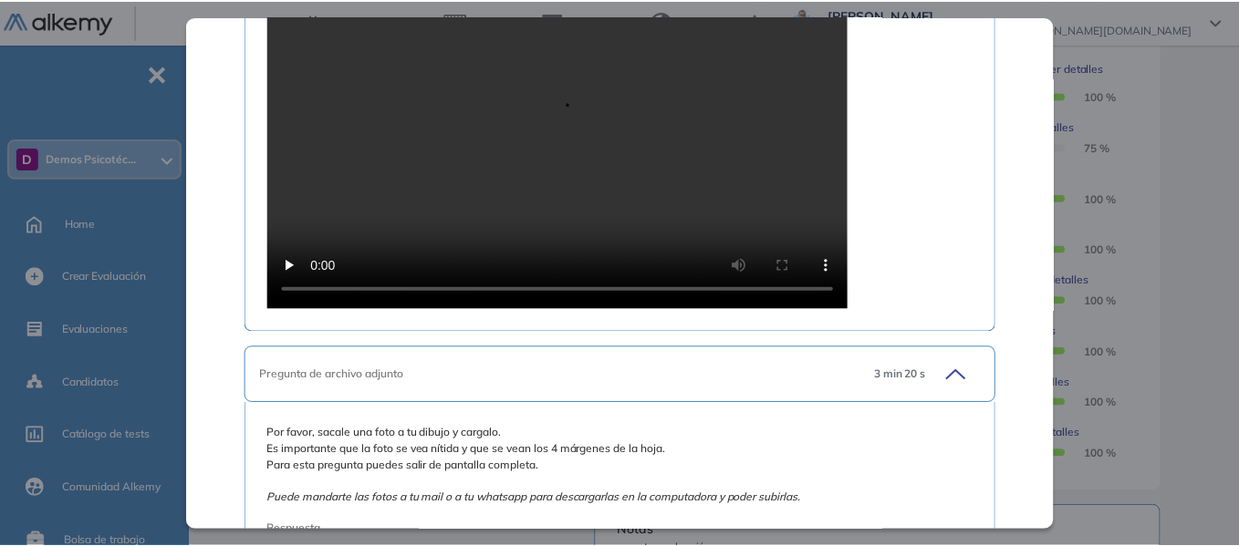
scroll to position [1476, 0]
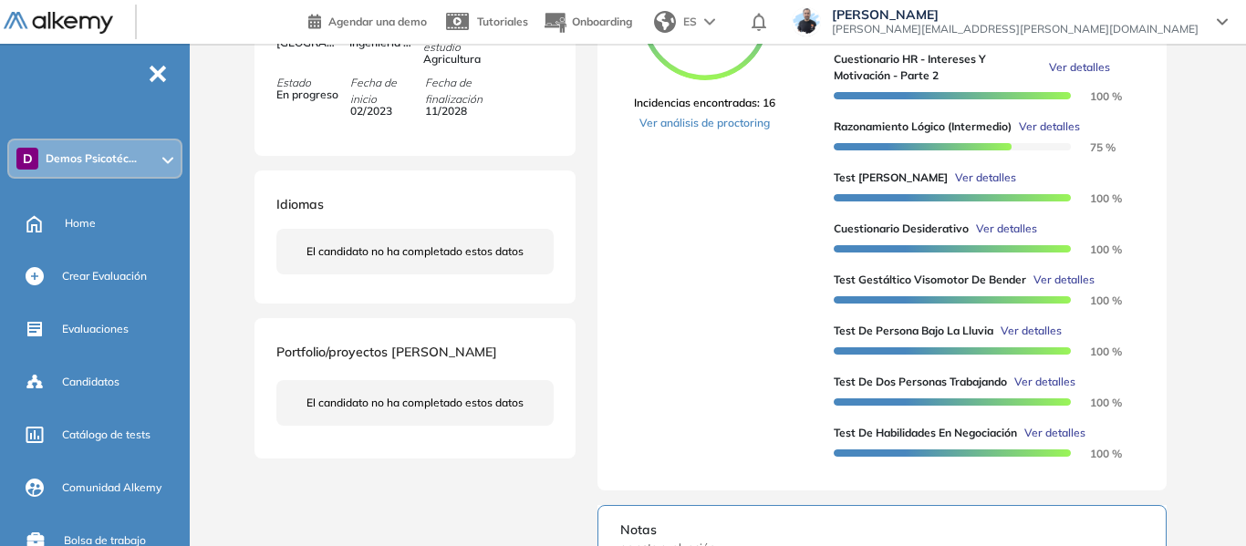
click at [1178, 210] on div "Test de Persona Bajo la Lluvia Recursos Humanos y Capacitación Intermedio Idiom…" at bounding box center [721, 276] width 949 height 1305
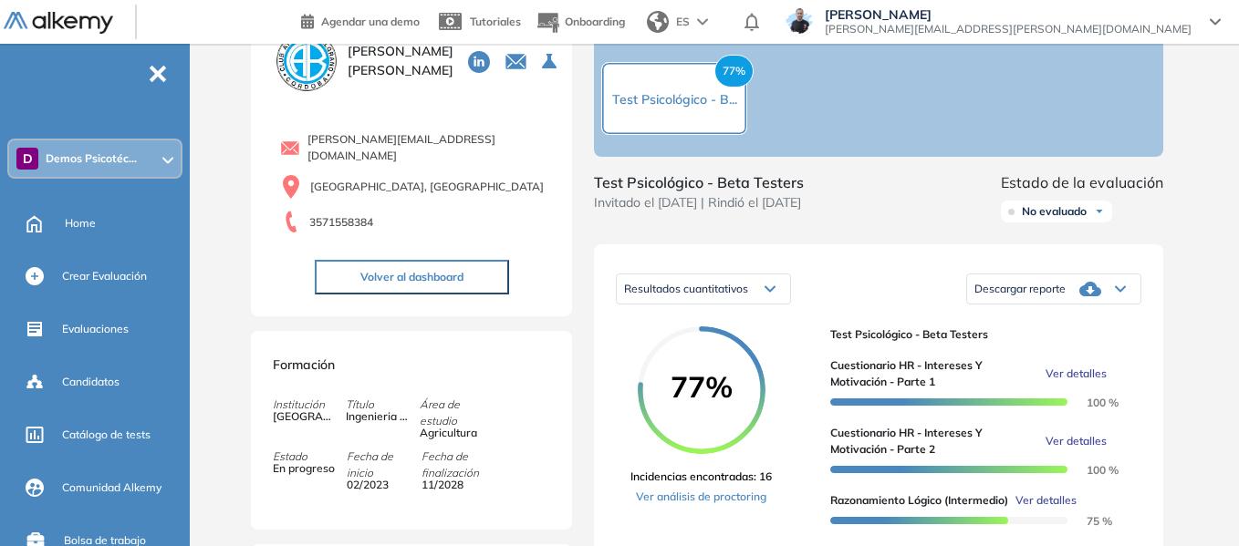
scroll to position [0, 0]
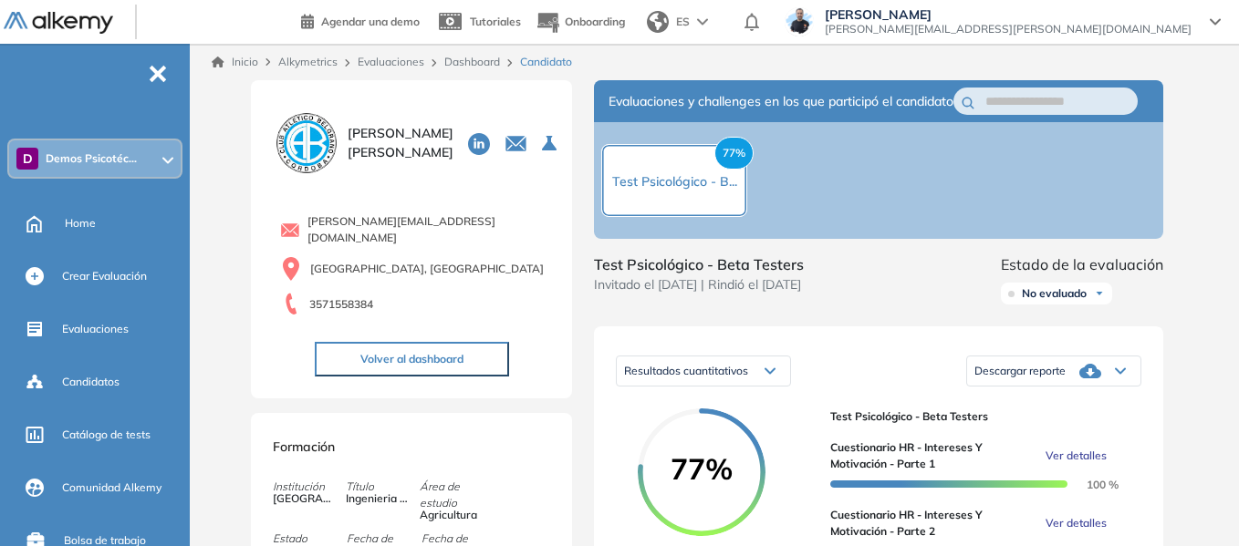
click at [134, 164] on span "Demos Psicotéc..." at bounding box center [91, 158] width 91 height 15
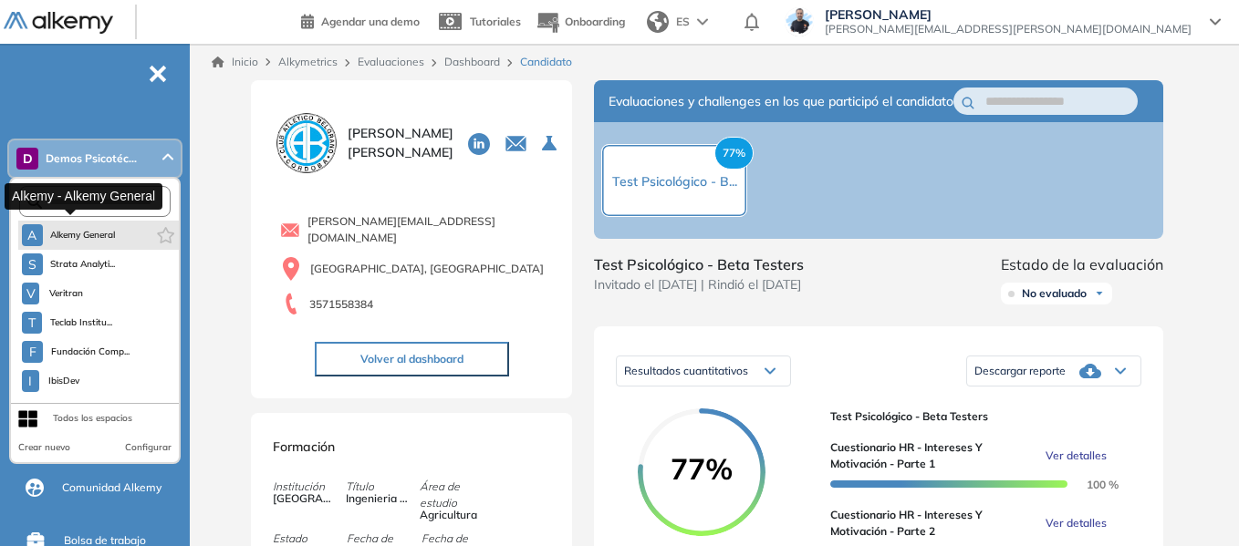
click at [84, 237] on span "Alkemy General" at bounding box center [83, 235] width 66 height 15
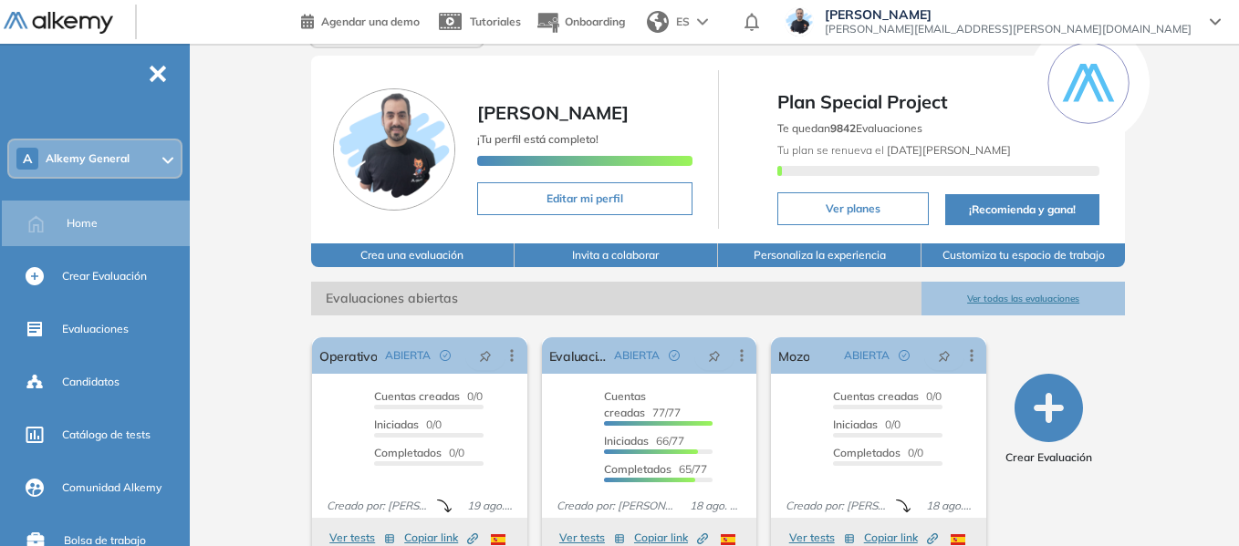
scroll to position [182, 0]
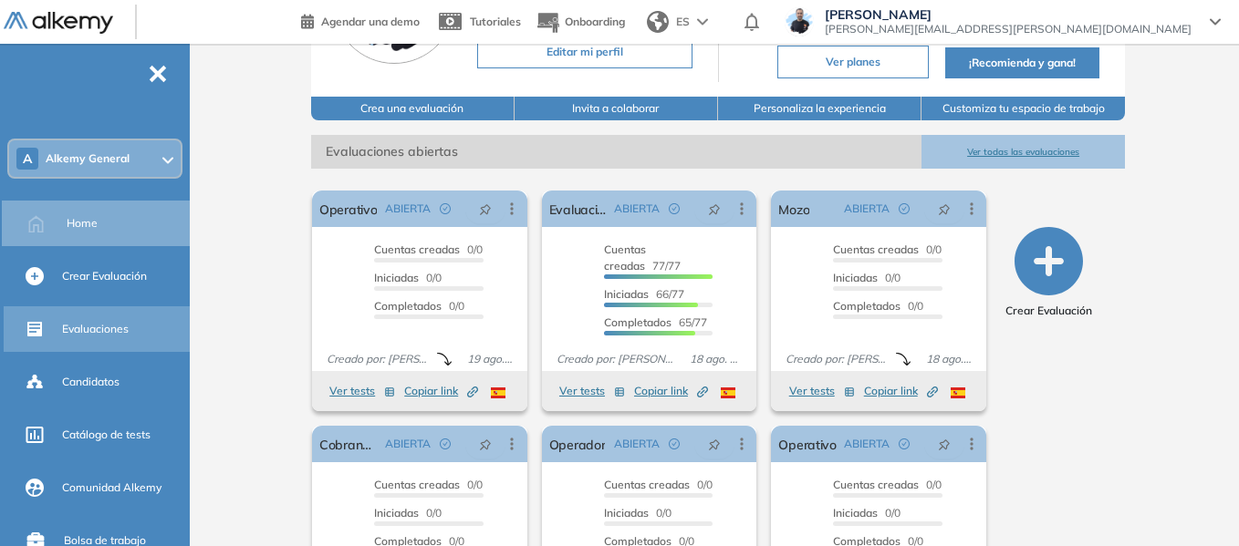
click at [102, 330] on span "Evaluaciones" at bounding box center [95, 329] width 67 height 16
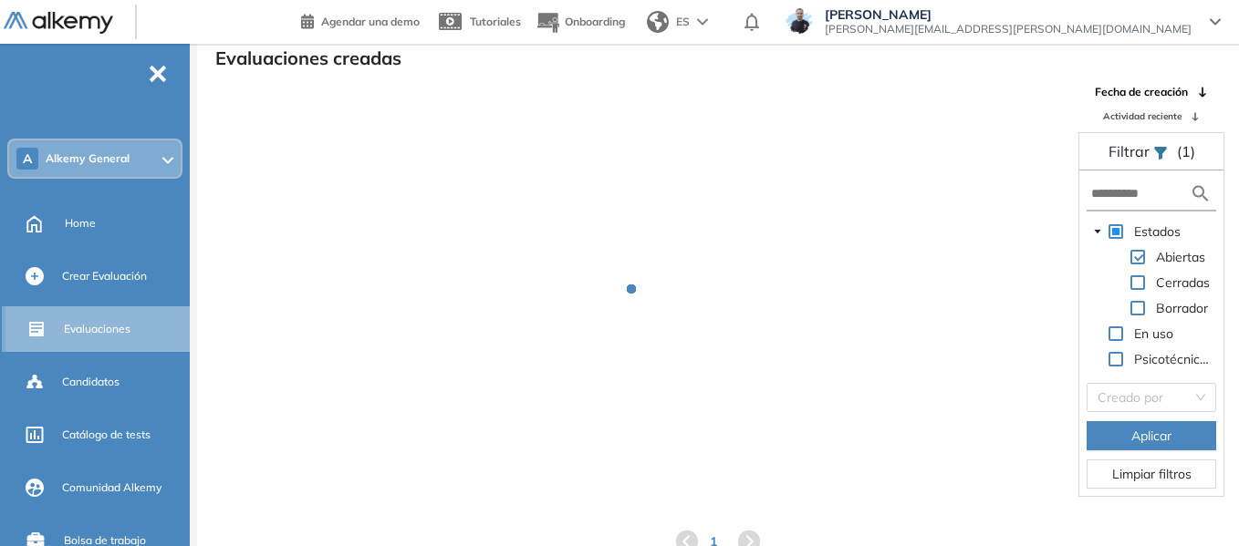
scroll to position [44, 0]
click at [1119, 194] on input "text" at bounding box center [1140, 193] width 99 height 19
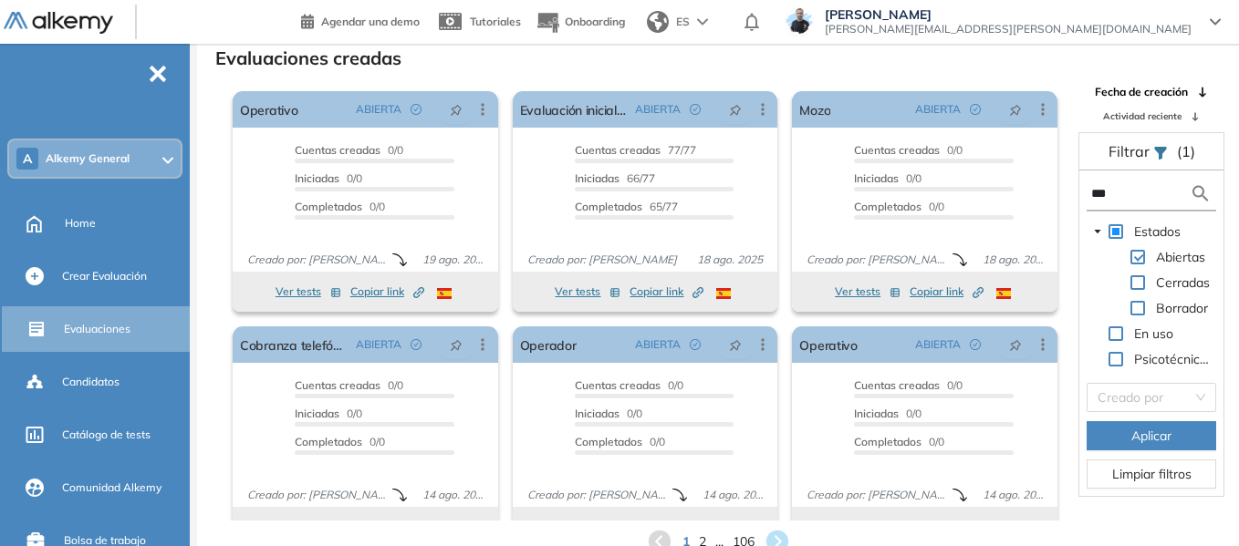
type input "****"
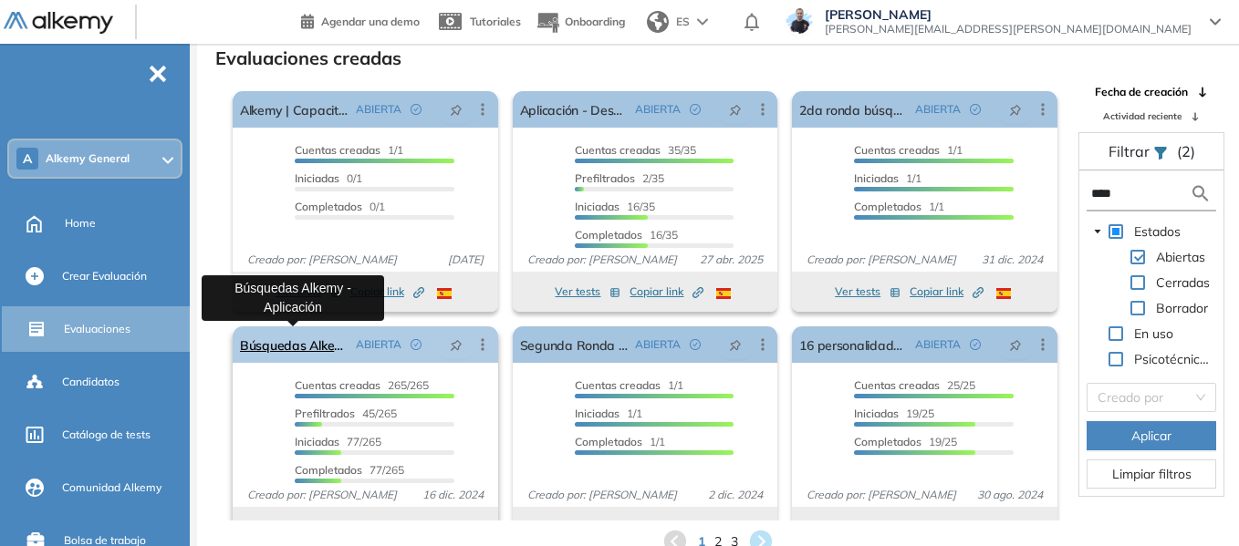
click at [277, 343] on link "Búsquedas Alkemy - Aplicación" at bounding box center [294, 345] width 109 height 36
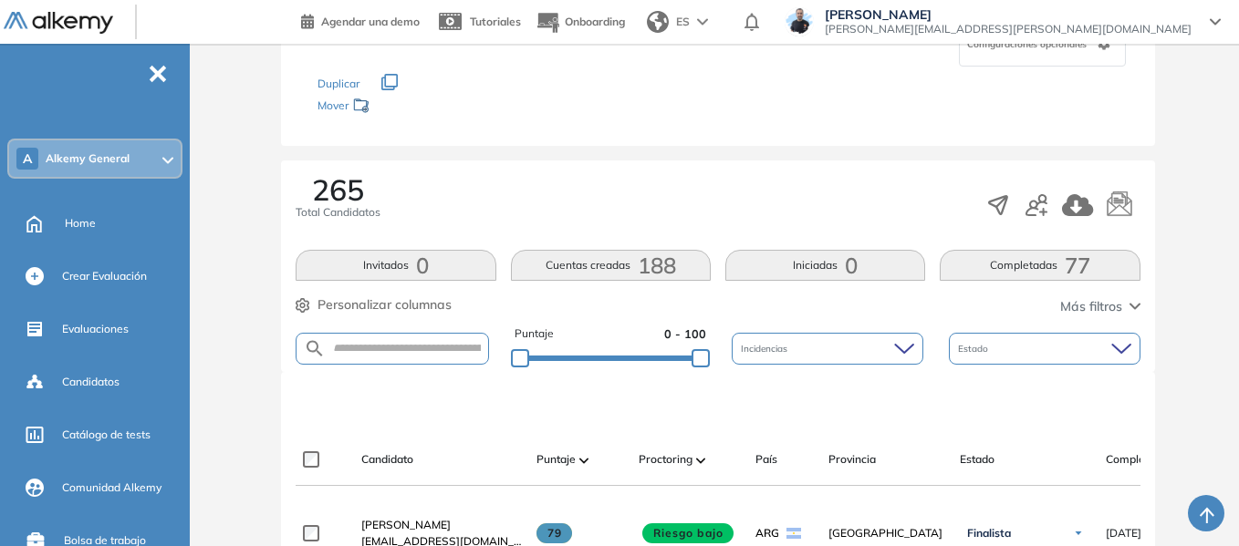
scroll to position [456, 0]
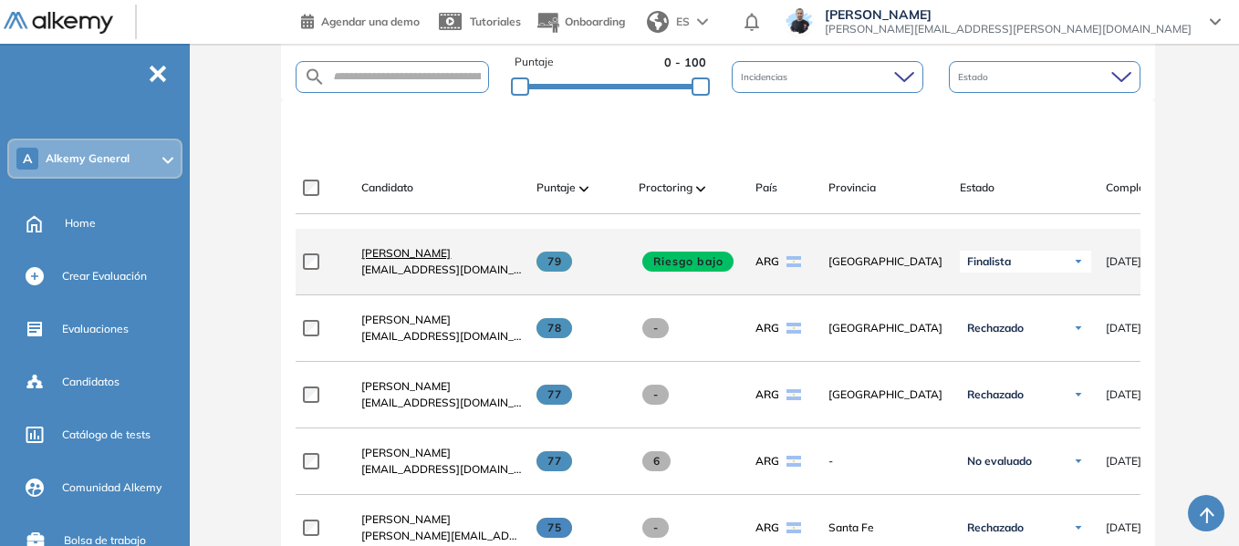
click at [406, 260] on span "Stefano Trento" at bounding box center [405, 253] width 89 height 14
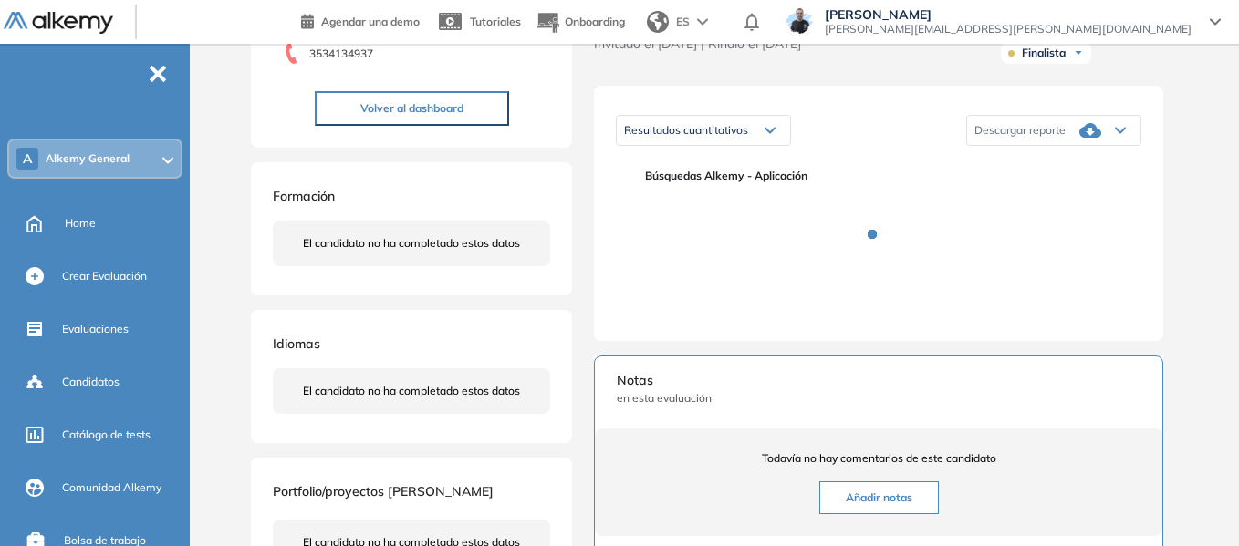
scroll to position [274, 0]
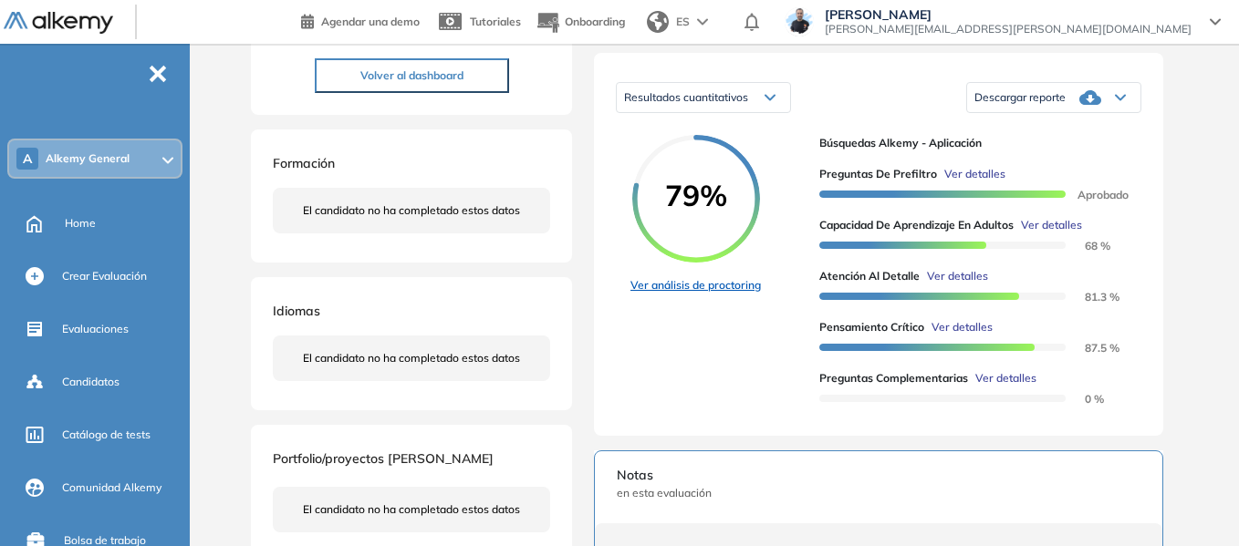
click at [715, 294] on link "Ver análisis de proctoring" at bounding box center [695, 285] width 130 height 16
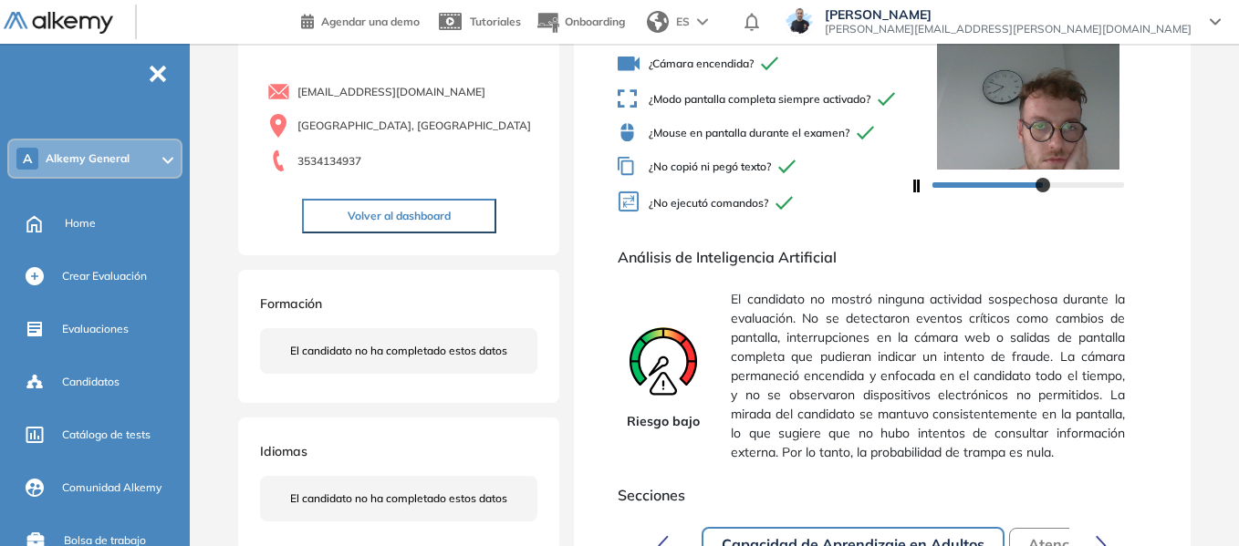
scroll to position [182, 0]
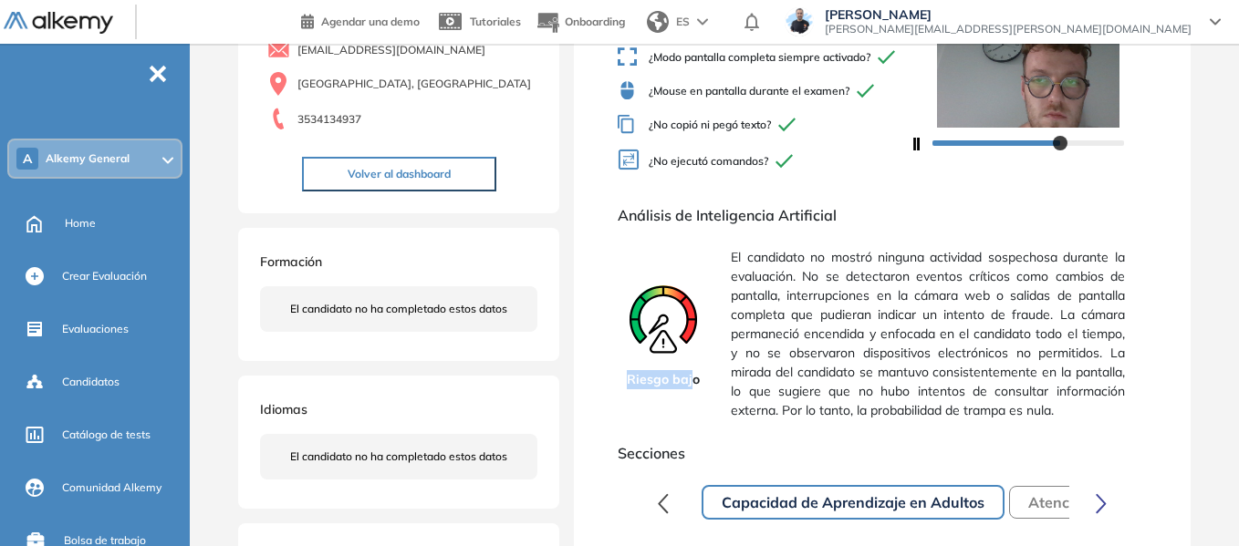
drag, startPoint x: 630, startPoint y: 388, endPoint x: 691, endPoint y: 400, distance: 62.3
click at [691, 389] on span "Riesgo bajo" at bounding box center [663, 379] width 73 height 19
click at [723, 369] on div "Riesgo bajo El candidato no mostró ninguna actividad sospechosa durante la eval…" at bounding box center [882, 334] width 529 height 187
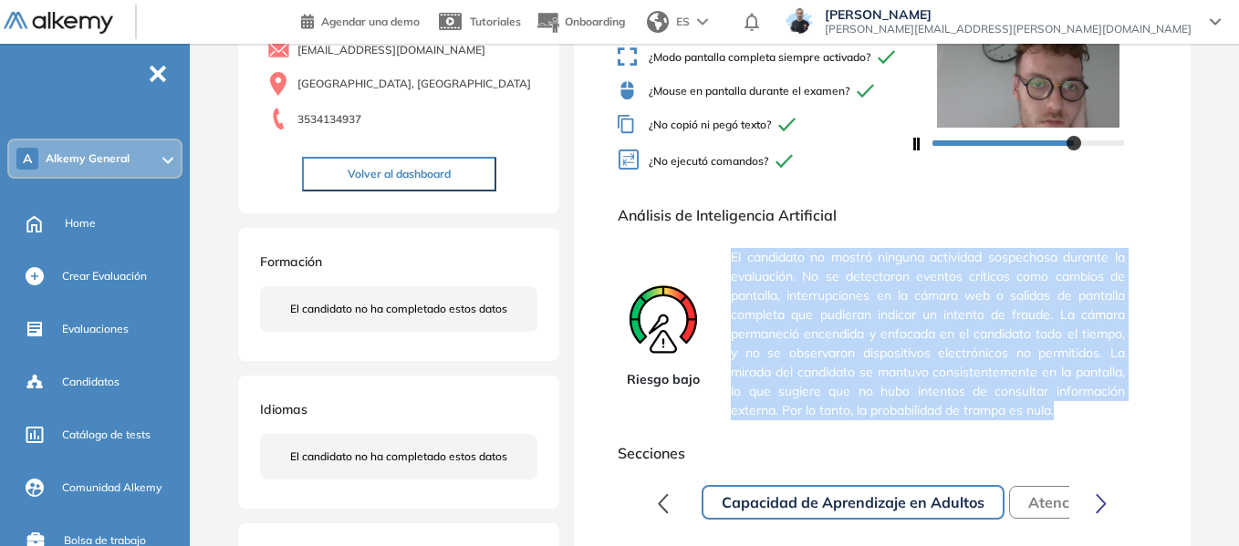
drag, startPoint x: 732, startPoint y: 268, endPoint x: 1064, endPoint y: 420, distance: 365.7
click at [1064, 420] on span "El candidato no mostró ninguna actividad sospechosa durante la evaluación. No s…" at bounding box center [928, 334] width 394 height 187
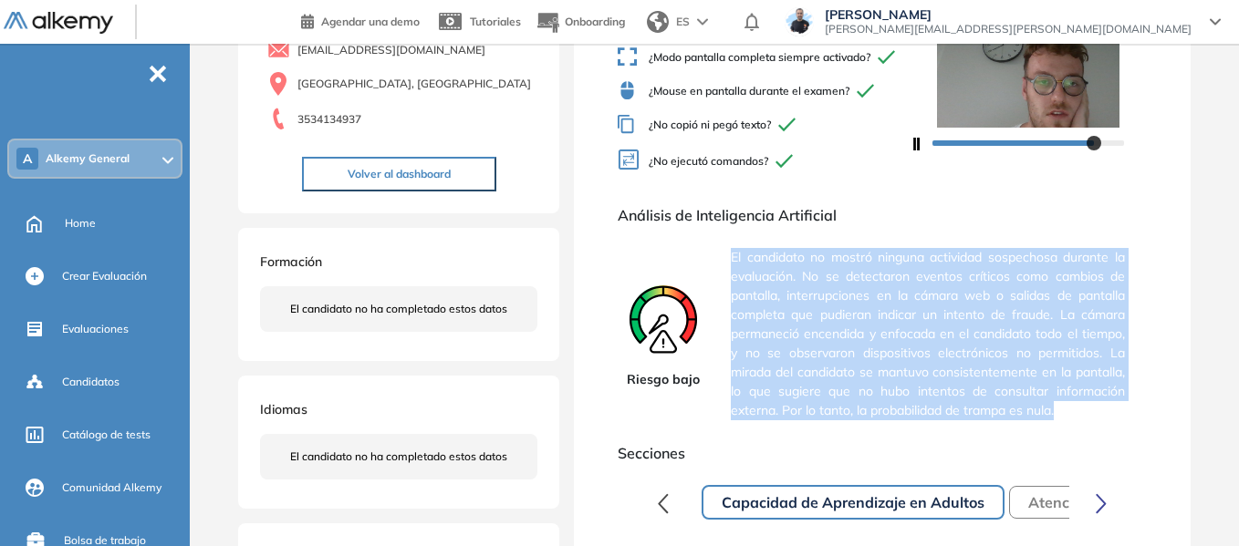
click at [862, 289] on span "El candidato no mostró ninguna actividad sospechosa durante la evaluación. No s…" at bounding box center [928, 334] width 394 height 187
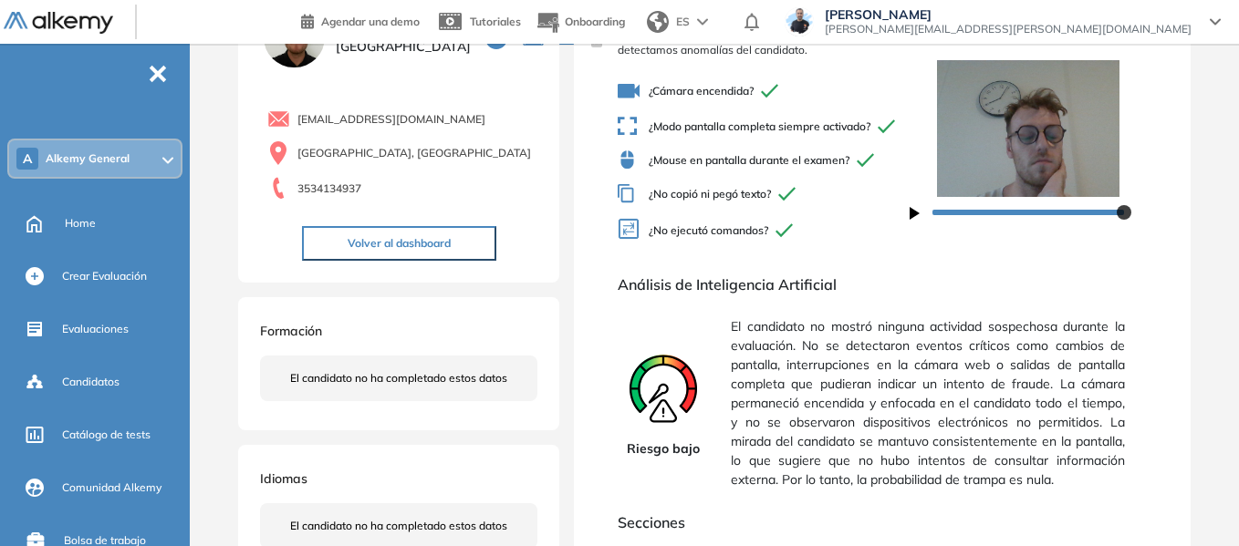
scroll to position [0, 0]
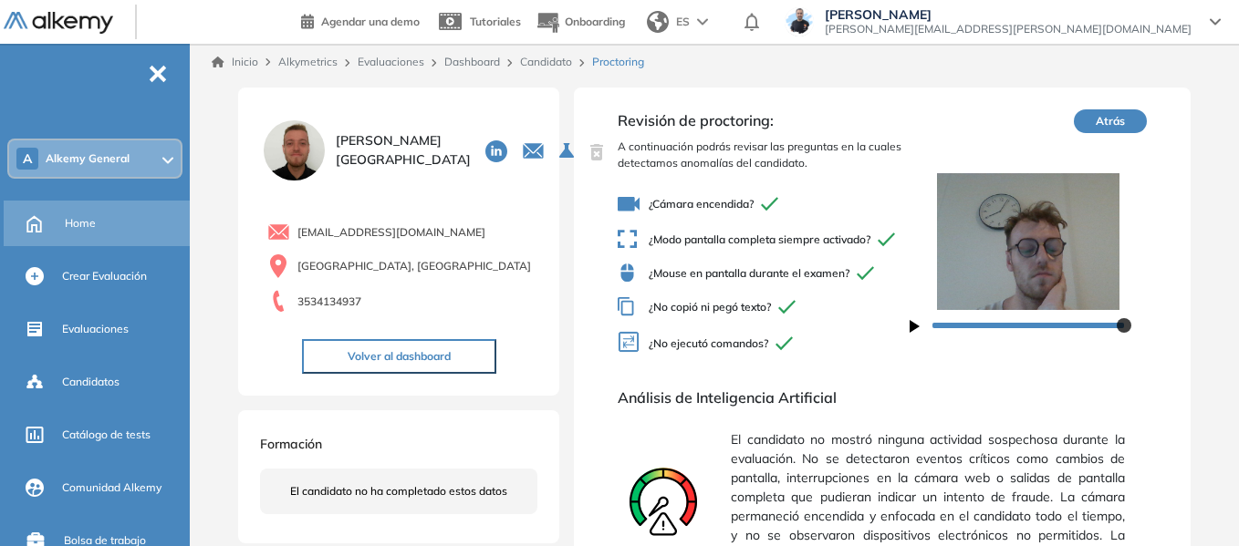
click at [71, 226] on span "Home" at bounding box center [80, 223] width 31 height 16
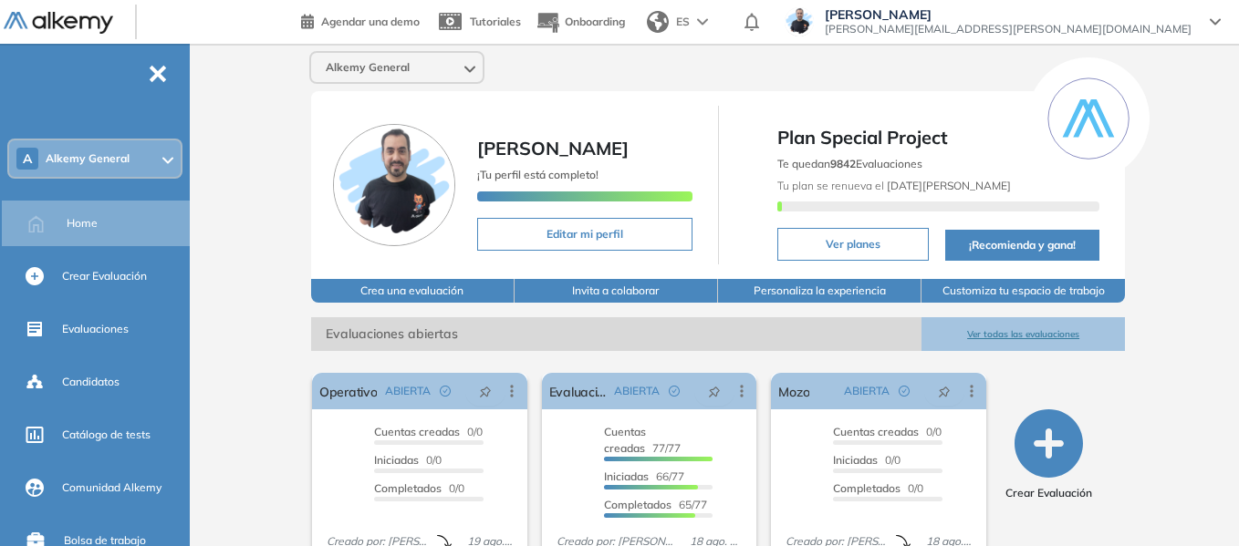
click at [118, 131] on ul "A Alkemy General Home Crear Evaluación Evaluaciones Candidatos Catálogo de test…" at bounding box center [95, 503] width 190 height 861
click at [116, 140] on div "A Alkemy General" at bounding box center [94, 158] width 171 height 36
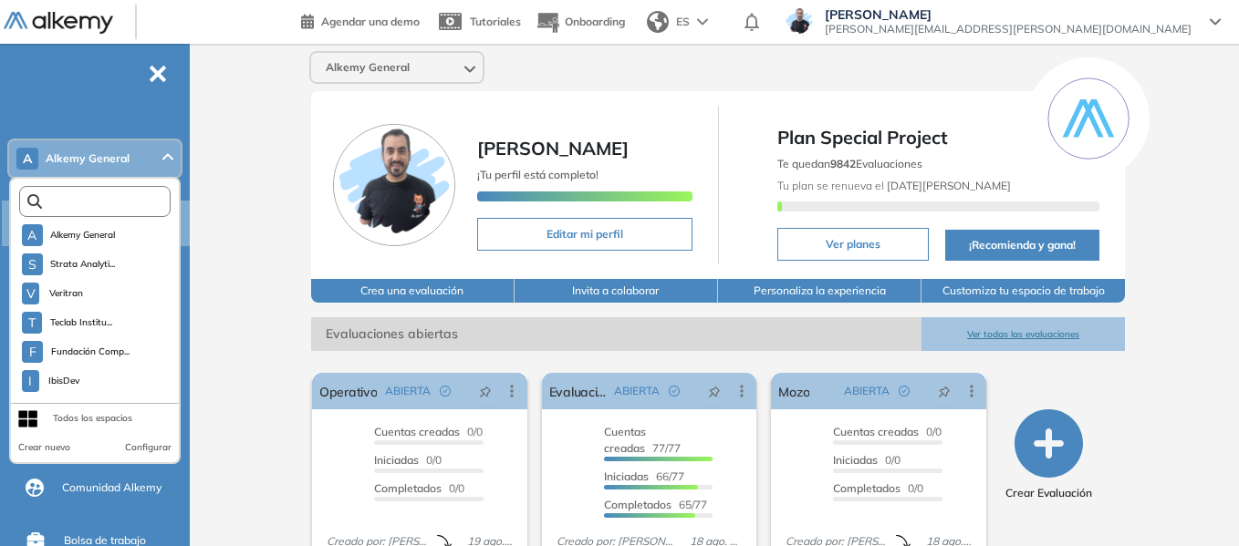
click at [95, 202] on input "text" at bounding box center [99, 202] width 114 height 14
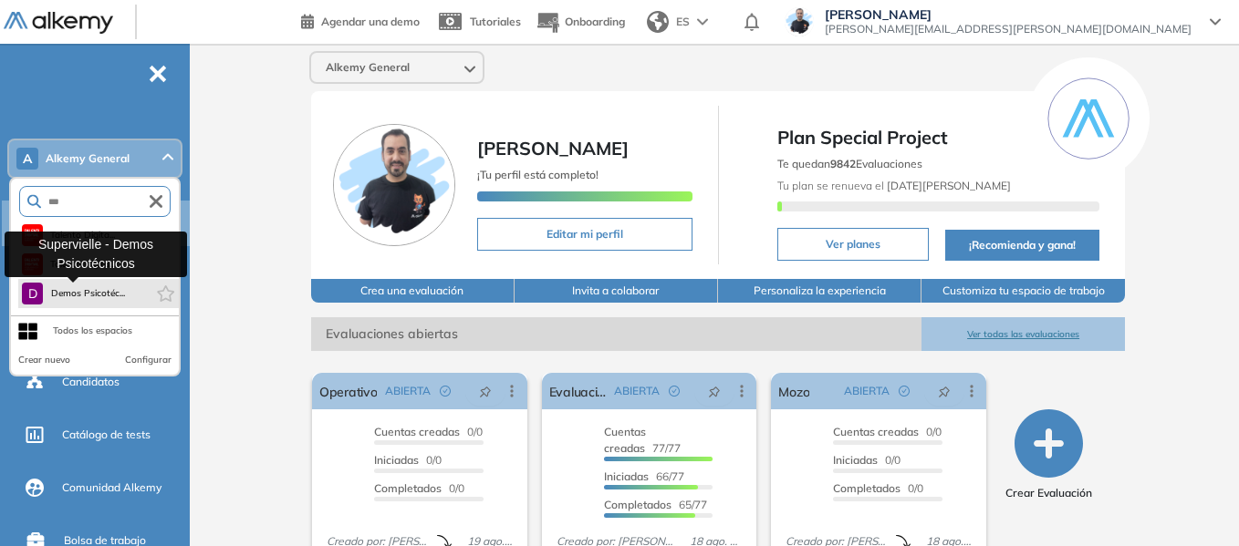
type input "***"
click at [99, 297] on span "Demos Psicotéc..." at bounding box center [87, 293] width 75 height 15
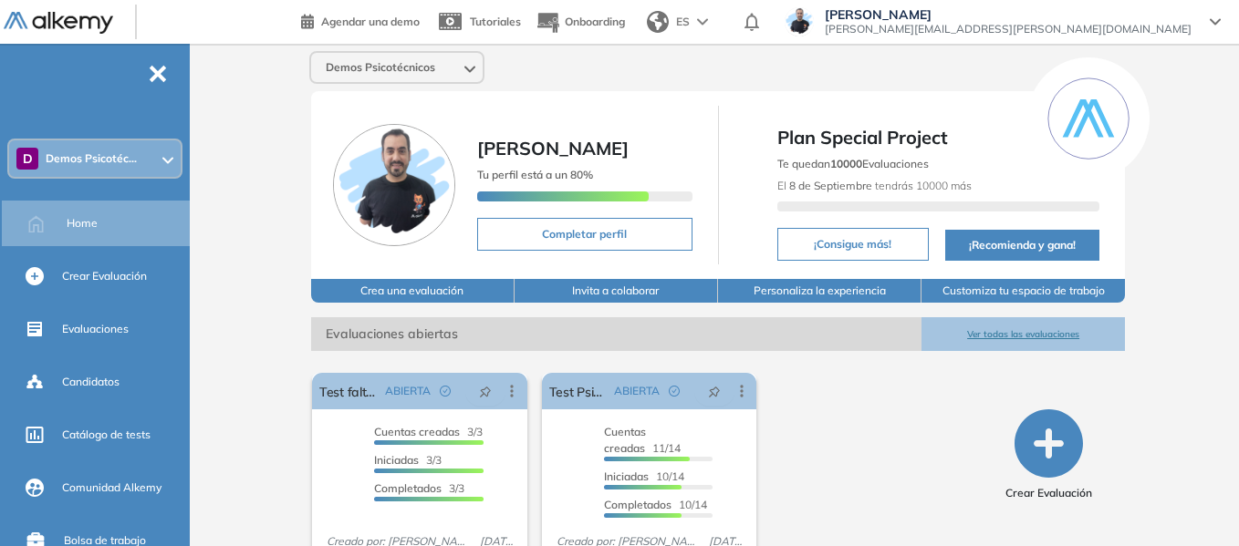
click at [91, 151] on div "D Demos Psicotéc..." at bounding box center [94, 158] width 171 height 36
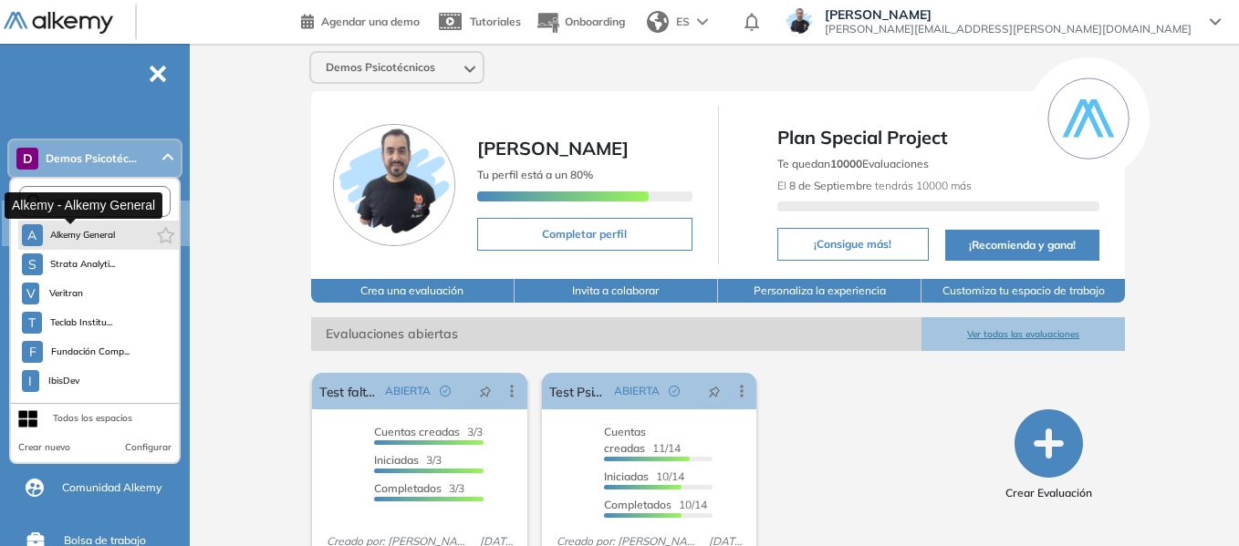
click at [110, 237] on span "Alkemy General" at bounding box center [83, 235] width 66 height 15
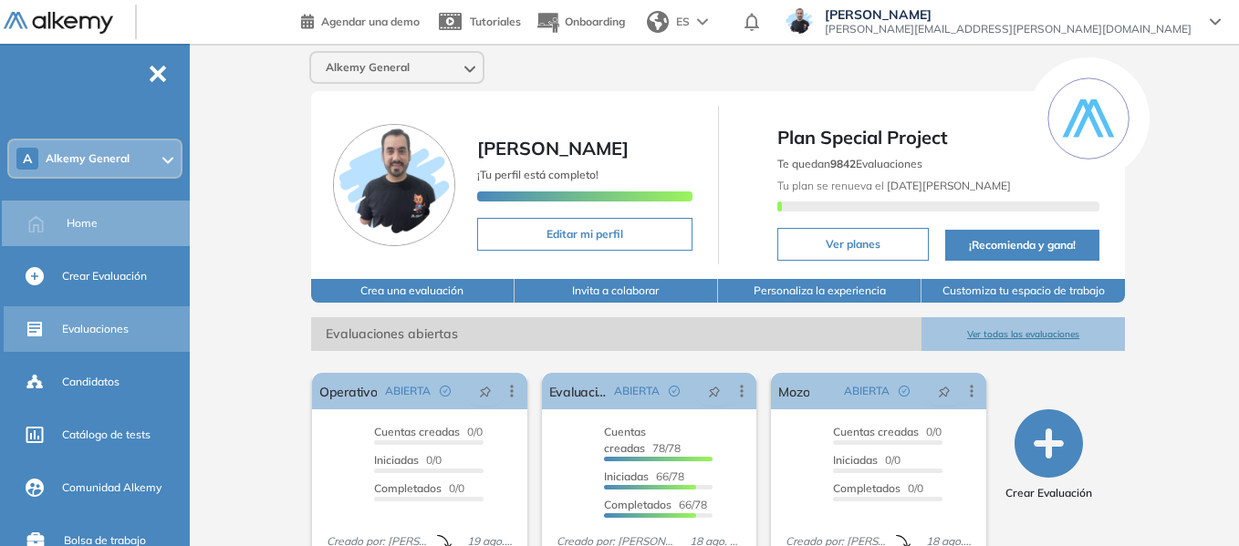
click at [108, 328] on span "Evaluaciones" at bounding box center [95, 329] width 67 height 16
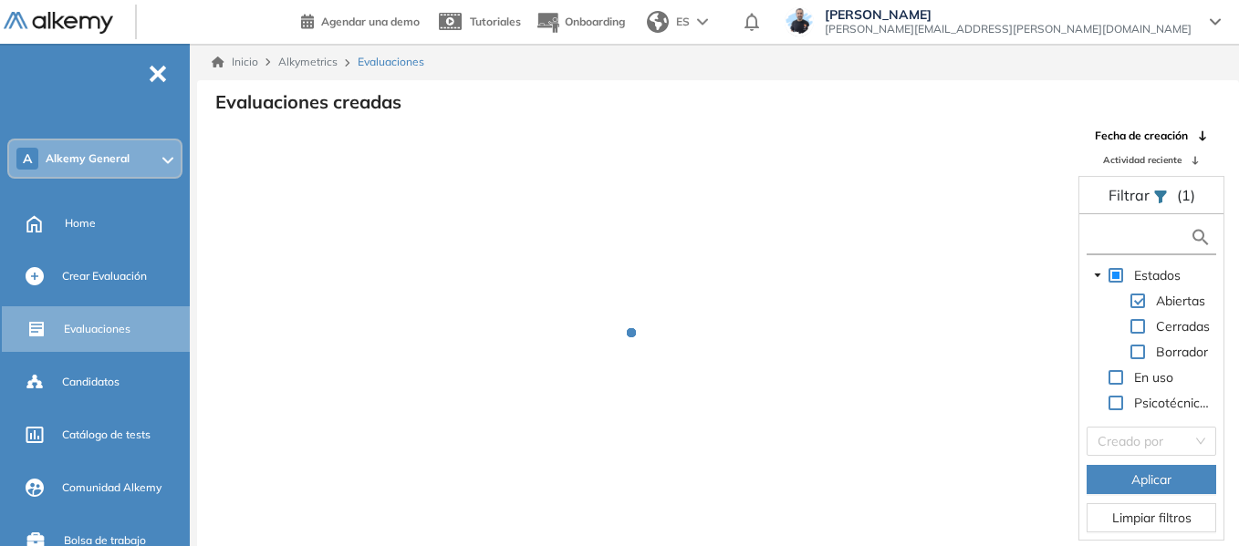
click at [1148, 234] on input "text" at bounding box center [1140, 237] width 99 height 19
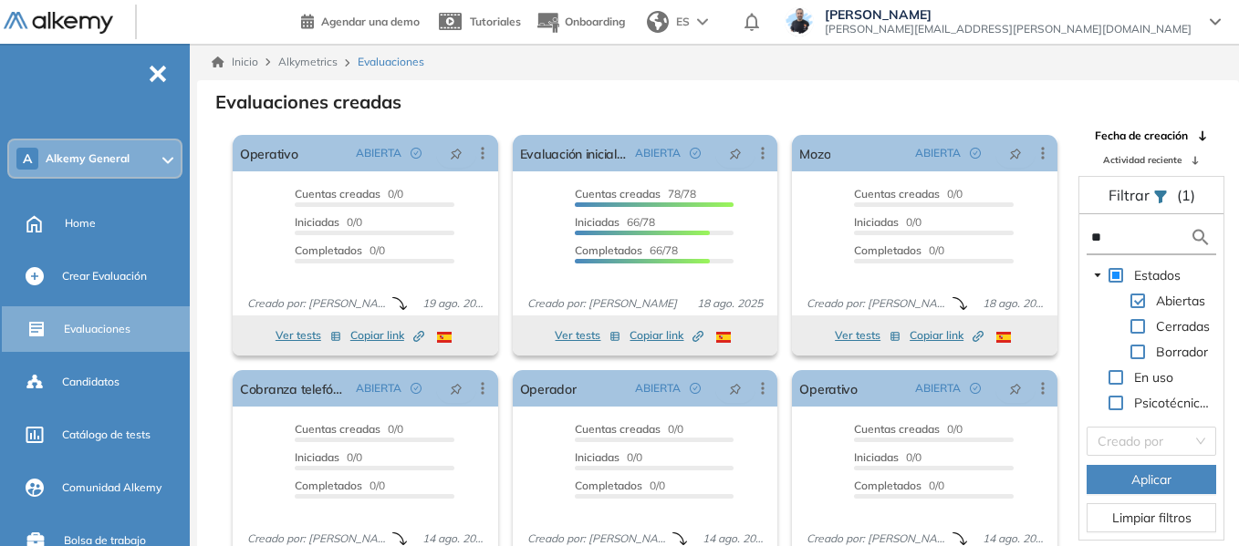
type input "*"
type input "***"
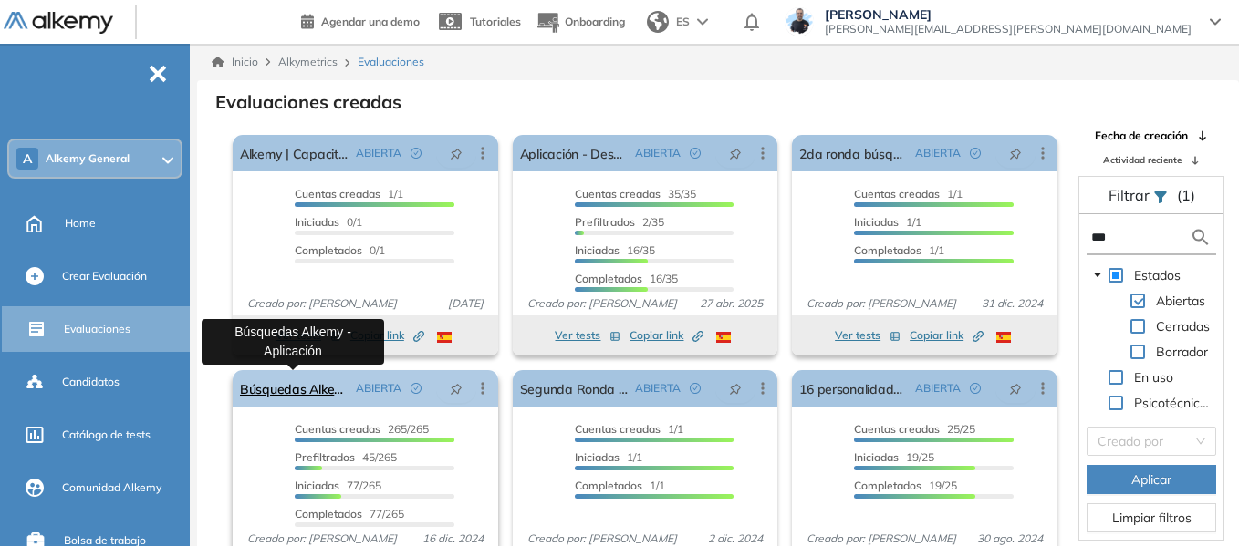
click at [304, 389] on link "Búsquedas Alkemy - Aplicación" at bounding box center [294, 388] width 109 height 36
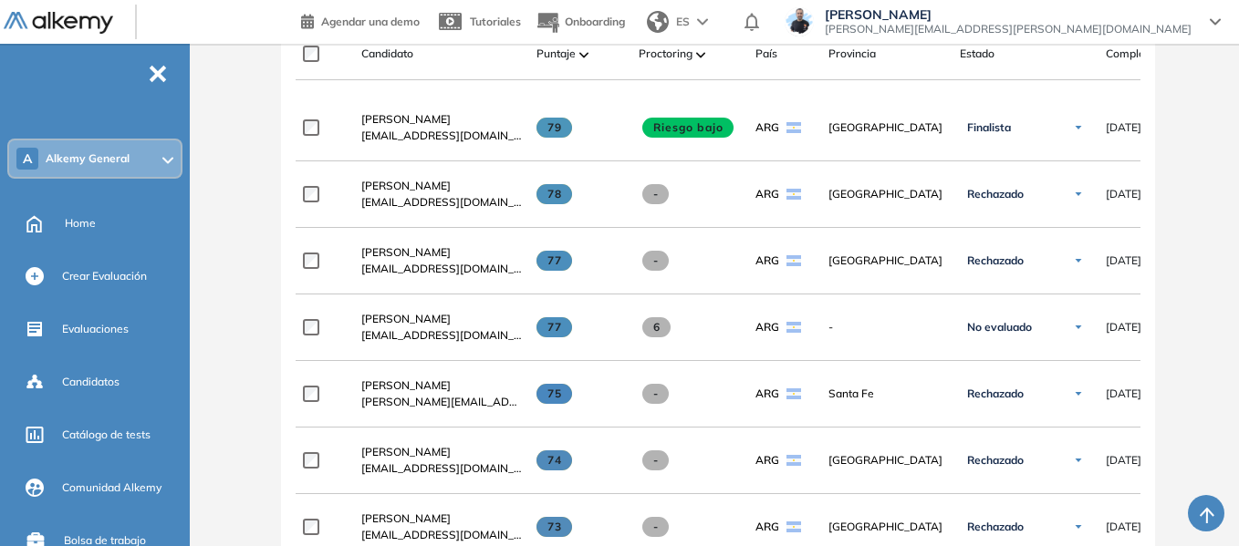
scroll to position [547, 0]
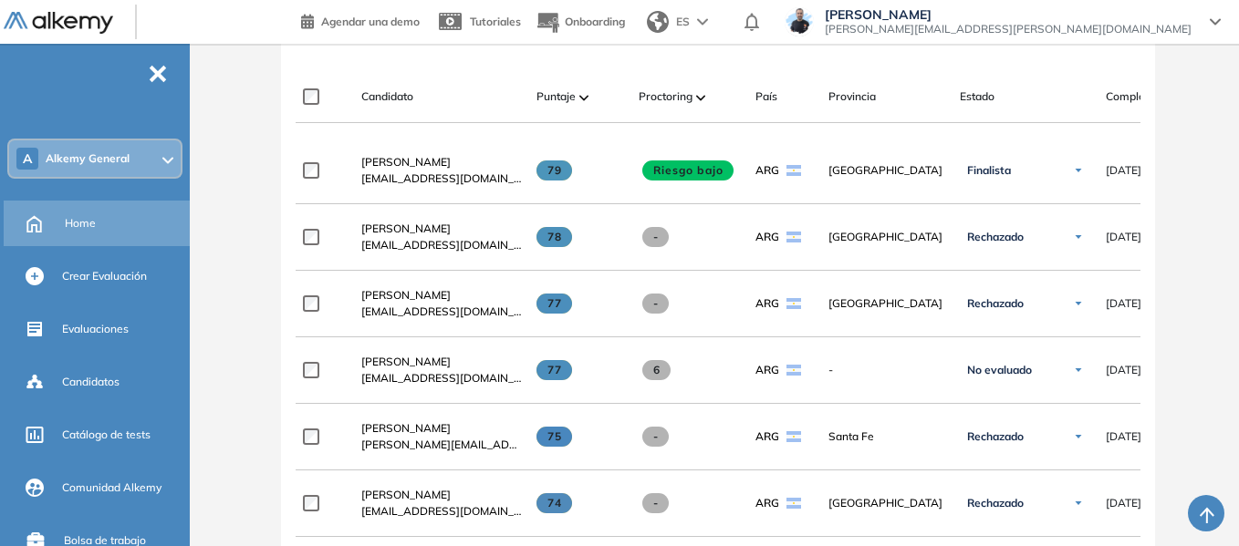
click at [78, 219] on span "Home" at bounding box center [80, 223] width 31 height 16
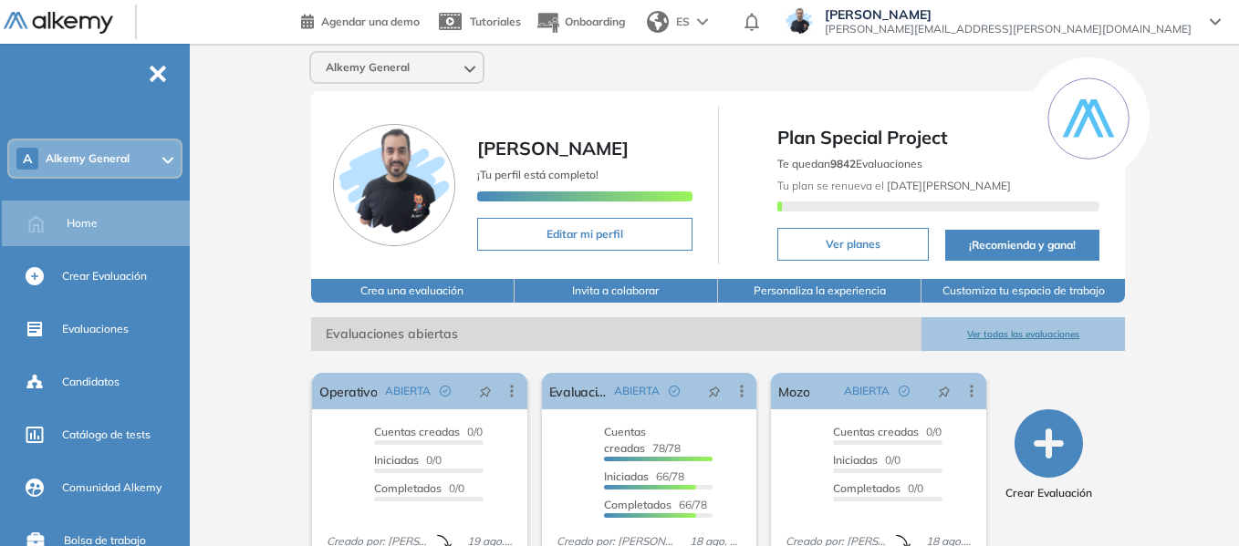
click at [132, 165] on div "A Alkemy General" at bounding box center [94, 158] width 171 height 36
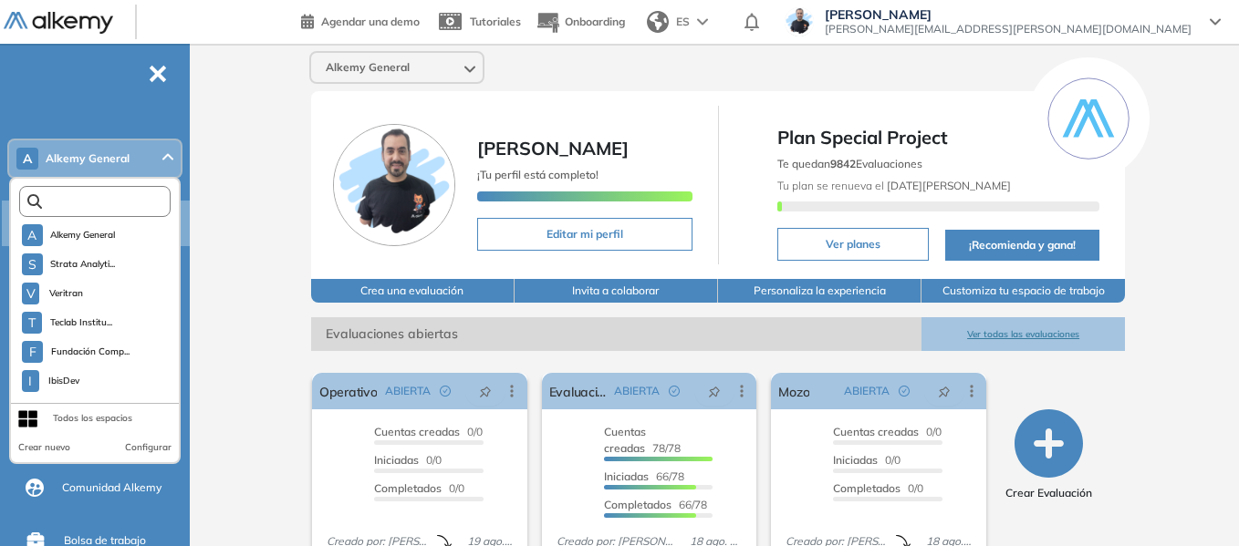
click at [128, 200] on input "text" at bounding box center [99, 202] width 114 height 14
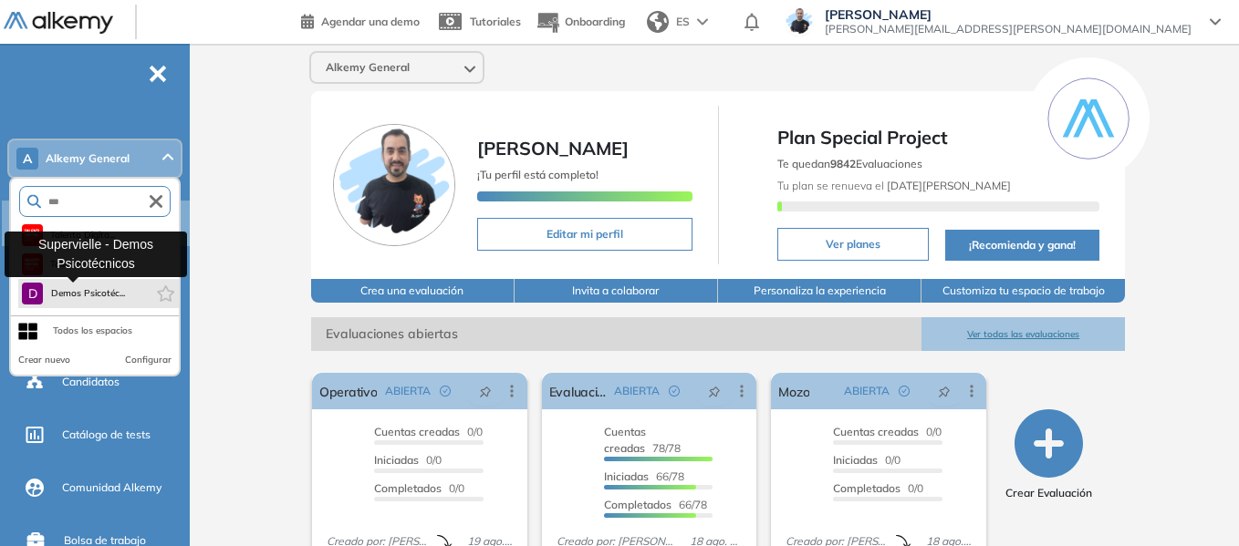
type input "***"
click at [109, 296] on span "Demos Psicotéc..." at bounding box center [87, 293] width 75 height 15
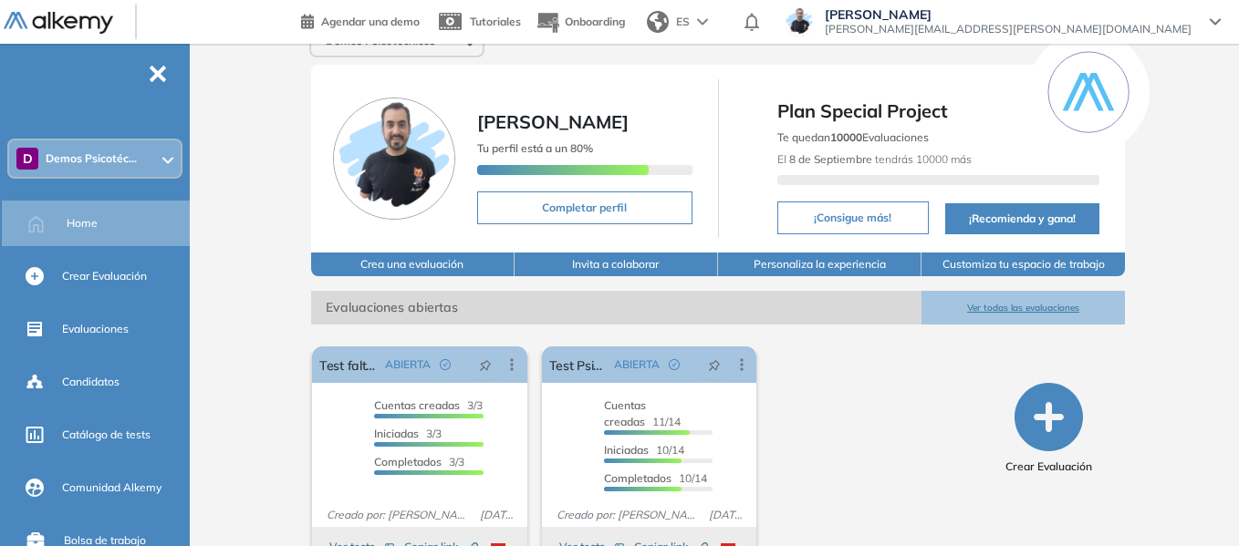
scroll to position [69, 0]
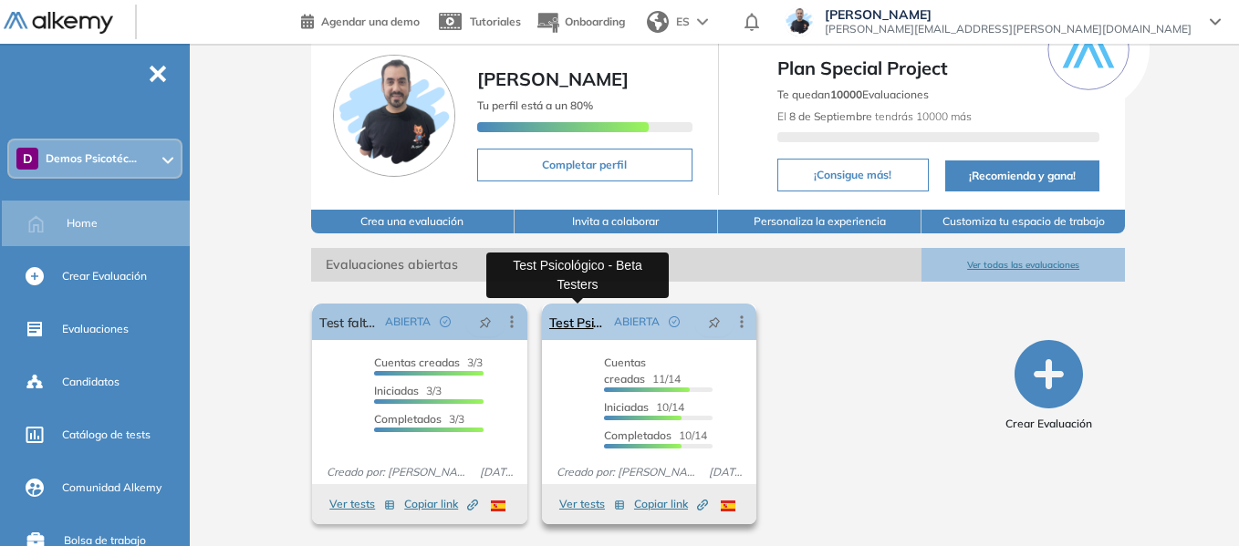
click at [561, 326] on link "Test Psicológico - Beta Testers" at bounding box center [578, 322] width 58 height 36
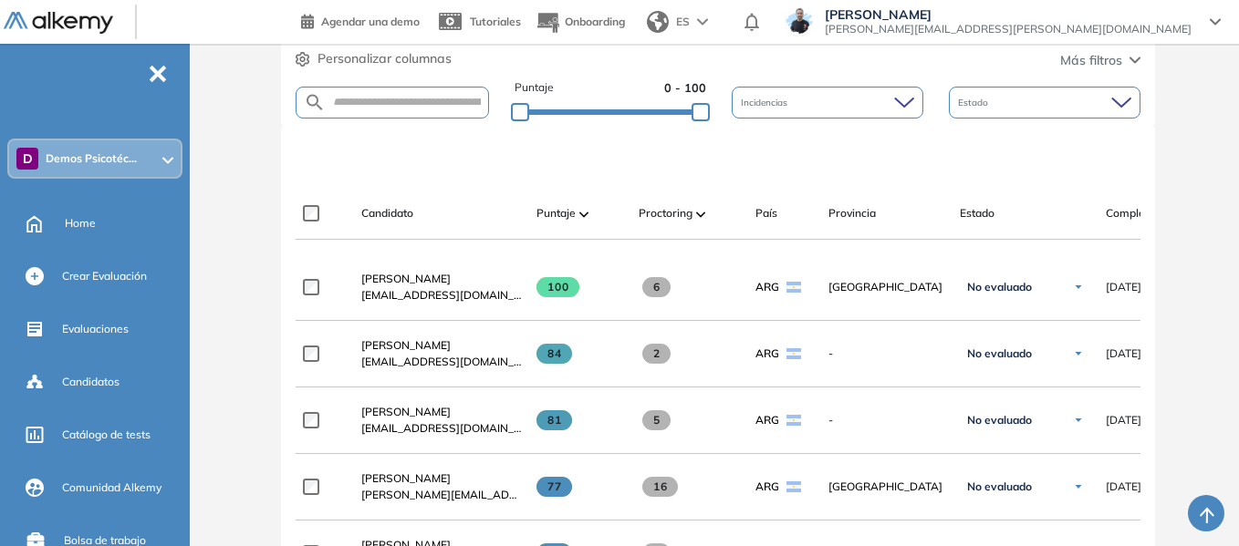
scroll to position [547, 0]
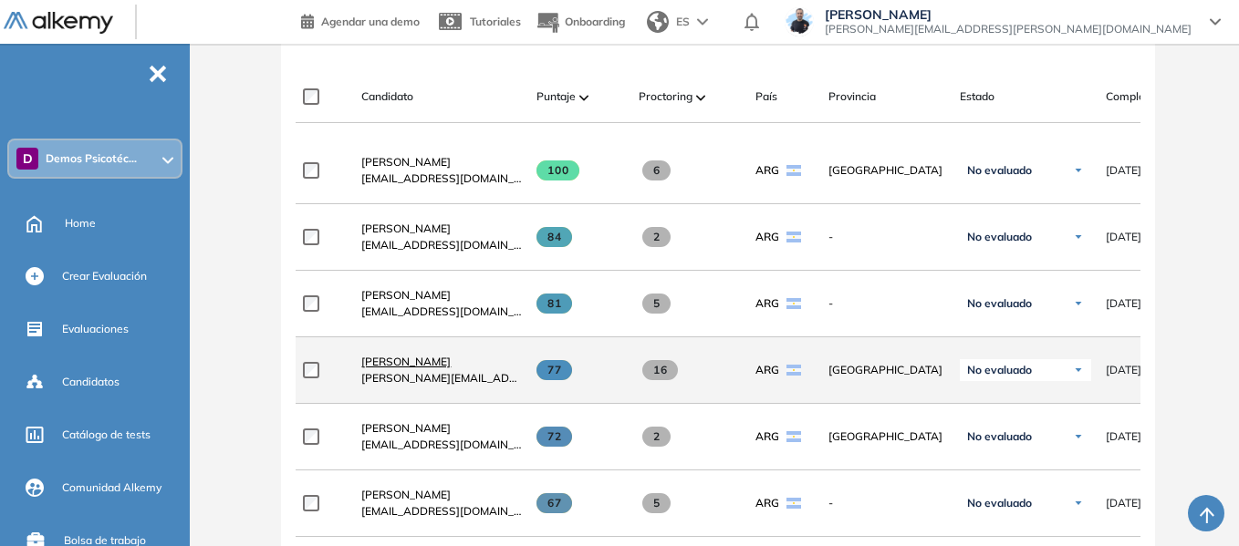
click at [433, 365] on span "Santino Monachesi" at bounding box center [405, 362] width 89 height 14
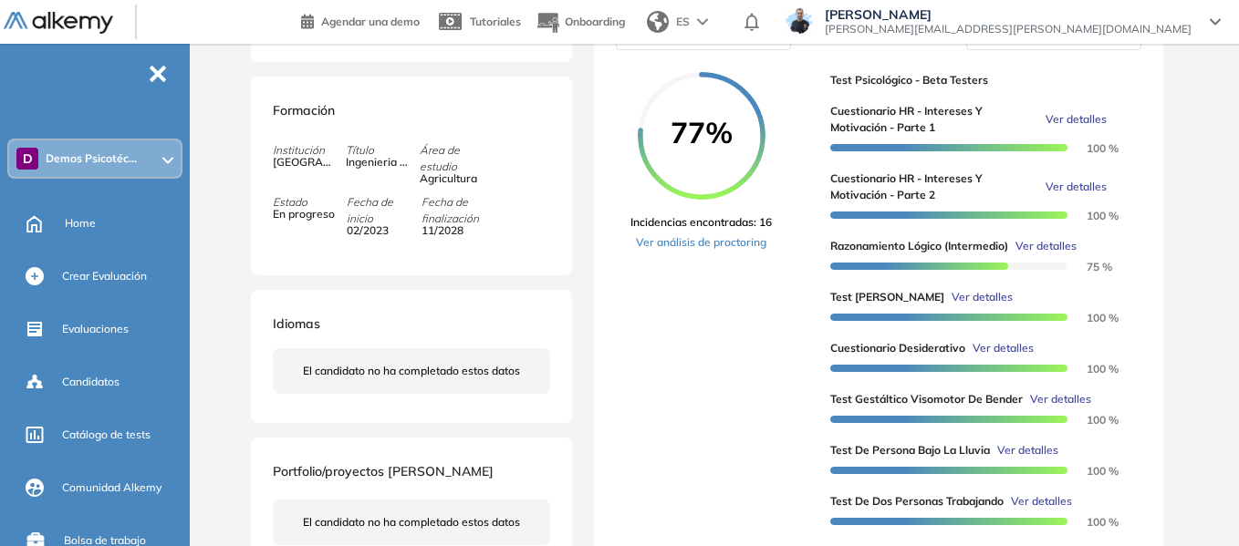
scroll to position [365, 0]
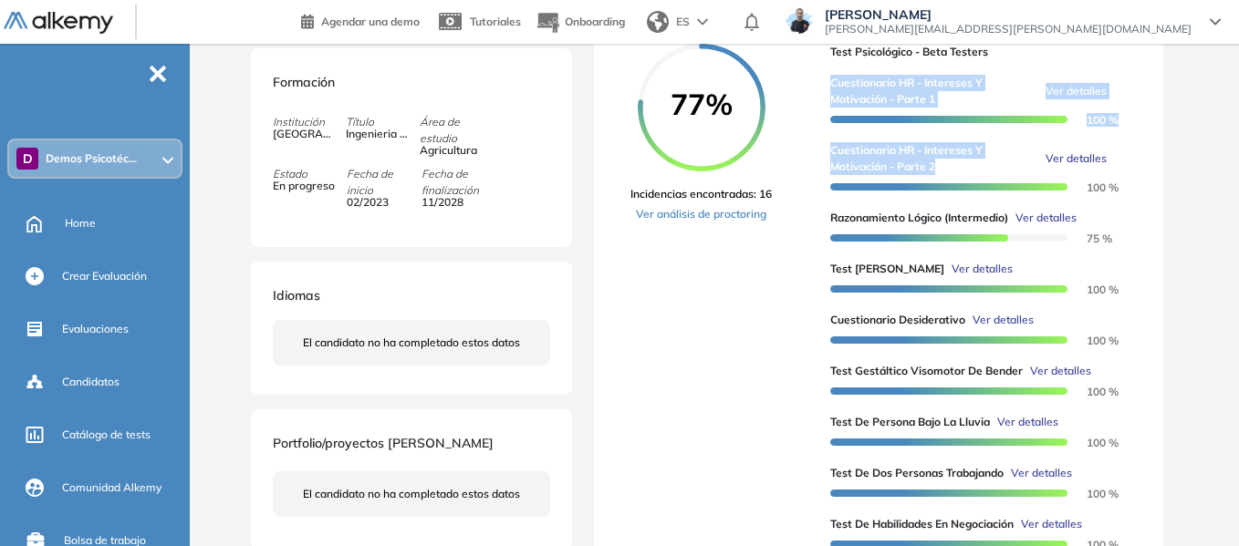
drag, startPoint x: 831, startPoint y: 99, endPoint x: 991, endPoint y: 183, distance: 180.3
click at [991, 183] on div "Cuestionario HR - Intereses y Motivación - Parte 1 Ver detalles 100 % Cuestiona…" at bounding box center [978, 306] width 296 height 493
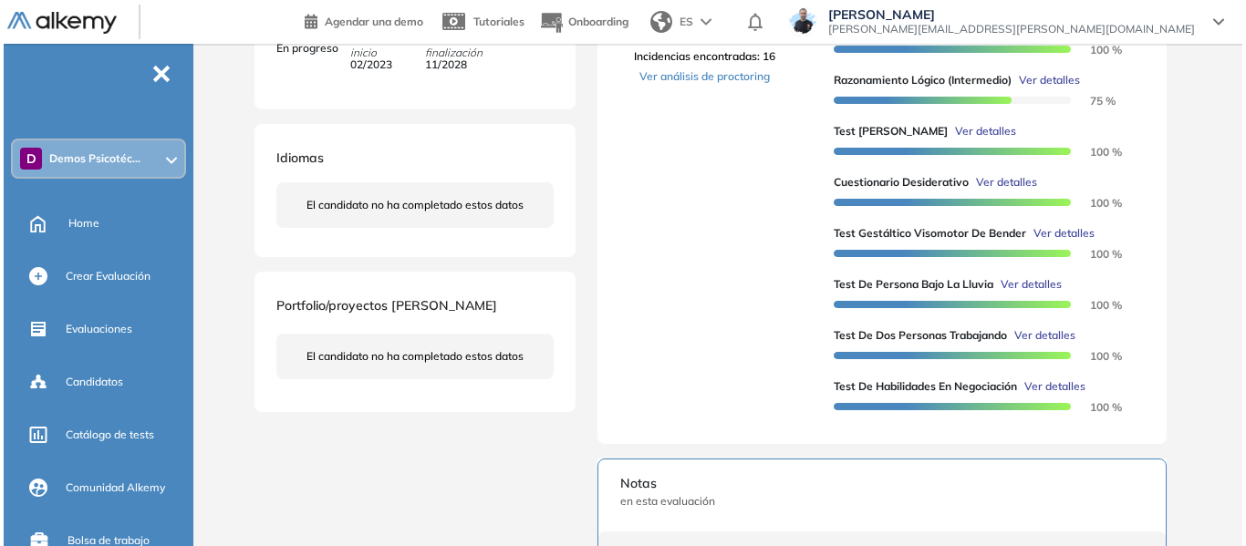
scroll to position [547, 0]
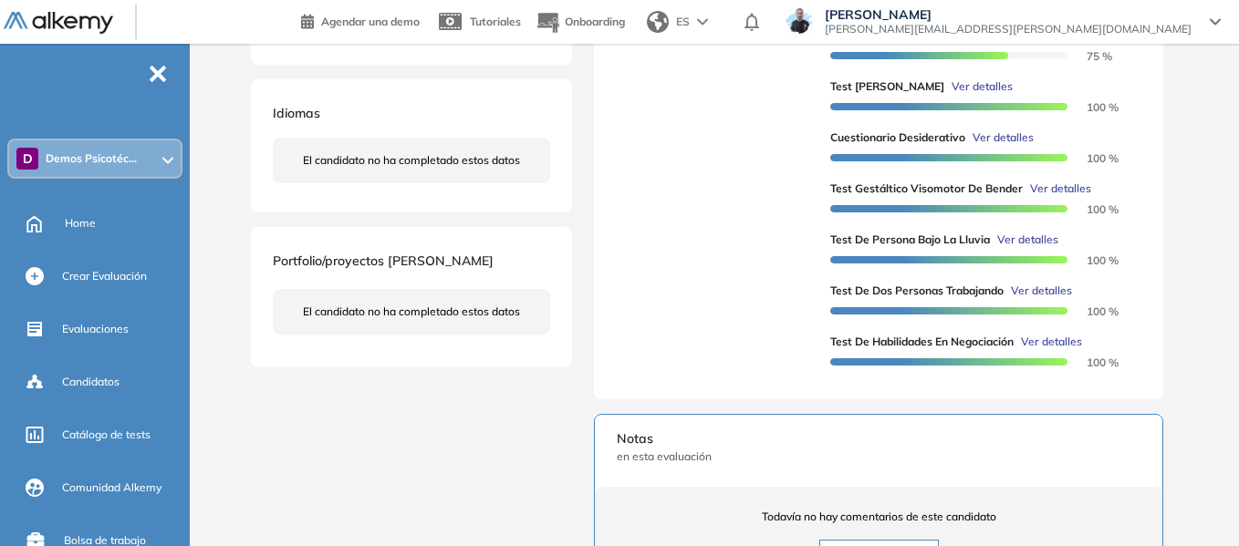
click at [951, 95] on span "Ver detalles" at bounding box center [981, 86] width 61 height 16
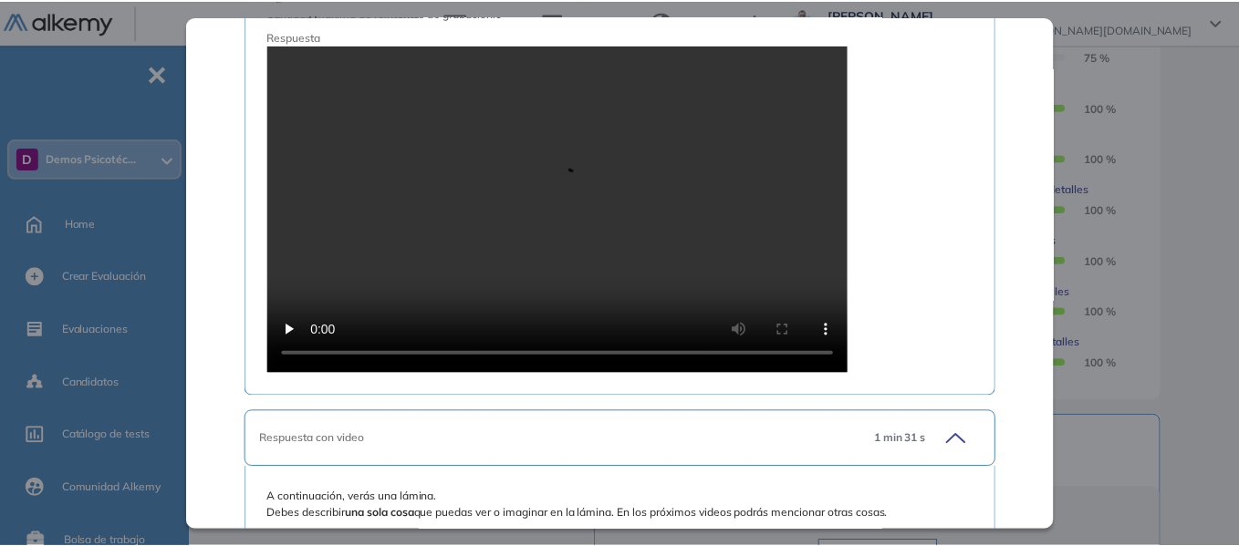
scroll to position [2645, 0]
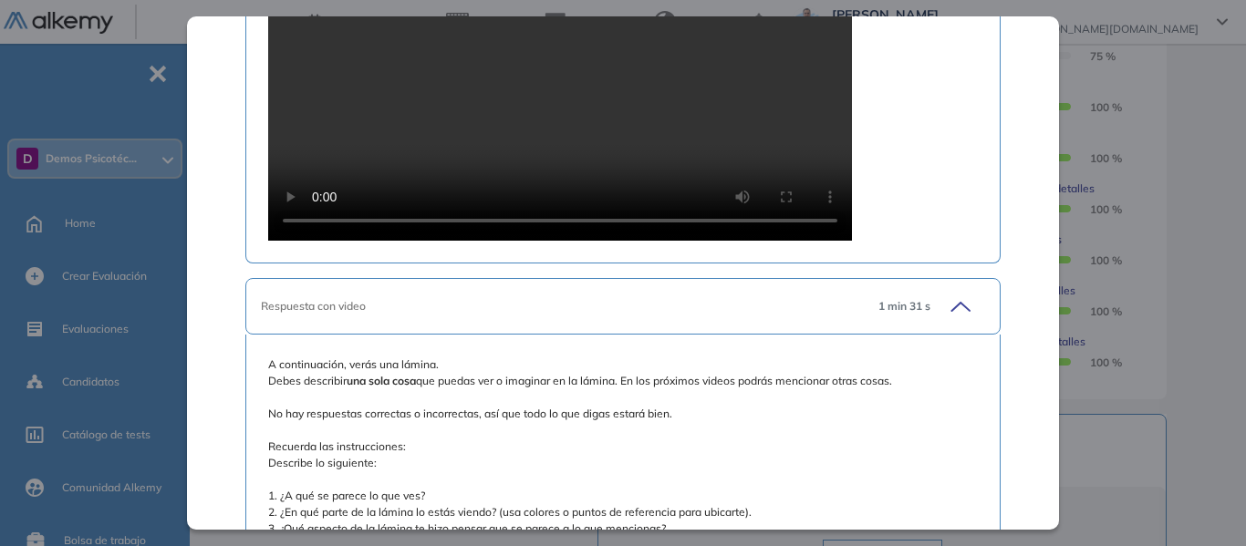
click at [1204, 127] on div "Inicio Alkymetrics Evaluaciones Dashboard Candidato Test de Zulliger Recursos H…" at bounding box center [721, 190] width 1049 height 1386
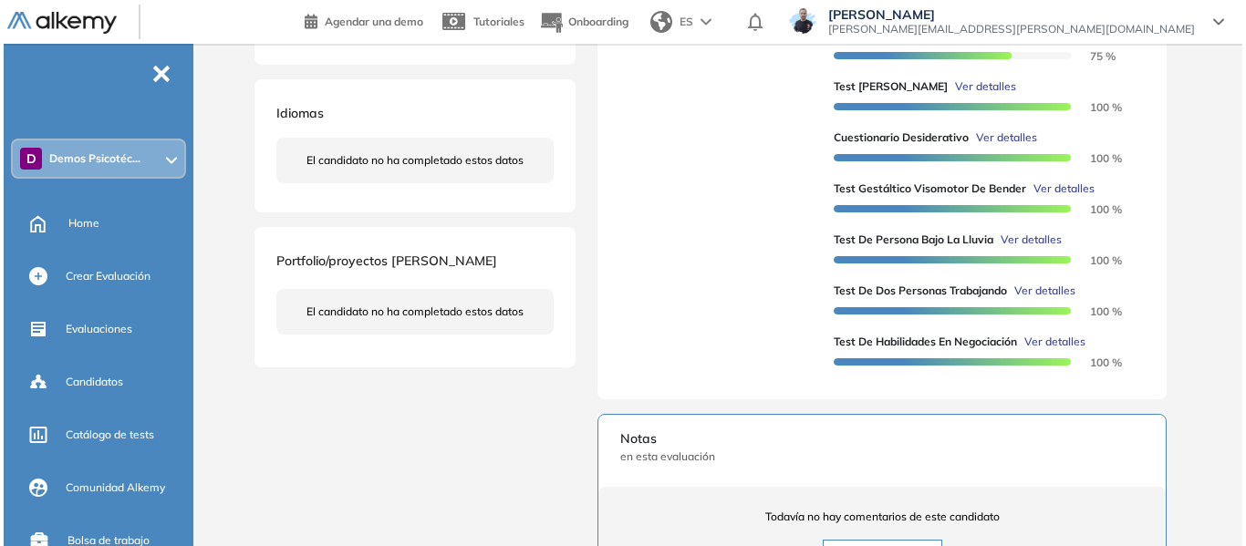
scroll to position [1842, 0]
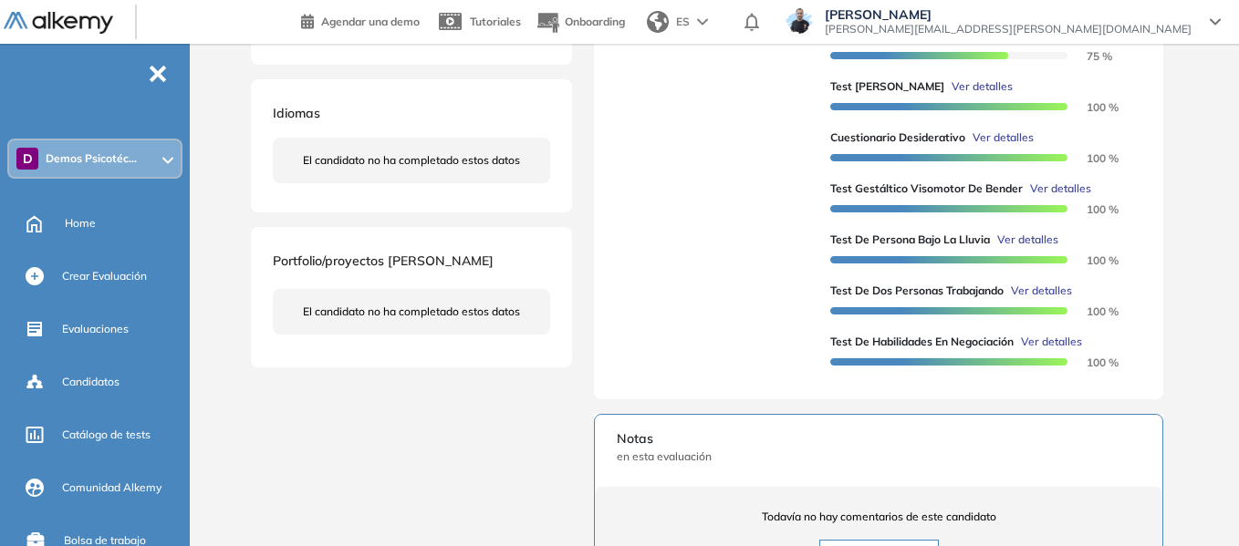
click at [1022, 248] on span "Ver detalles" at bounding box center [1027, 240] width 61 height 16
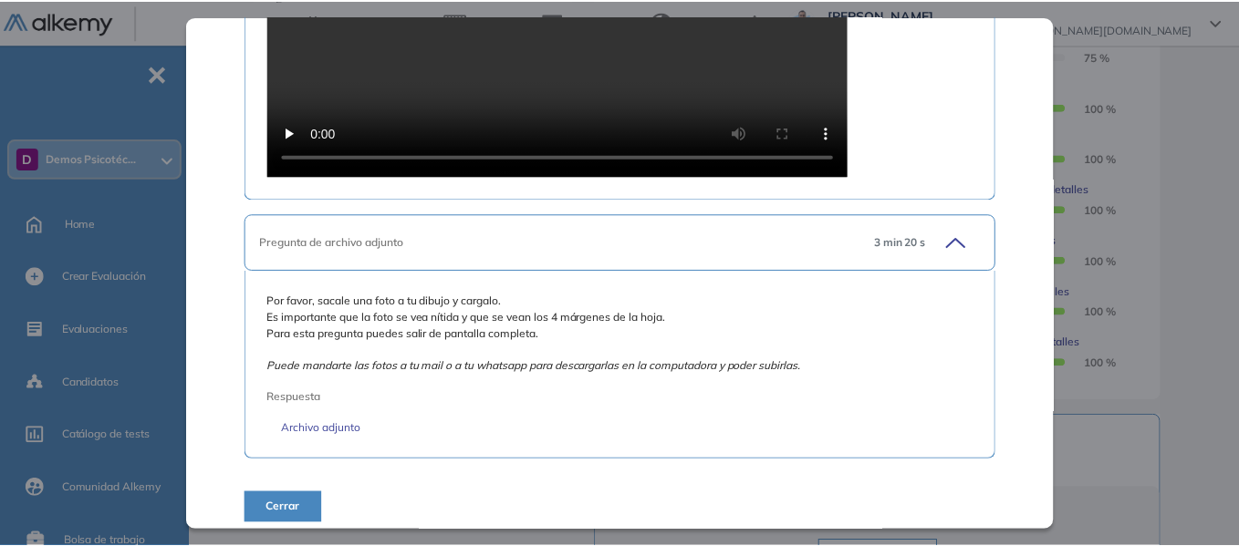
scroll to position [1476, 0]
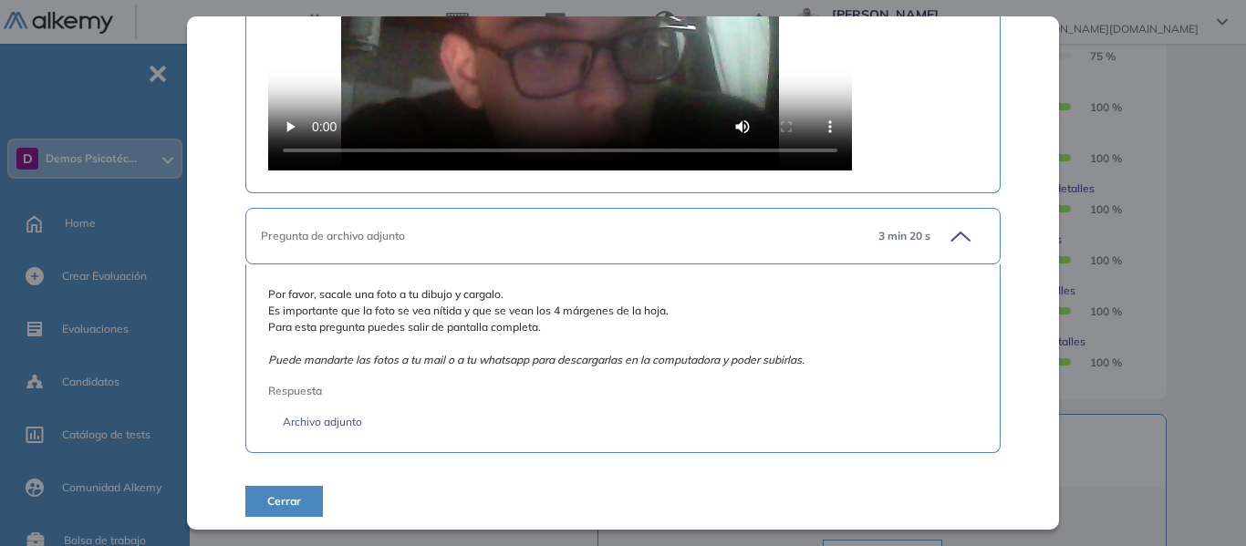
click at [1194, 190] on div "Inicio Alkymetrics Evaluaciones Dashboard Candidato Test de Persona Bajo la Llu…" at bounding box center [721, 190] width 1049 height 1386
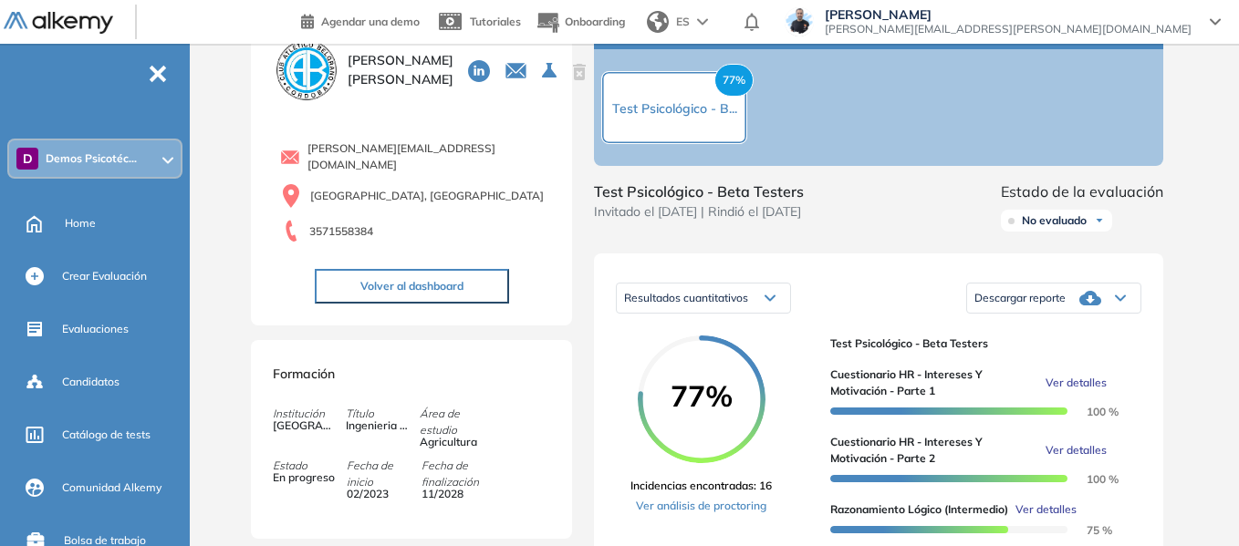
scroll to position [0, 0]
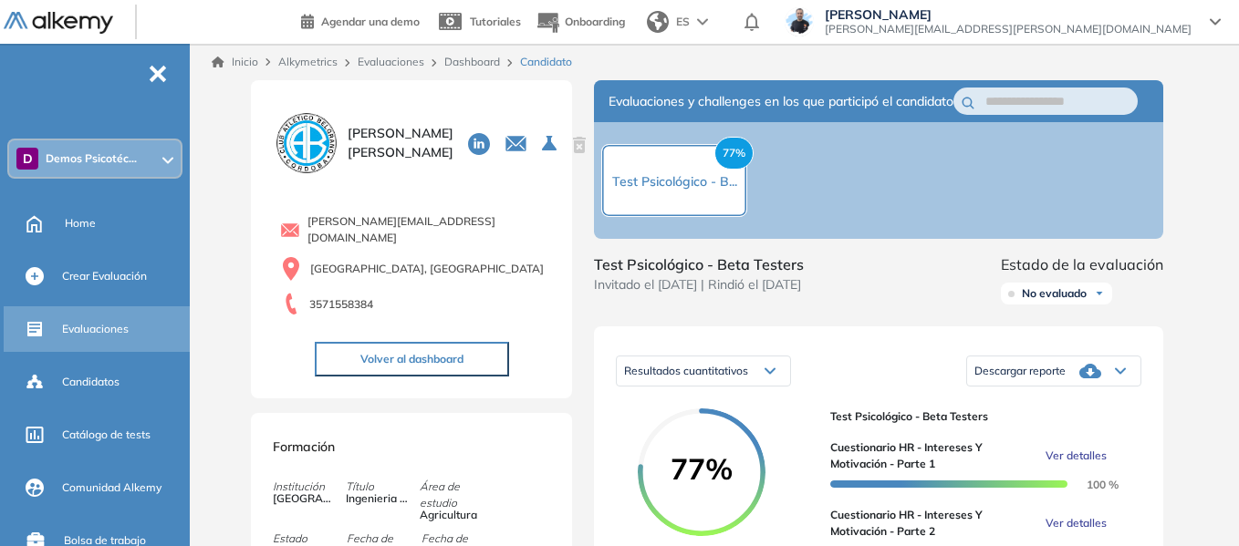
click at [103, 337] on span "Evaluaciones" at bounding box center [95, 329] width 67 height 16
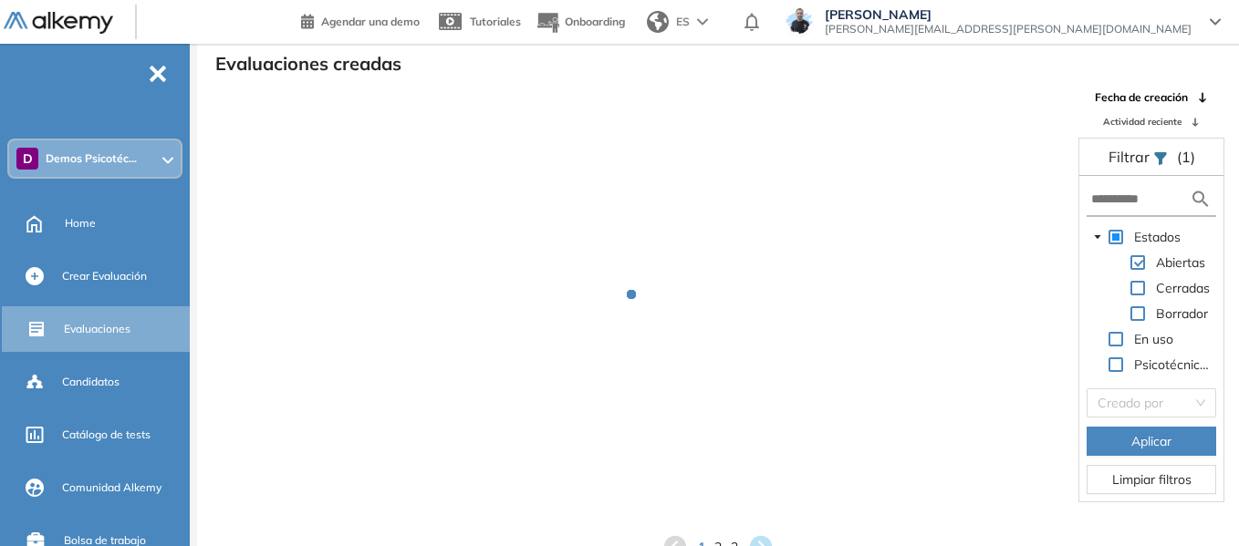
scroll to position [44, 0]
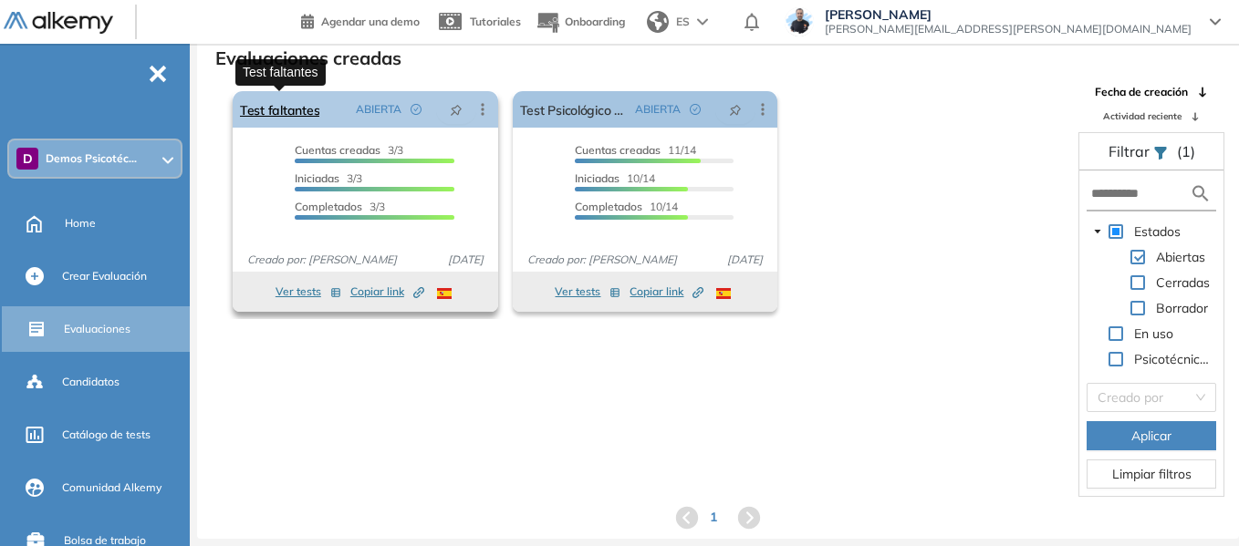
click at [300, 106] on link "Test faltantes" at bounding box center [279, 109] width 79 height 36
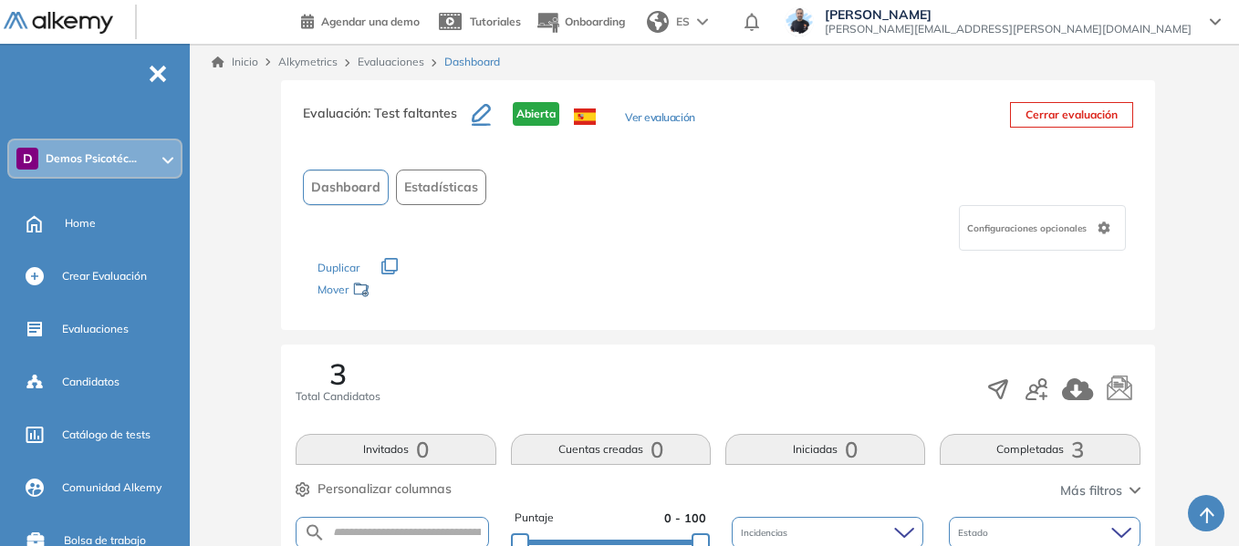
scroll to position [138, 0]
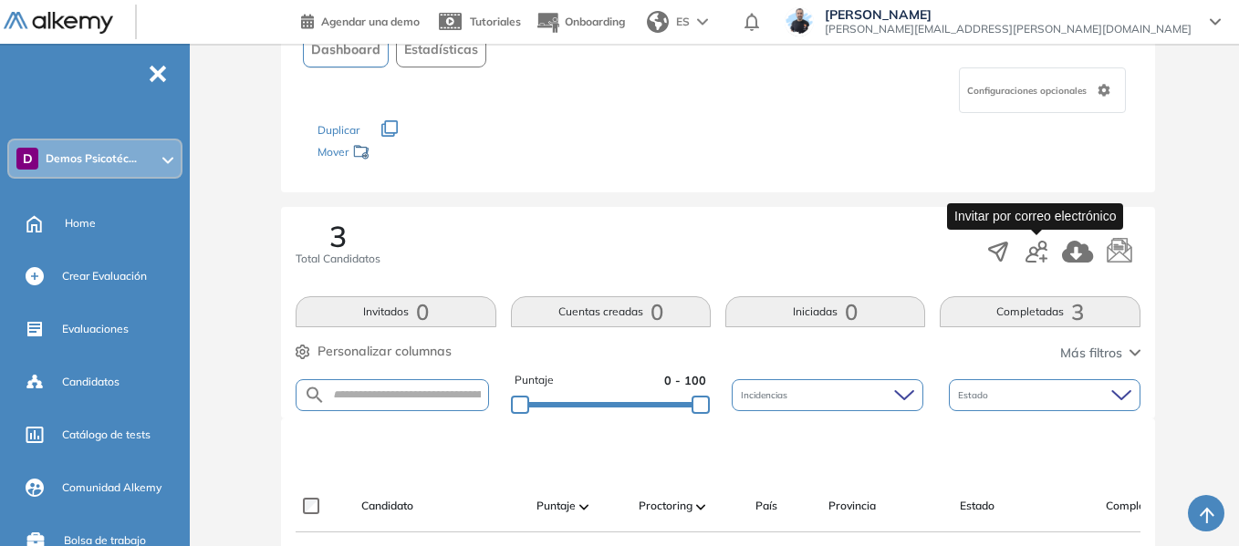
click at [1039, 255] on icon "button" at bounding box center [1036, 252] width 22 height 22
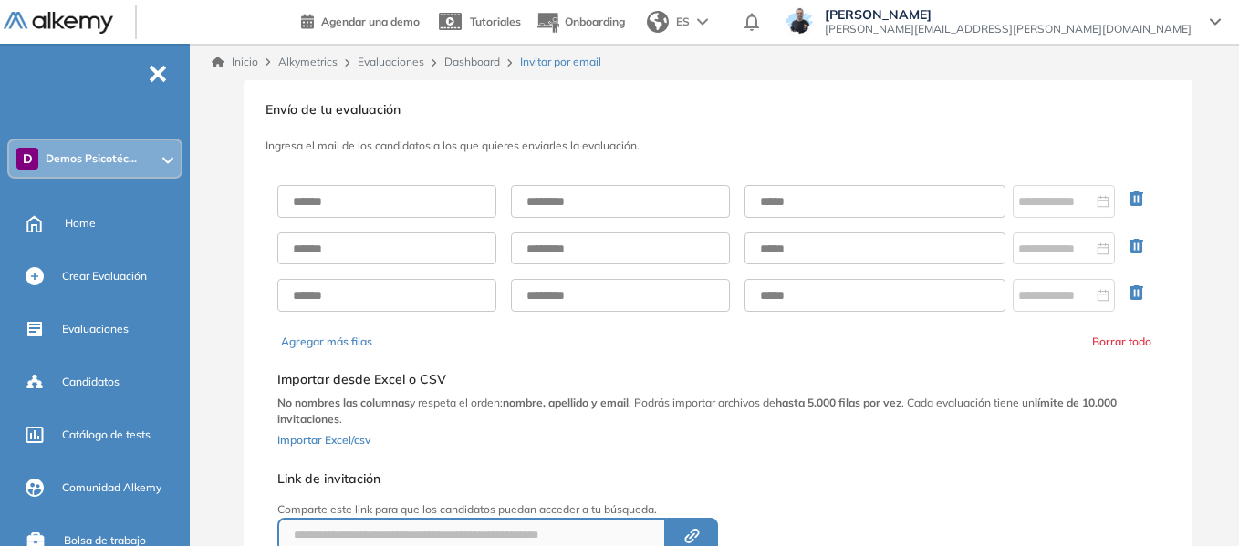
click at [477, 57] on link "Dashboard" at bounding box center [472, 62] width 56 height 14
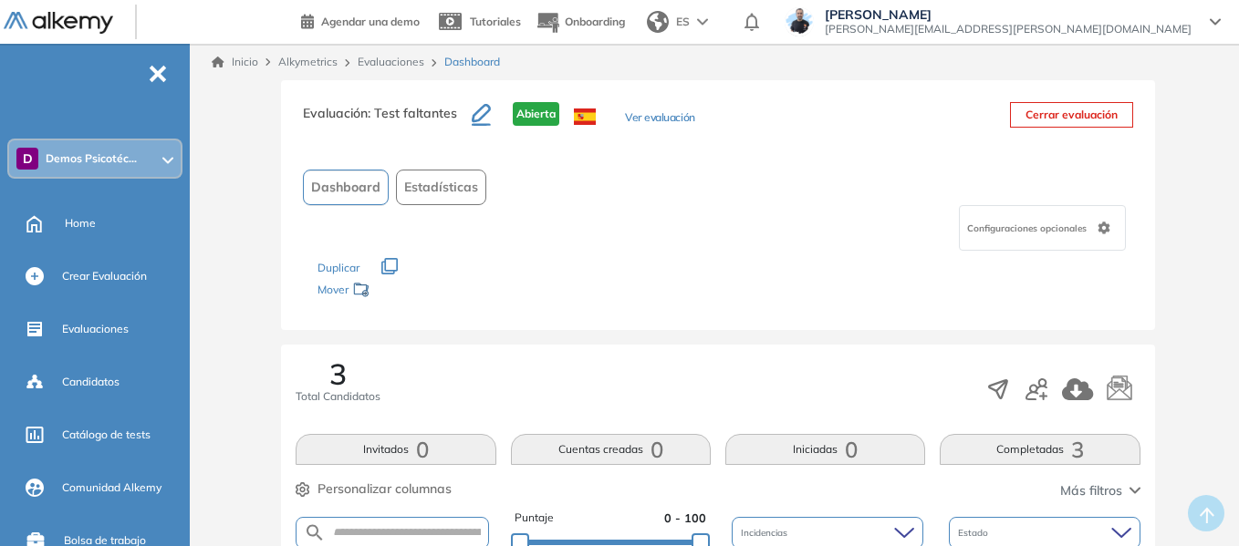
click at [372, 61] on link "Evaluaciones" at bounding box center [391, 62] width 67 height 14
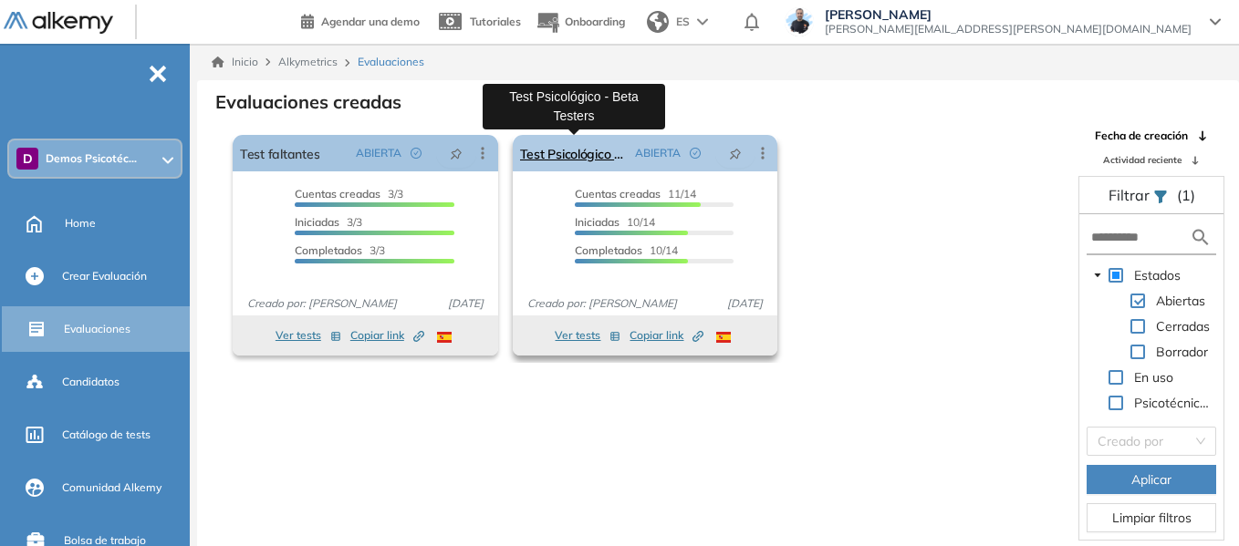
click at [590, 156] on link "Test Psicológico - Beta Testers" at bounding box center [574, 153] width 109 height 36
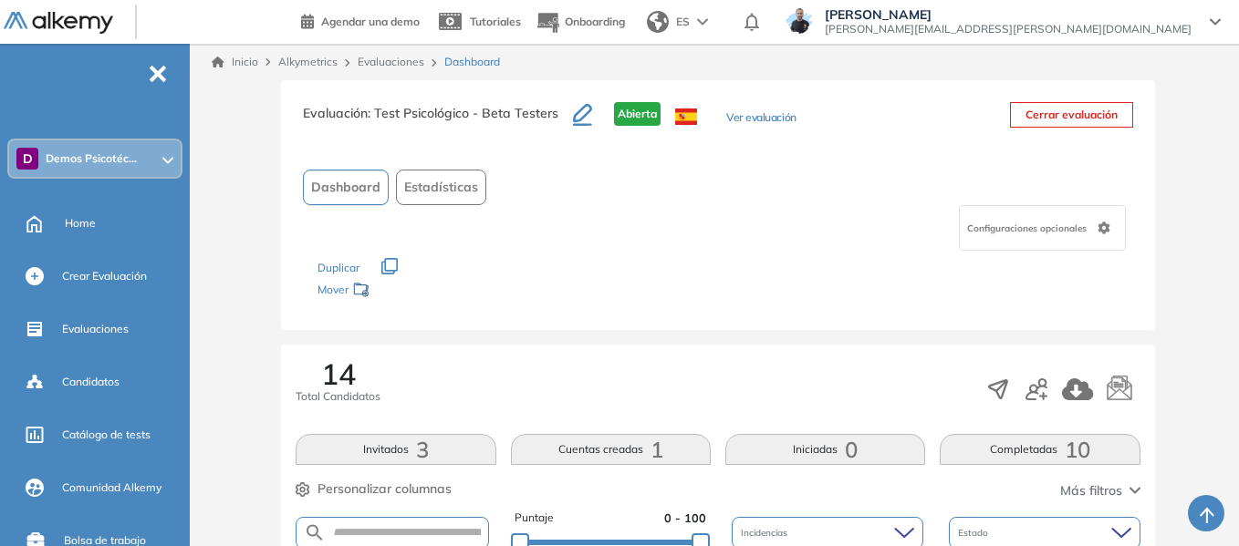
click at [1036, 379] on icon "button" at bounding box center [1036, 390] width 22 height 22
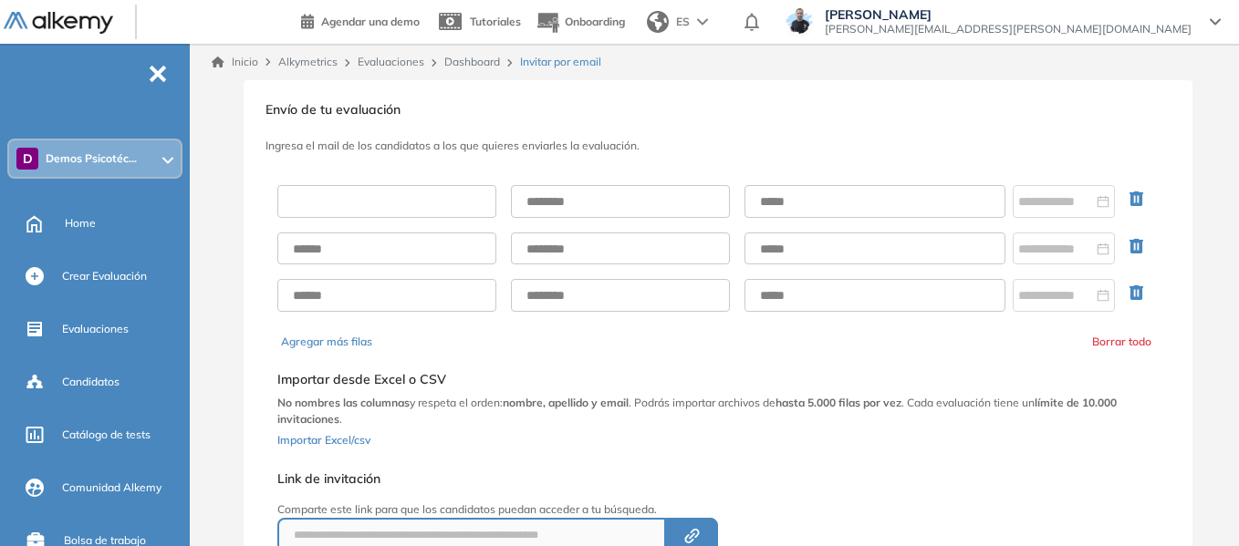
click at [391, 201] on input "text" at bounding box center [386, 201] width 219 height 33
type input "******"
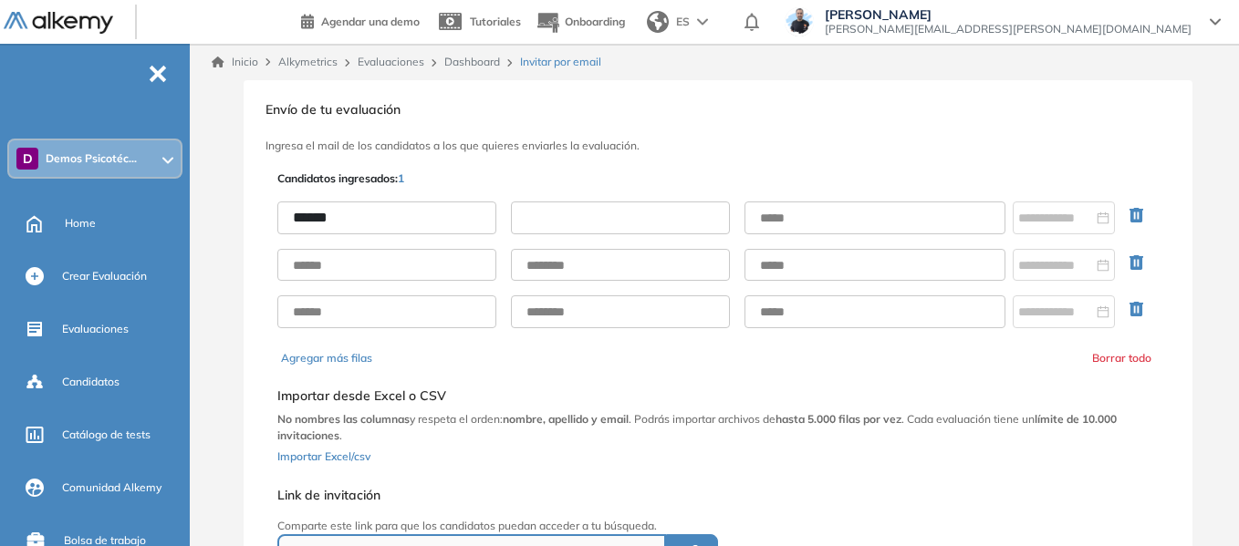
click at [559, 234] on input "text" at bounding box center [620, 218] width 219 height 33
type input "*****"
click at [815, 222] on input "text" at bounding box center [874, 218] width 261 height 33
type input "**********"
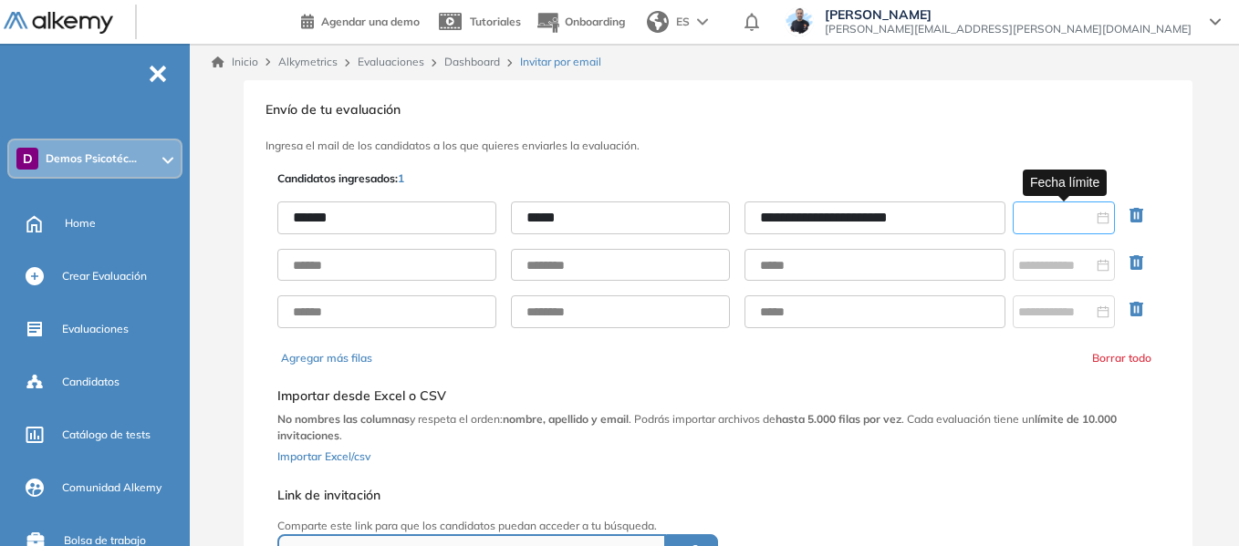
click at [1064, 223] on input at bounding box center [1055, 218] width 75 height 20
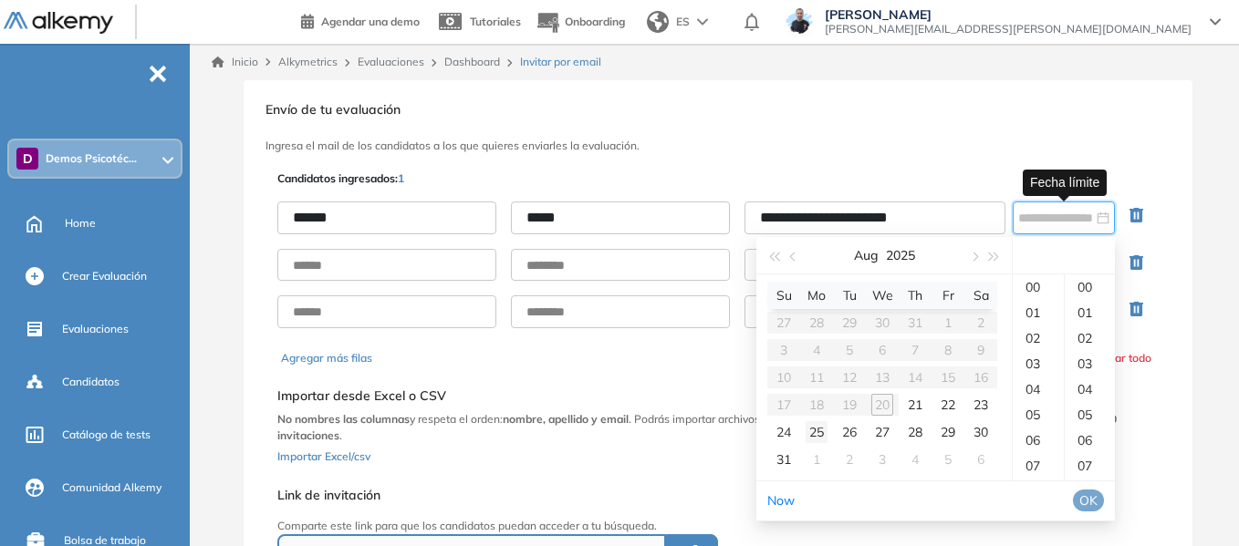
type input "**********"
click at [1054, 101] on div "**********" at bounding box center [718, 379] width 949 height 598
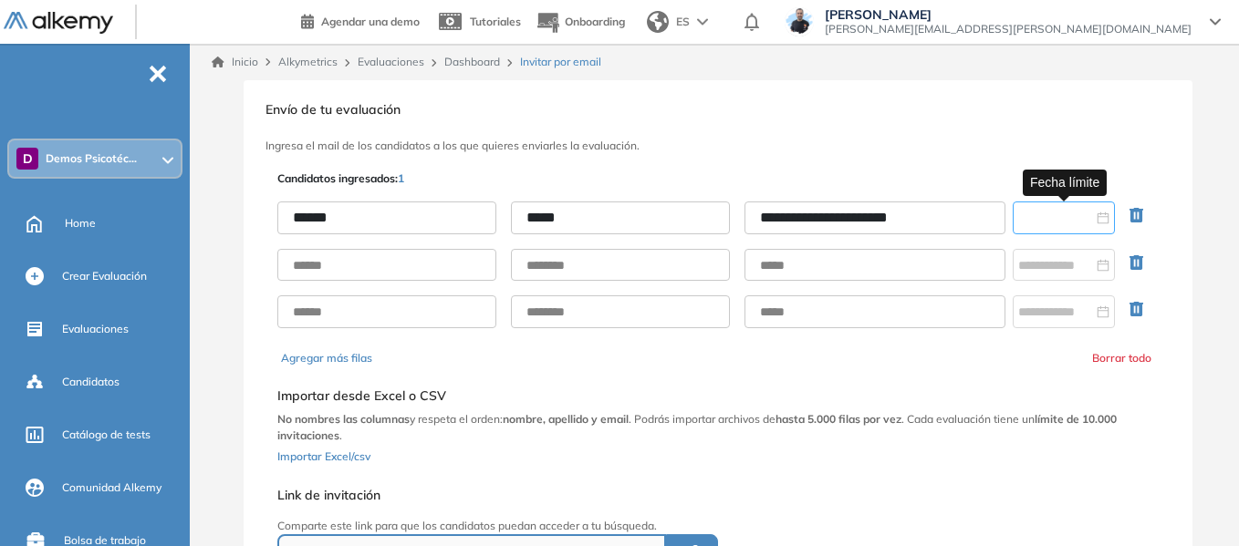
click at [1072, 221] on input at bounding box center [1055, 218] width 75 height 20
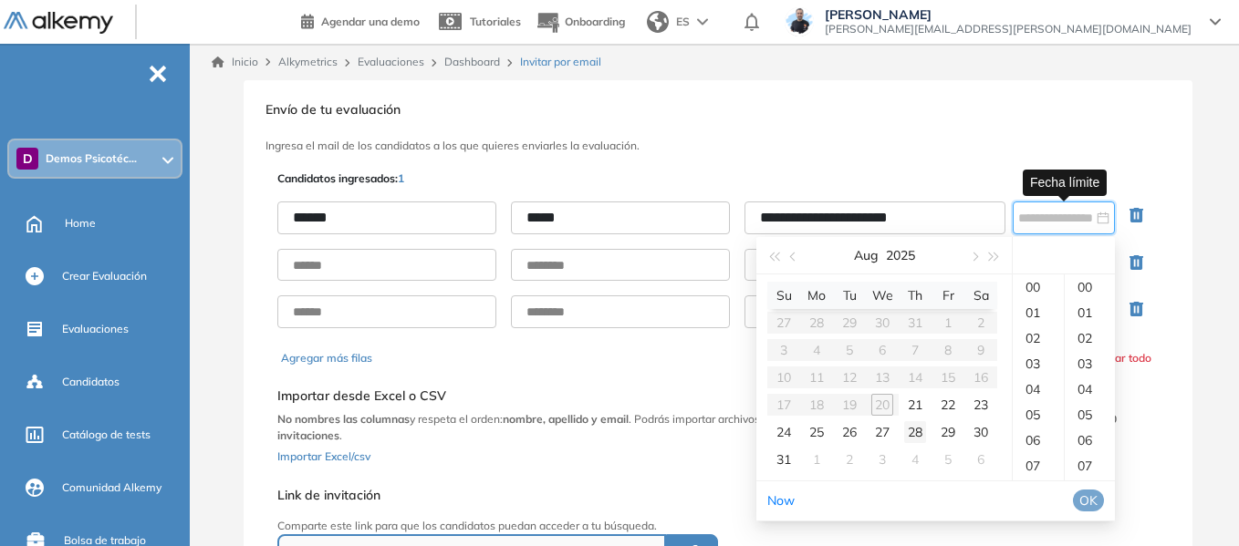
click at [917, 430] on div "28" at bounding box center [915, 432] width 22 height 22
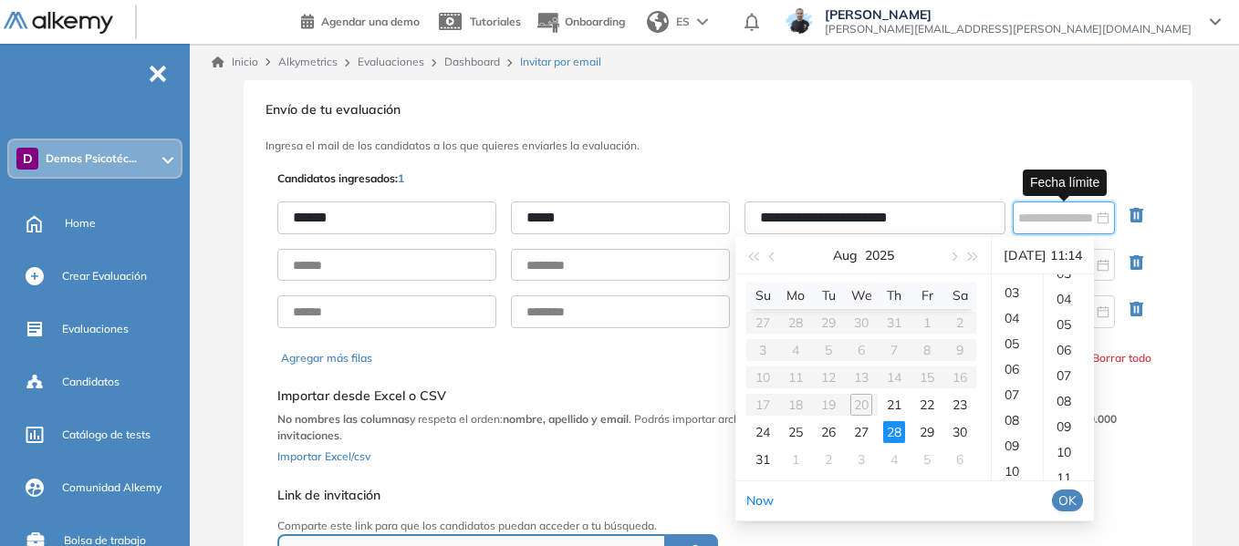
scroll to position [269, 0]
type input "**********"
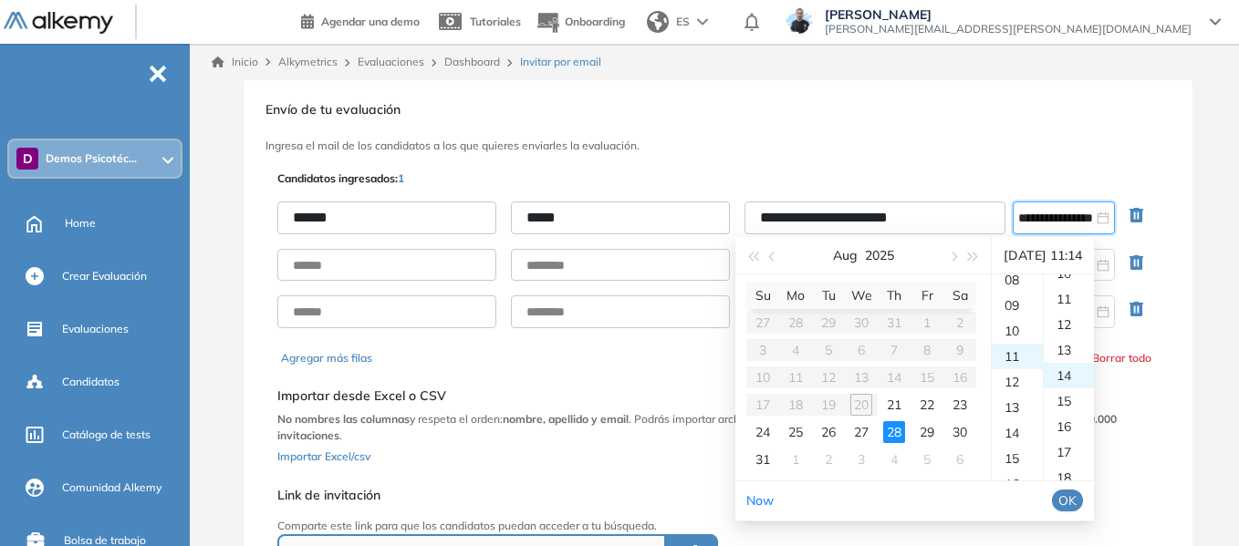
scroll to position [358, 0]
click at [1154, 157] on div "**********" at bounding box center [718, 379] width 949 height 598
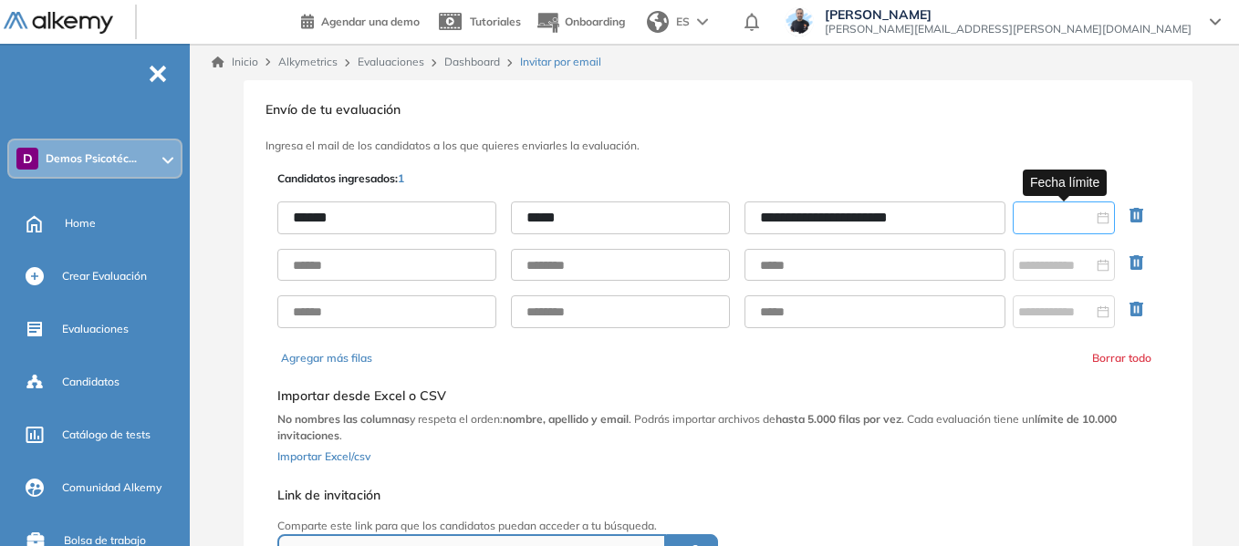
click at [1056, 227] on input at bounding box center [1055, 218] width 75 height 20
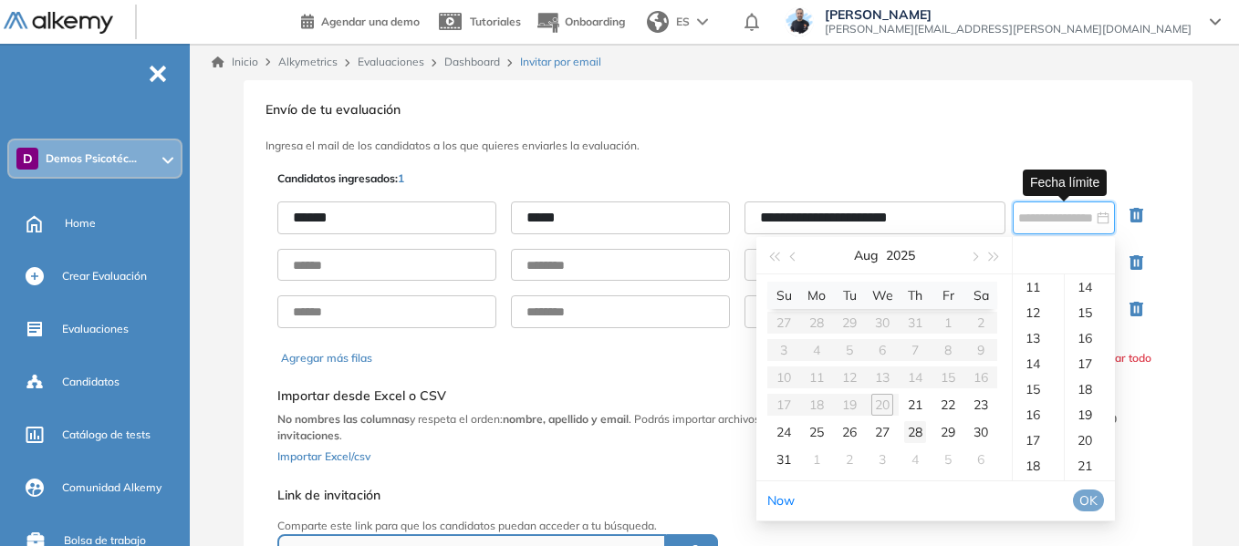
click at [925, 431] on div "28" at bounding box center [915, 432] width 22 height 22
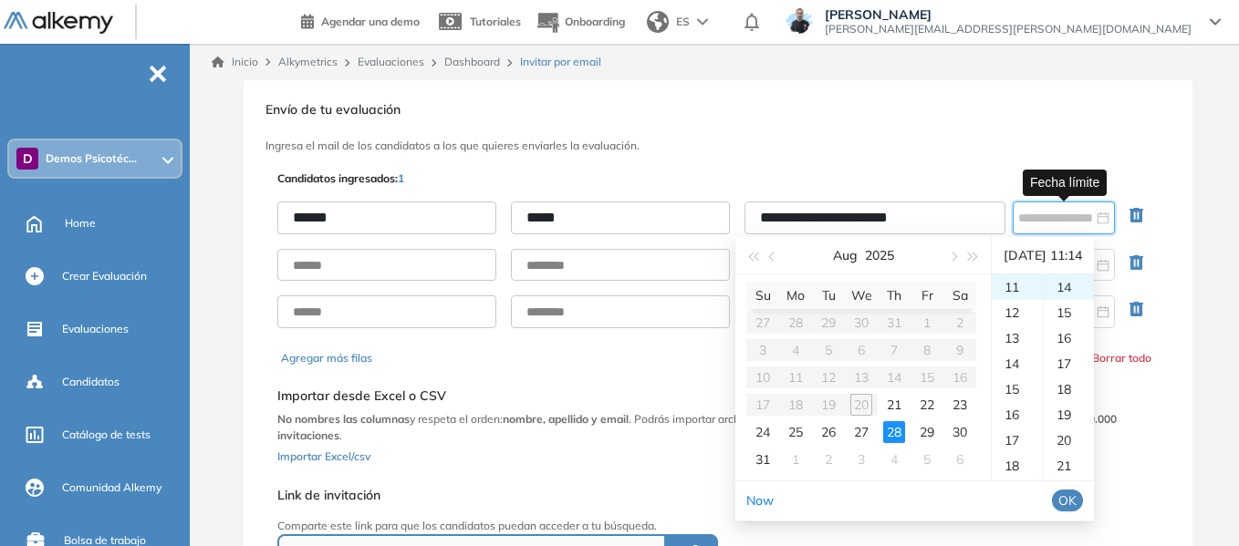
type input "**********"
click at [1076, 499] on span "OK" at bounding box center [1067, 501] width 18 height 20
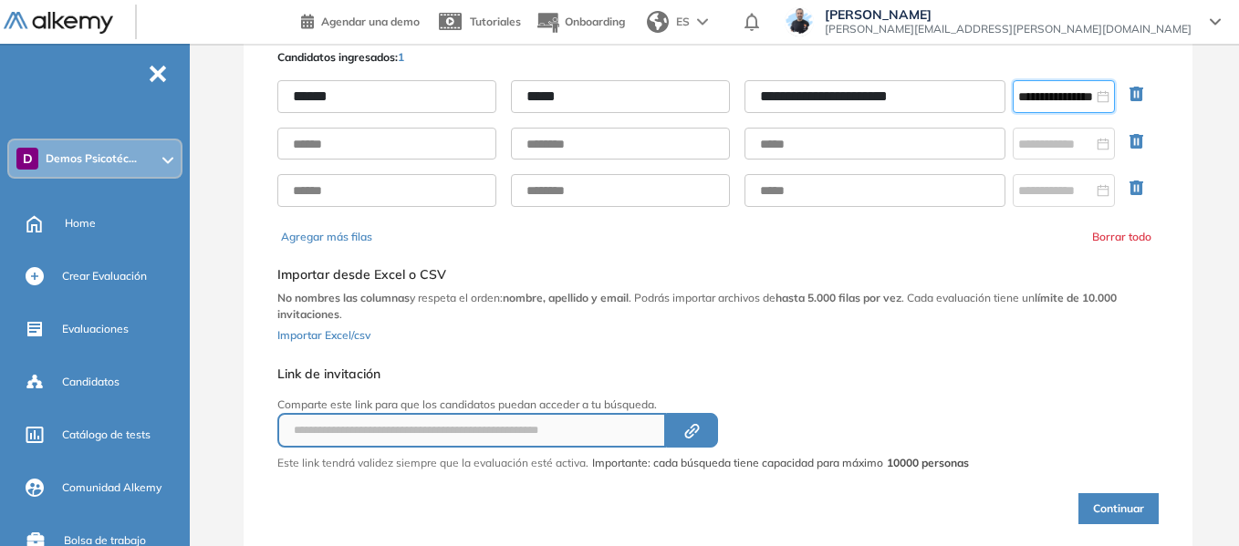
scroll to position [176, 0]
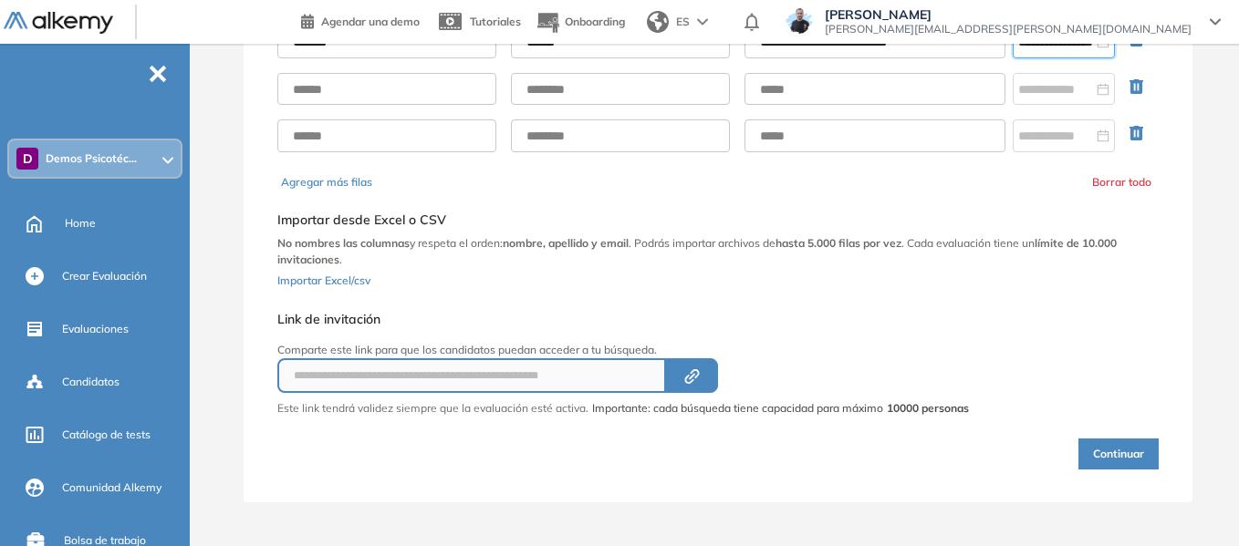
click at [1106, 455] on button "Continuar" at bounding box center [1118, 454] width 80 height 31
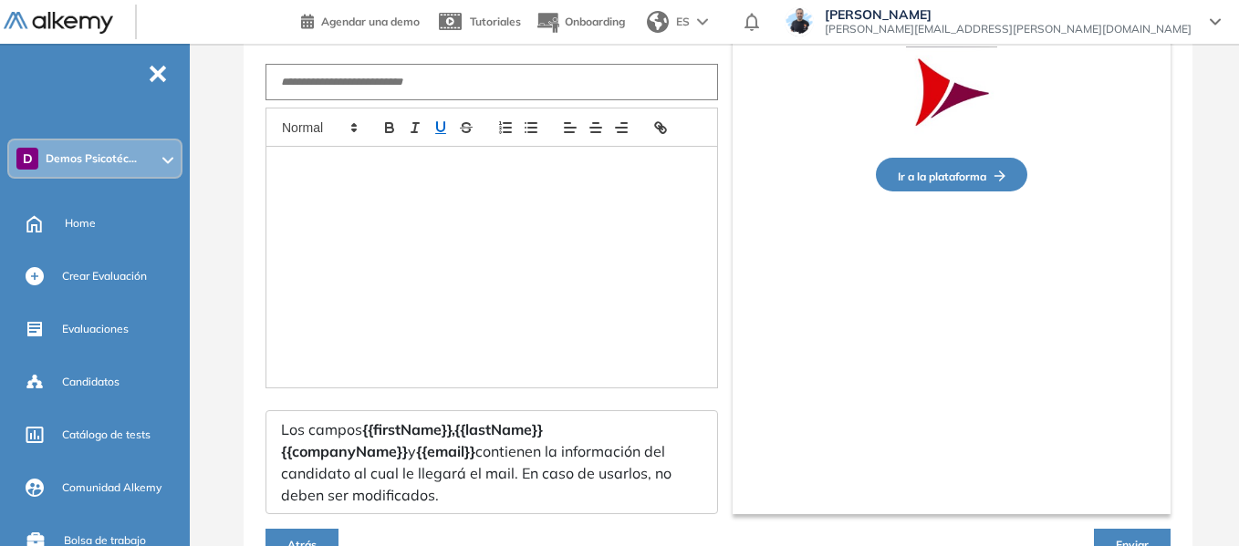
type input "**********"
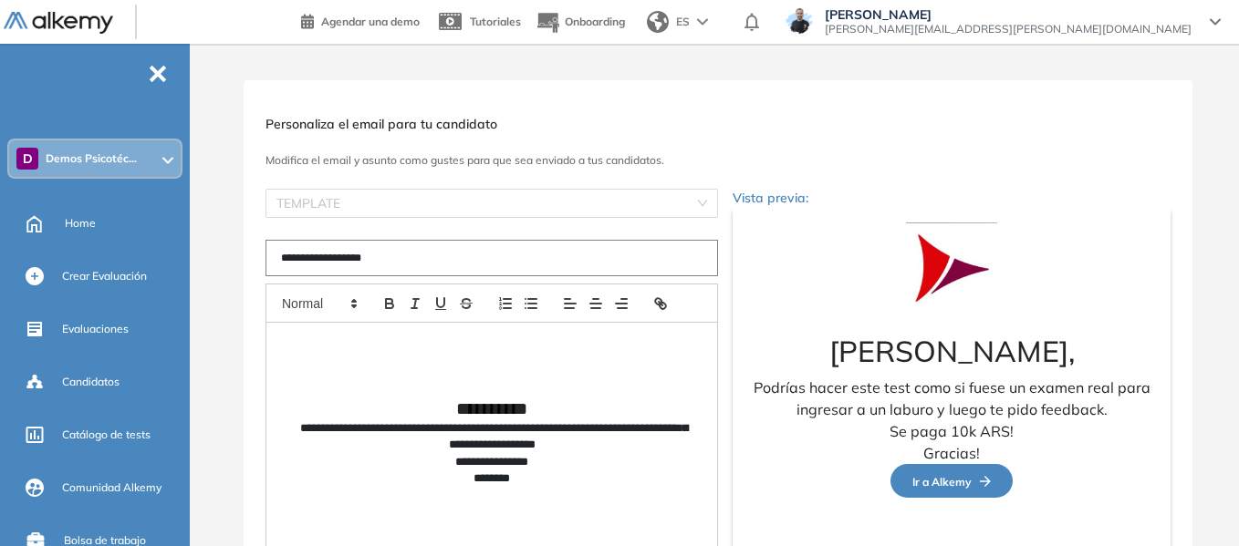
click at [398, 253] on input "**********" at bounding box center [491, 258] width 452 height 36
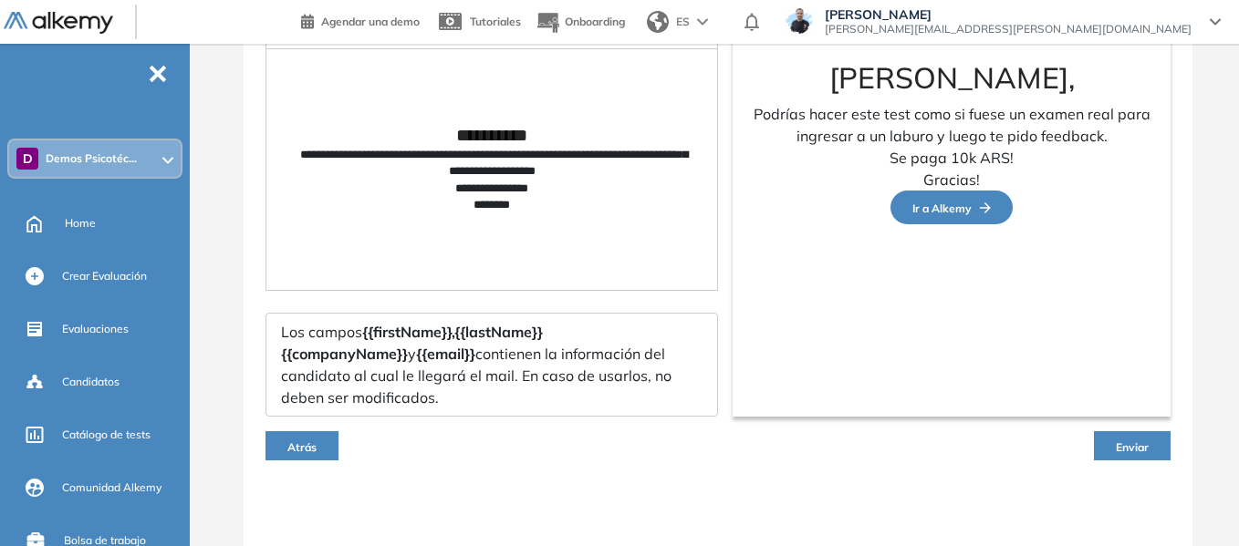
scroll to position [275, 0]
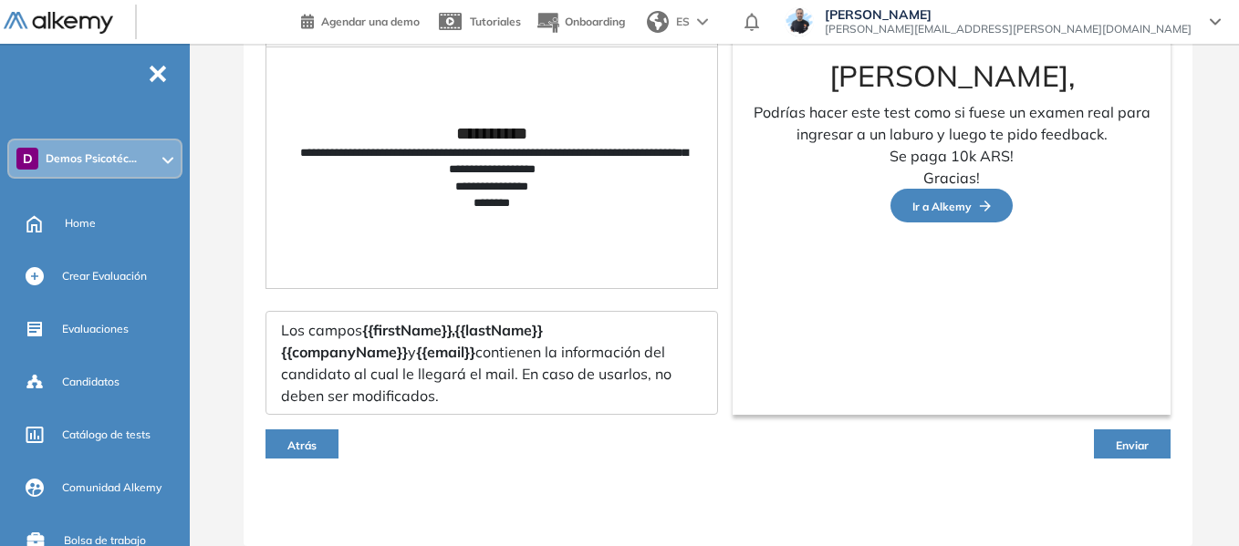
click at [308, 439] on span "Atrás" at bounding box center [301, 446] width 29 height 14
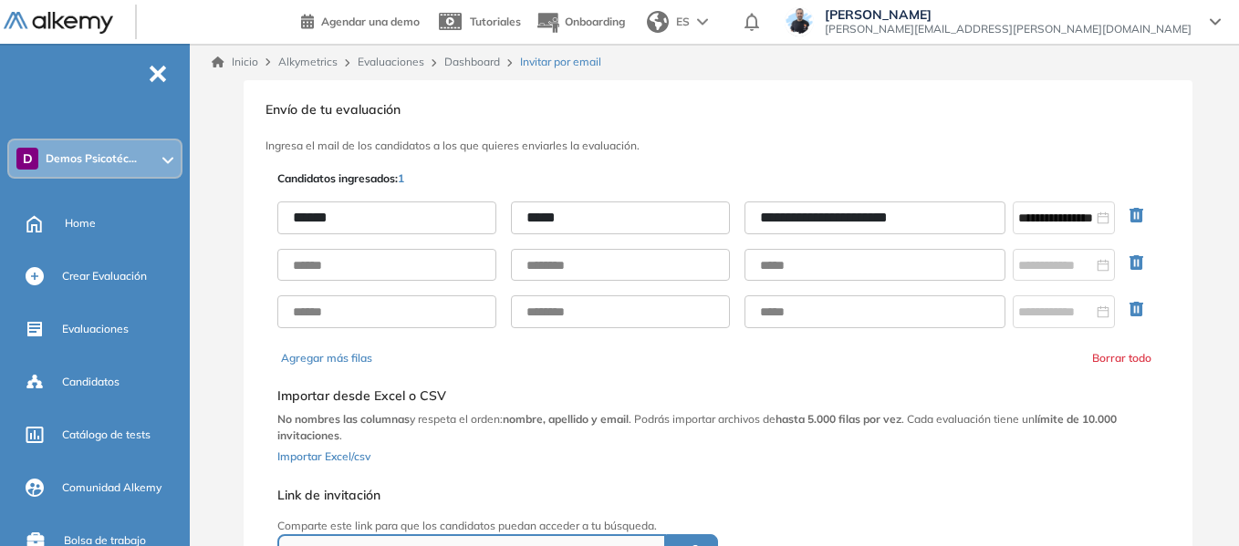
click at [469, 60] on link "Dashboard" at bounding box center [472, 62] width 56 height 14
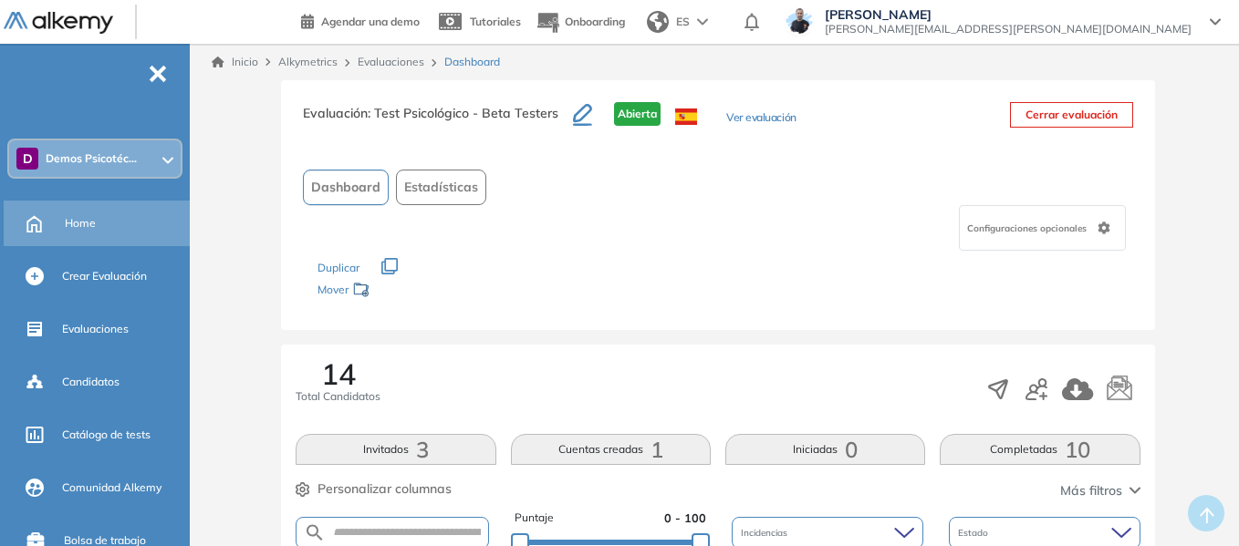
click at [86, 213] on div "Home" at bounding box center [125, 223] width 121 height 31
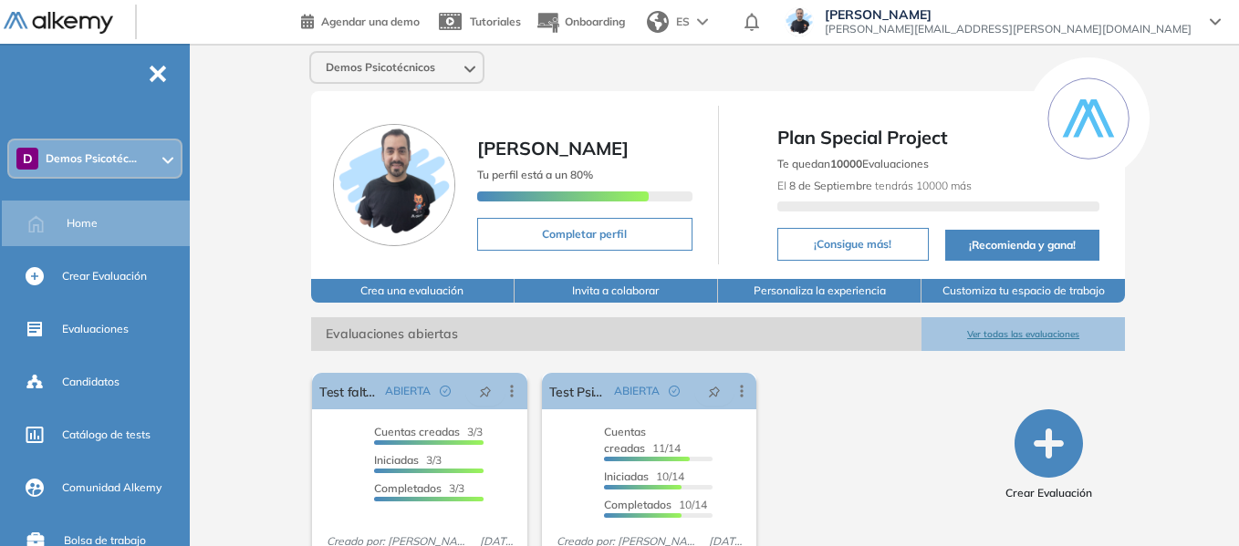
click at [97, 156] on span "Demos Psicotéc..." at bounding box center [91, 158] width 91 height 15
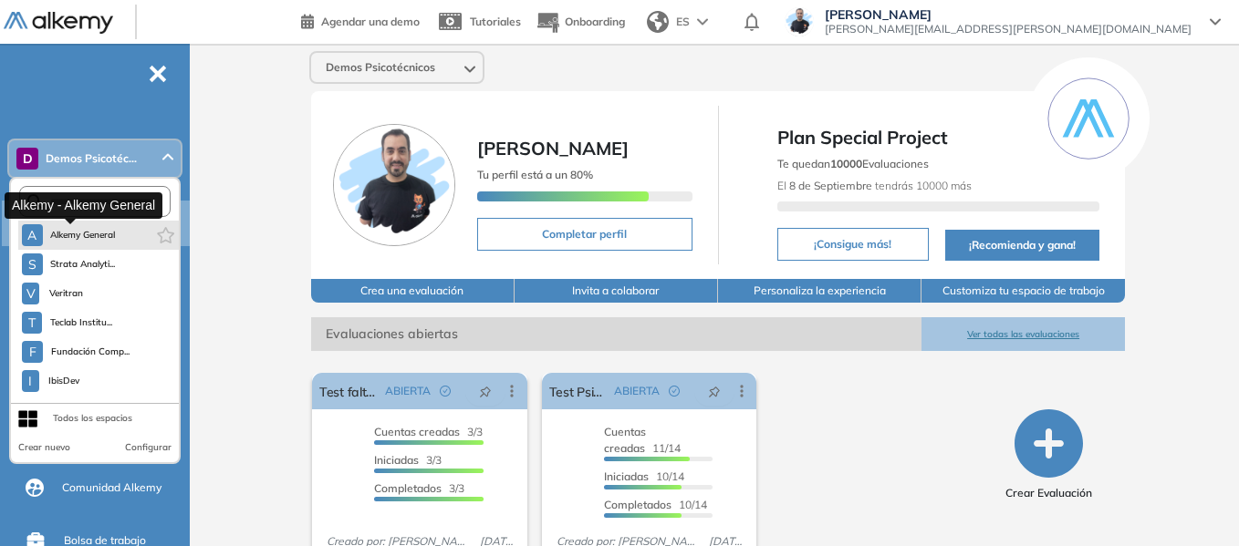
click at [98, 232] on span "Alkemy General" at bounding box center [83, 235] width 66 height 15
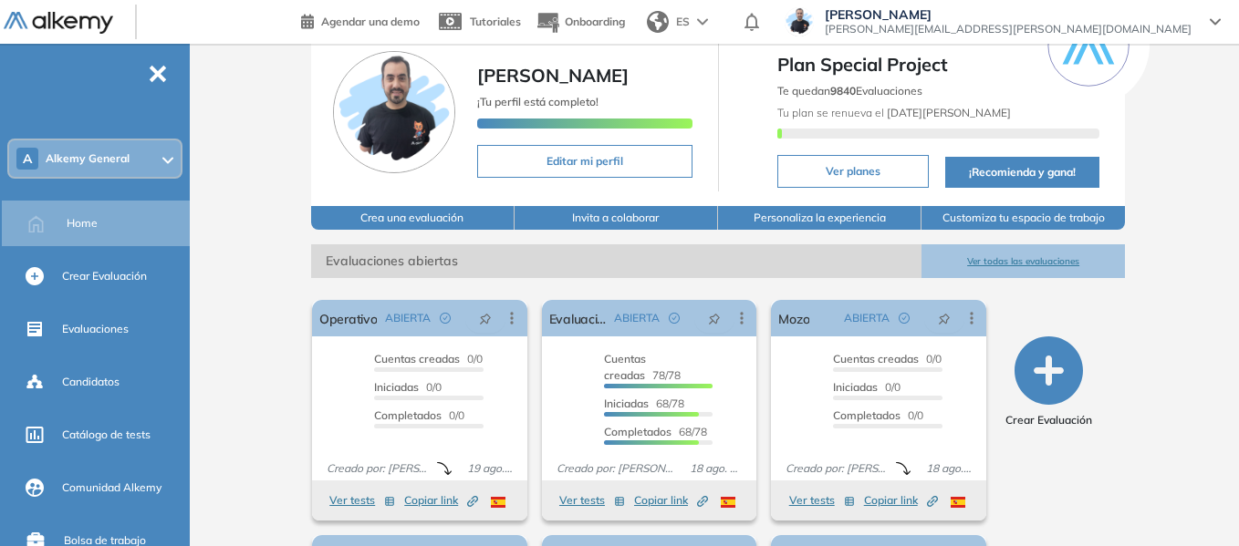
scroll to position [182, 0]
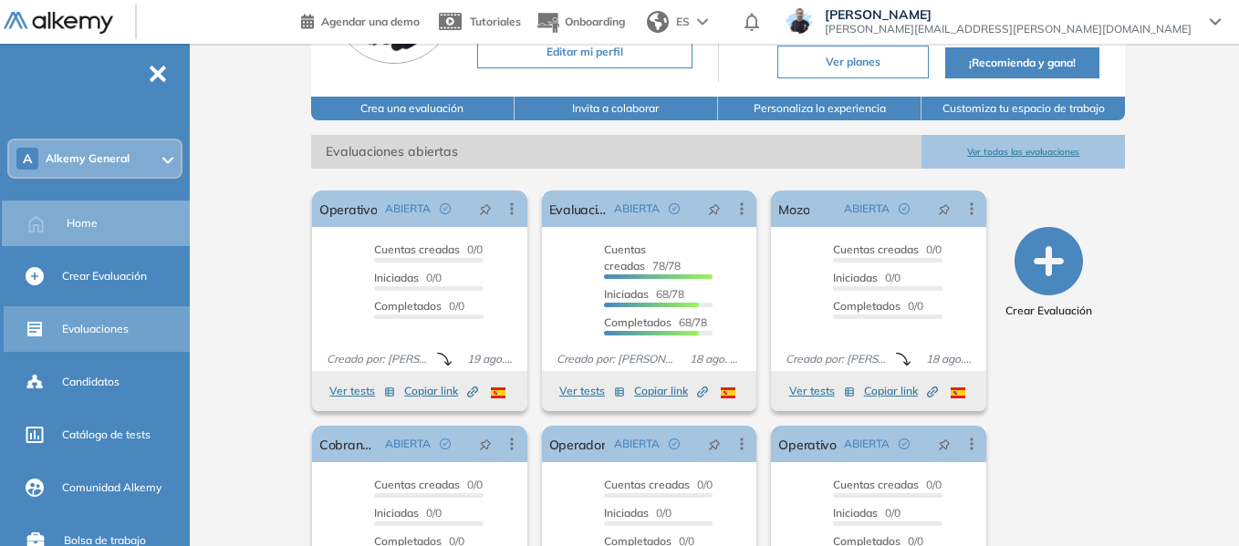
click at [99, 332] on span "Evaluaciones" at bounding box center [95, 329] width 67 height 16
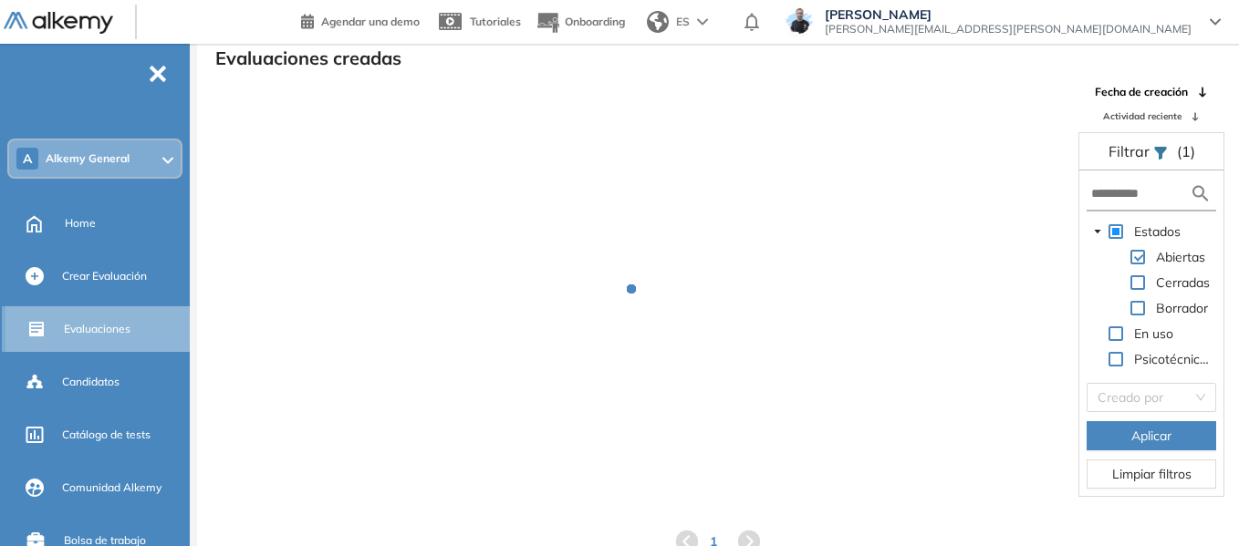
scroll to position [44, 0]
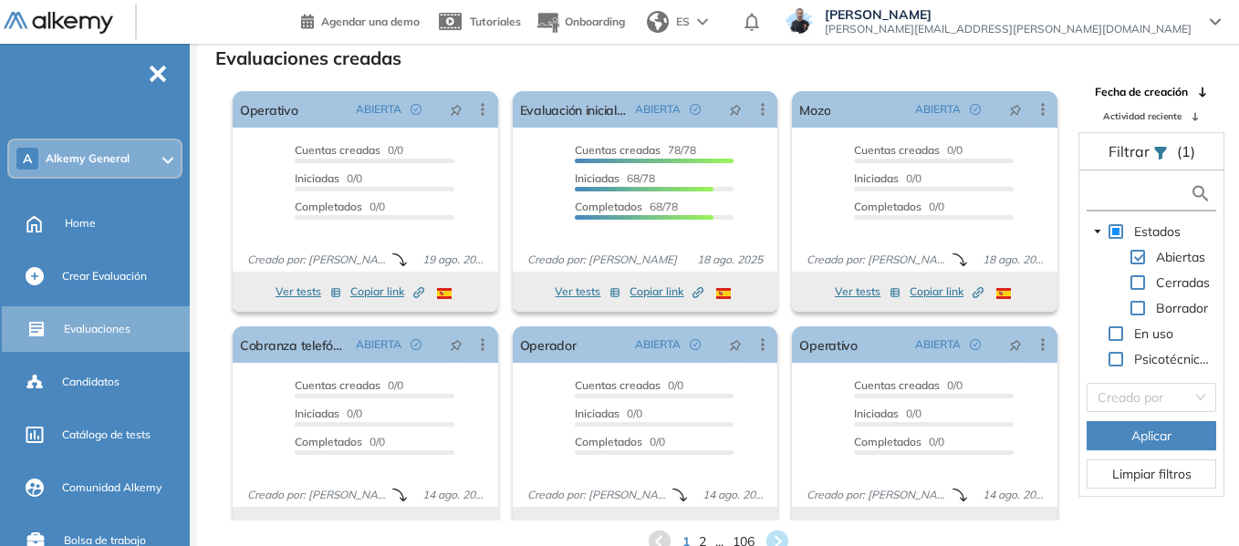
click at [1137, 195] on input "text" at bounding box center [1140, 193] width 99 height 19
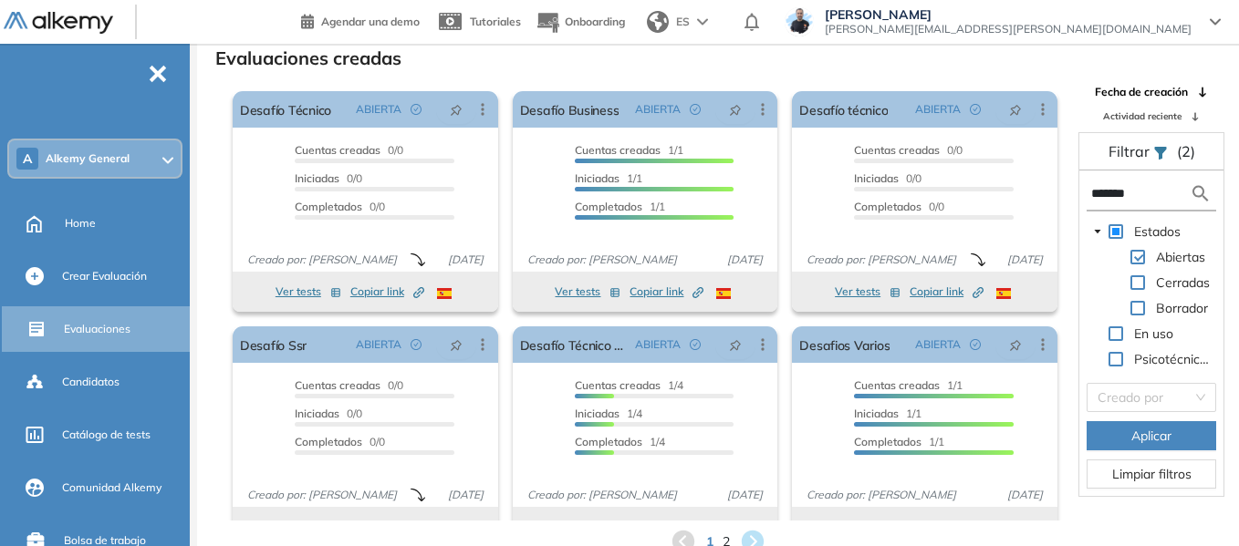
type input "*******"
click at [96, 144] on div "A Alkemy General" at bounding box center [94, 158] width 171 height 36
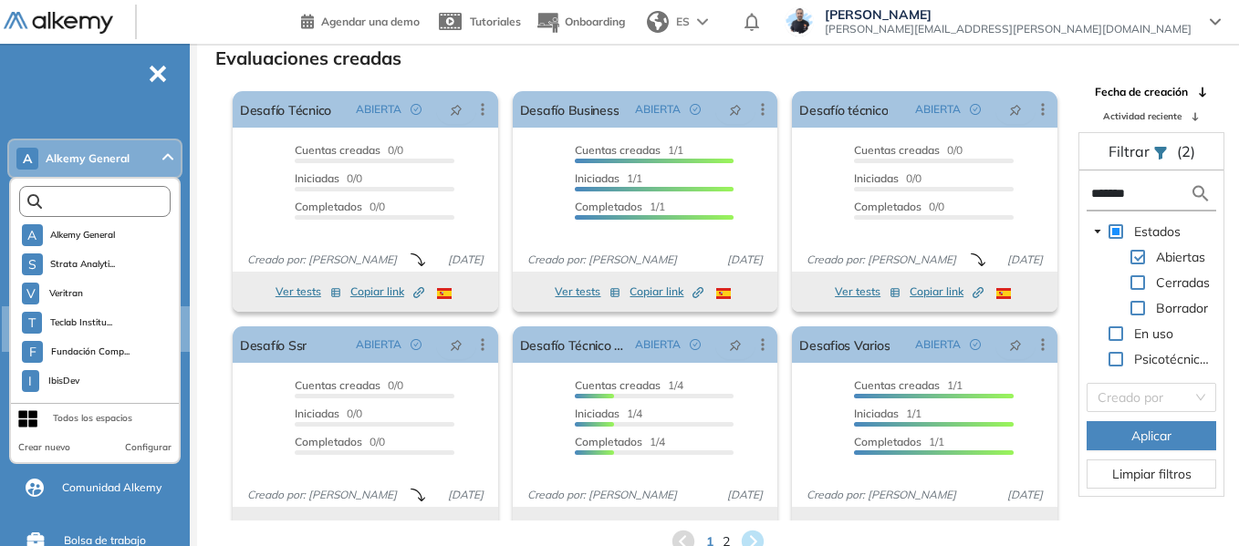
click at [113, 202] on input "text" at bounding box center [99, 202] width 114 height 14
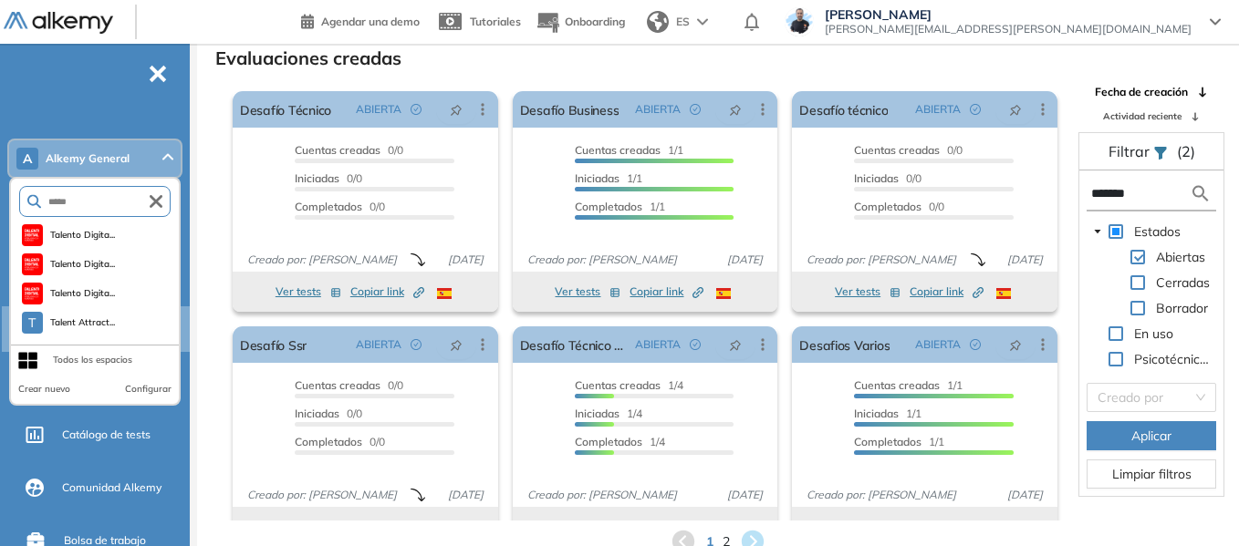
type input "*****"
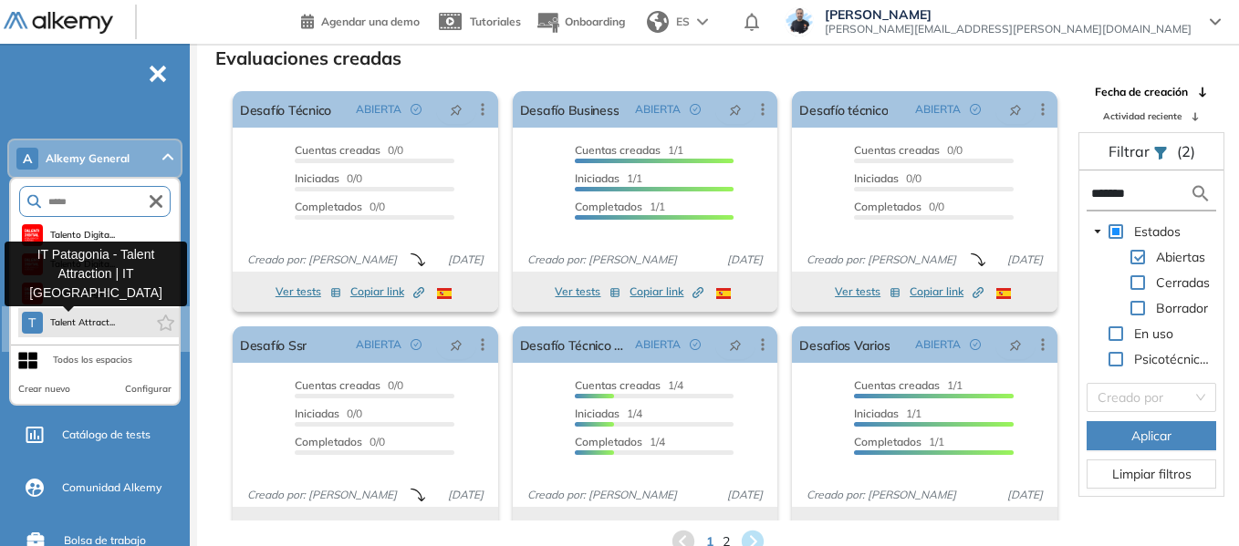
click at [99, 317] on span "Talent Attract..." at bounding box center [83, 323] width 66 height 15
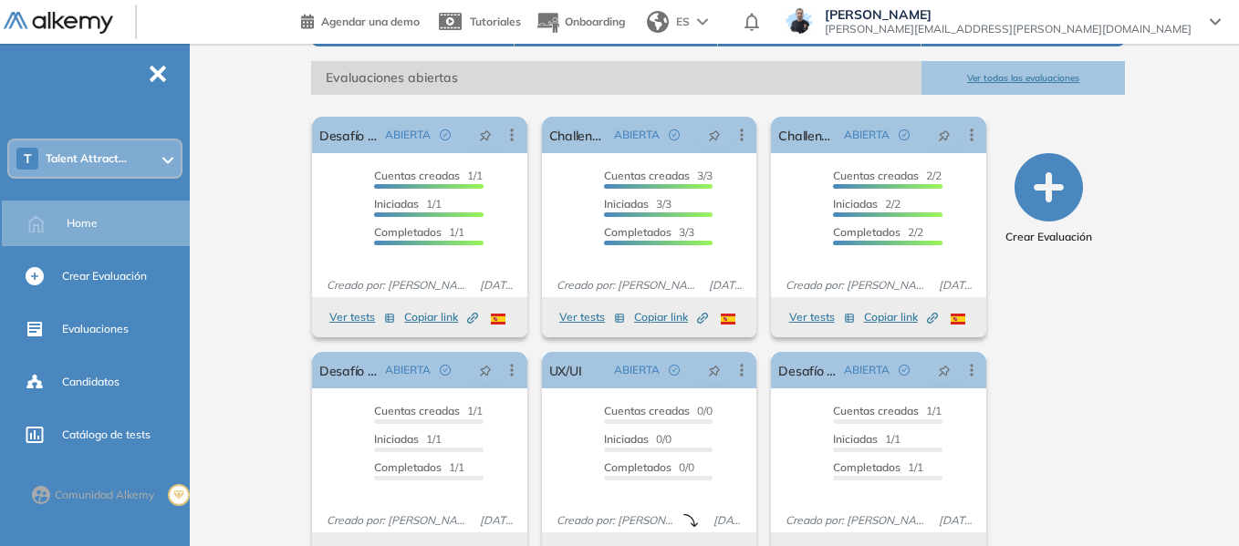
scroll to position [274, 0]
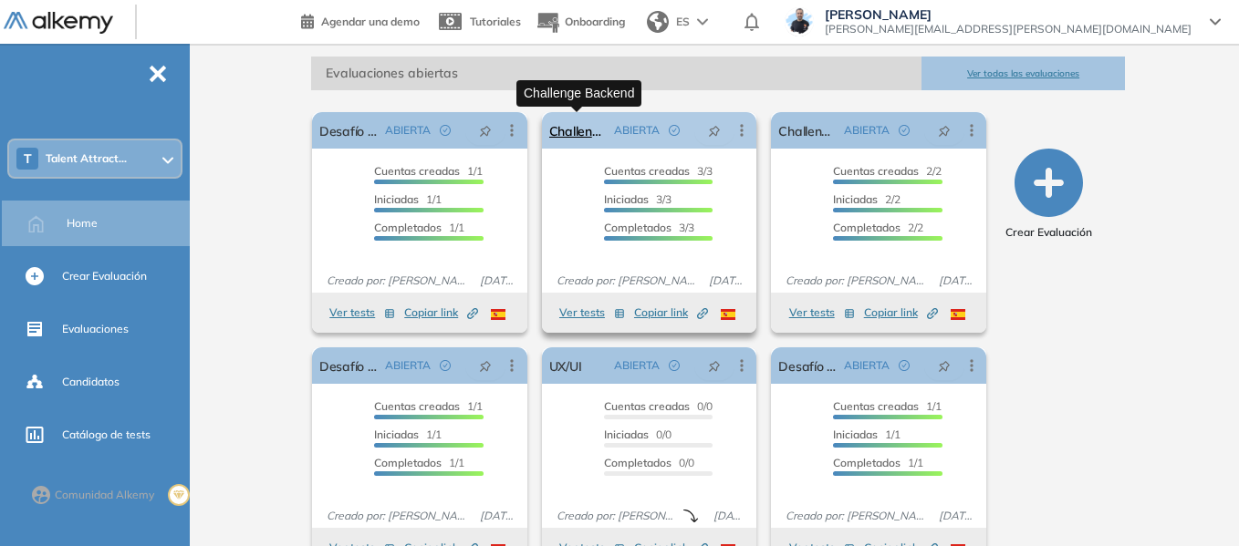
click at [576, 127] on link "Challenge Backend" at bounding box center [578, 130] width 58 height 36
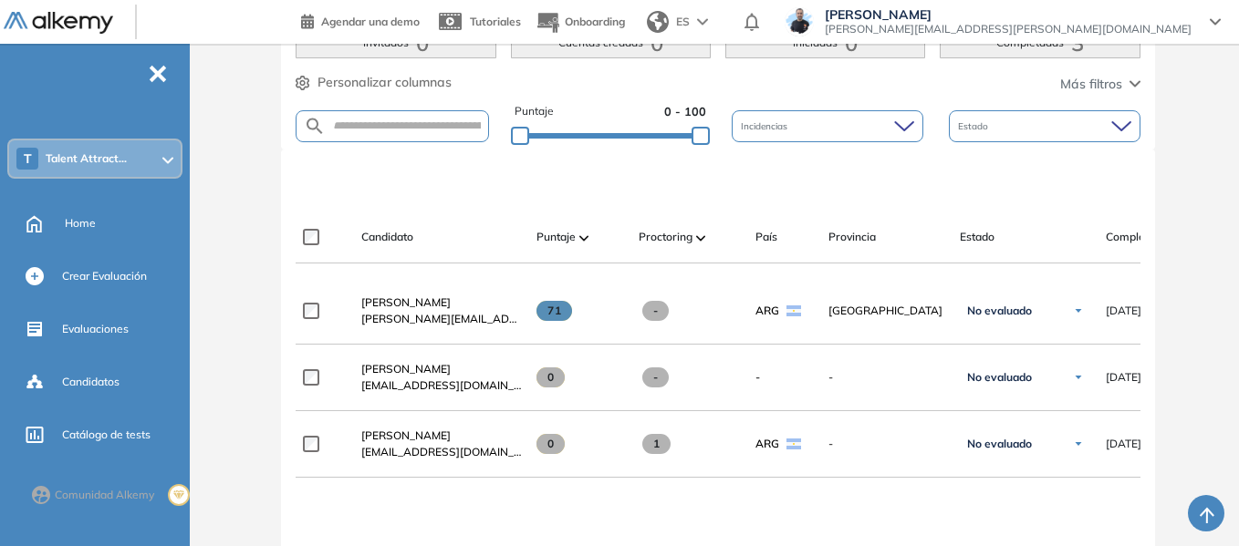
scroll to position [456, 0]
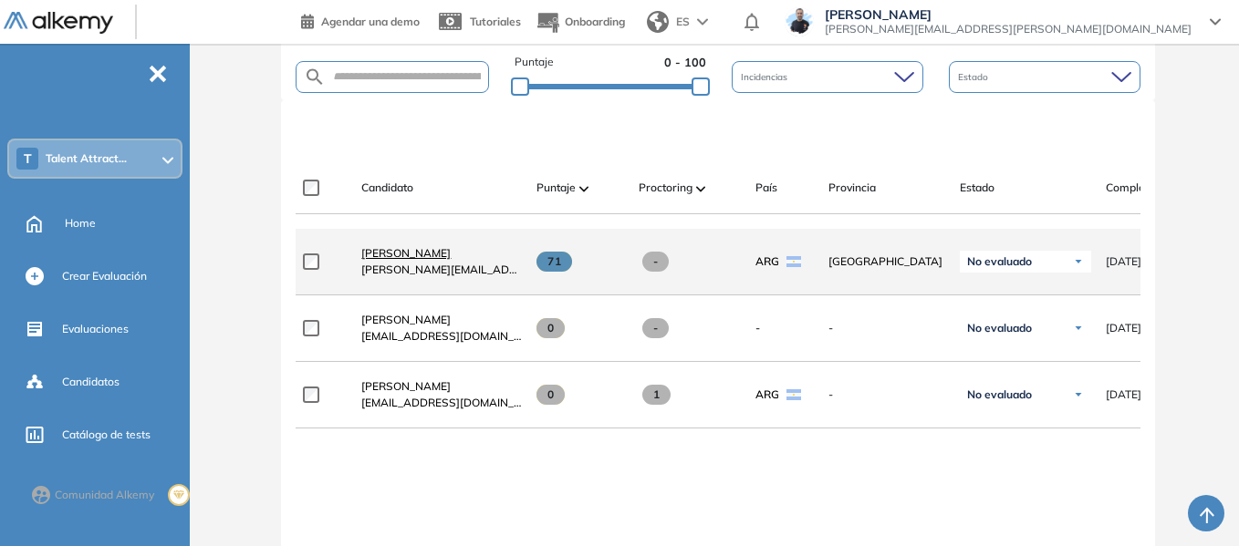
click at [404, 255] on span "Farid Ale Ali" at bounding box center [405, 253] width 89 height 14
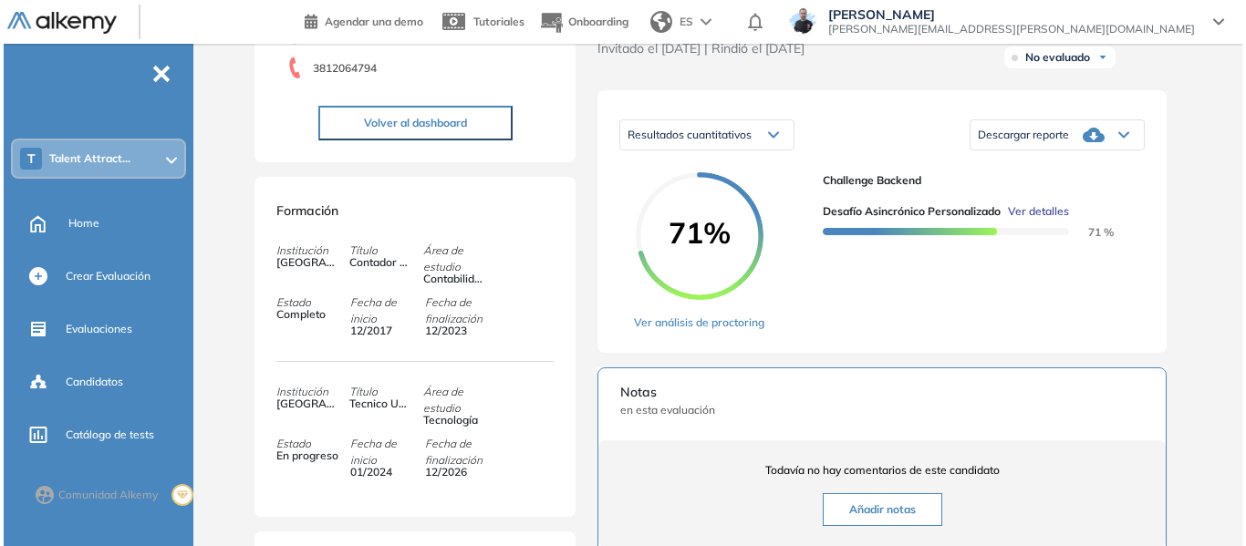
scroll to position [274, 0]
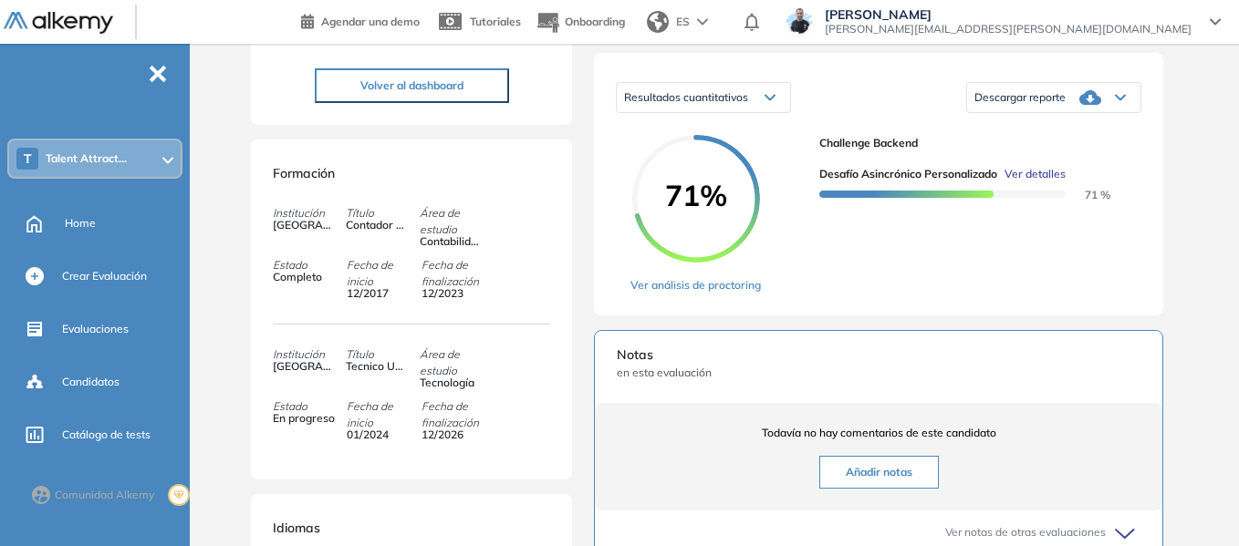
click at [1047, 182] on span "Ver detalles" at bounding box center [1034, 174] width 61 height 16
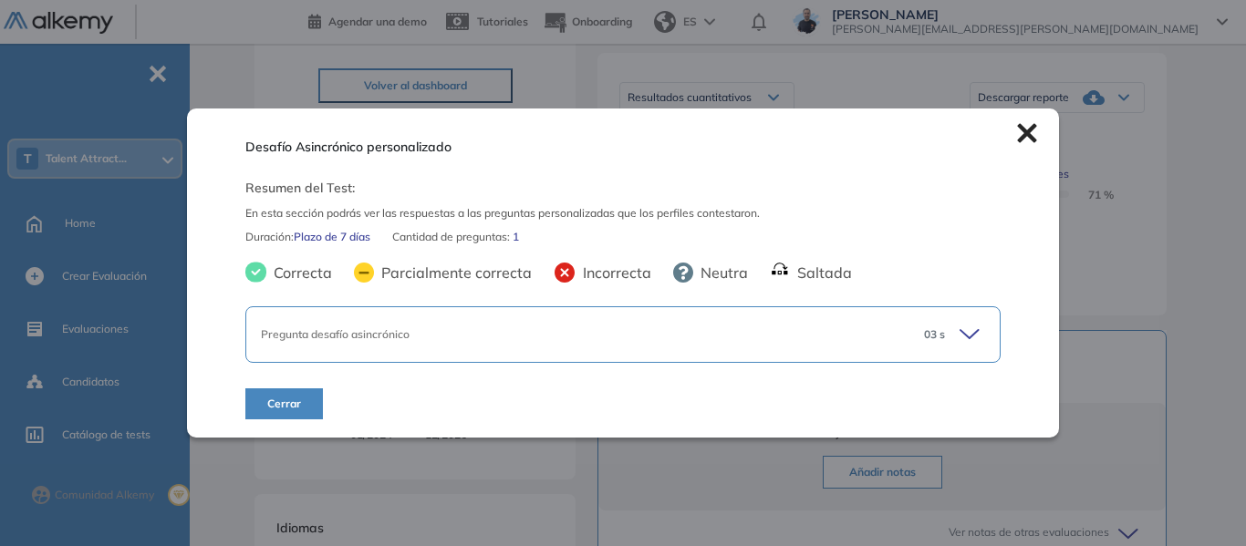
click at [948, 337] on div "03 s" at bounding box center [947, 335] width 76 height 26
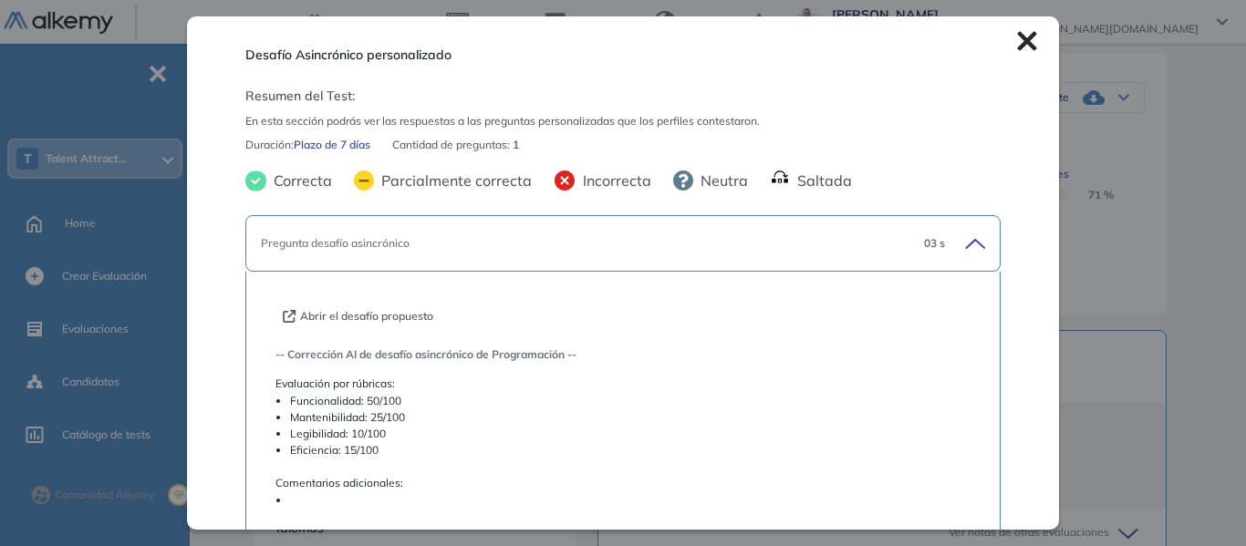
scroll to position [91, 0]
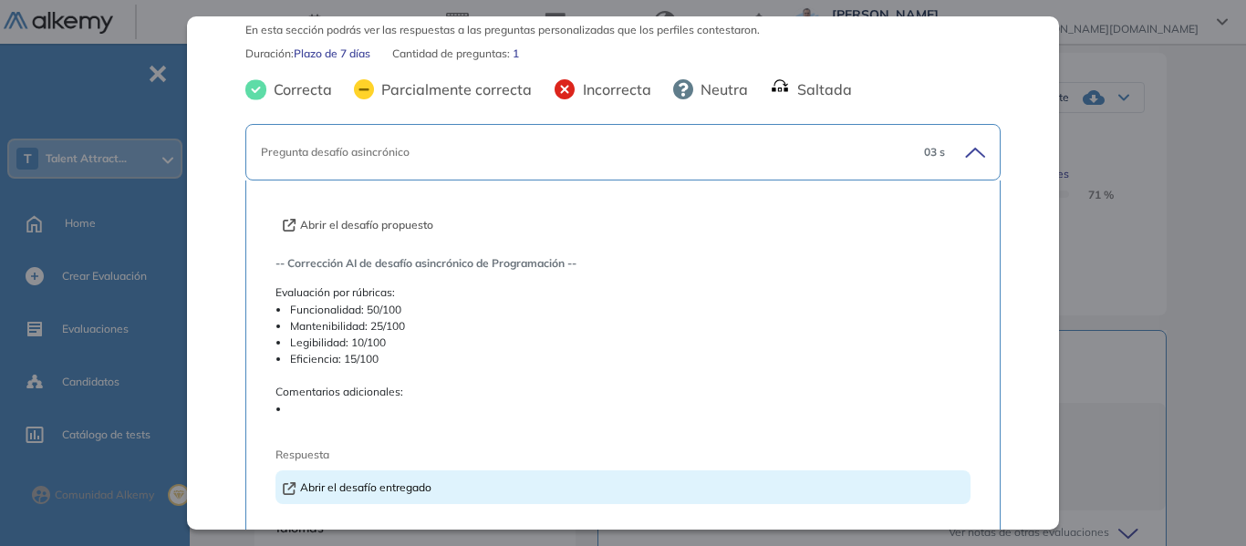
click at [387, 217] on button "Abrir el desafío propuesto" at bounding box center [358, 225] width 151 height 16
drag, startPoint x: 290, startPoint y: 310, endPoint x: 397, endPoint y: 358, distance: 117.2
click at [397, 358] on ul "Funcionalidad: 50/100 Mantenibilidad: 25/100 Legibilidad: 10/100 Eficiencia: 15…" at bounding box center [622, 335] width 695 height 66
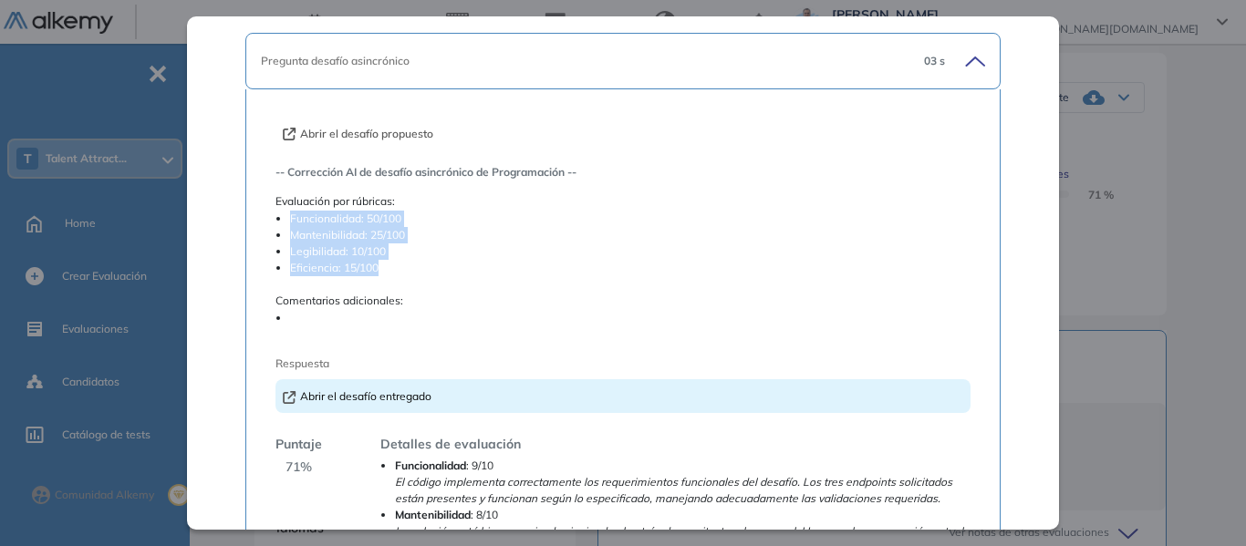
scroll to position [274, 0]
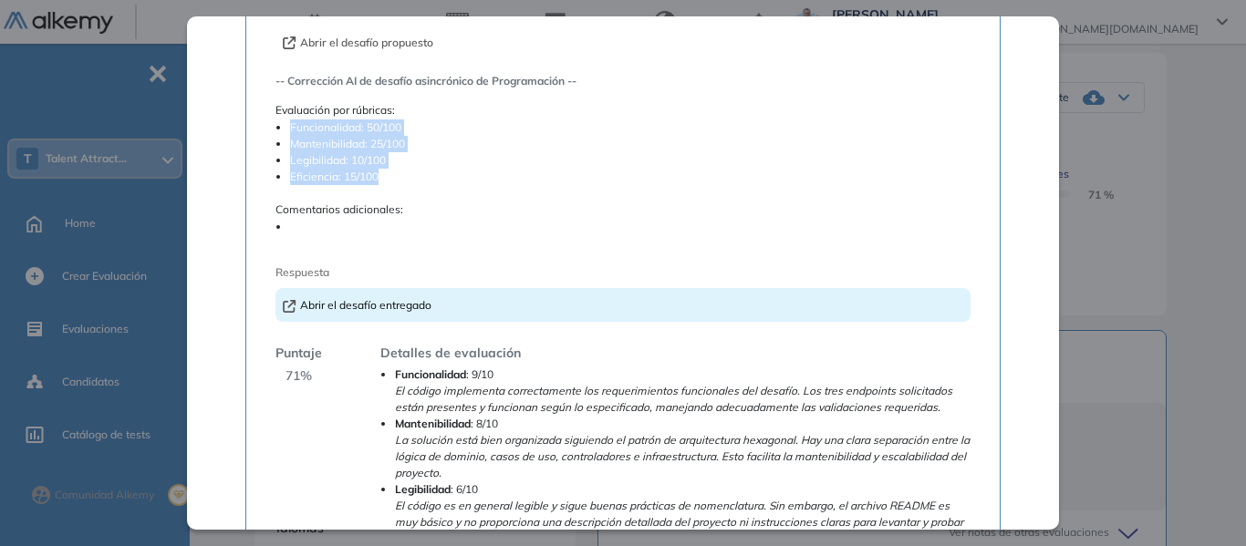
click at [435, 185] on div "-- Corrección AI de desafío asincrónico de Programación -- Evaluación por rúbri…" at bounding box center [622, 158] width 695 height 170
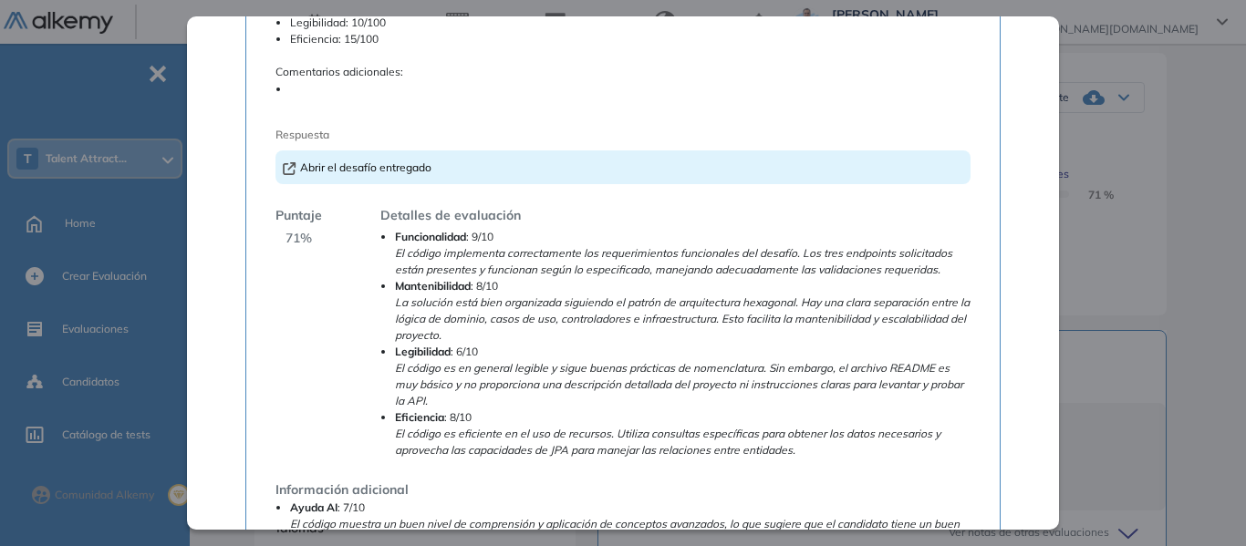
scroll to position [456, 0]
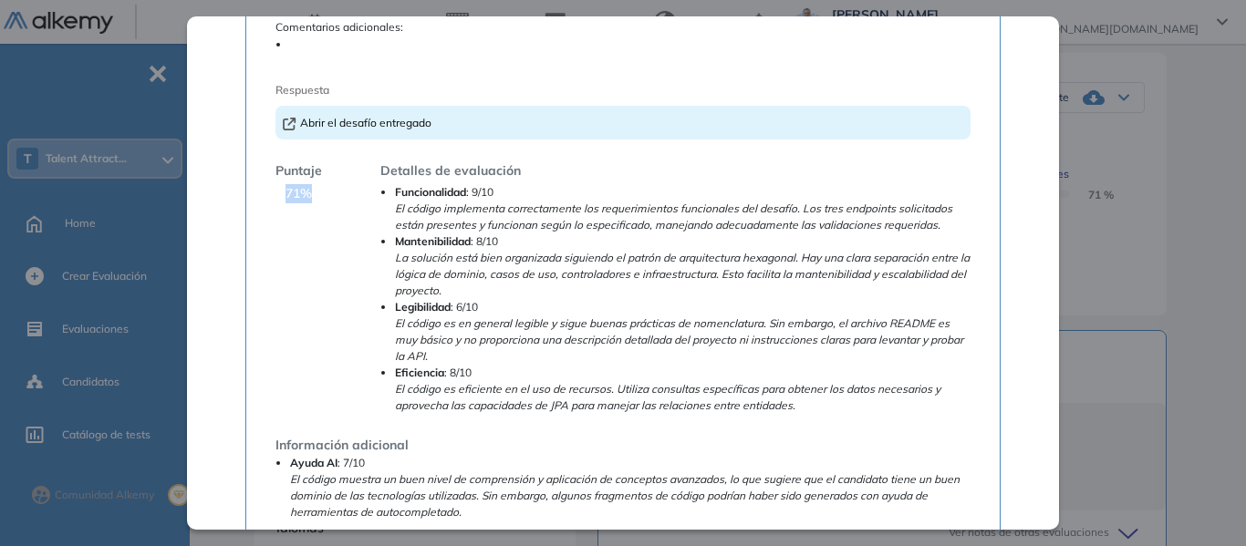
drag, startPoint x: 284, startPoint y: 192, endPoint x: 313, endPoint y: 197, distance: 29.5
click at [313, 197] on div "Puntaje 71 %" at bounding box center [298, 287] width 47 height 253
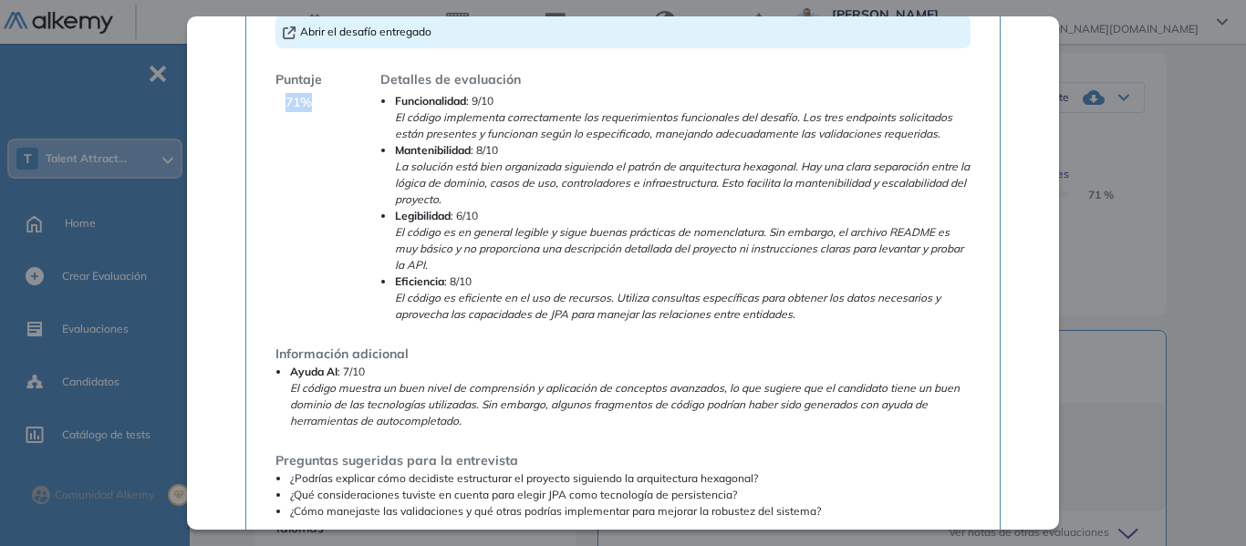
scroll to position [638, 0]
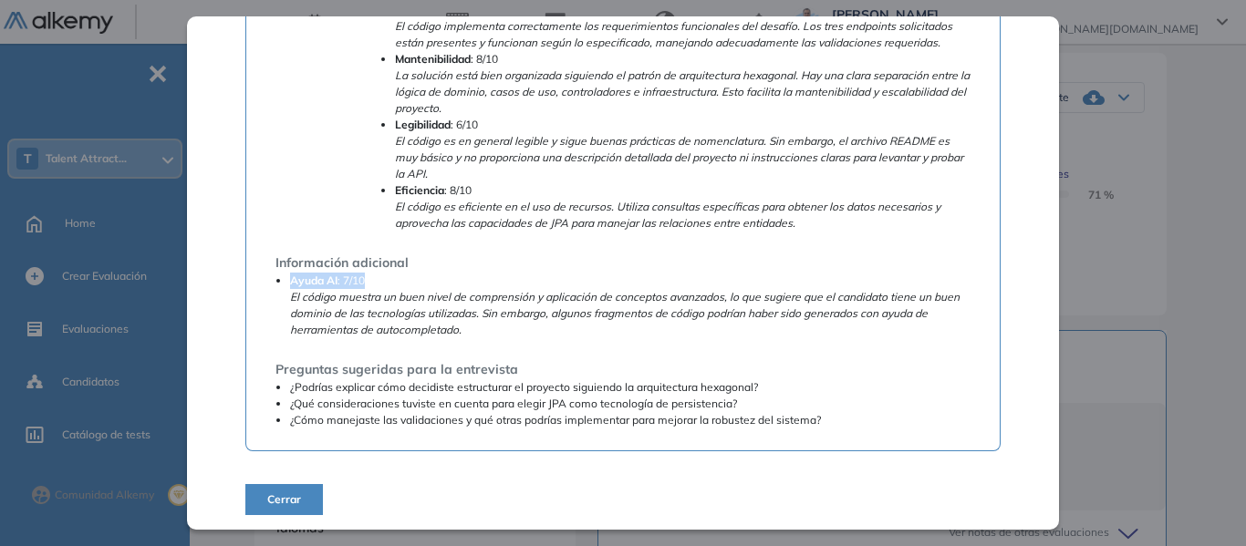
drag, startPoint x: 290, startPoint y: 282, endPoint x: 373, endPoint y: 287, distance: 83.2
click at [373, 287] on li "Ayuda AI : 7/10 El código muestra un buen nivel de comprensión y aplicación de …" at bounding box center [630, 306] width 680 height 66
click at [472, 319] on em "El código muestra un buen nivel de comprensión y aplicación de conceptos avanza…" at bounding box center [625, 313] width 670 height 47
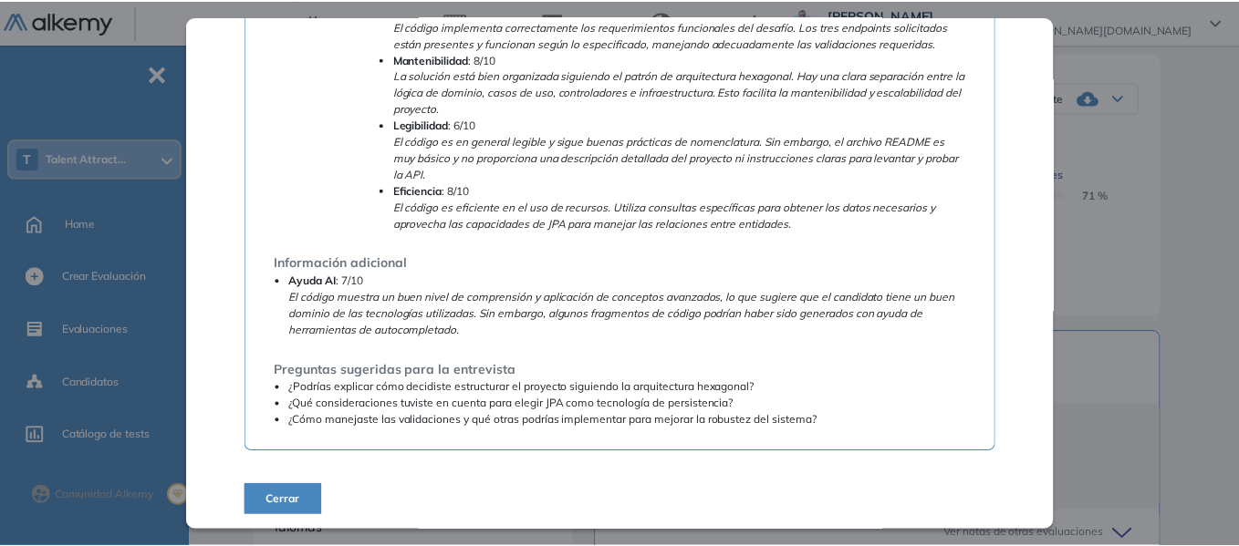
scroll to position [642, 0]
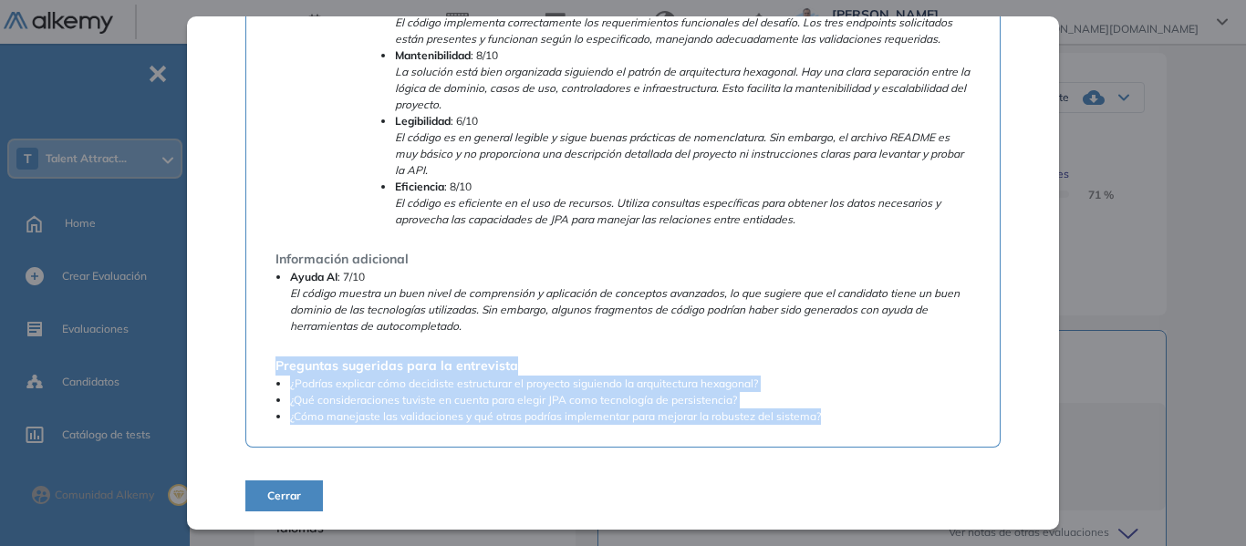
drag, startPoint x: 277, startPoint y: 369, endPoint x: 833, endPoint y: 418, distance: 557.7
click at [833, 418] on div "Preguntas sugeridas para la entrevista ¿Podrías explicar cómo decidiste estruct…" at bounding box center [622, 391] width 695 height 68
click at [298, 497] on span "Cerrar" at bounding box center [284, 496] width 34 height 16
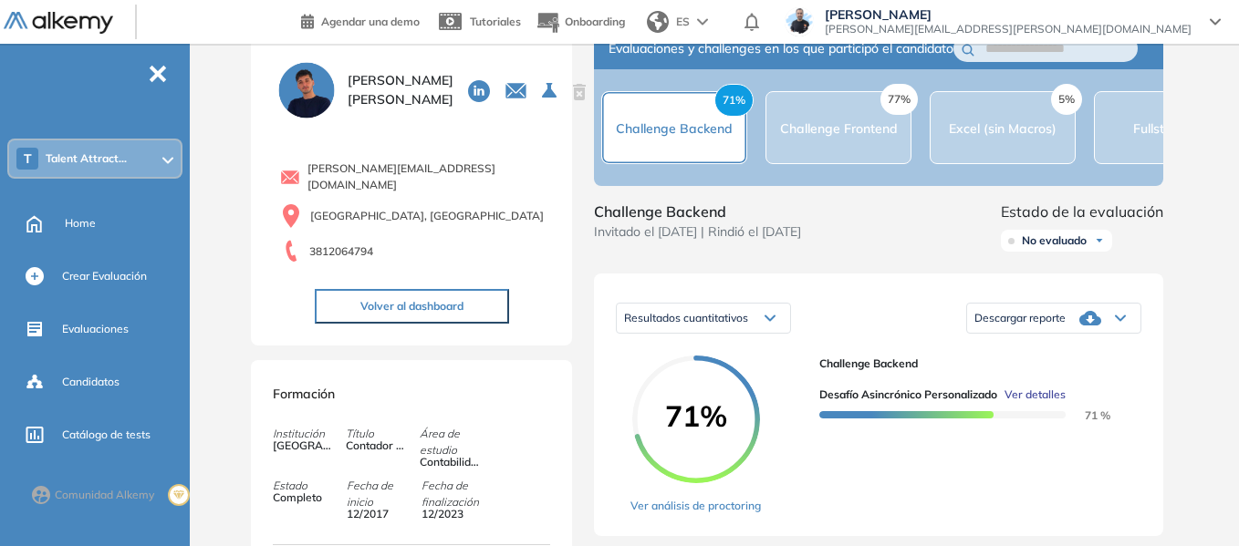
scroll to position [0, 0]
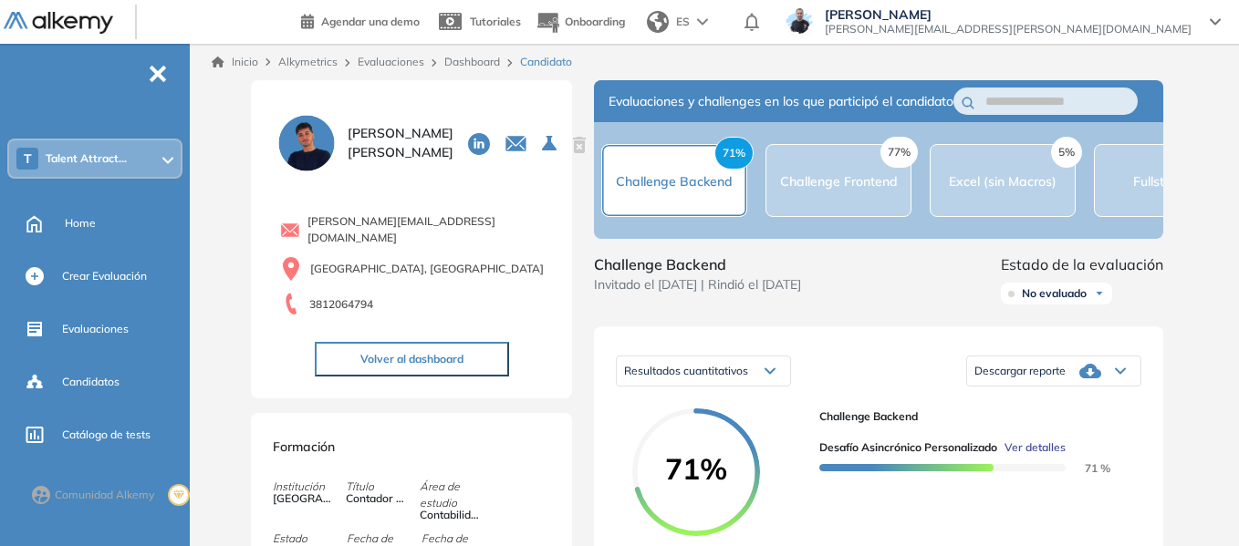
click at [104, 161] on span "Talent Attract..." at bounding box center [86, 158] width 81 height 15
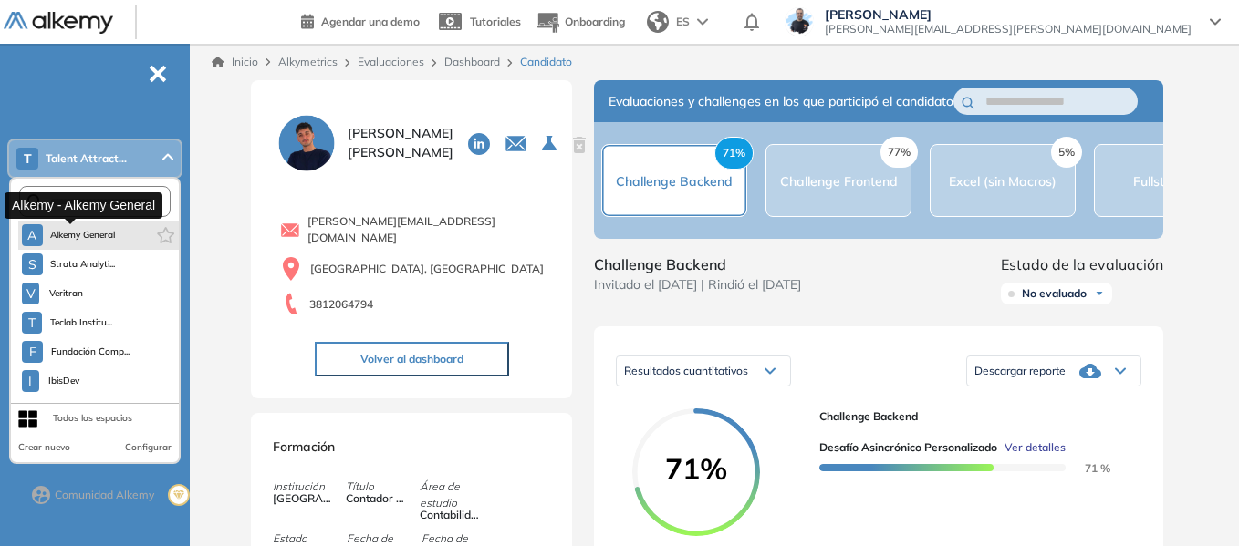
click at [102, 227] on button "A Alkemy General" at bounding box center [69, 235] width 94 height 22
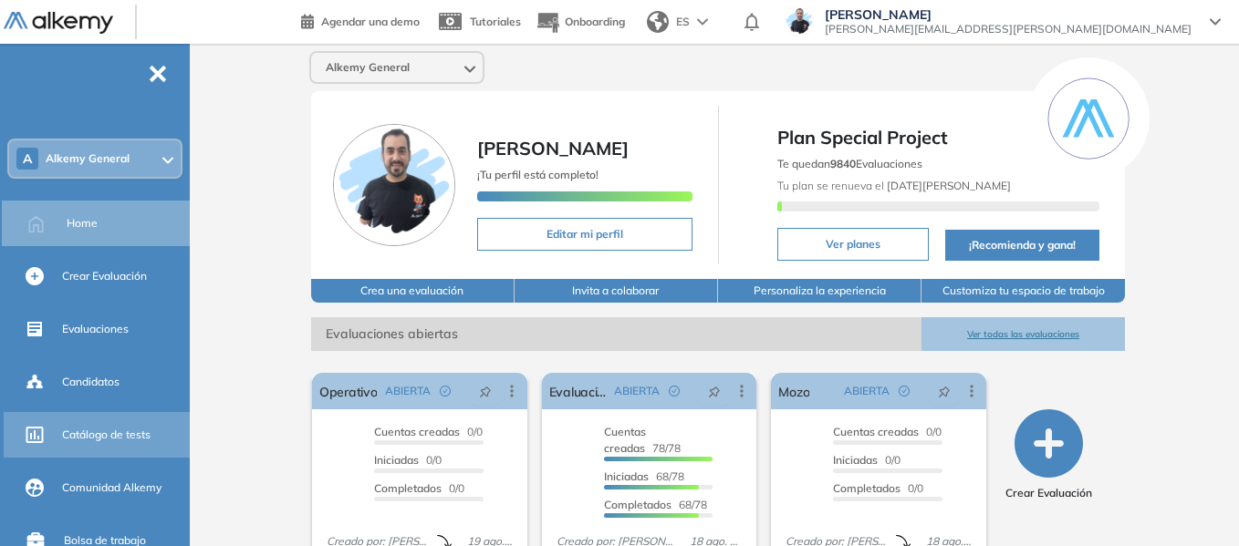
click at [127, 434] on span "Catálogo de tests" at bounding box center [106, 435] width 88 height 16
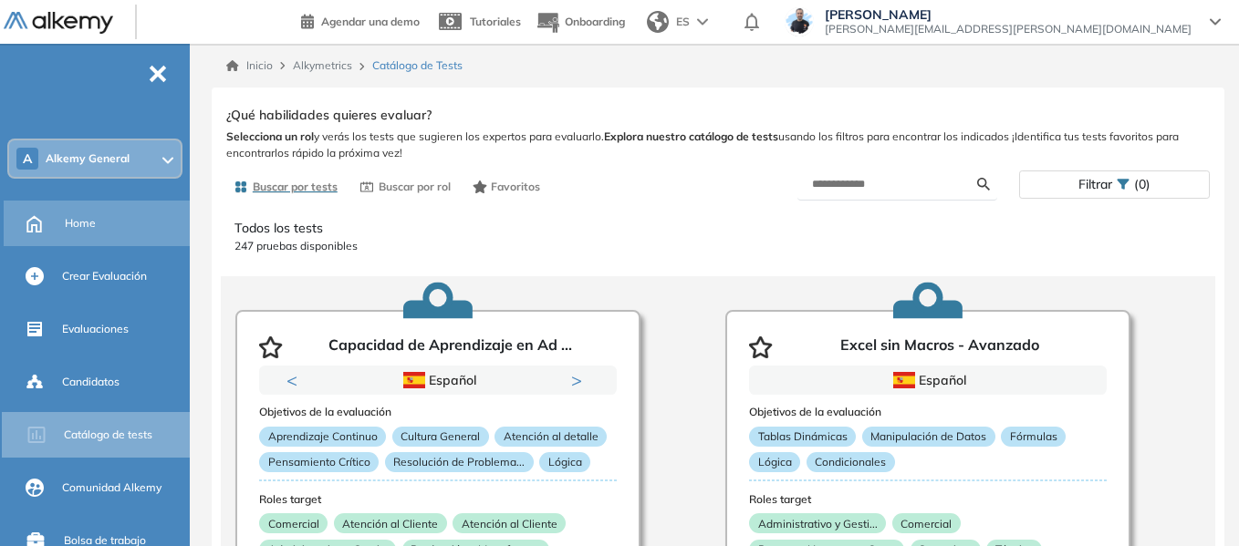
click at [89, 223] on span "Home" at bounding box center [80, 223] width 31 height 16
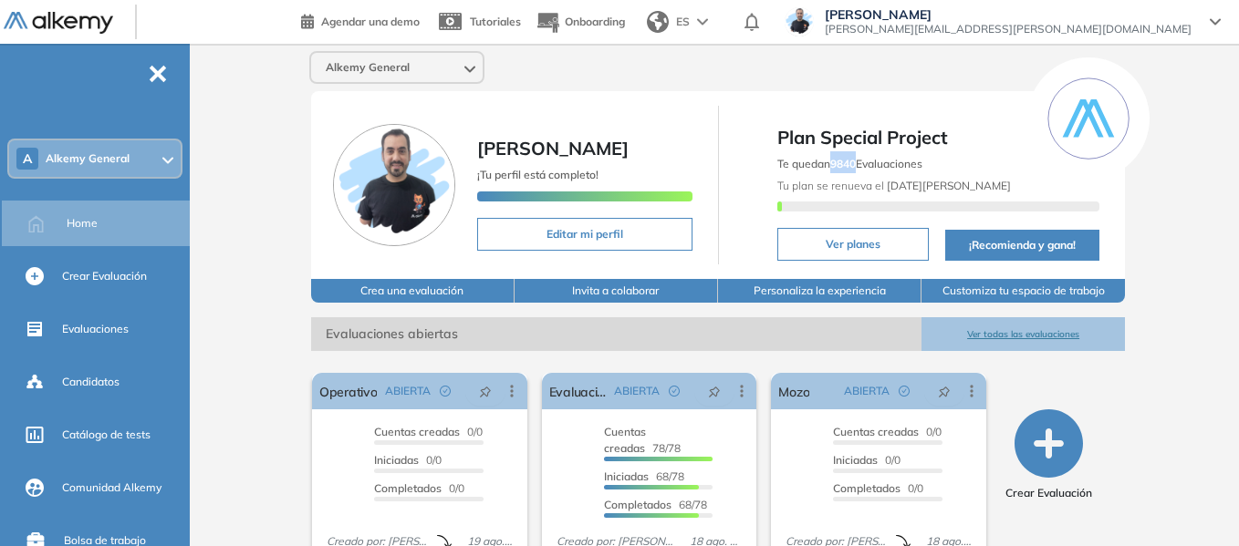
drag, startPoint x: 834, startPoint y: 167, endPoint x: 857, endPoint y: 167, distance: 23.7
click at [856, 167] on b "9840" at bounding box center [843, 164] width 26 height 14
click at [834, 165] on b "9840" at bounding box center [843, 164] width 26 height 14
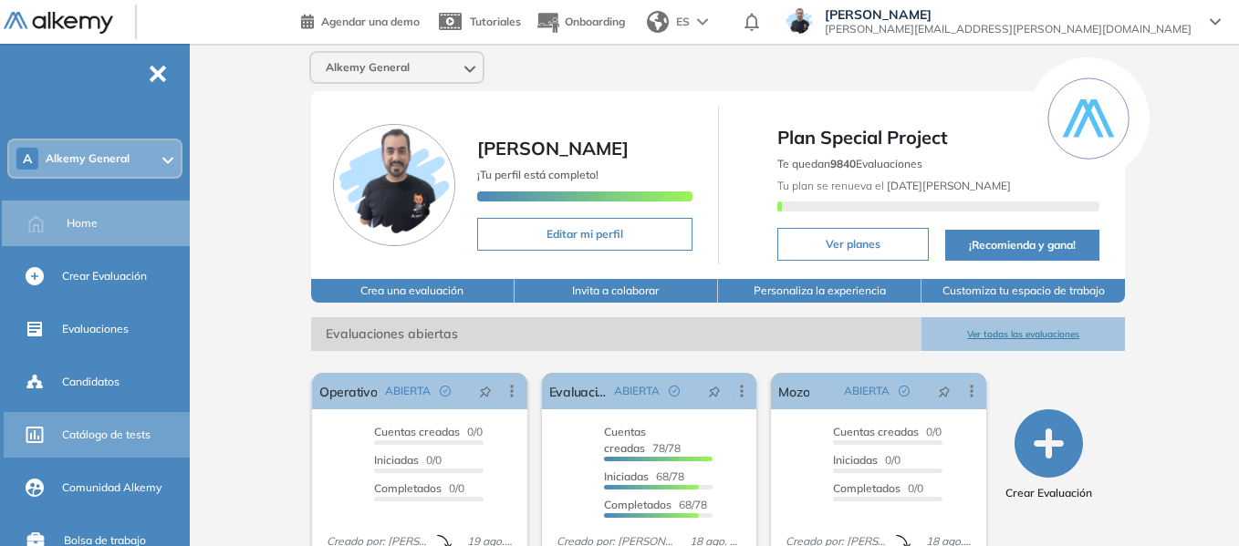
click at [127, 440] on span "Catálogo de tests" at bounding box center [106, 435] width 88 height 16
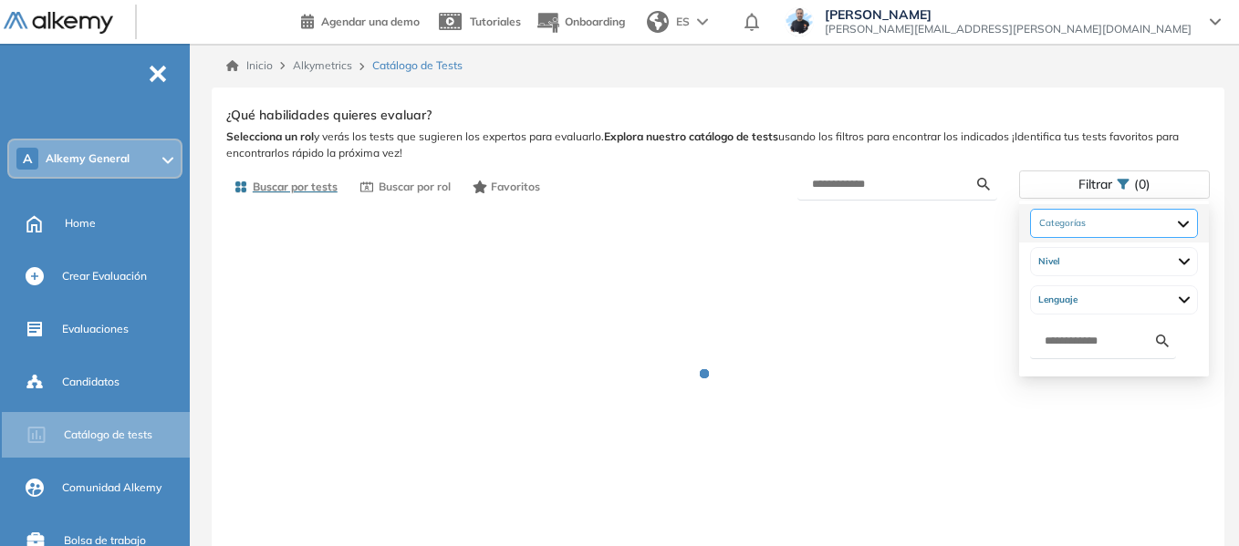
click at [1080, 225] on div at bounding box center [1114, 223] width 168 height 29
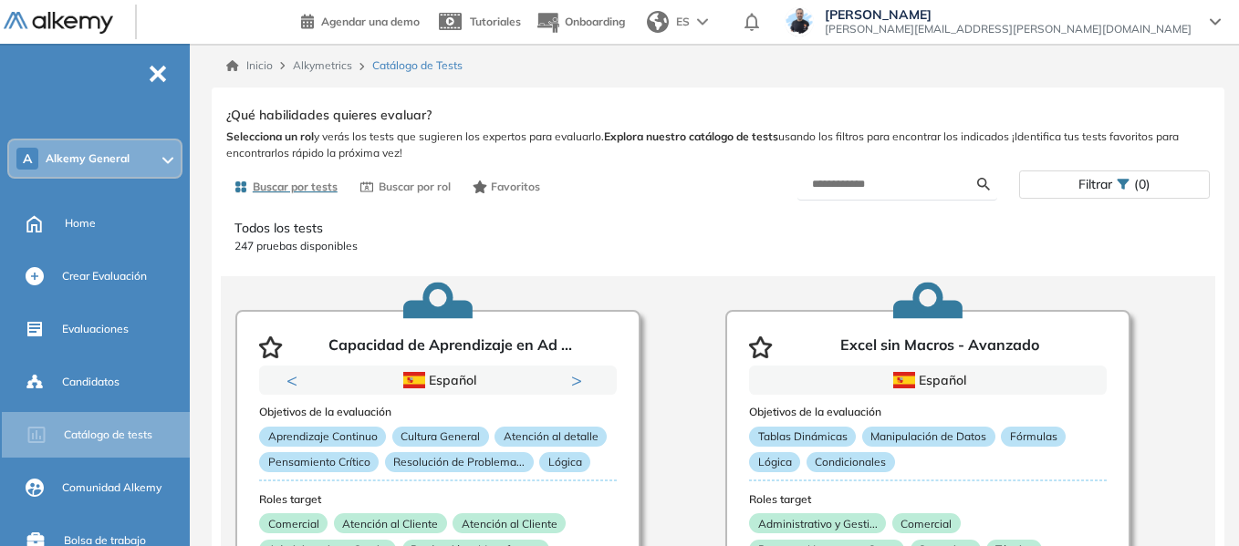
scroll to position [91, 0]
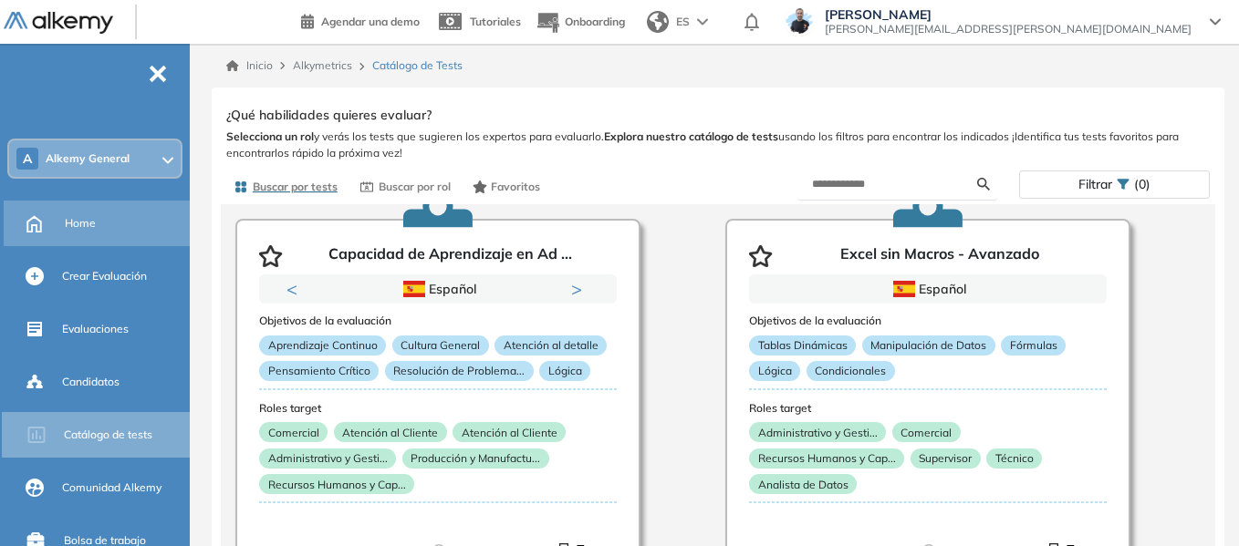
click at [71, 216] on span "Home" at bounding box center [80, 223] width 31 height 16
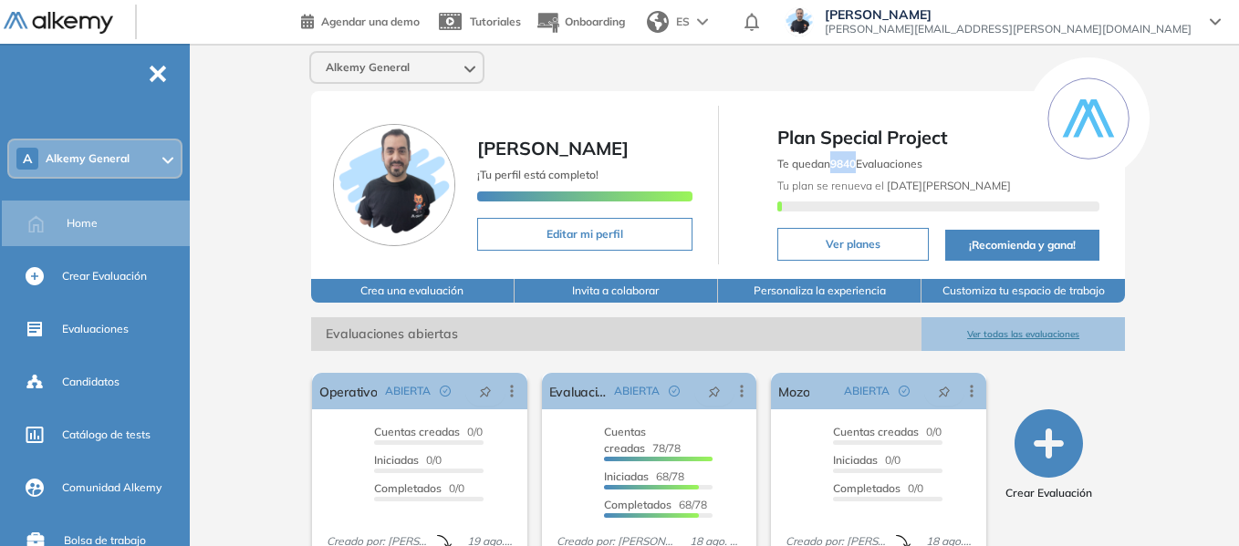
drag, startPoint x: 841, startPoint y: 161, endPoint x: 859, endPoint y: 161, distance: 18.2
click at [859, 161] on span "Te quedan 9840 Evaluaciones" at bounding box center [849, 164] width 145 height 14
click at [249, 202] on div "Alkemy General Miguel Gomez ¡Tu perfil está completo! Editar mi perfil Plan Spe…" at bounding box center [718, 447] width 1042 height 807
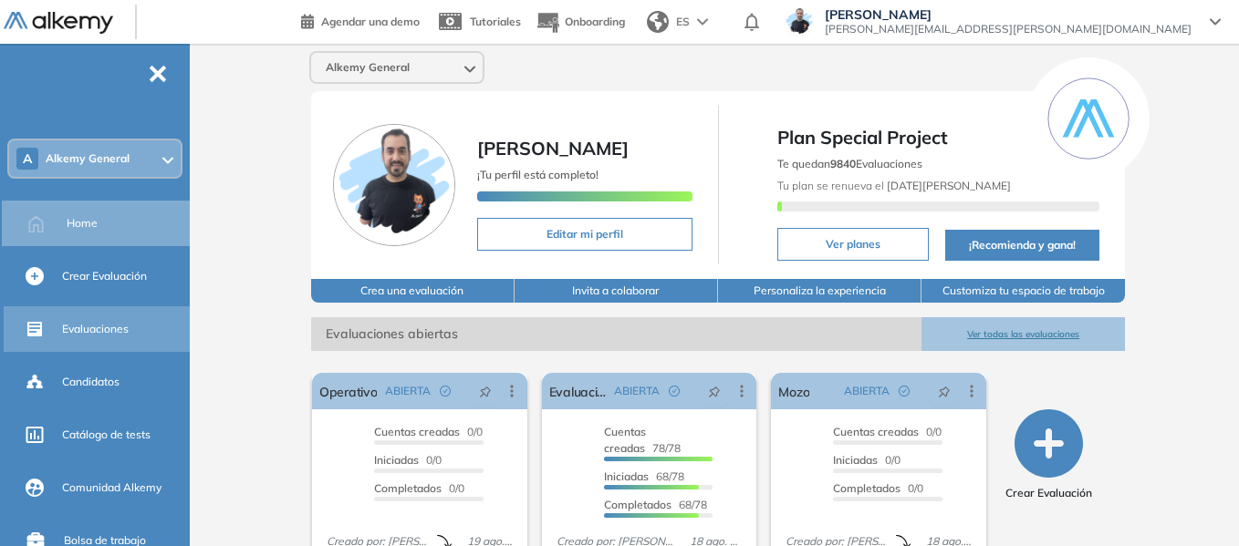
click at [113, 329] on span "Evaluaciones" at bounding box center [95, 329] width 67 height 16
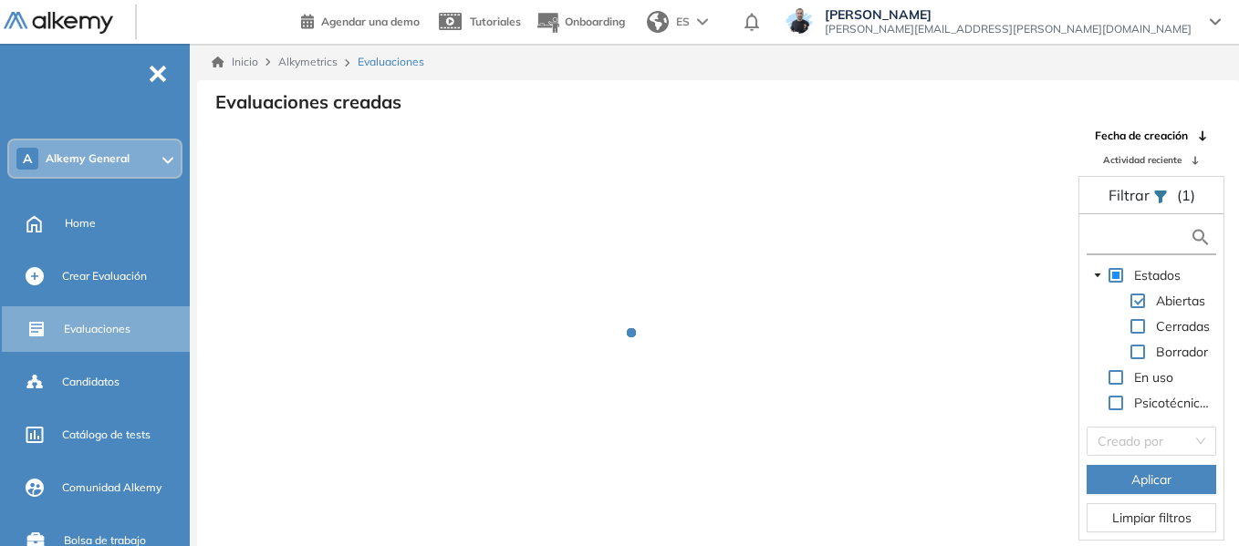
click at [1119, 228] on input "text" at bounding box center [1140, 237] width 99 height 19
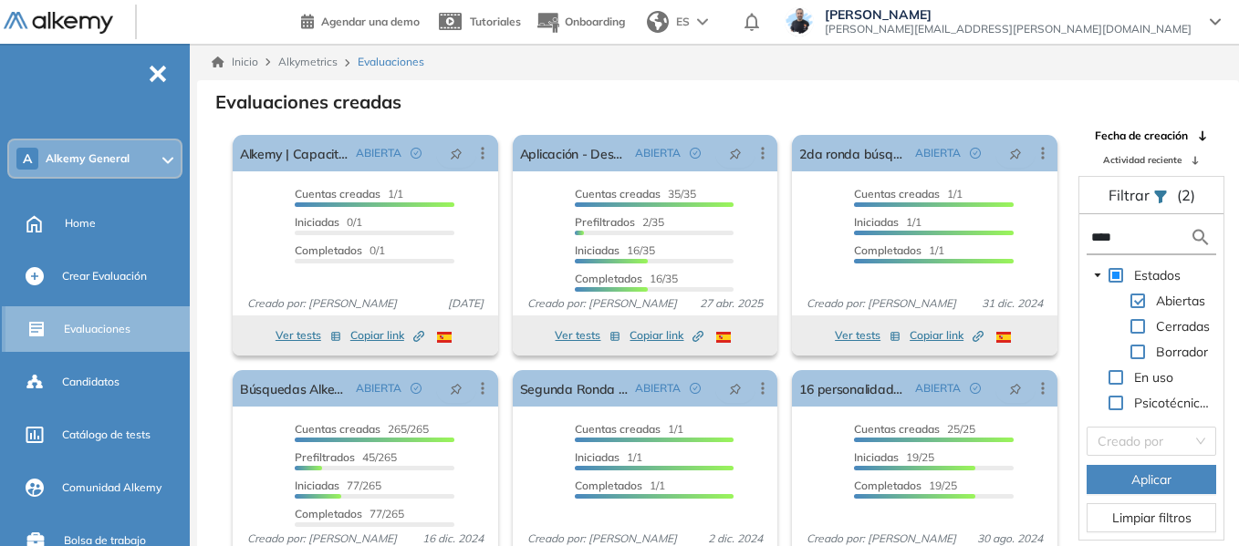
type input "****"
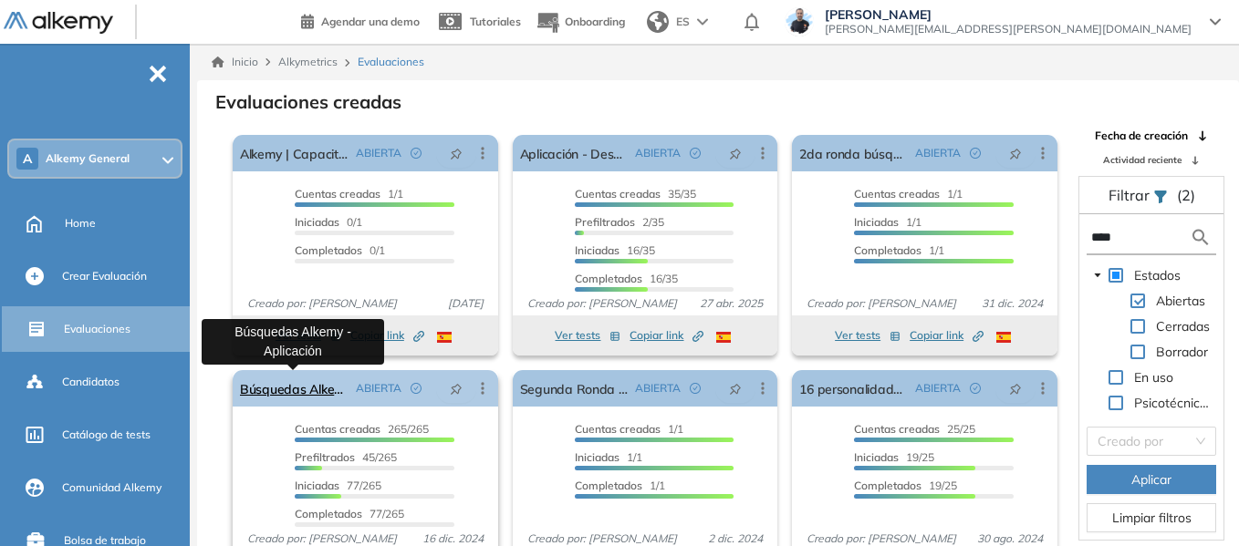
click at [308, 390] on link "Búsquedas Alkemy - Aplicación" at bounding box center [294, 388] width 109 height 36
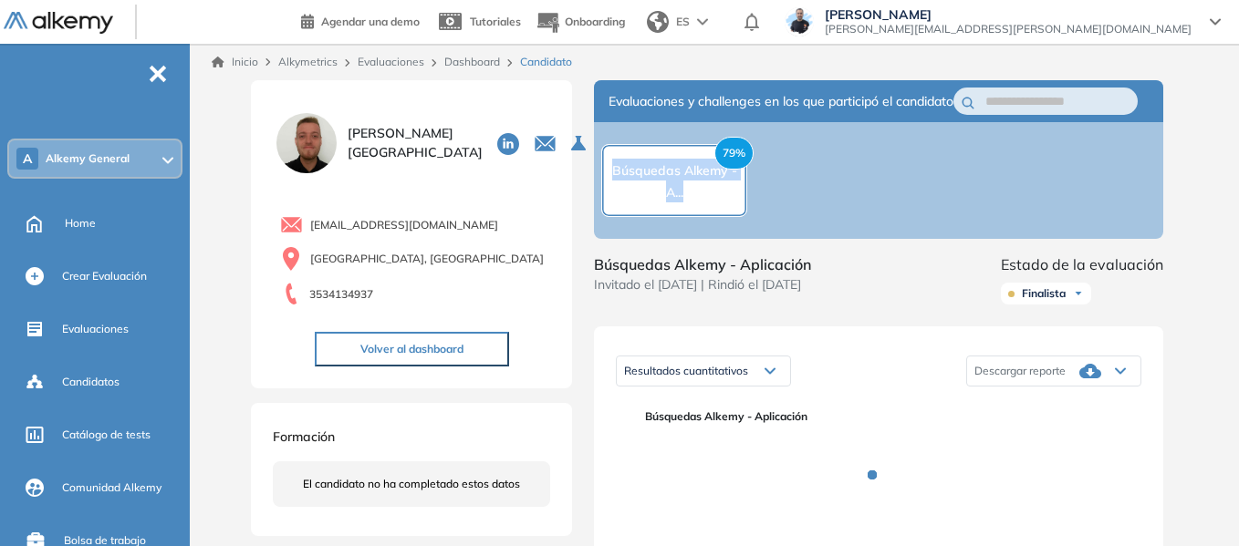
drag, startPoint x: 616, startPoint y: 185, endPoint x: 711, endPoint y: 205, distance: 97.9
click at [711, 202] on div "79% Búsquedas Alkemy - A..." at bounding box center [674, 181] width 144 height 44
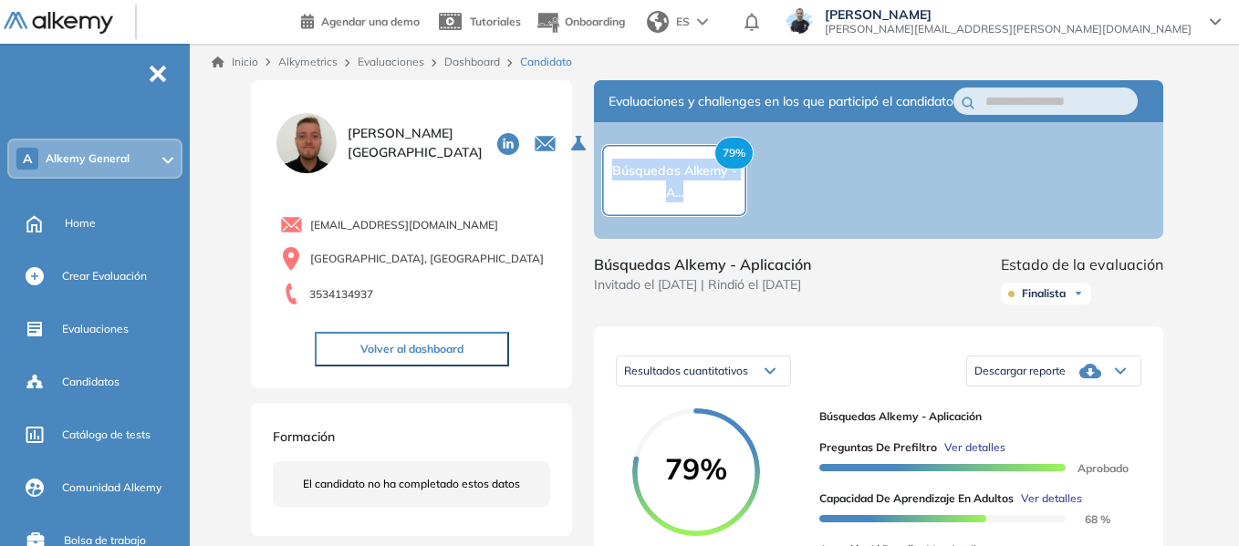
click at [784, 198] on div "79% Búsquedas Alkemy - A..." at bounding box center [878, 180] width 569 height 117
click at [88, 213] on div "Home" at bounding box center [125, 223] width 121 height 31
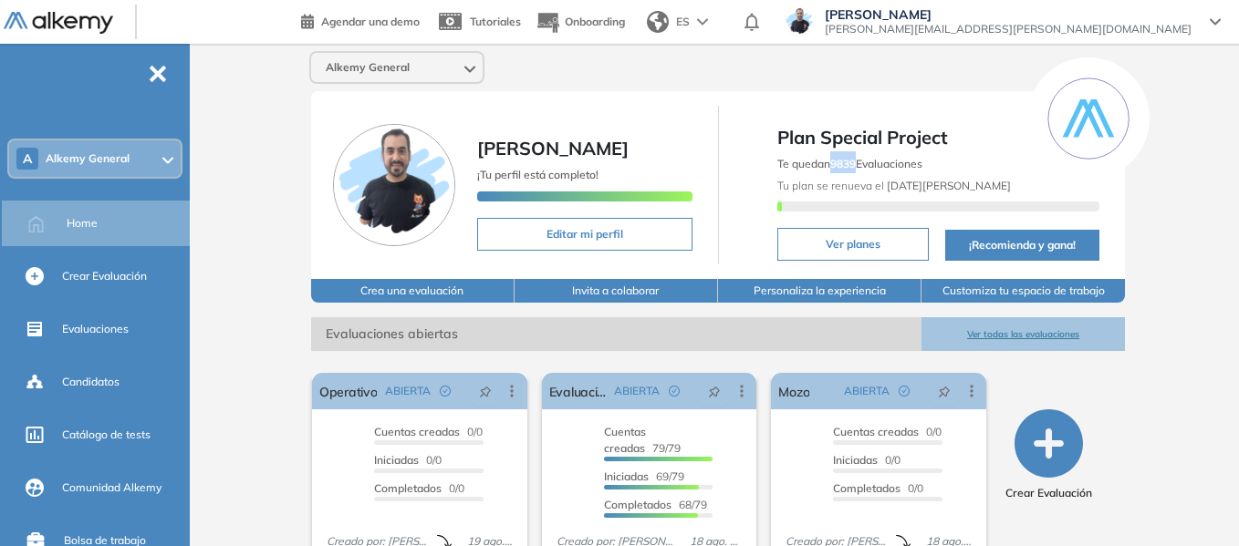
drag, startPoint x: 832, startPoint y: 156, endPoint x: 859, endPoint y: 160, distance: 27.6
click at [859, 160] on div "Te quedan 9839 Evaluaciones Tu plan se renueva el 30 de agosto" at bounding box center [938, 184] width 323 height 67
click at [272, 228] on div "Alkemy General Miguel Gomez ¡Tu perfil está completo! Editar mi perfil Plan Spe…" at bounding box center [718, 447] width 1042 height 807
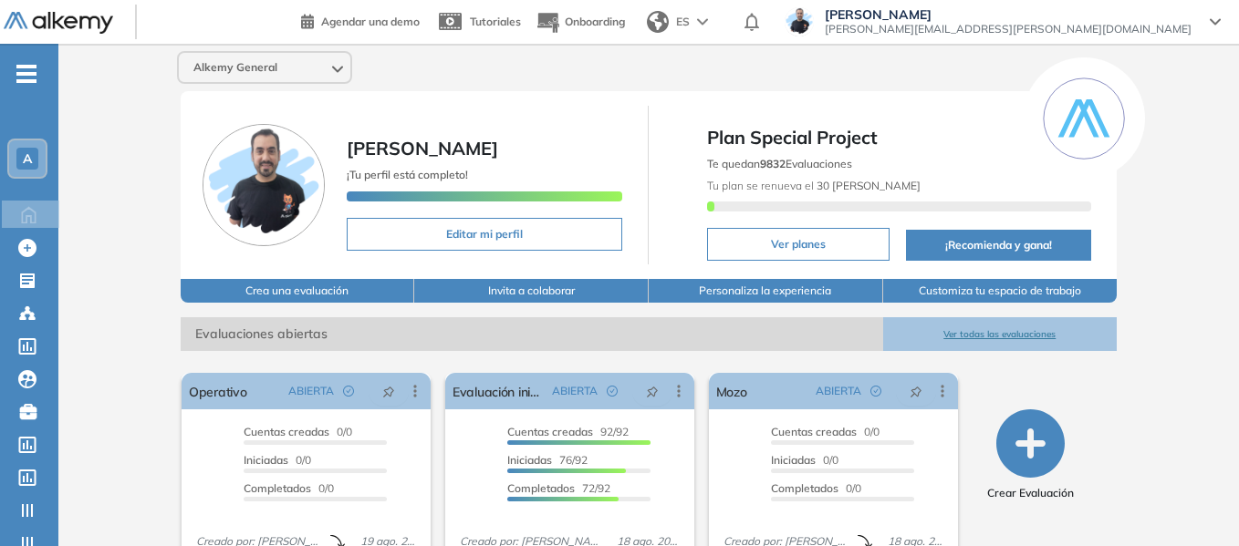
click at [31, 169] on div "A" at bounding box center [27, 159] width 22 height 22
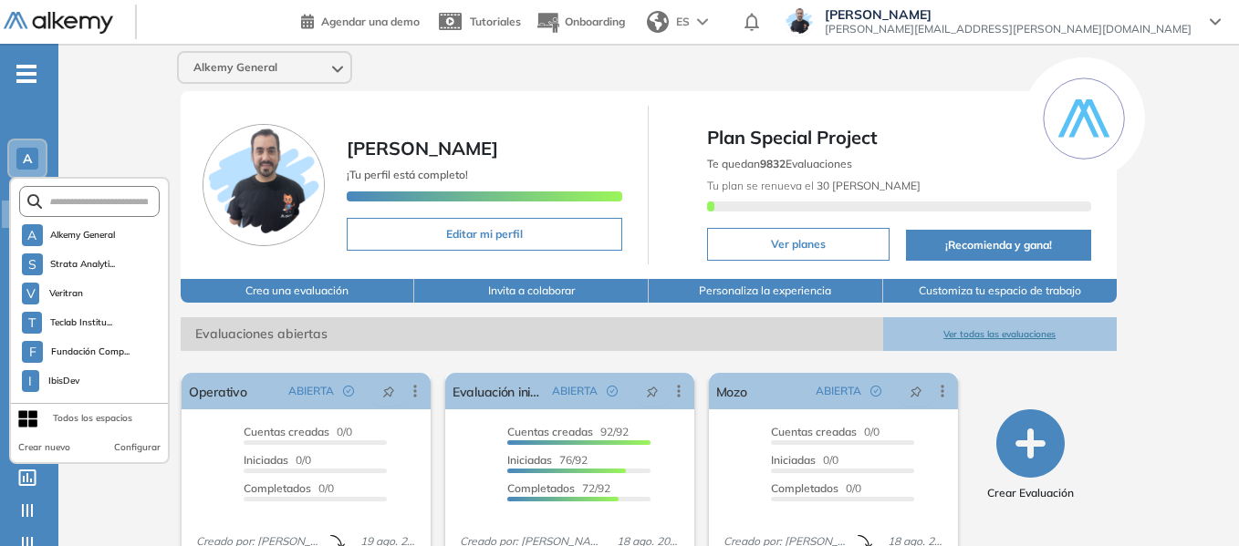
click at [109, 209] on form at bounding box center [89, 201] width 141 height 31
click at [108, 203] on input "text" at bounding box center [95, 202] width 106 height 14
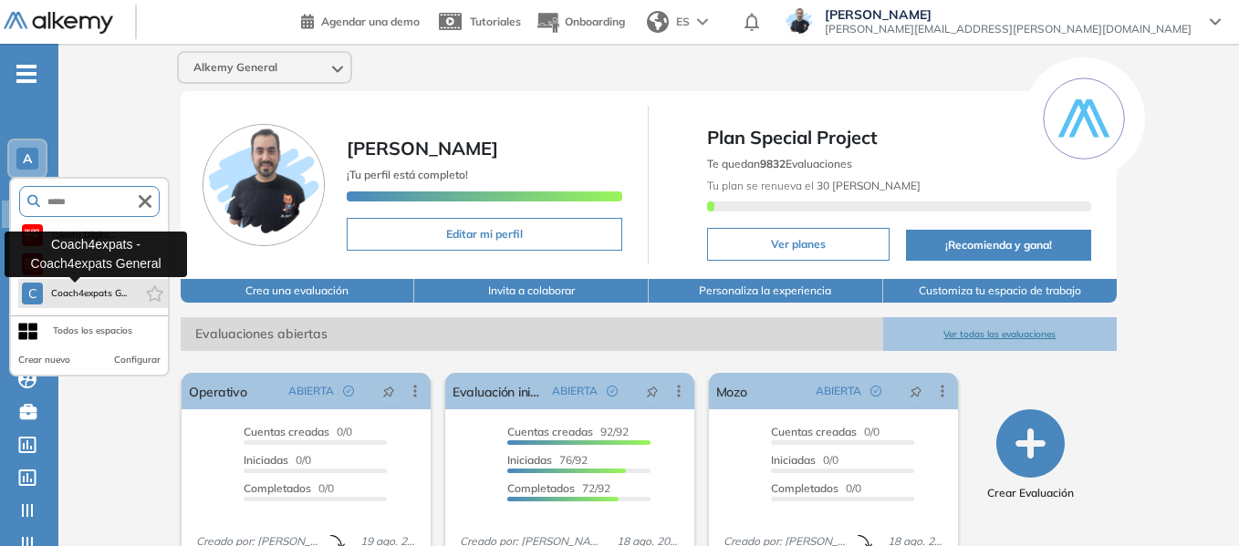
type input "*****"
click at [92, 295] on span "Coach4expats G..." at bounding box center [88, 293] width 77 height 15
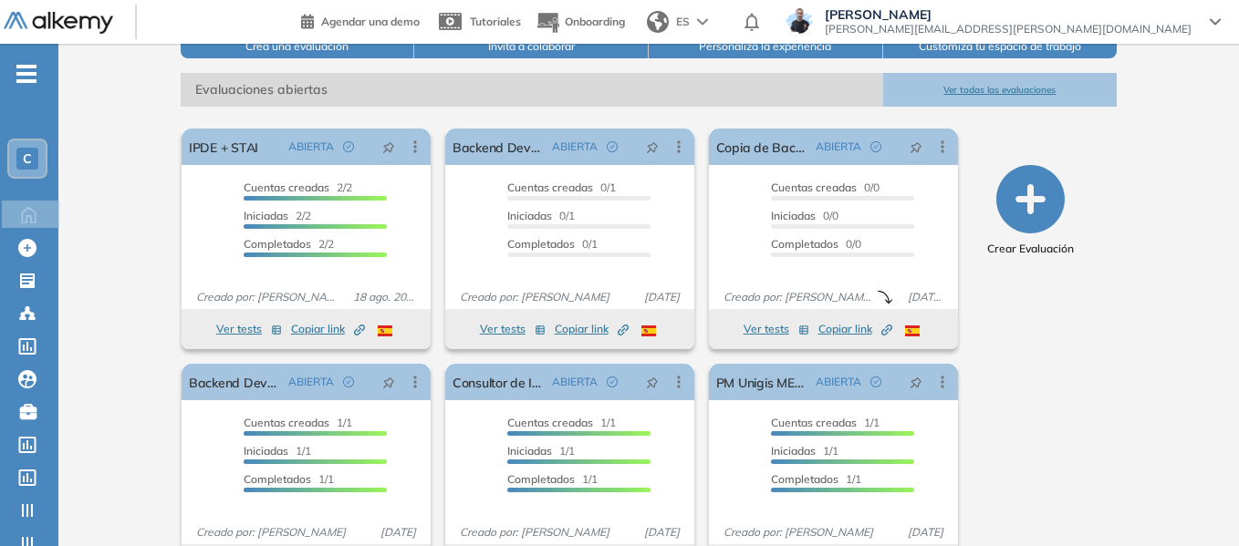
scroll to position [274, 0]
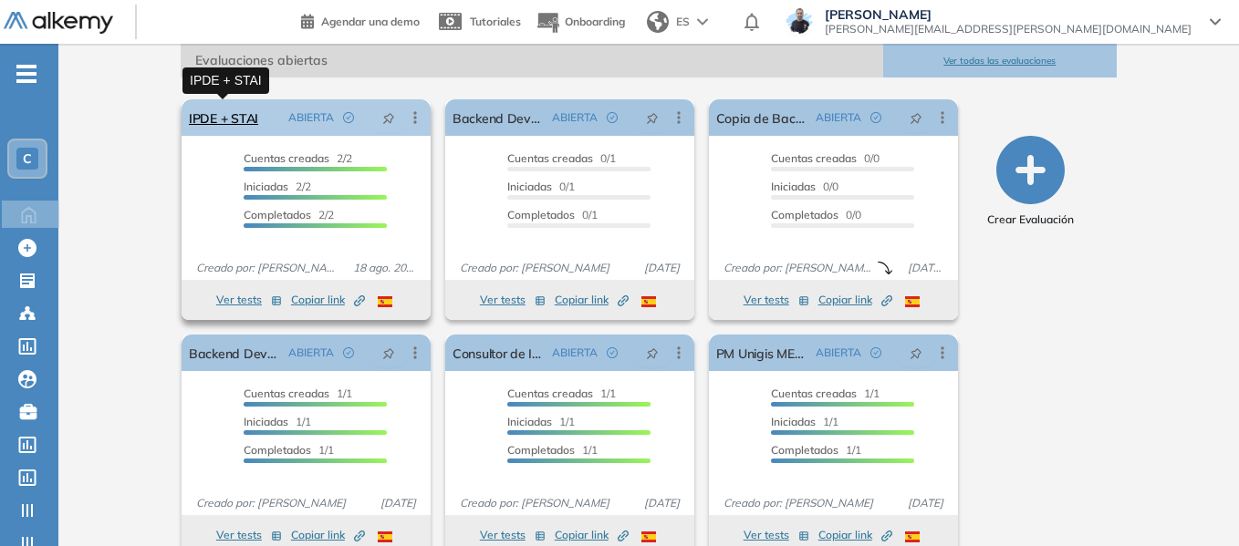
click at [210, 117] on link "IPDE + STAI" at bounding box center [223, 117] width 69 height 36
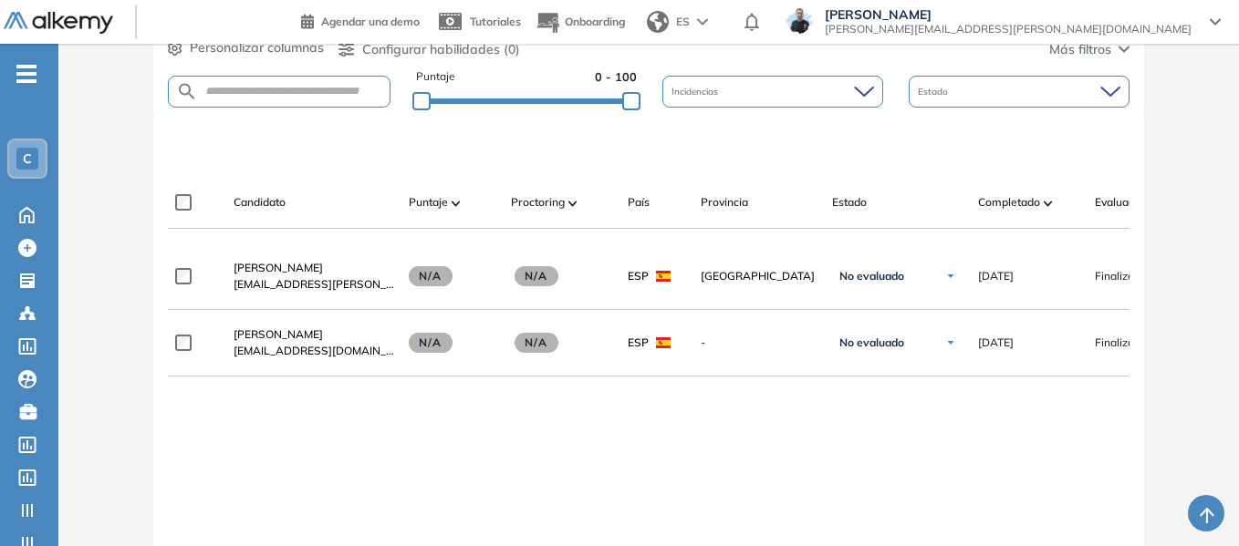
scroll to position [503, 0]
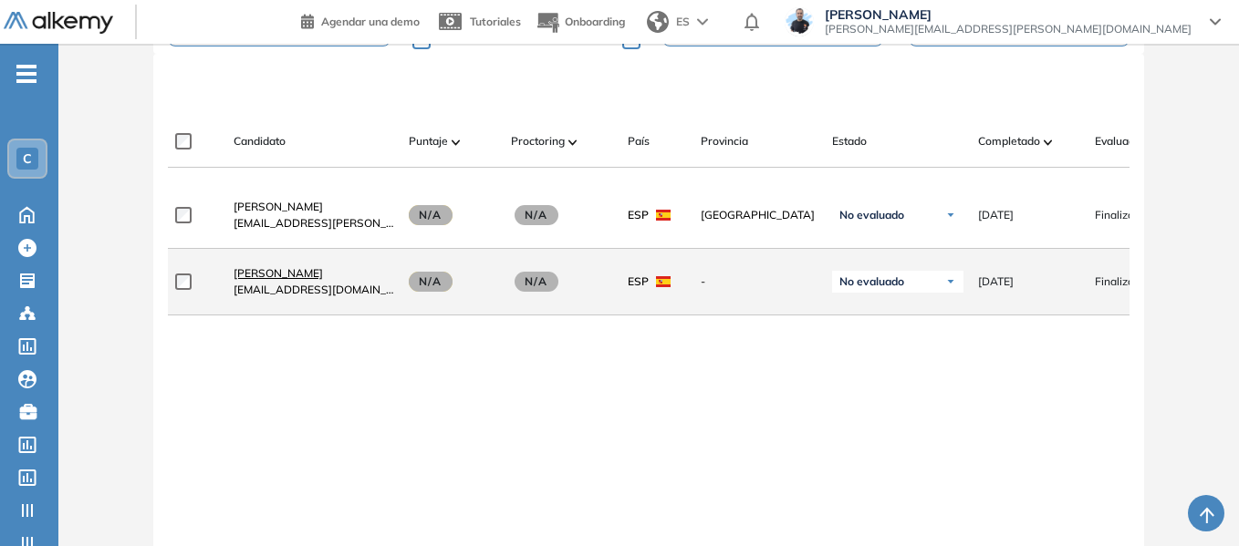
click at [287, 277] on span "[PERSON_NAME]" at bounding box center [278, 273] width 89 height 14
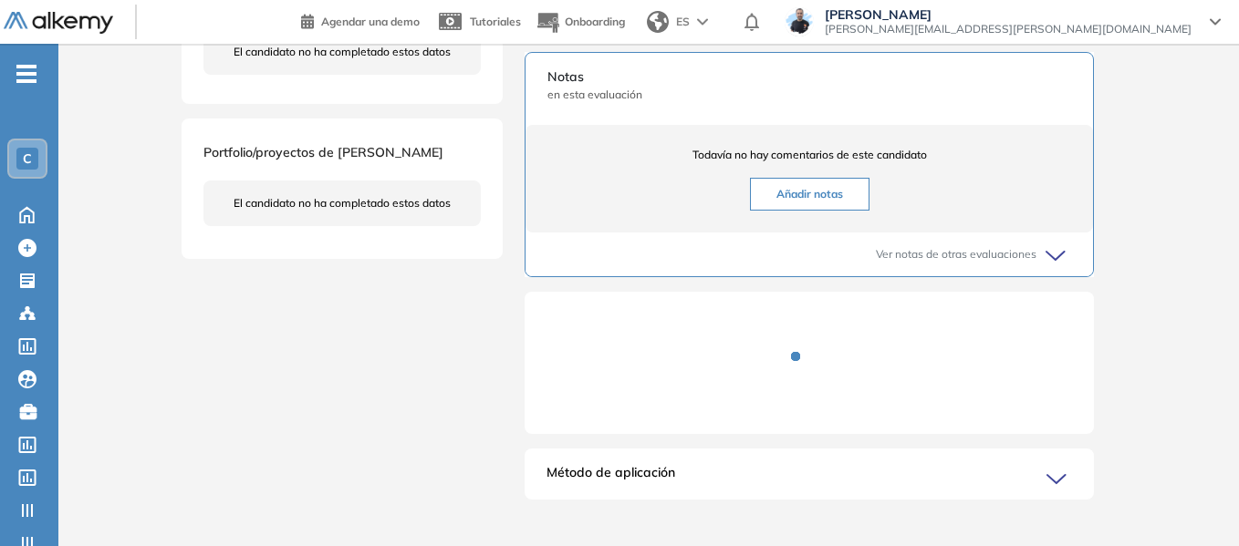
scroll to position [547, 0]
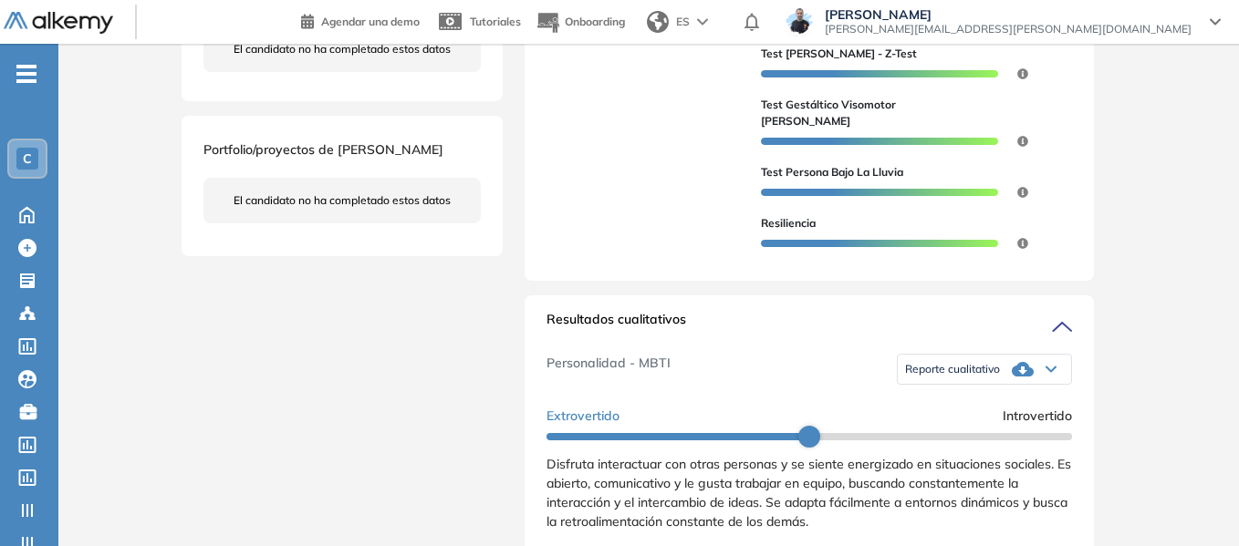
click at [979, 369] on span "Reporte cualitativo" at bounding box center [952, 369] width 95 height 15
click at [979, 389] on li "Reporte con Afinidad AI" at bounding box center [961, 391] width 111 height 18
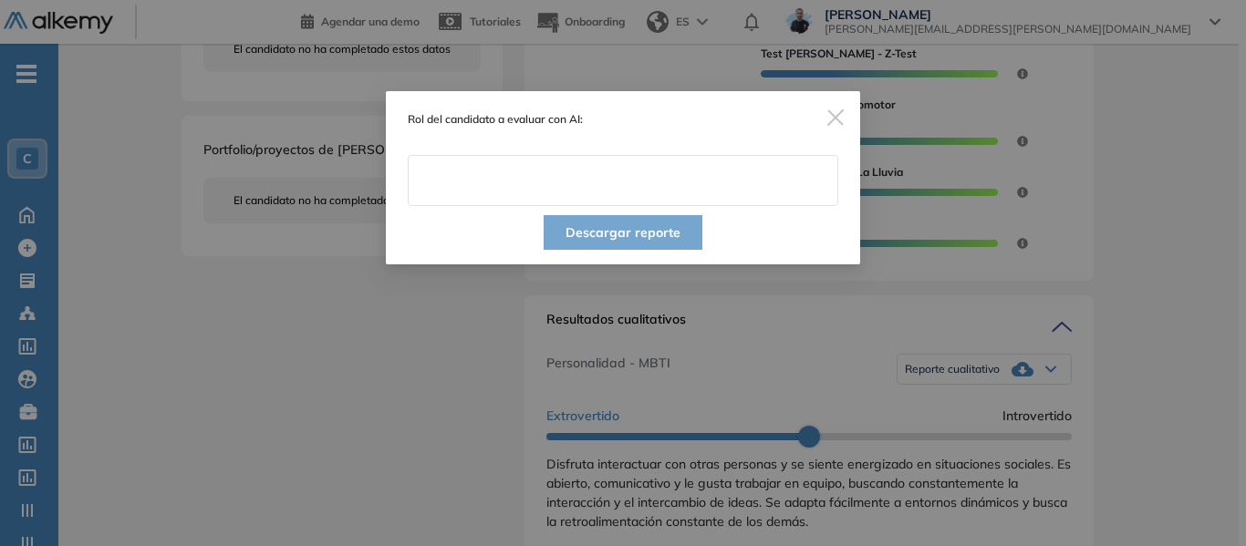
click at [652, 182] on input "text" at bounding box center [623, 180] width 431 height 51
paste input "**********"
type input "**********"
click at [621, 227] on button "Descargar reporte" at bounding box center [623, 232] width 159 height 35
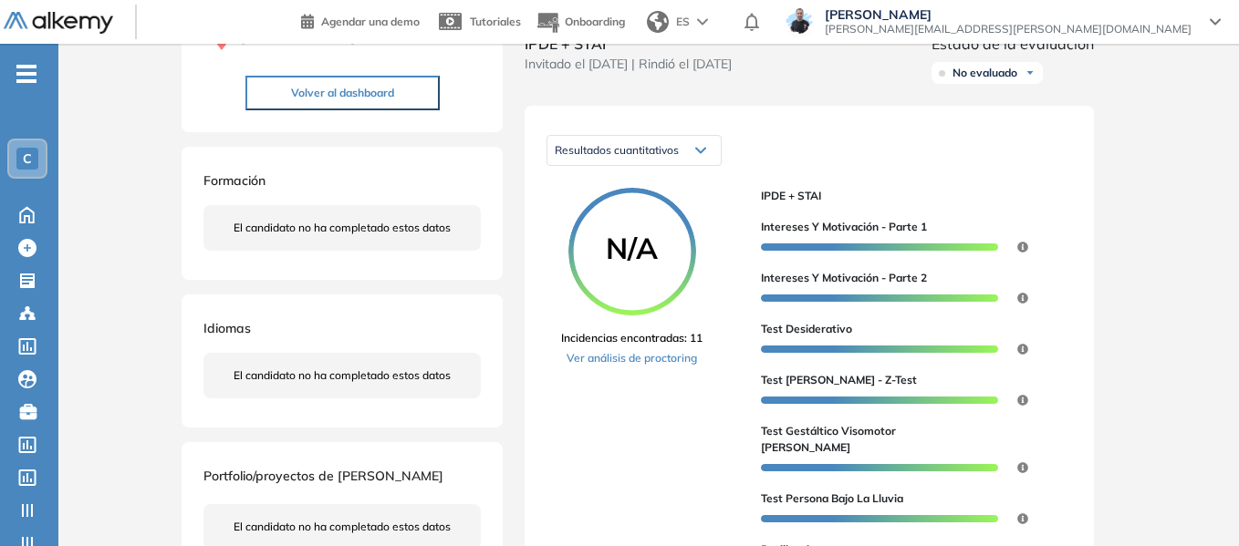
scroll to position [0, 0]
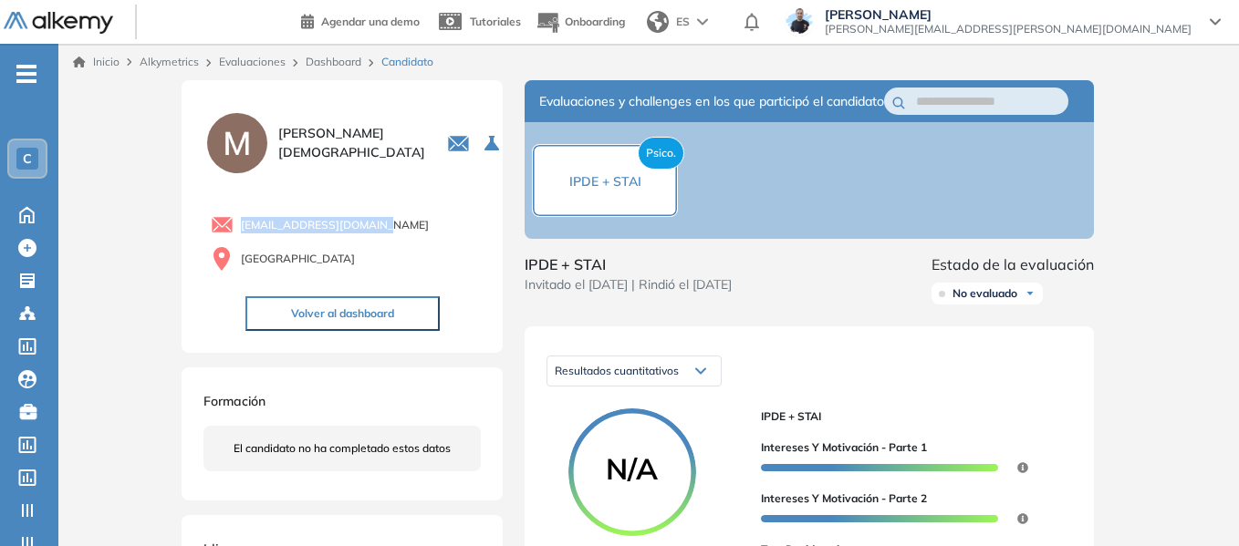
drag, startPoint x: 244, startPoint y: 225, endPoint x: 396, endPoint y: 238, distance: 152.9
click at [396, 238] on div "[EMAIL_ADDRESS][DOMAIN_NAME] [GEOGRAPHIC_DATA]" at bounding box center [341, 240] width 277 height 68
copy span "[EMAIL_ADDRESS][DOMAIN_NAME]"
drag, startPoint x: 524, startPoint y: 277, endPoint x: 624, endPoint y: 267, distance: 99.9
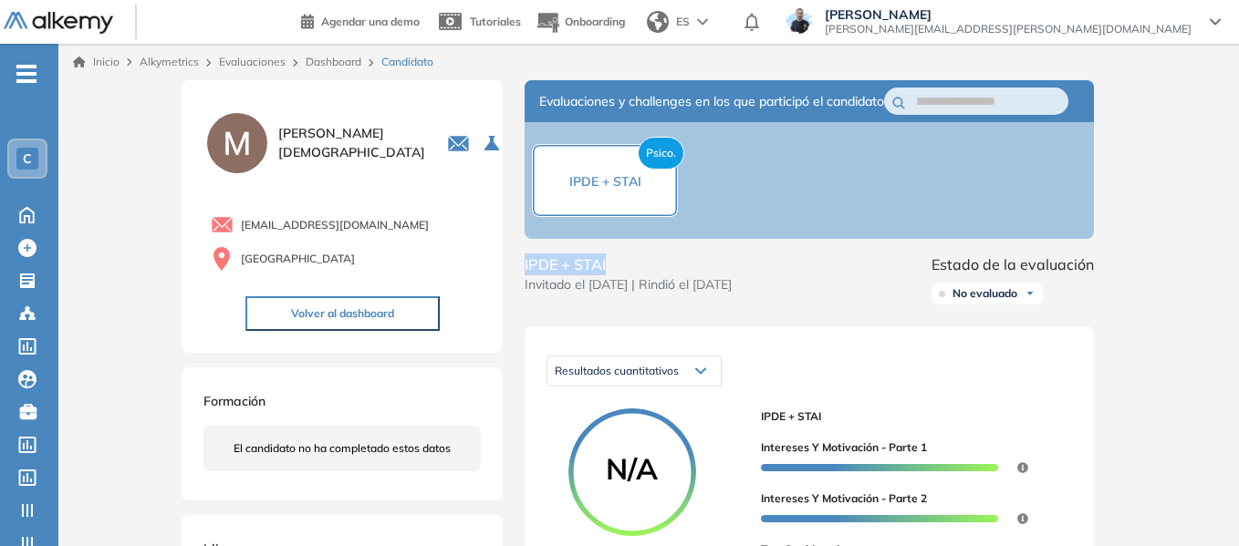
copy span "IPDE + STAI"
click at [31, 144] on div "C" at bounding box center [27, 158] width 36 height 36
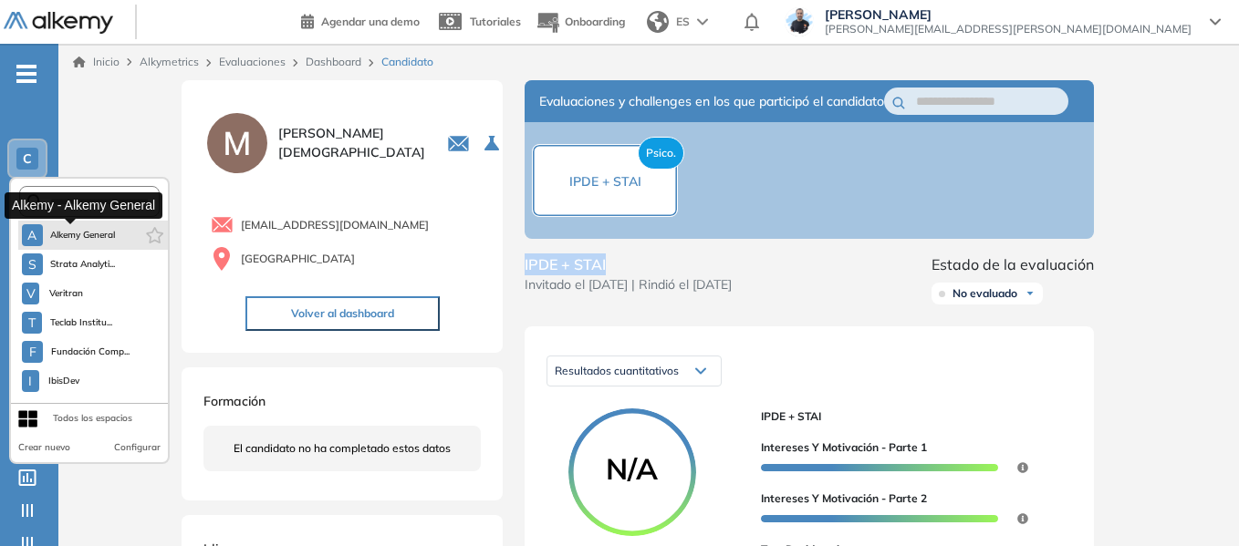
click at [78, 242] on span "Alkemy General" at bounding box center [83, 235] width 66 height 15
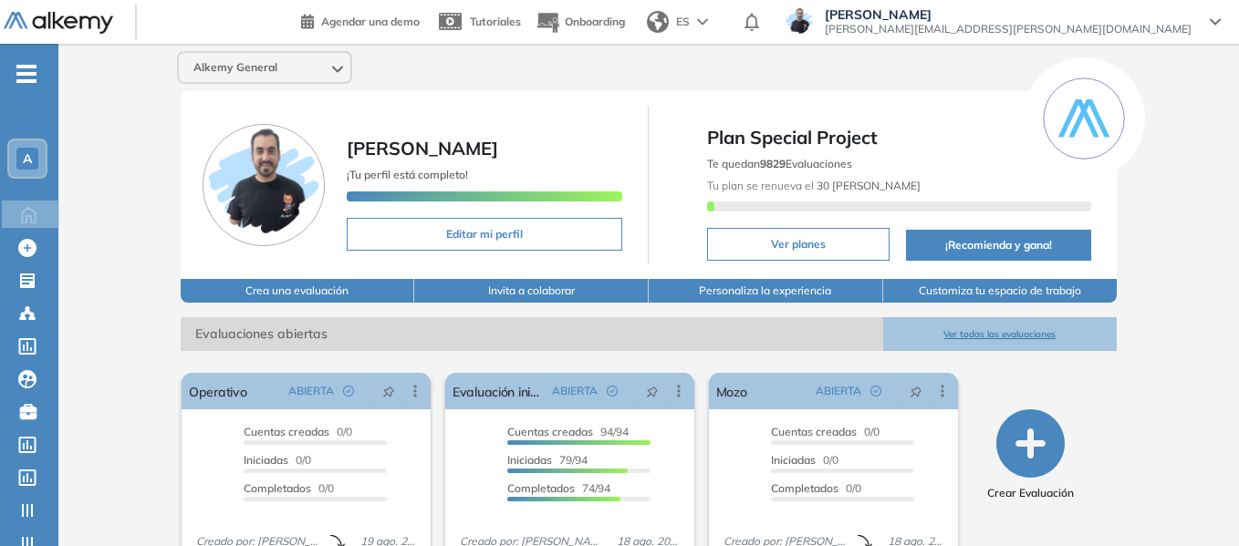
click at [45, 152] on div "A" at bounding box center [27, 158] width 36 height 36
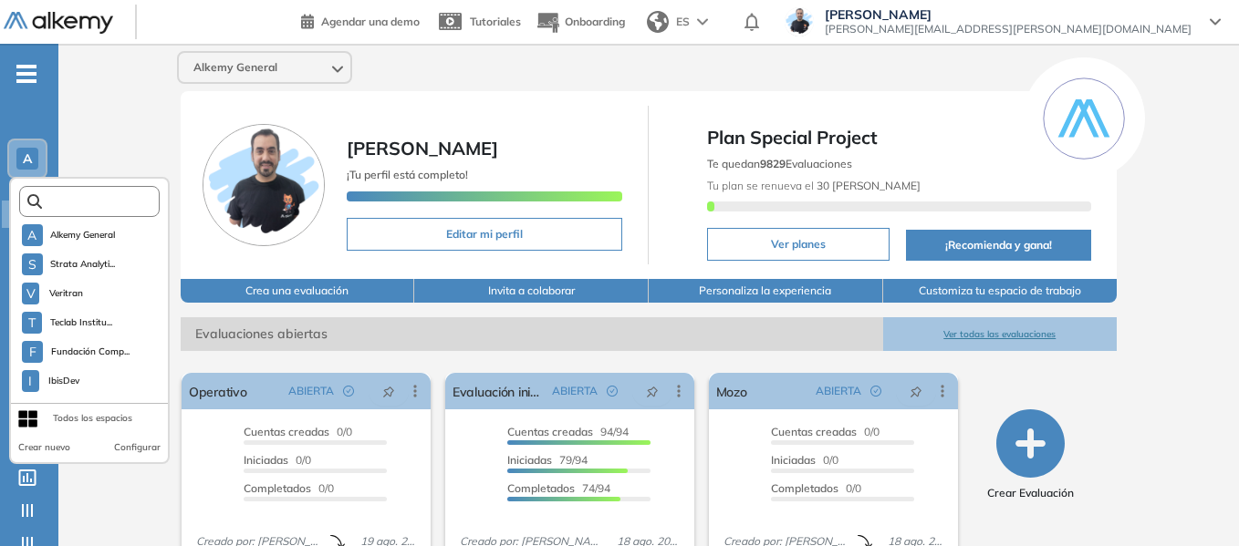
click at [122, 206] on input "text" at bounding box center [95, 202] width 106 height 14
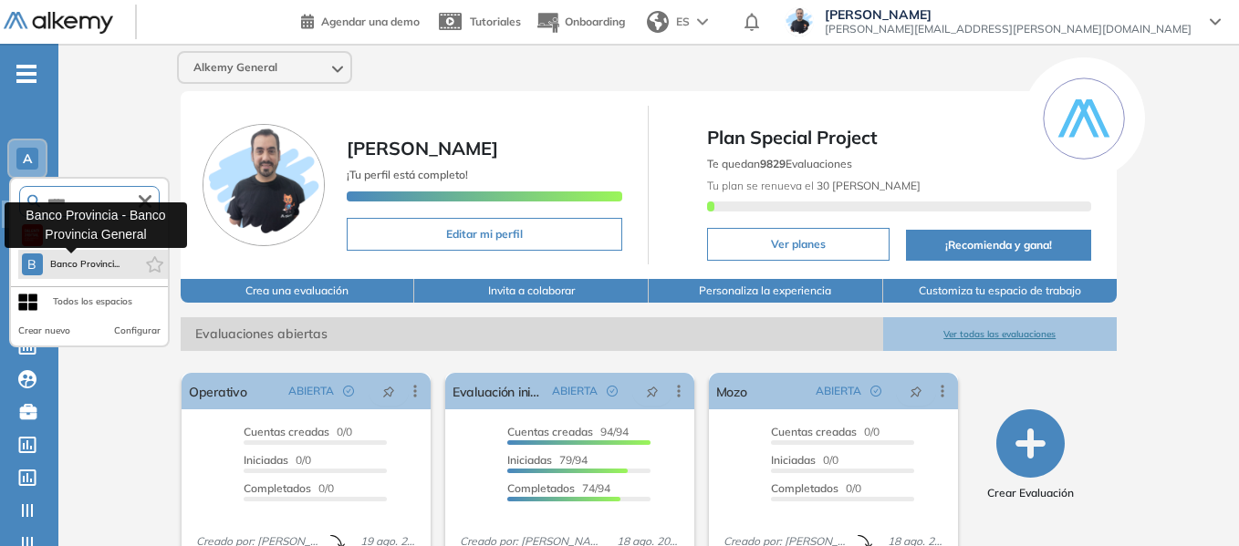
type input "*****"
click at [107, 256] on button "B Banco Provinci..." at bounding box center [71, 265] width 99 height 22
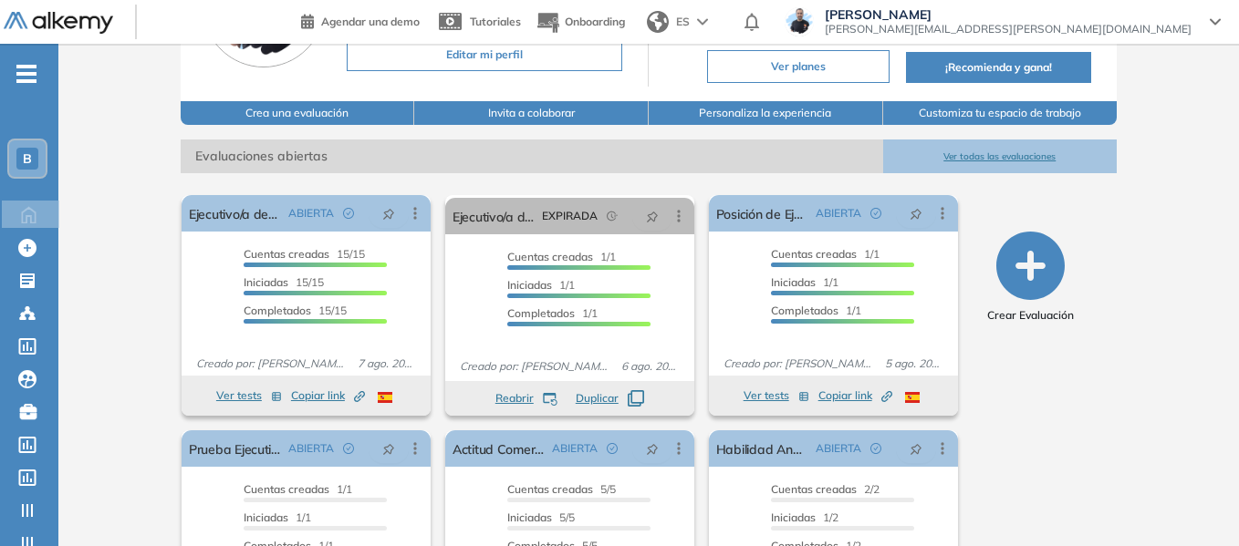
scroll to position [182, 0]
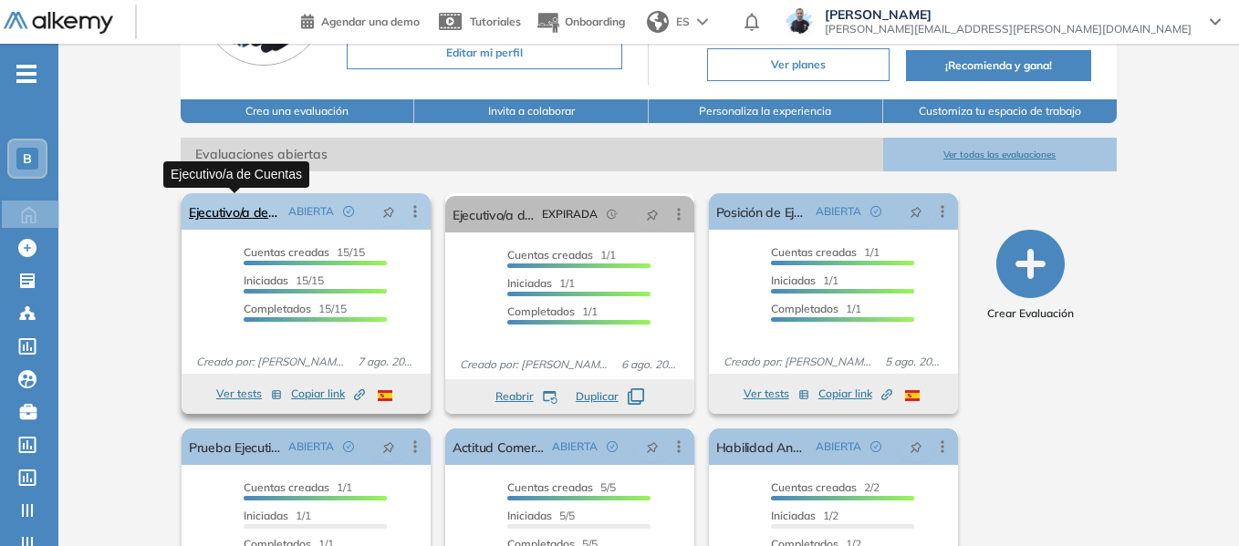
click at [257, 206] on link "Ejecutivo/a de Cuentas" at bounding box center [235, 211] width 92 height 36
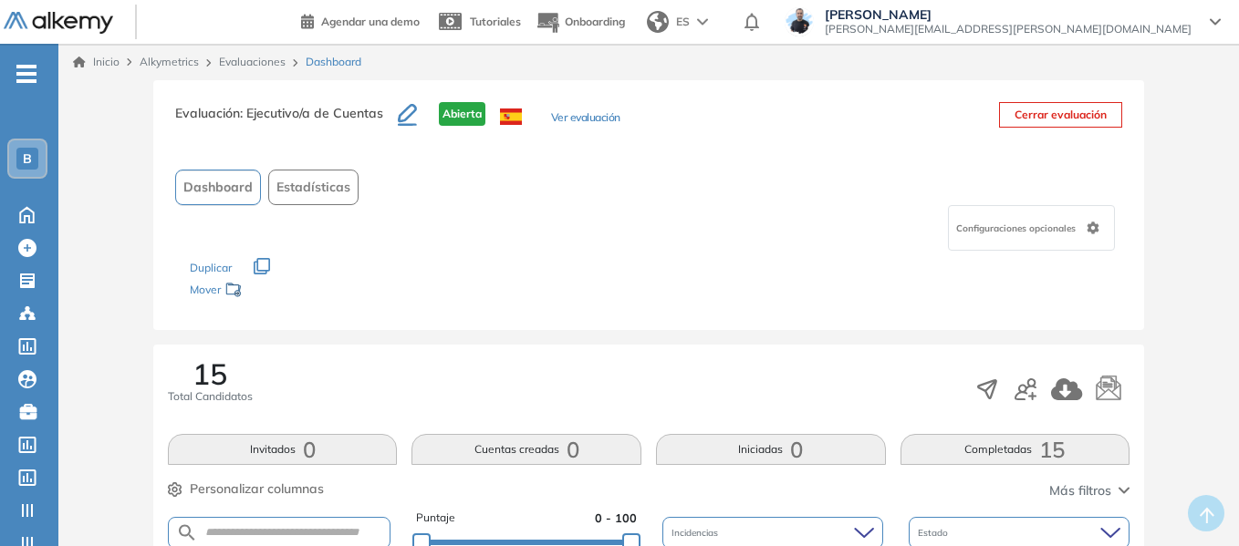
click at [1096, 231] on icon at bounding box center [1093, 228] width 12 height 13
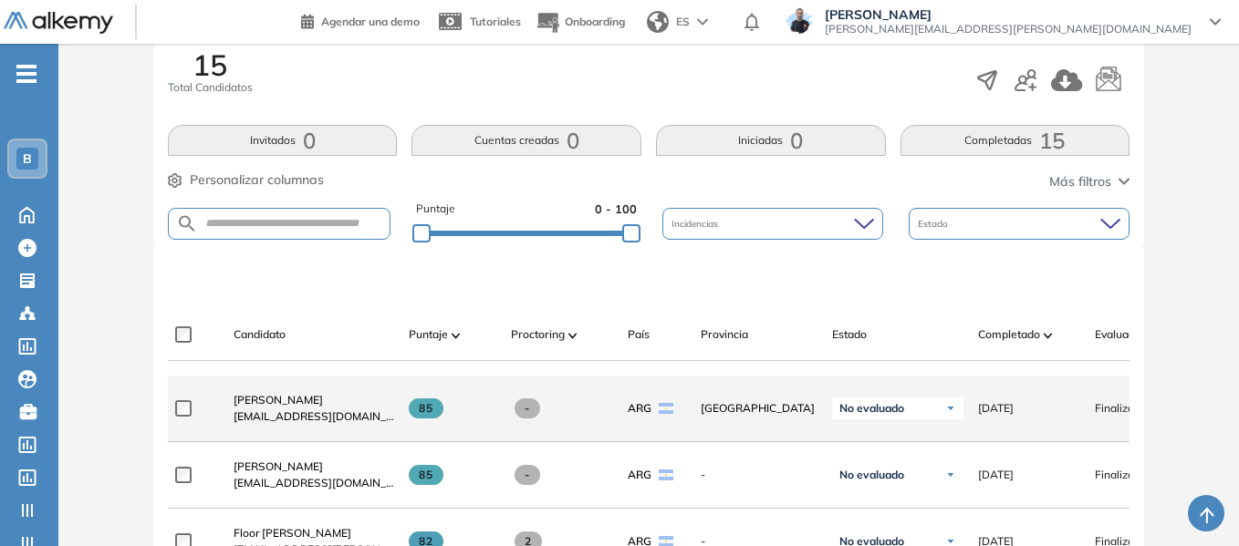
scroll to position [365, 0]
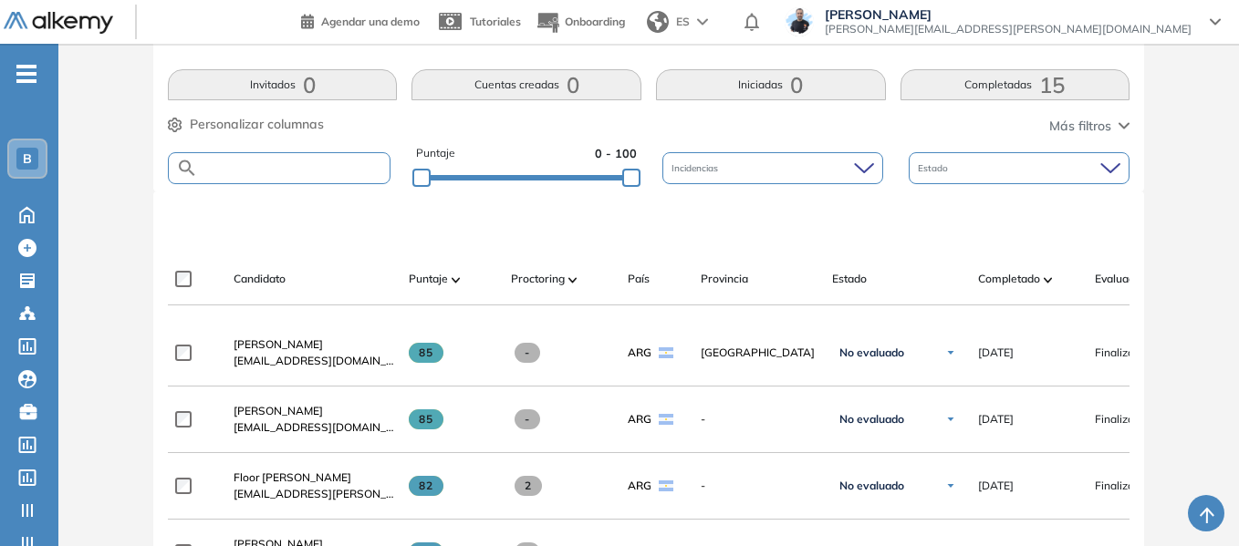
click at [335, 170] on input "text" at bounding box center [294, 168] width 192 height 14
type input "*******"
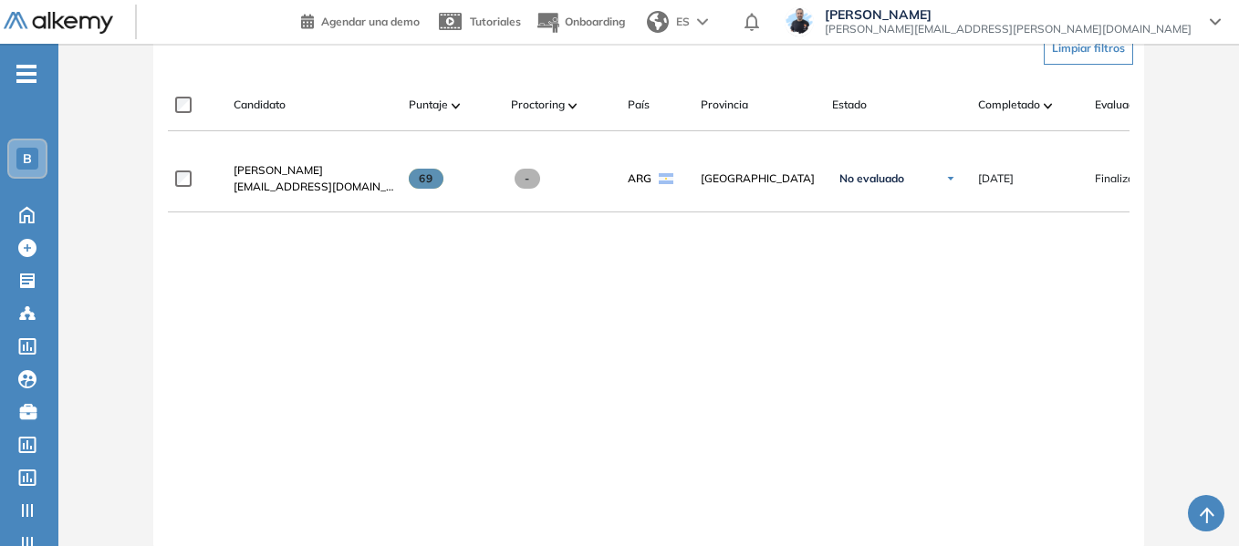
scroll to position [547, 0]
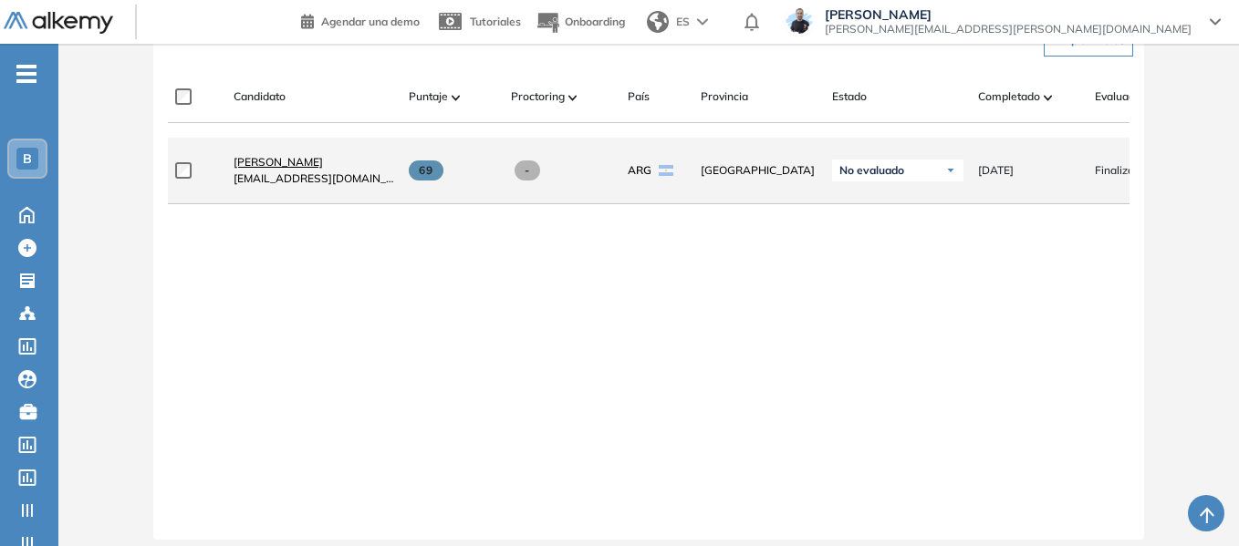
click at [323, 168] on span "[PERSON_NAME]" at bounding box center [278, 162] width 89 height 14
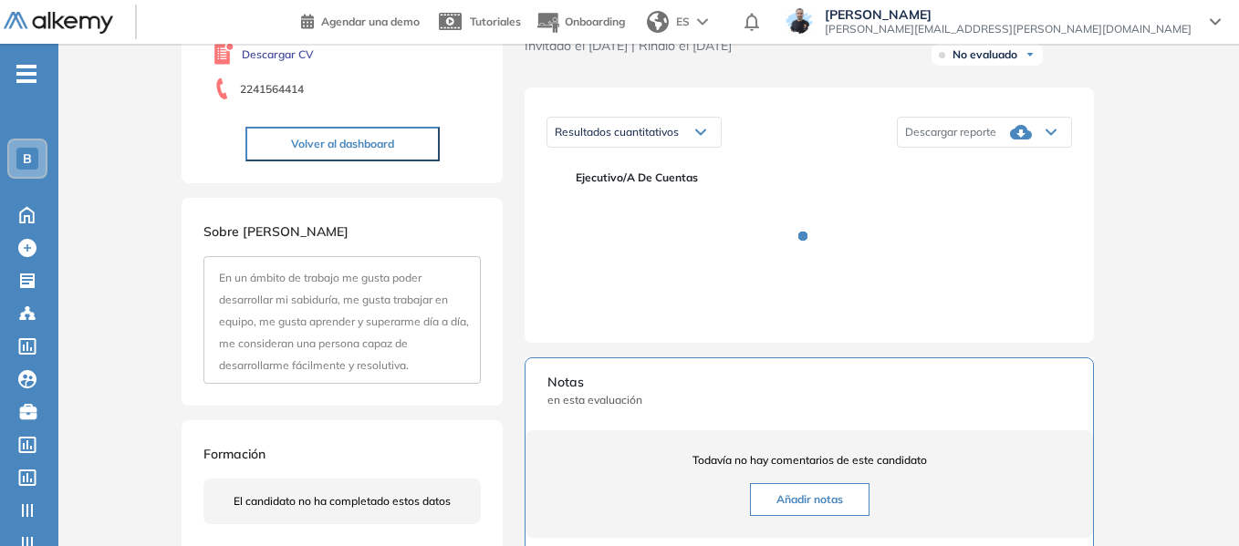
scroll to position [274, 0]
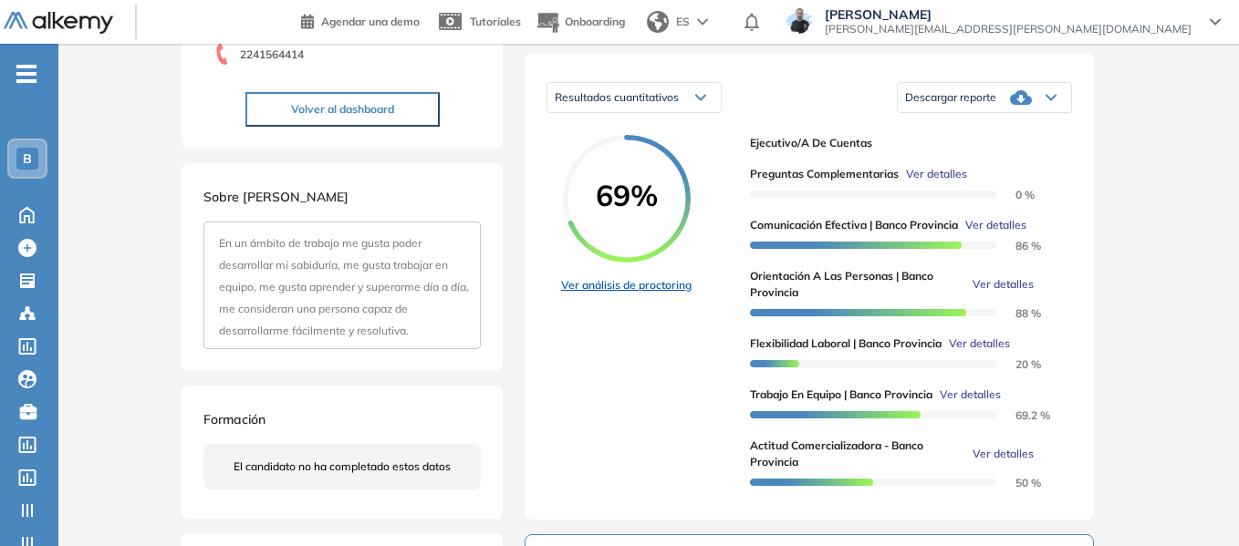
click at [656, 294] on link "Ver análisis de proctoring" at bounding box center [626, 285] width 130 height 16
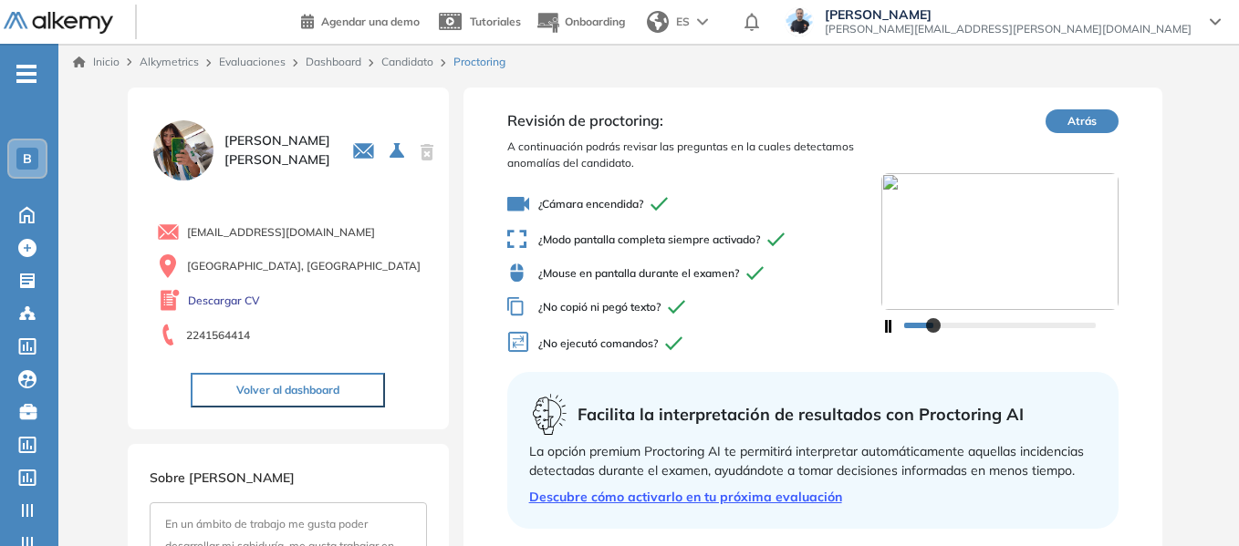
click at [417, 57] on link "Candidato" at bounding box center [407, 62] width 52 height 14
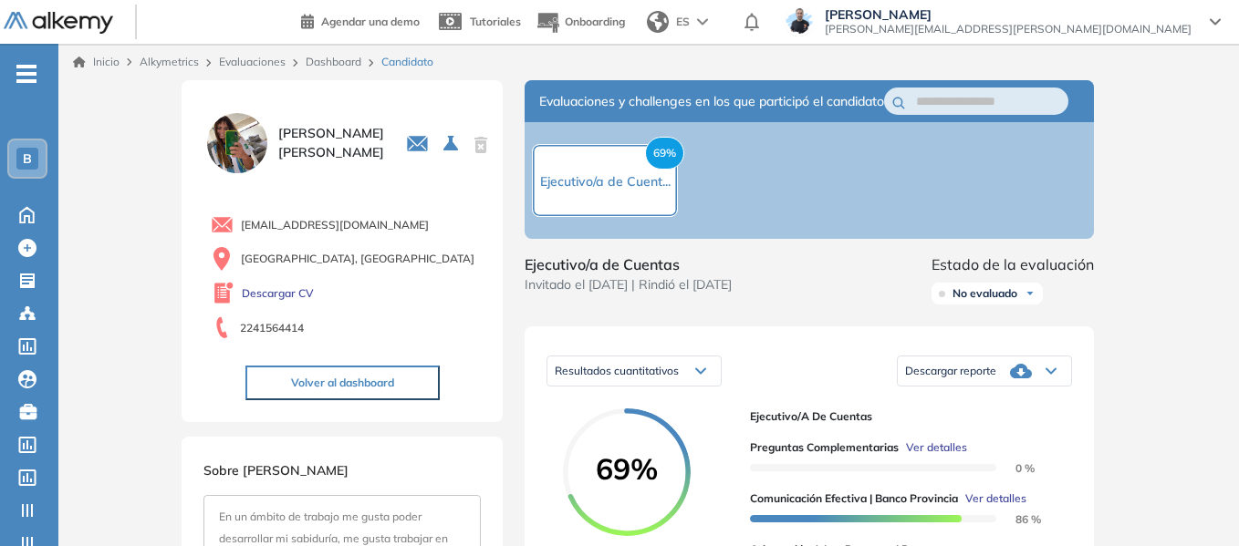
click at [345, 55] on link "Dashboard" at bounding box center [334, 62] width 56 height 14
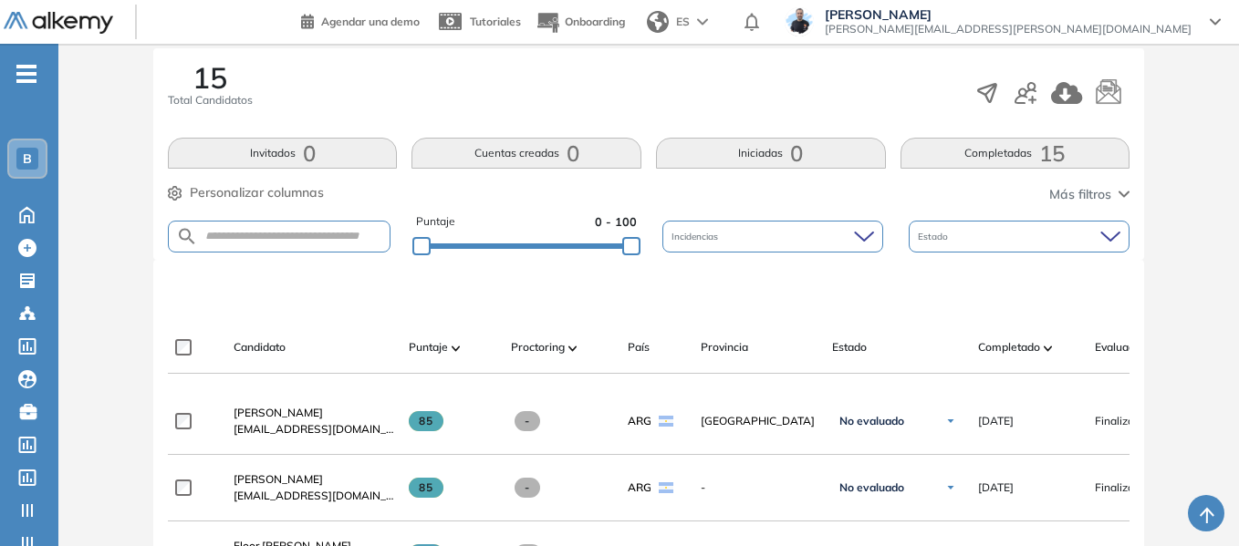
scroll to position [365, 0]
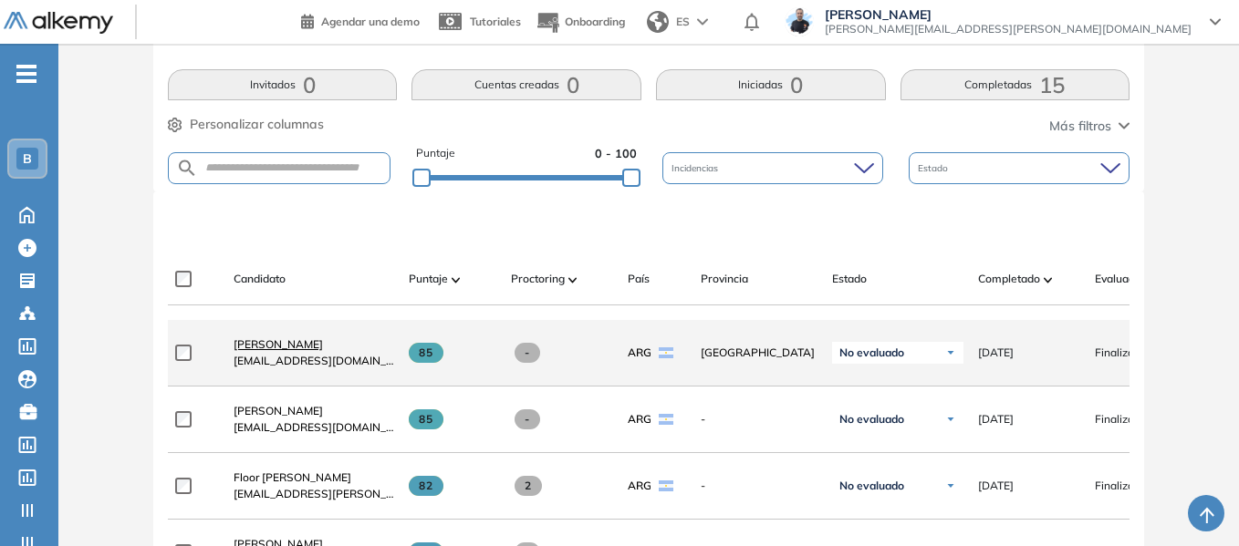
click at [273, 346] on span "[PERSON_NAME]" at bounding box center [278, 344] width 89 height 14
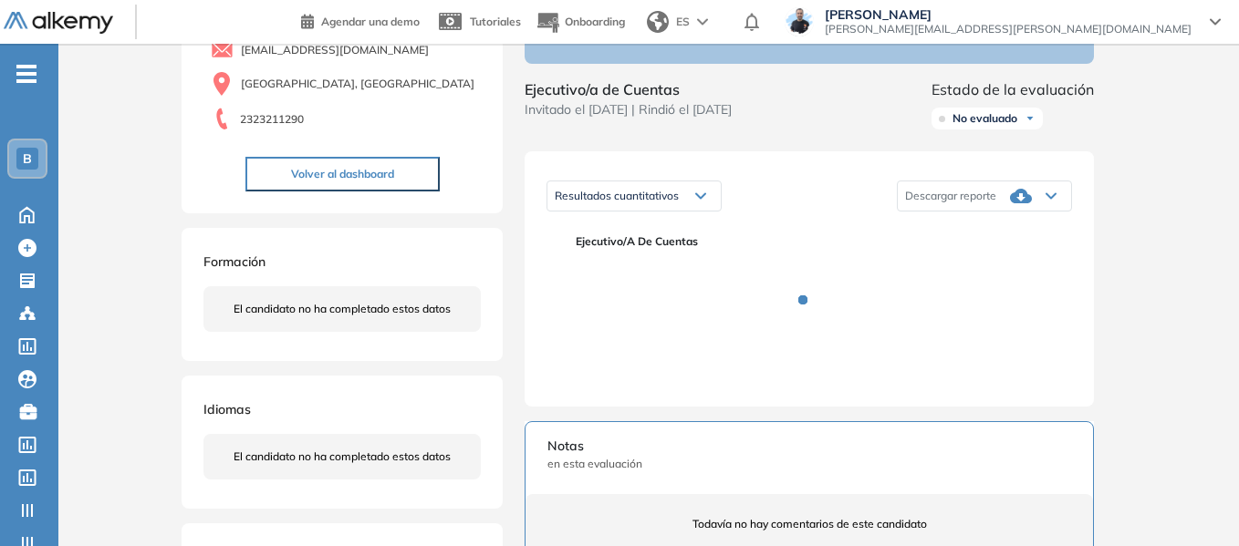
scroll to position [182, 0]
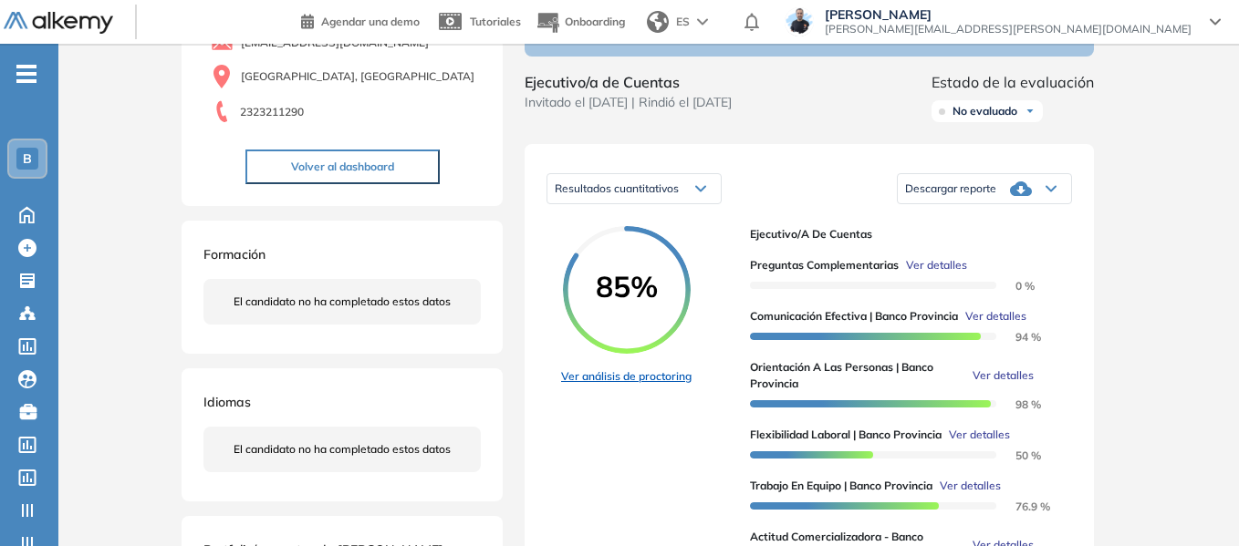
click at [653, 385] on link "Ver análisis de proctoring" at bounding box center [626, 377] width 130 height 16
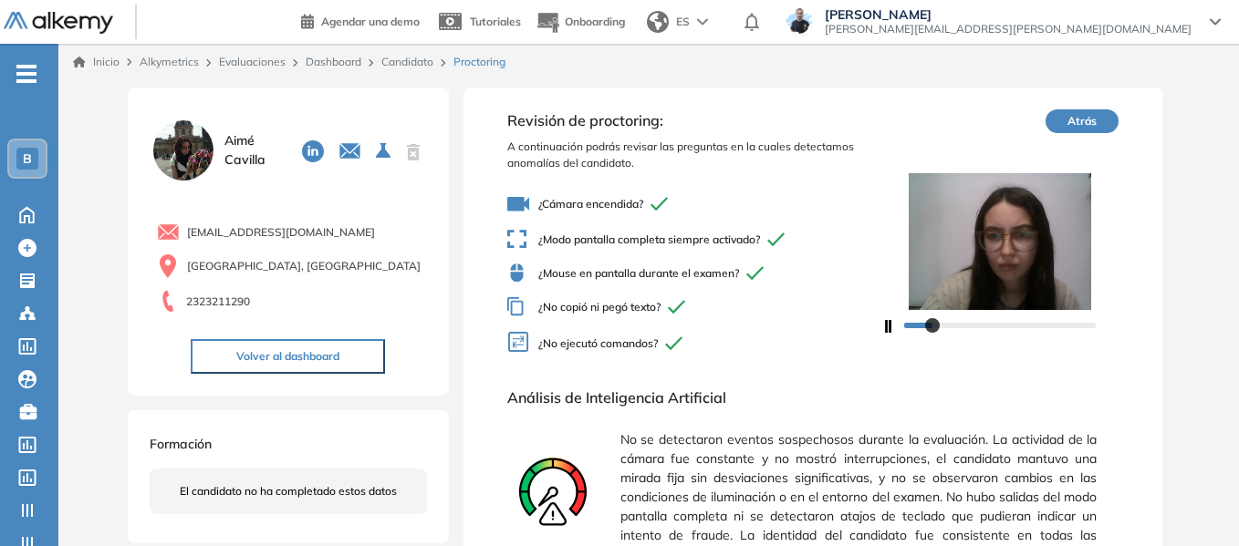
click at [410, 61] on link "Candidato" at bounding box center [407, 62] width 52 height 14
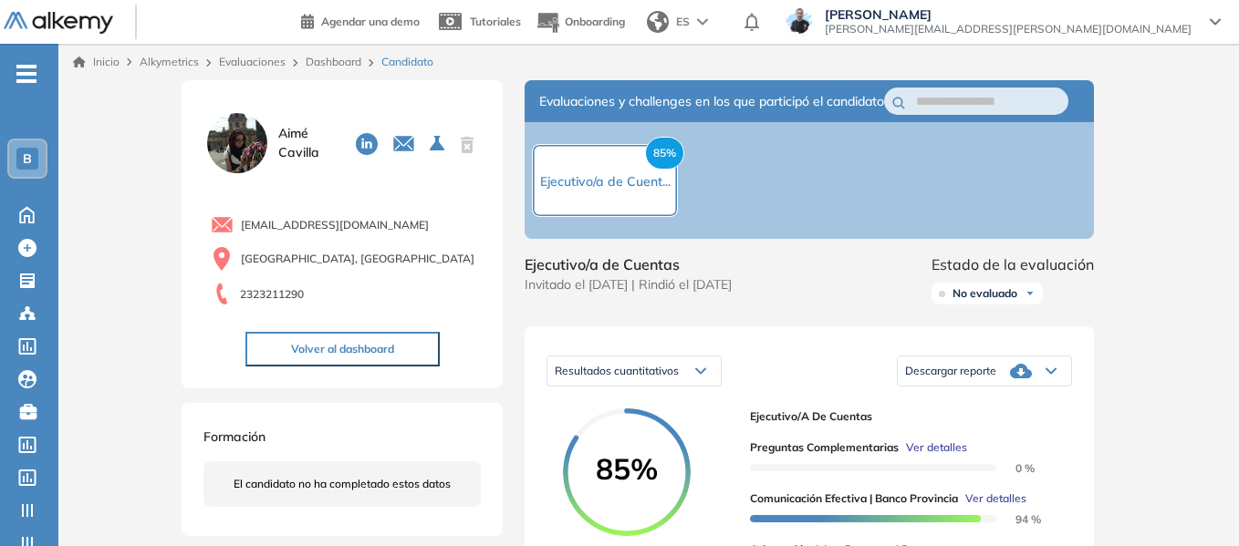
click at [337, 57] on link "Dashboard" at bounding box center [334, 62] width 56 height 14
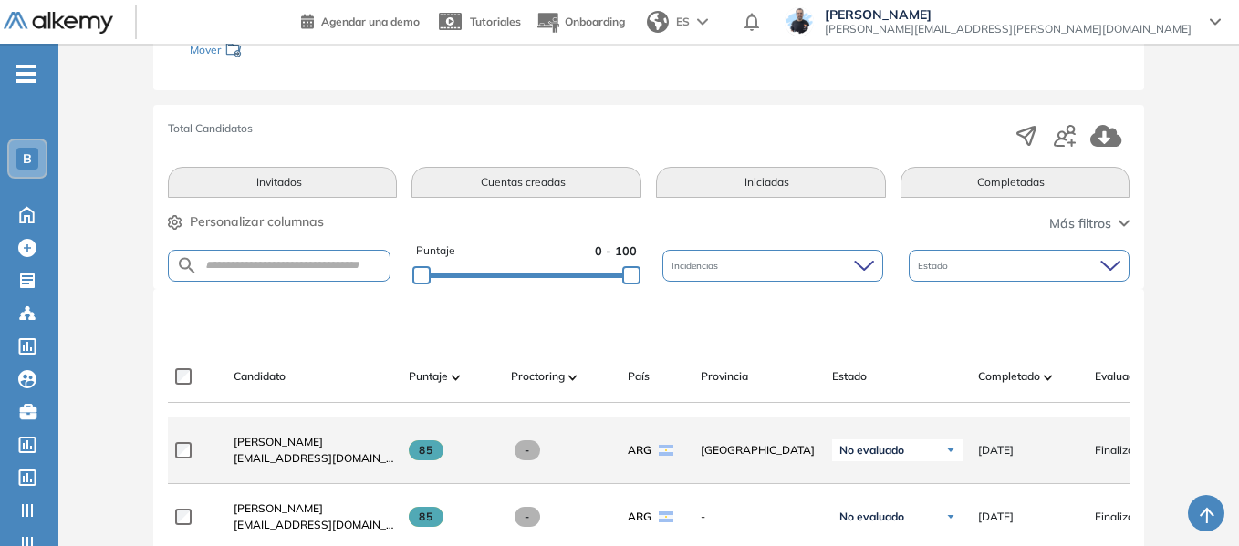
scroll to position [384, 0]
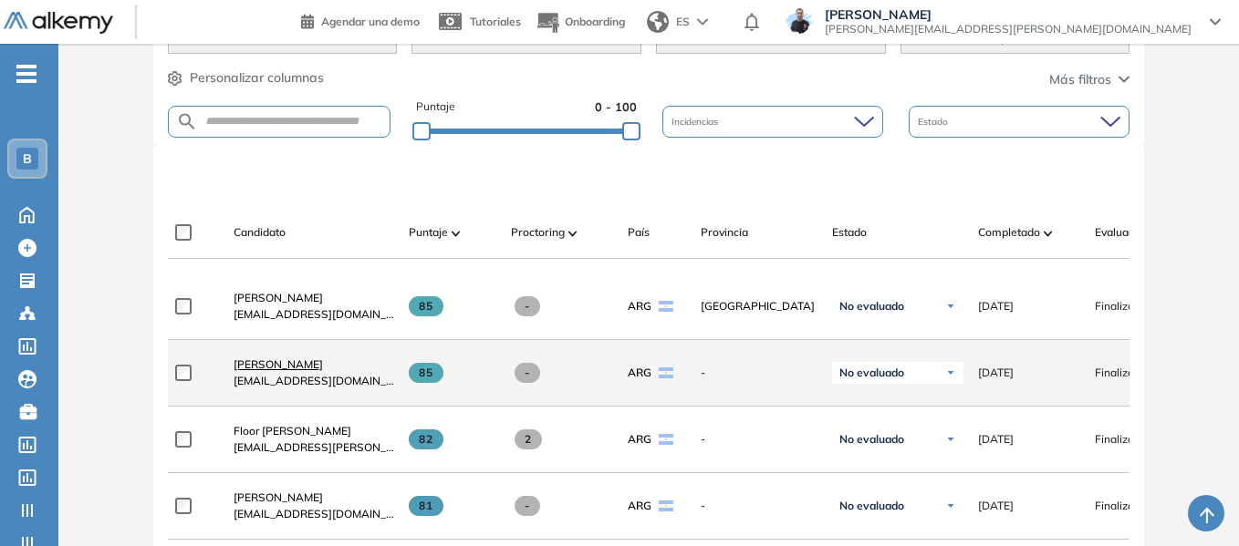
click at [306, 366] on span "[PERSON_NAME]" at bounding box center [278, 365] width 89 height 14
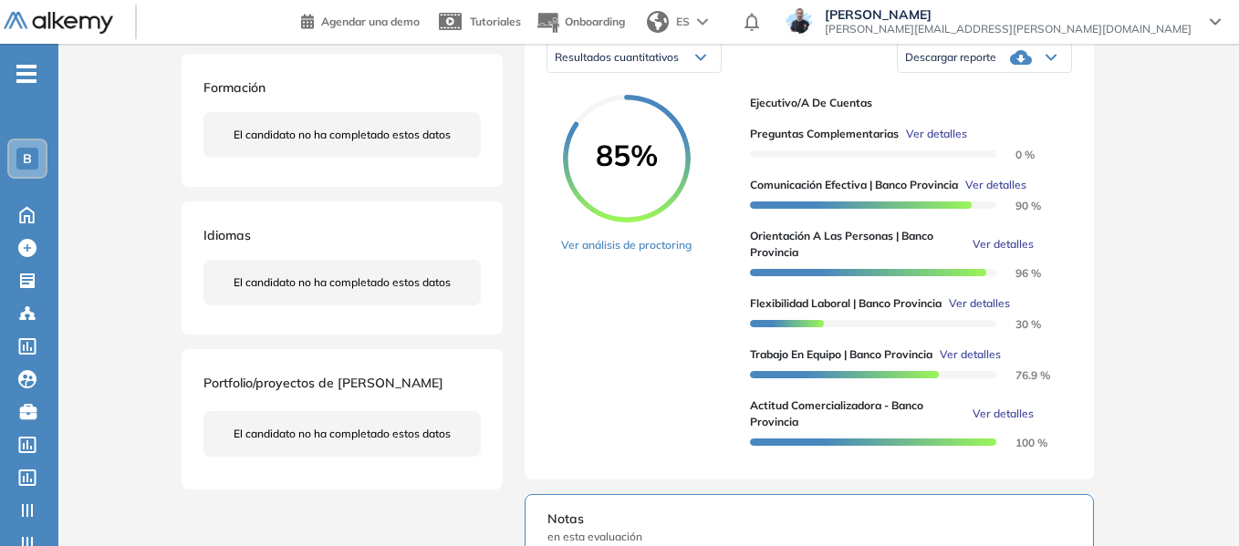
scroll to position [365, 0]
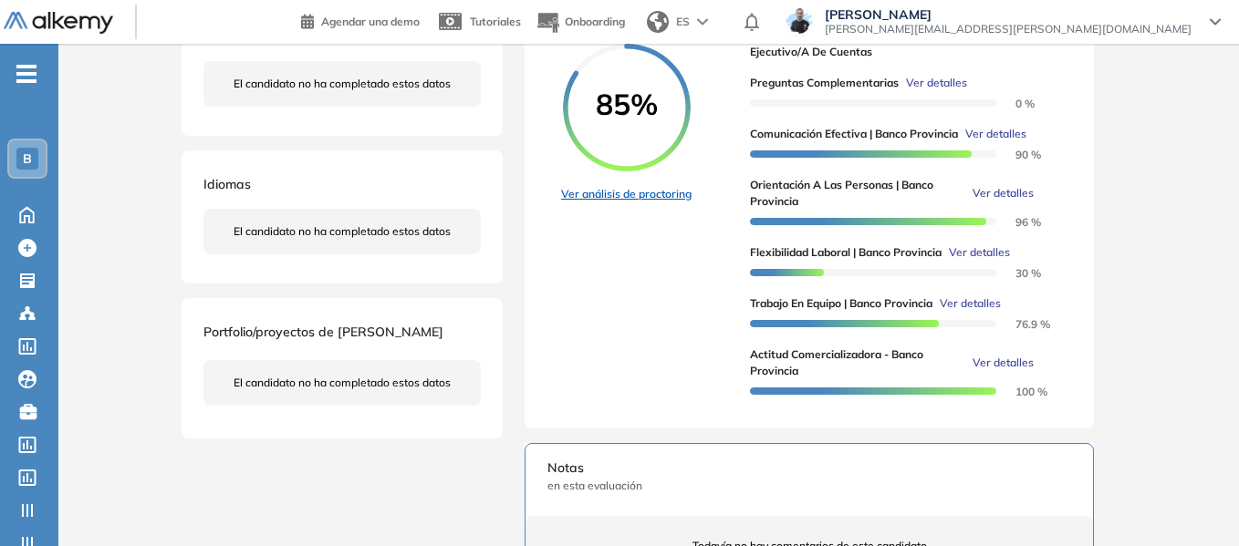
click at [645, 202] on link "Ver análisis de proctoring" at bounding box center [626, 194] width 130 height 16
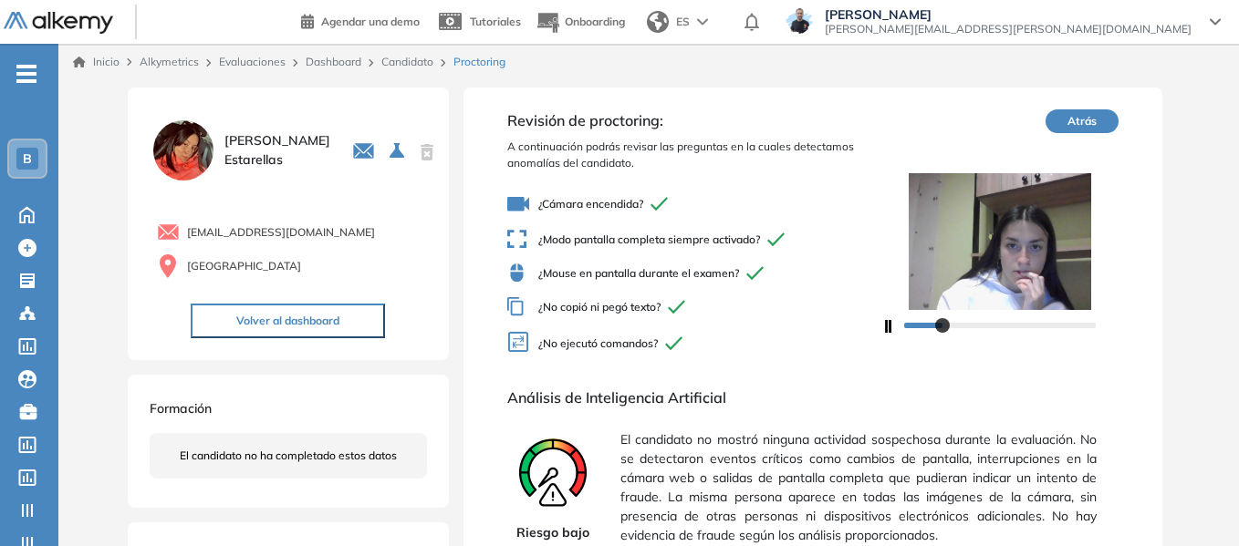
click at [406, 65] on link "Candidato" at bounding box center [407, 62] width 52 height 14
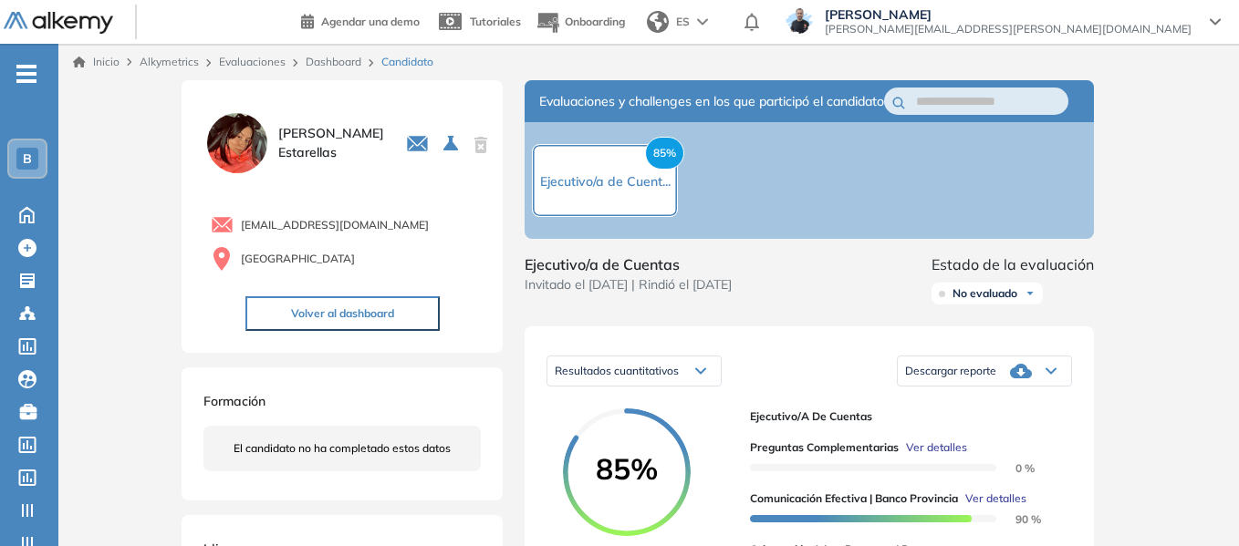
click at [348, 64] on link "Dashboard" at bounding box center [334, 62] width 56 height 14
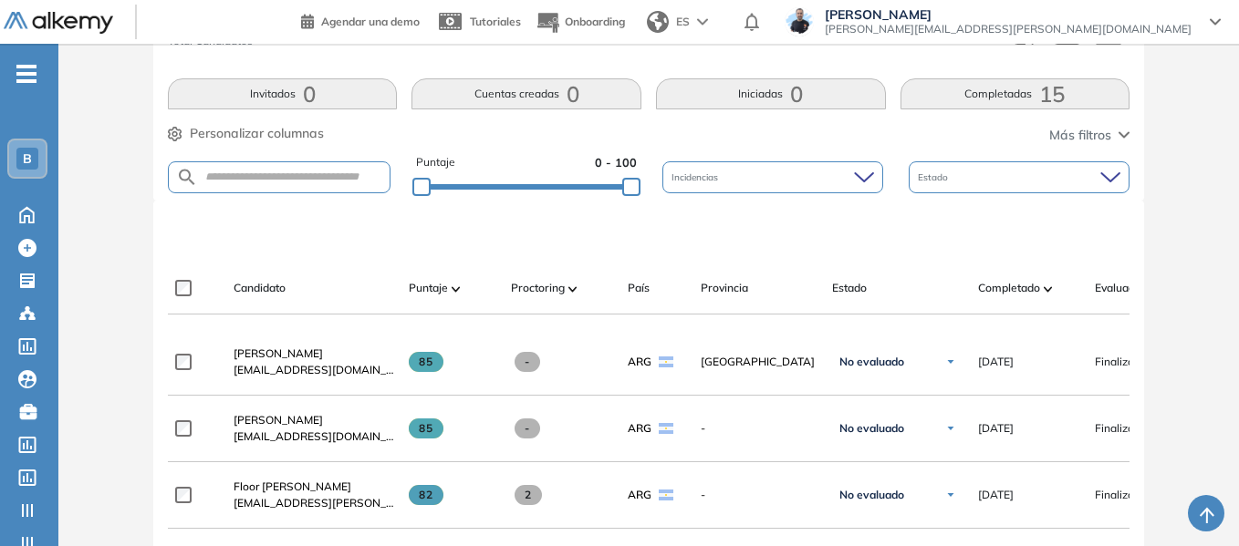
scroll to position [365, 0]
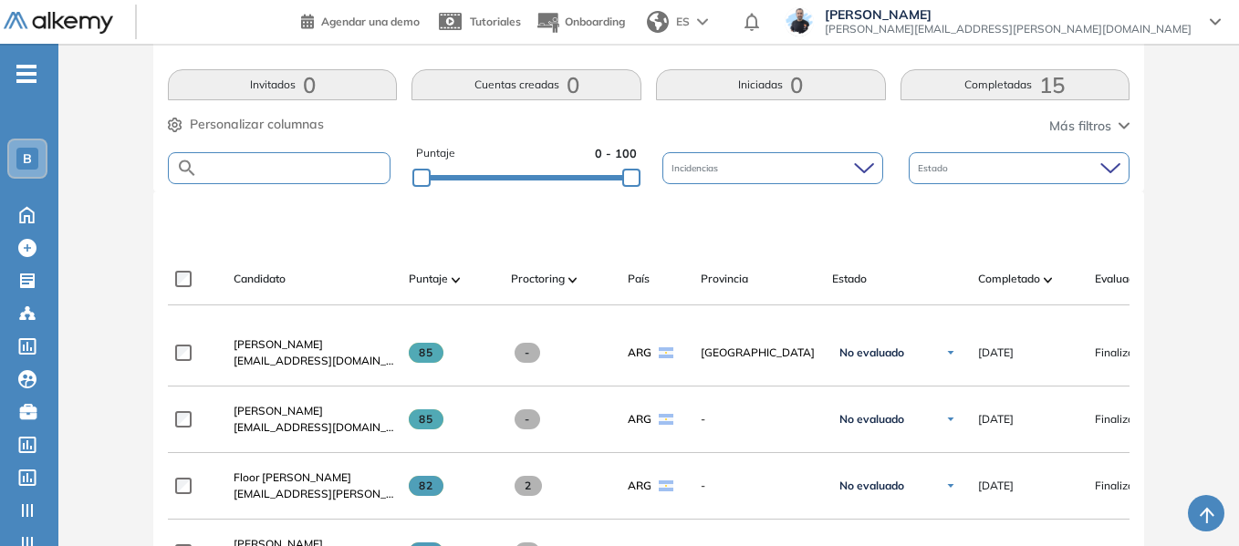
click at [308, 165] on input "text" at bounding box center [294, 168] width 192 height 14
type input "*****"
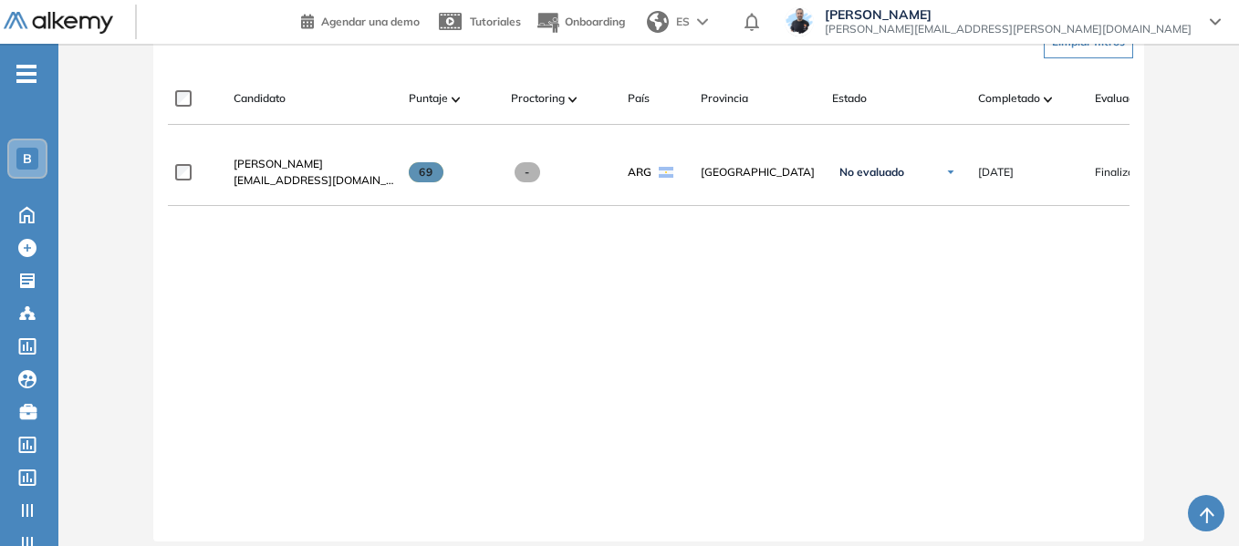
scroll to position [547, 0]
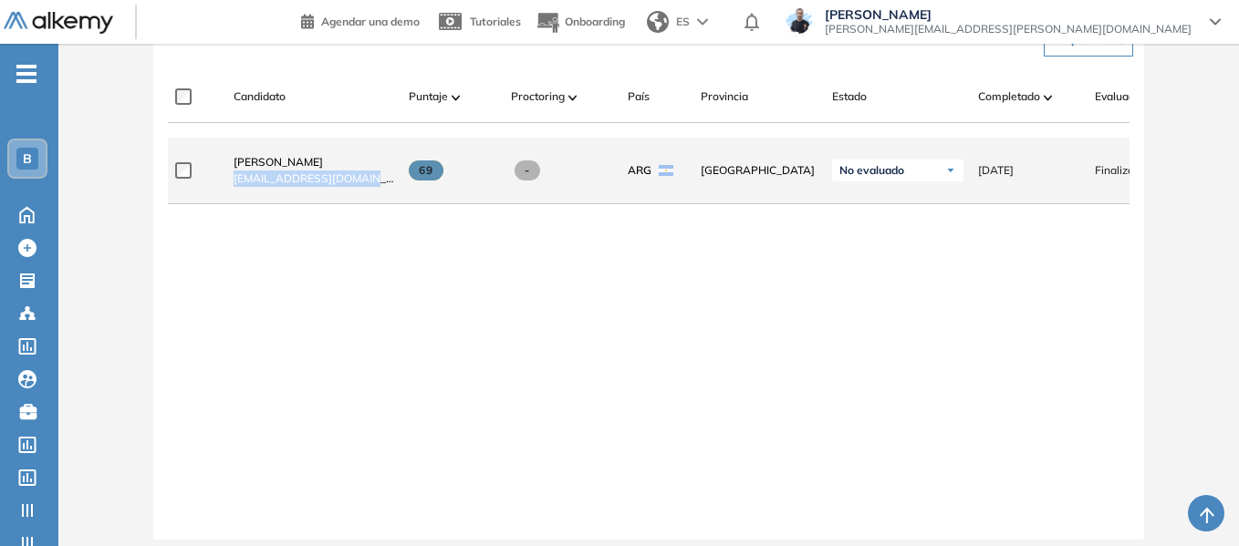
drag, startPoint x: 246, startPoint y: 187, endPoint x: 378, endPoint y: 180, distance: 131.6
click at [378, 180] on div "[PERSON_NAME] [PERSON_NAME][EMAIL_ADDRESS][DOMAIN_NAME]" at bounding box center [314, 170] width 161 height 33
copy span "[EMAIL_ADDRESS][DOMAIN_NAME]"
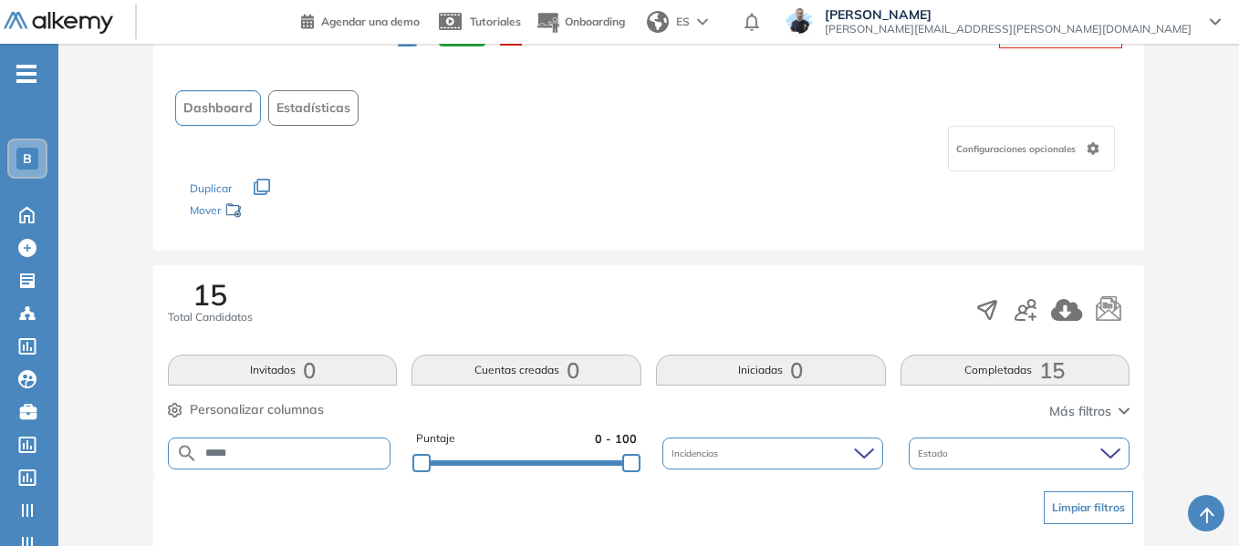
scroll to position [0, 0]
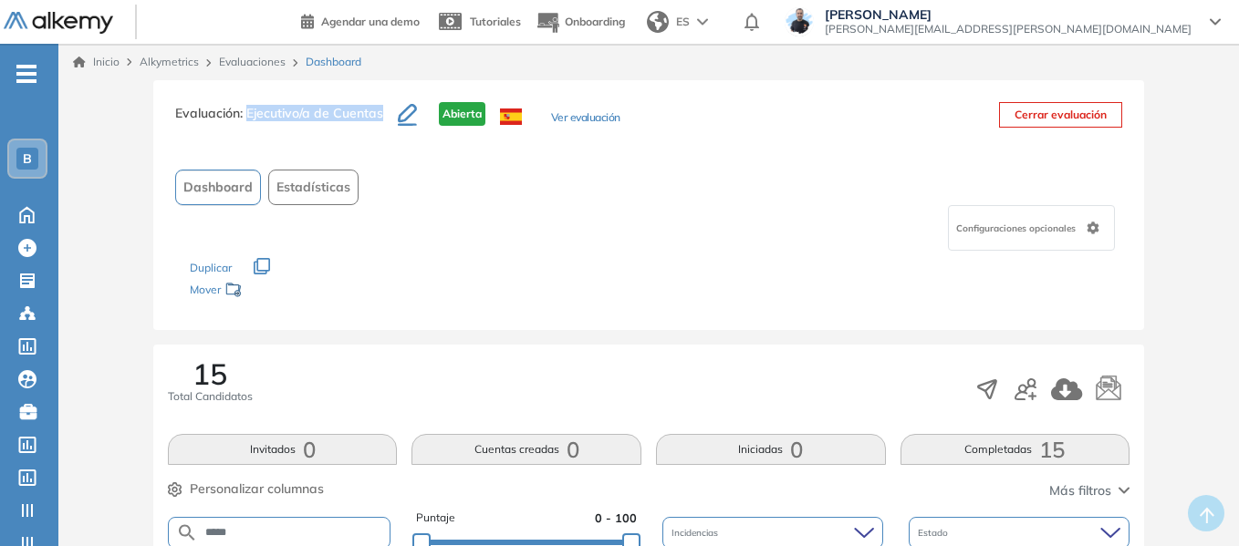
drag, startPoint x: 247, startPoint y: 109, endPoint x: 384, endPoint y: 112, distance: 136.8
click at [384, 112] on h3 "Evaluación : Ejecutivo/a de Cuentas" at bounding box center [286, 121] width 223 height 38
copy span "Ejecutivo/a de Cuentas"
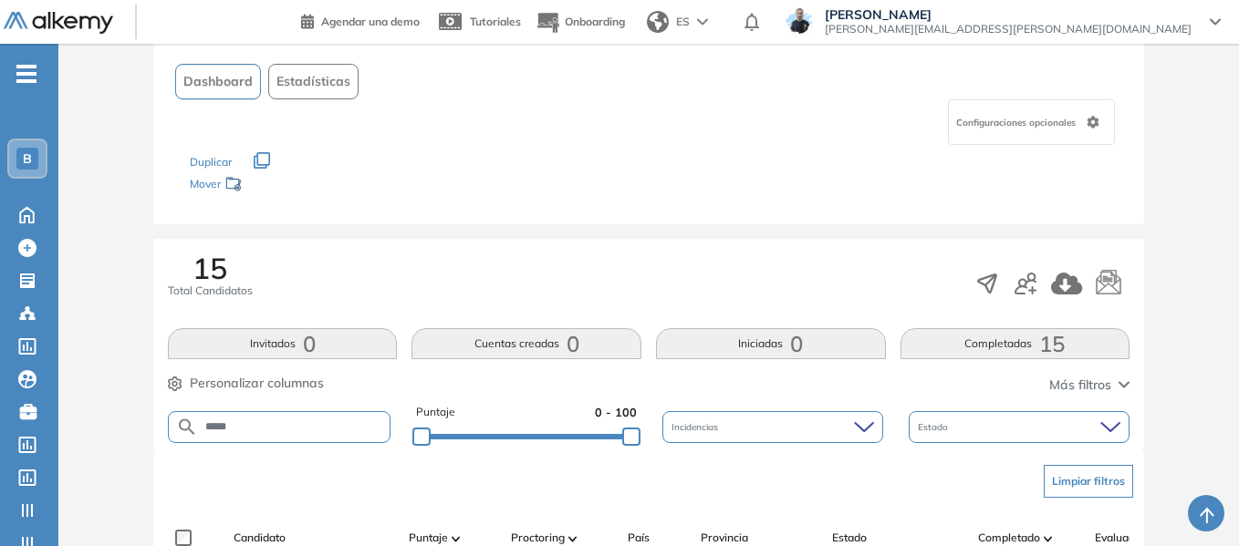
scroll to position [274, 0]
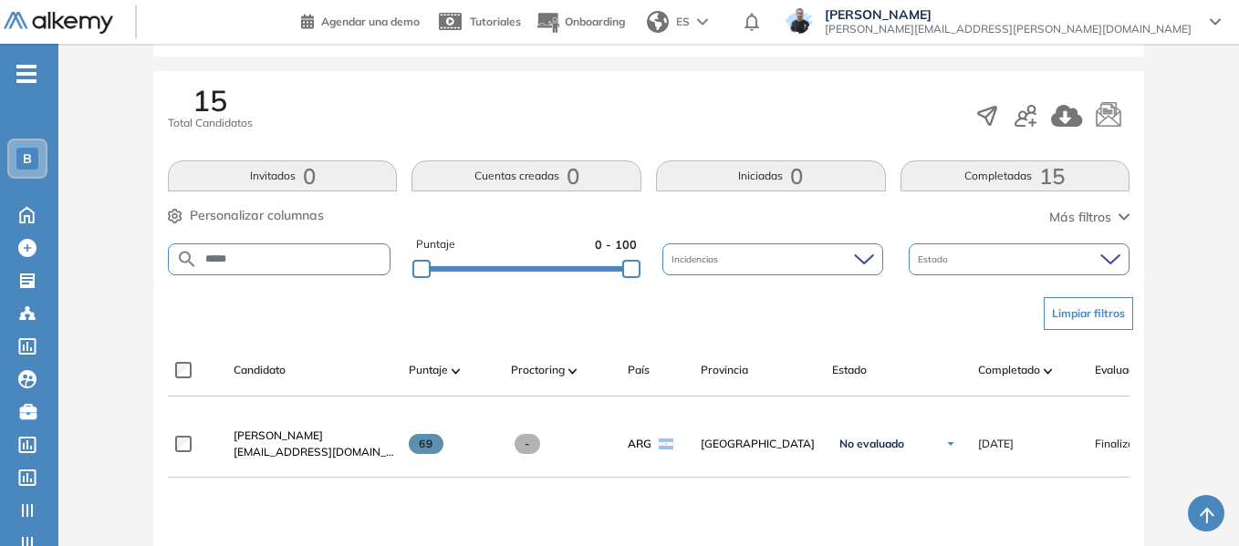
drag, startPoint x: 1085, startPoint y: 314, endPoint x: 1116, endPoint y: 343, distance: 42.6
click at [1085, 314] on button "Limpiar filtros" at bounding box center [1087, 313] width 89 height 33
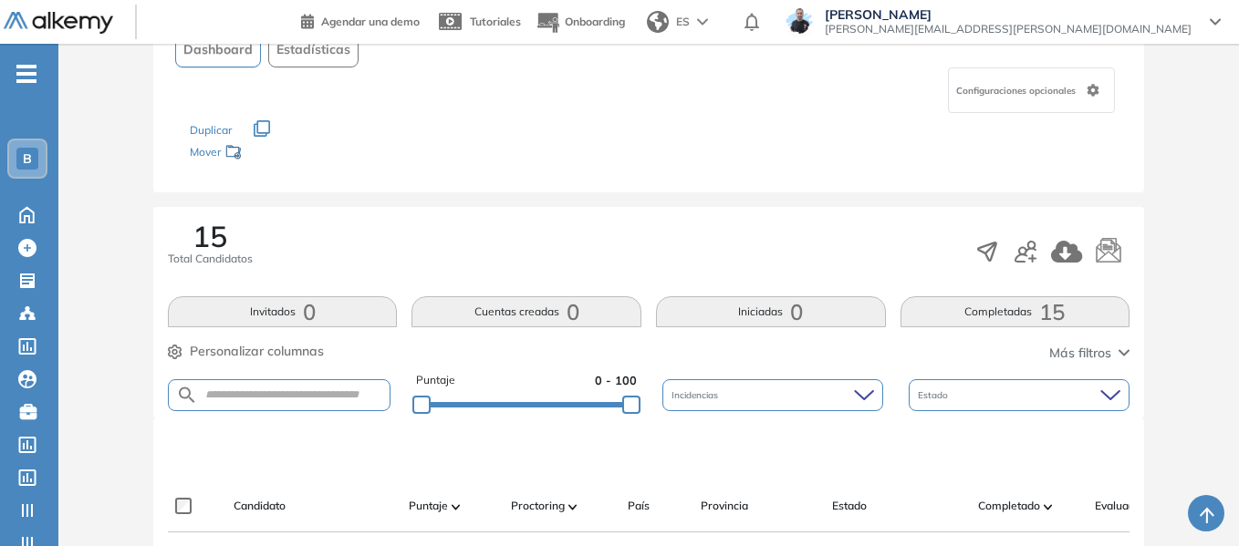
scroll to position [365, 0]
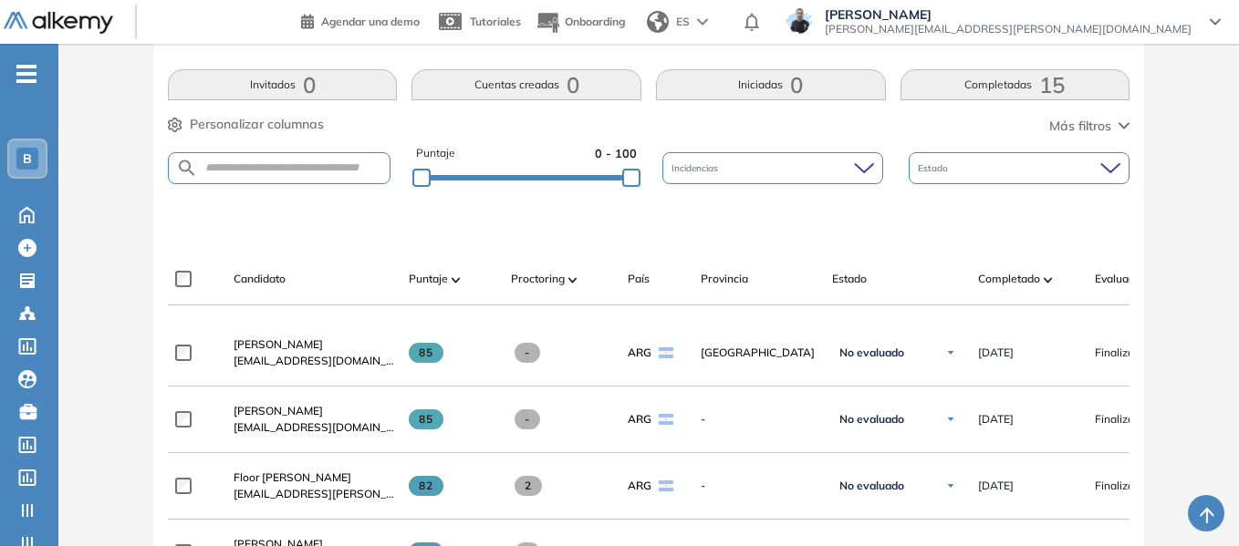
click at [320, 120] on span "Personalizar columnas" at bounding box center [257, 124] width 134 height 19
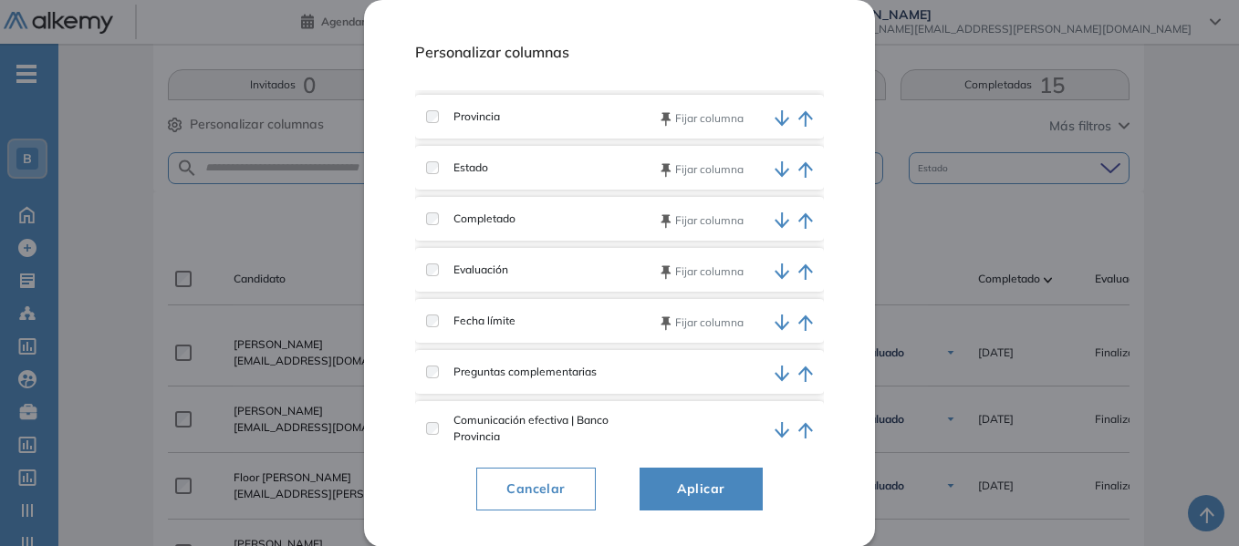
scroll to position [374, 0]
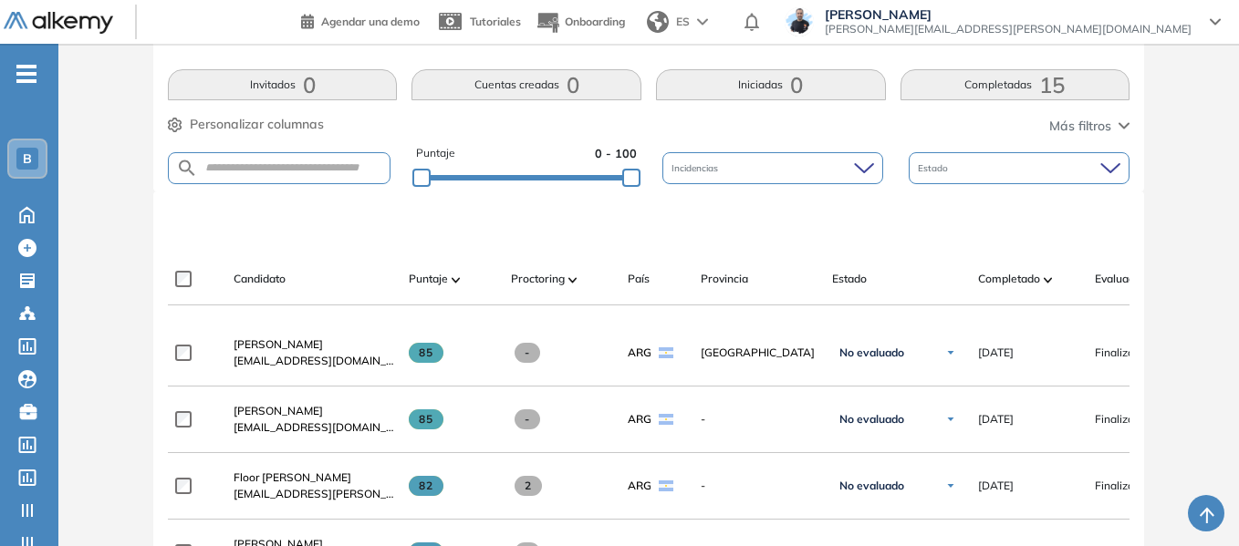
click at [32, 160] on div "B" at bounding box center [27, 159] width 22 height 22
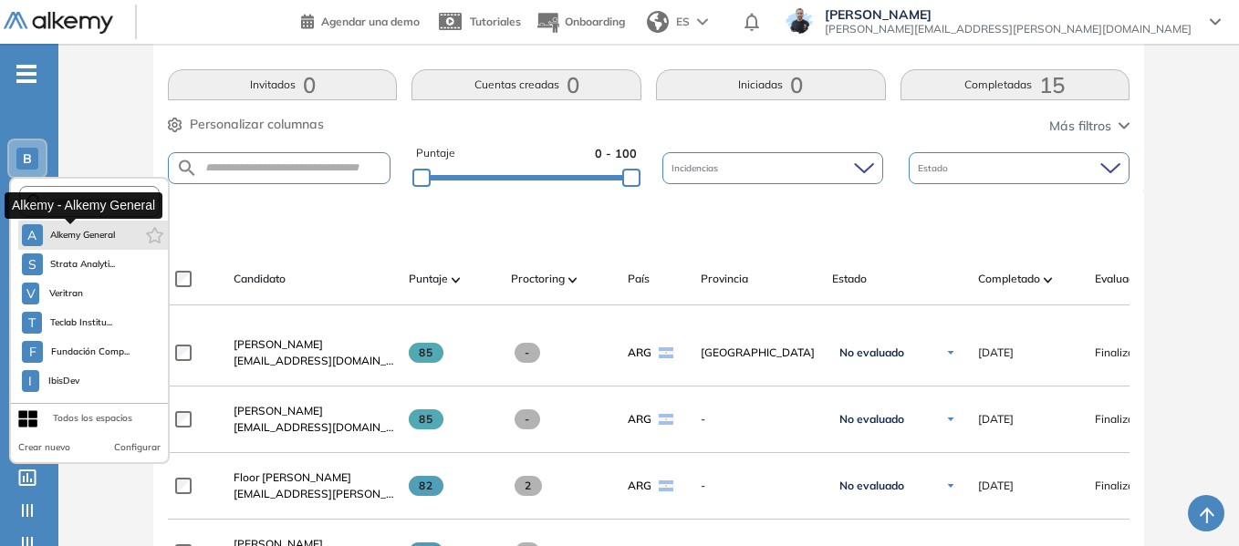
click at [89, 233] on span "Alkemy General" at bounding box center [83, 235] width 66 height 15
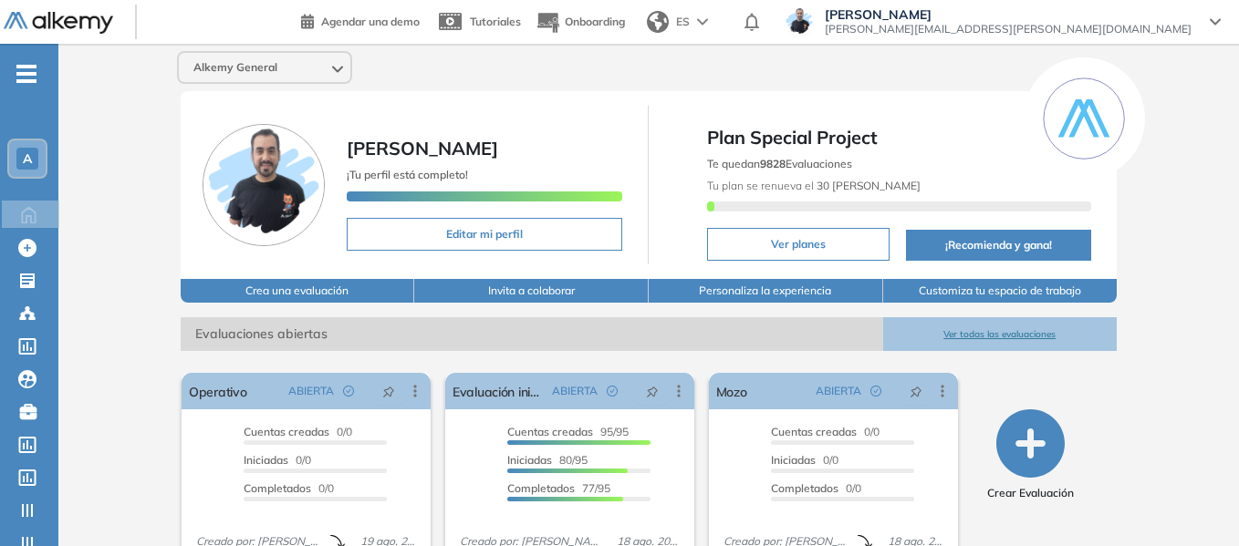
click at [42, 163] on div "A" at bounding box center [27, 158] width 36 height 36
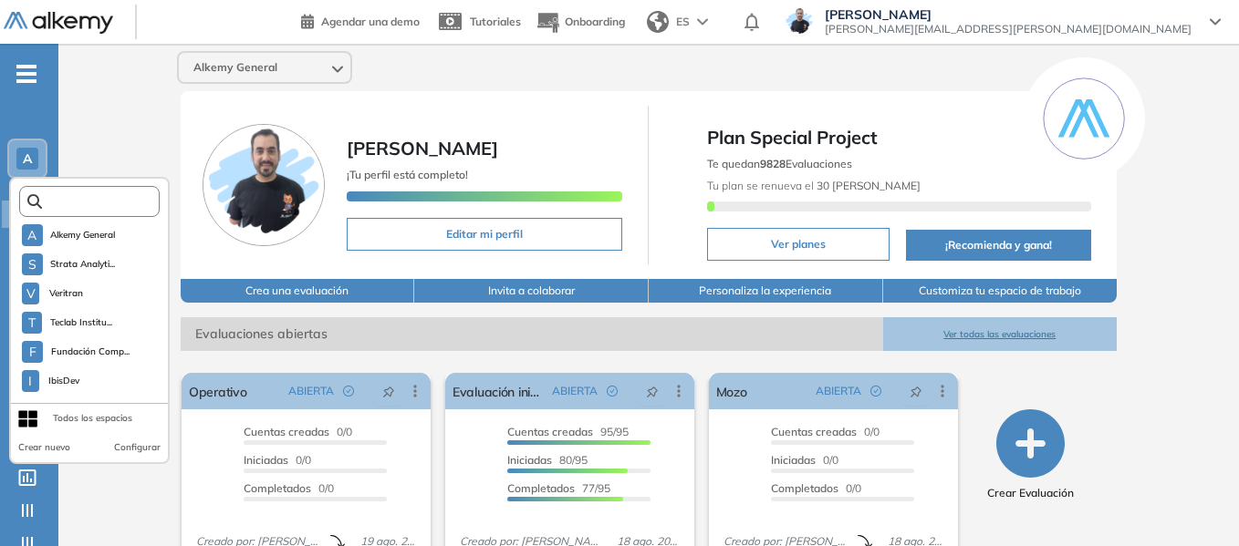
click at [78, 195] on input "text" at bounding box center [95, 202] width 106 height 14
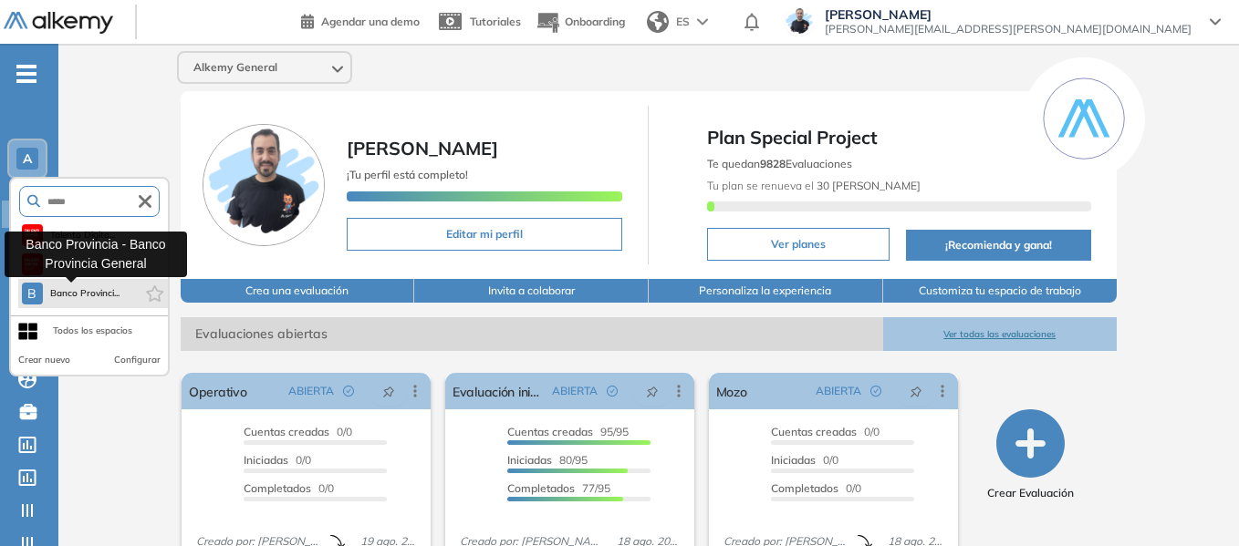
type input "*****"
click at [72, 292] on span "Banco Provinci..." at bounding box center [85, 293] width 70 height 15
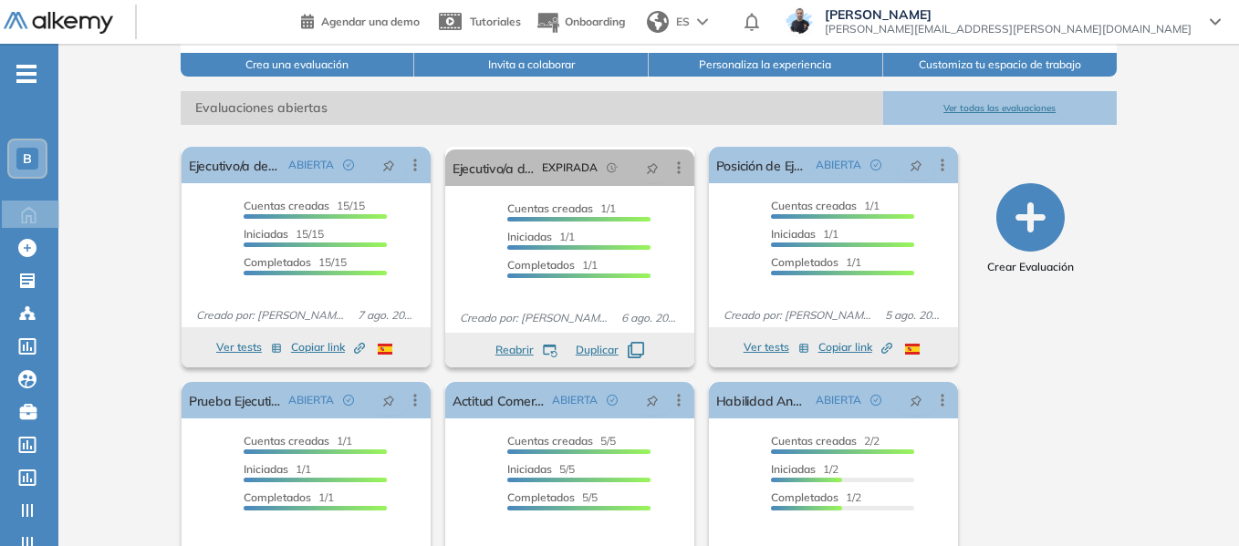
scroll to position [307, 0]
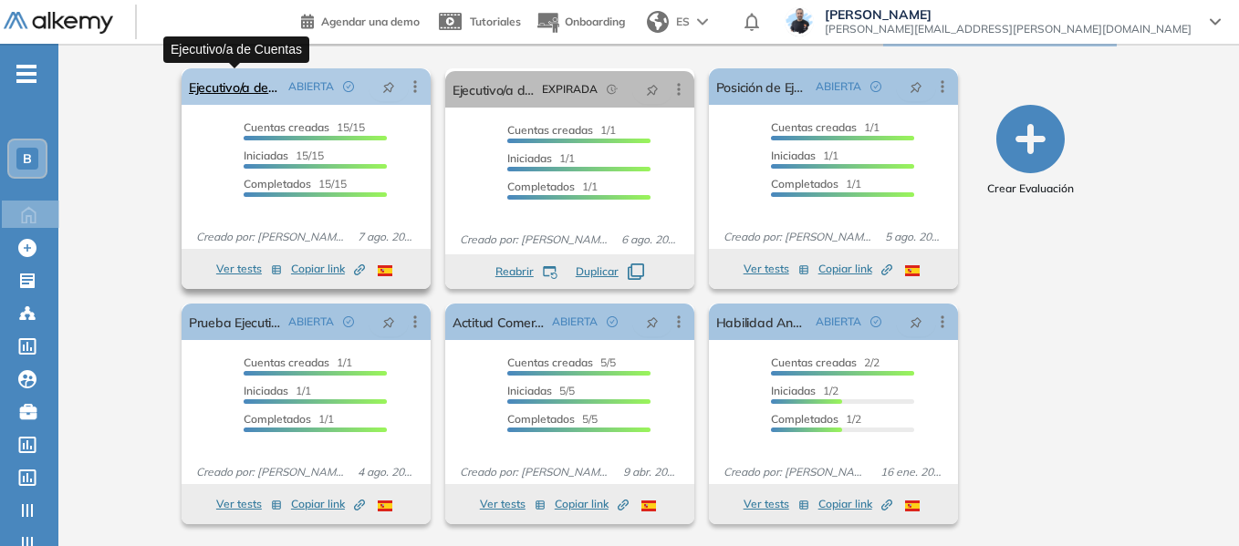
click at [249, 86] on link "Ejecutivo/a de Cuentas" at bounding box center [235, 86] width 92 height 36
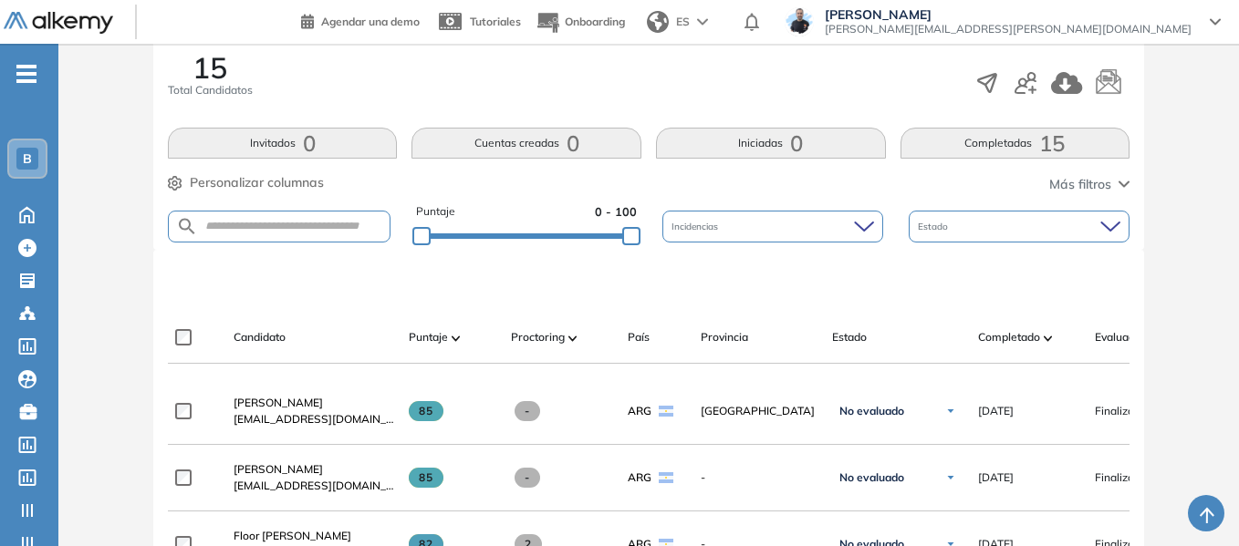
scroll to position [411, 0]
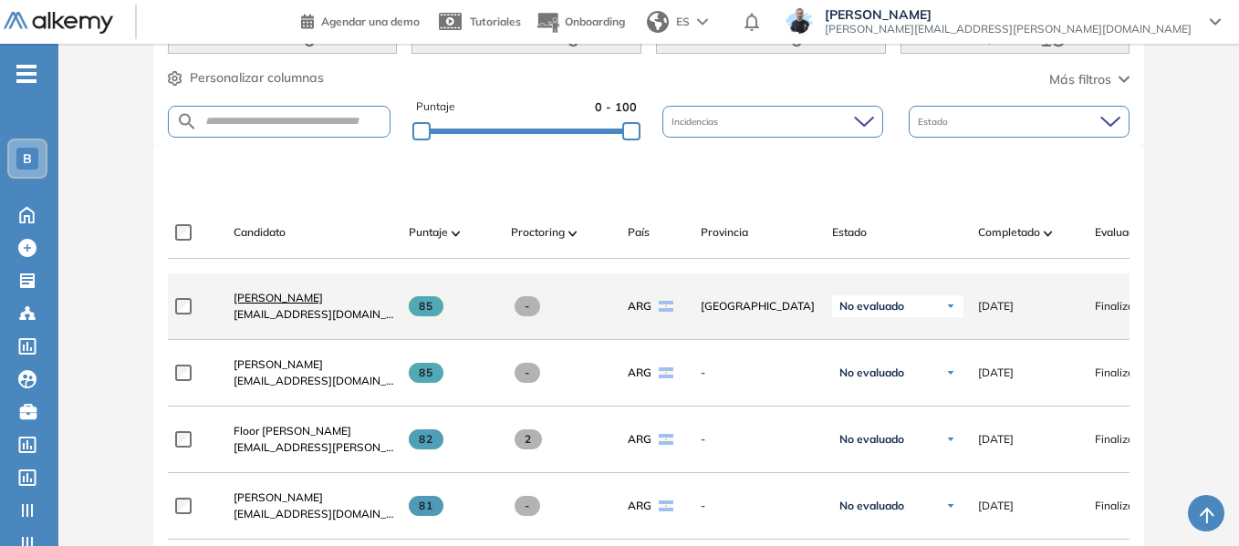
click at [263, 303] on span "[PERSON_NAME]" at bounding box center [278, 298] width 89 height 14
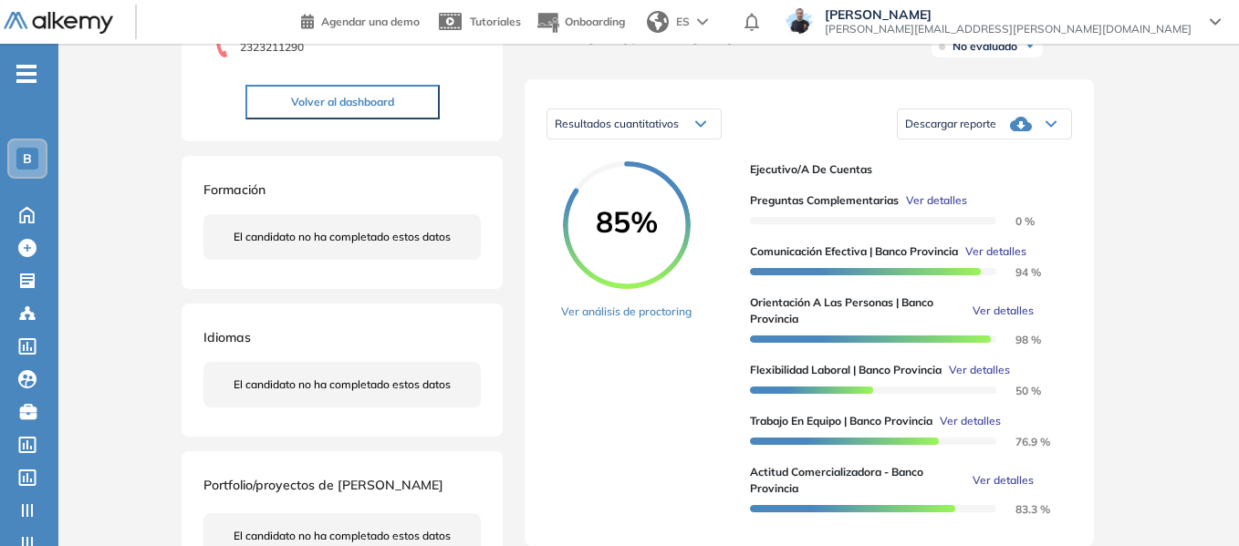
scroll to position [274, 0]
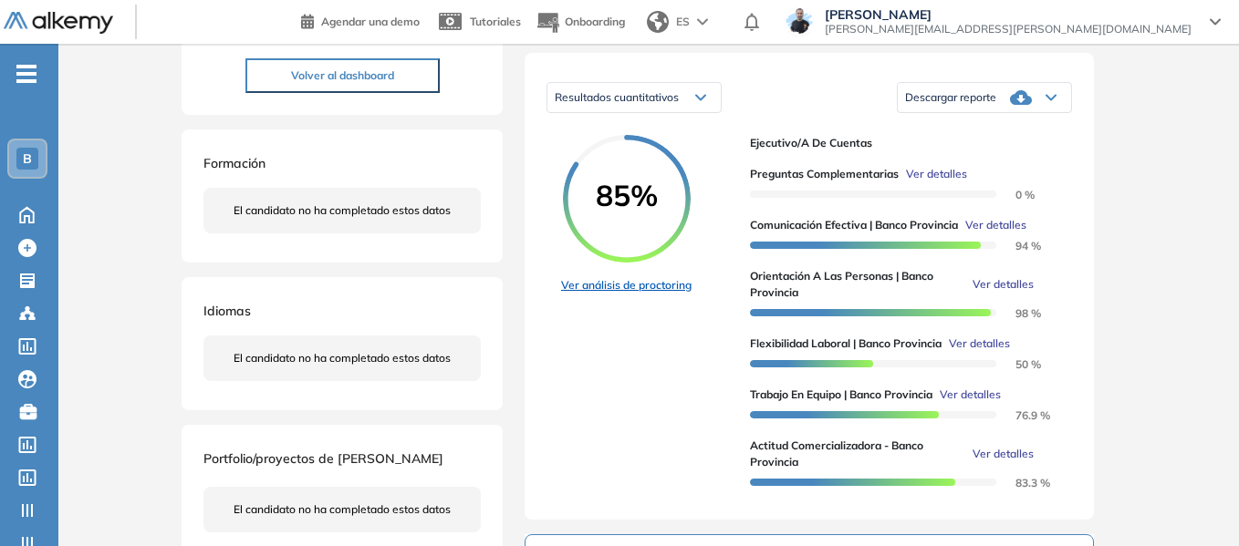
click at [641, 294] on link "Ver análisis de proctoring" at bounding box center [626, 285] width 130 height 16
